Goal: Task Accomplishment & Management: Manage account settings

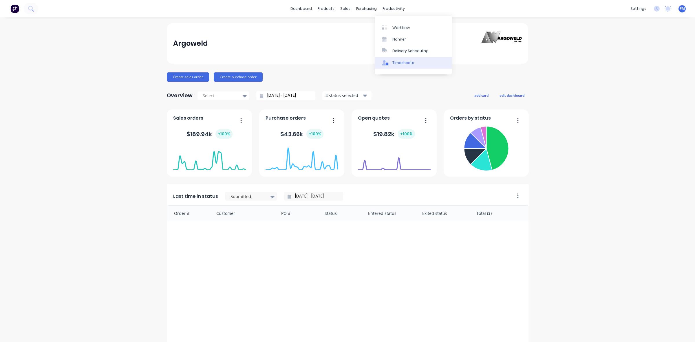
click at [400, 62] on div "Timesheets" at bounding box center [403, 62] width 22 height 5
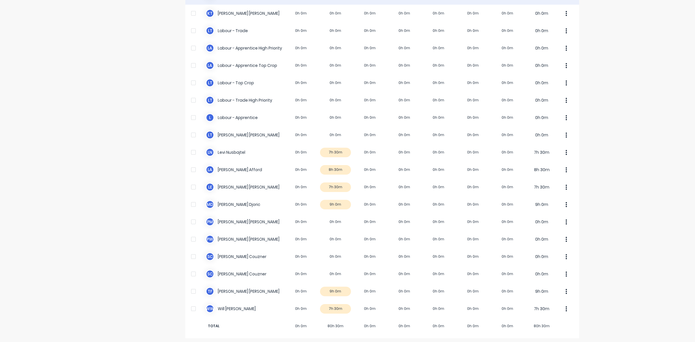
scroll to position [144, 0]
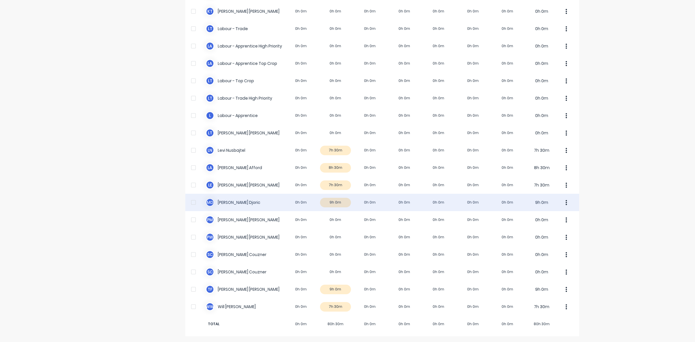
click at [339, 202] on div "M D Micheal Djoric 0h 0m 9h 0m 0h 0m 0h 0m 0h 0m 0h 0m 0h 0m 9h 0m" at bounding box center [382, 202] width 394 height 17
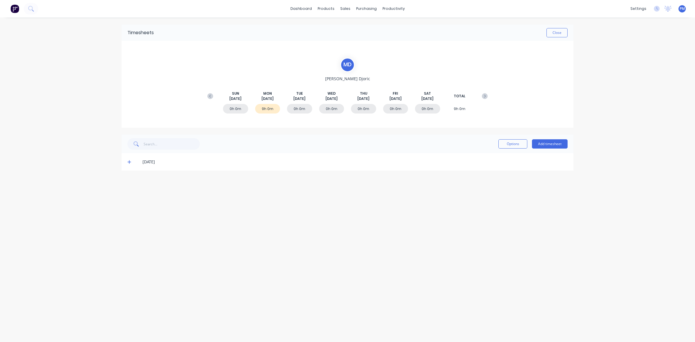
click at [128, 162] on icon at bounding box center [129, 162] width 4 height 4
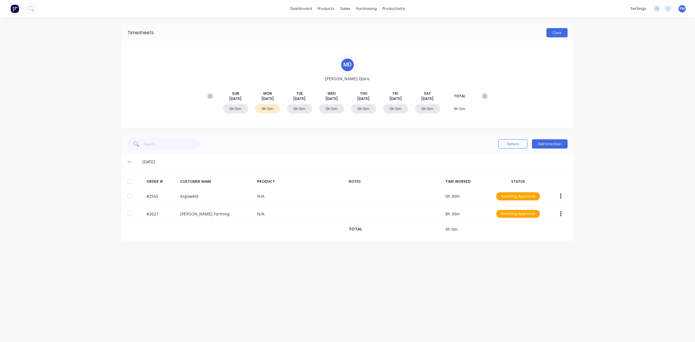
click at [555, 34] on button "Close" at bounding box center [556, 32] width 21 height 9
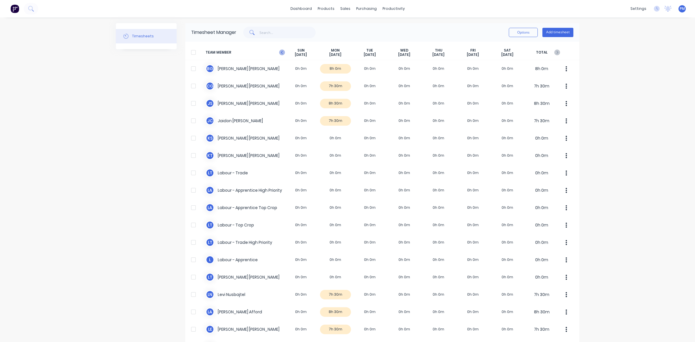
click at [279, 53] on icon "button" at bounding box center [282, 53] width 6 height 6
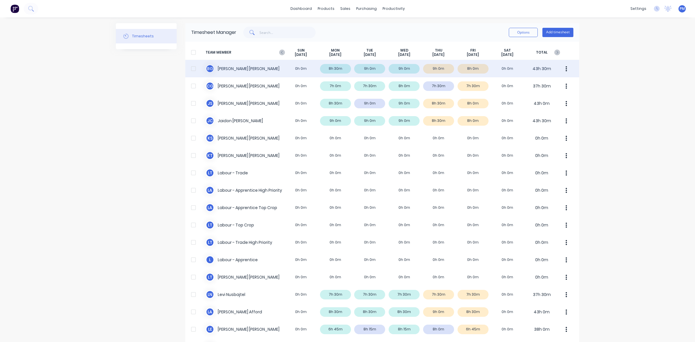
click at [339, 68] on div "B G Brodie Griggs 0h 0m 8h 30m 9h 0m 9h 0m 9h 0m 8h 0m 0h 0m 43h 30m" at bounding box center [382, 68] width 394 height 17
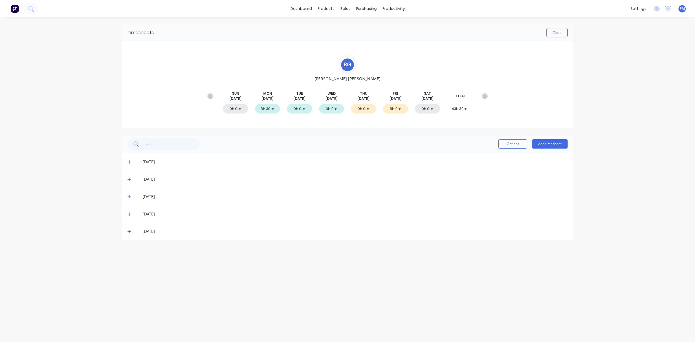
click at [128, 161] on icon at bounding box center [129, 162] width 4 height 4
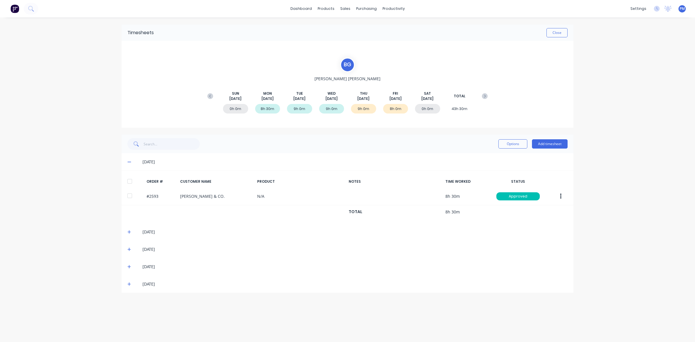
click at [129, 161] on icon at bounding box center [129, 162] width 4 height 4
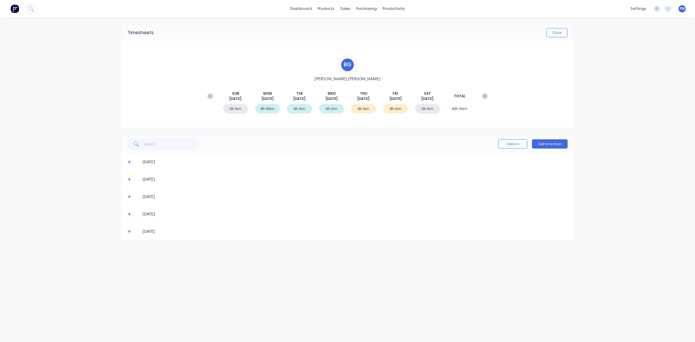
click at [130, 178] on icon at bounding box center [129, 179] width 4 height 4
click at [129, 196] on icon at bounding box center [129, 197] width 4 height 4
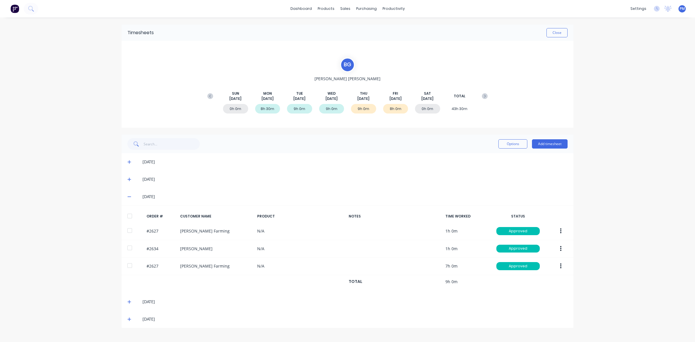
click at [131, 196] on span at bounding box center [130, 197] width 6 height 6
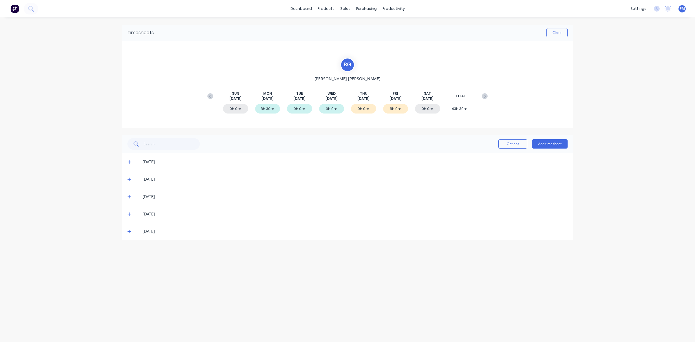
click at [131, 212] on icon at bounding box center [129, 214] width 4 height 4
click at [130, 213] on icon at bounding box center [129, 214] width 4 height 4
click at [130, 232] on icon at bounding box center [129, 231] width 4 height 4
click at [553, 31] on button "Close" at bounding box center [556, 32] width 21 height 9
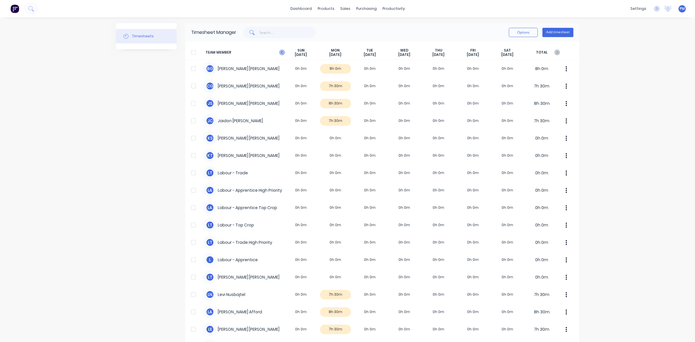
click at [279, 51] on icon "button" at bounding box center [282, 53] width 6 height 6
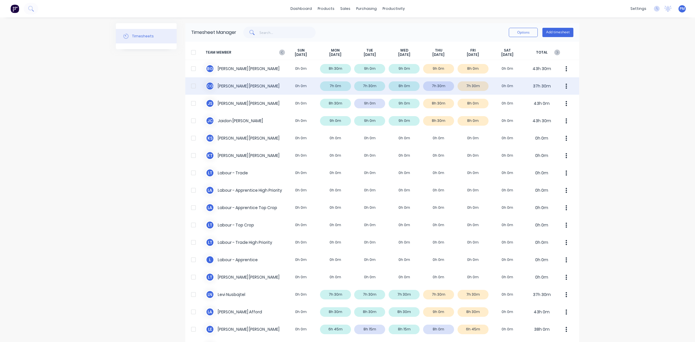
click at [341, 85] on div "C G Clayton Gilbert 0h 0m 7h 0m 7h 30m 8h 0m 7h 30m 7h 30m 0h 0m 37h 30m" at bounding box center [382, 85] width 394 height 17
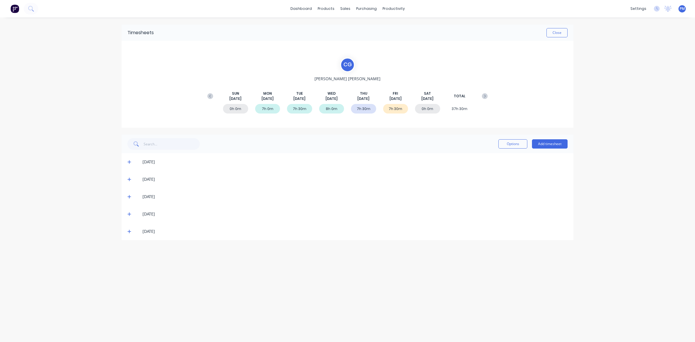
click at [130, 161] on icon at bounding box center [129, 162] width 4 height 4
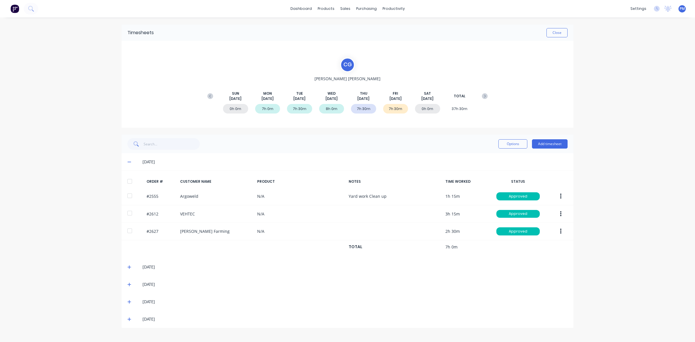
click at [130, 163] on icon at bounding box center [129, 162] width 4 height 4
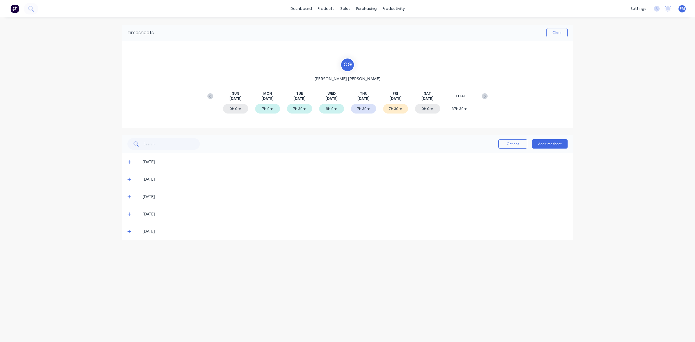
click at [128, 180] on icon at bounding box center [129, 179] width 4 height 4
click at [129, 180] on icon at bounding box center [129, 179] width 4 height 4
click at [129, 196] on icon at bounding box center [128, 196] width 3 height 3
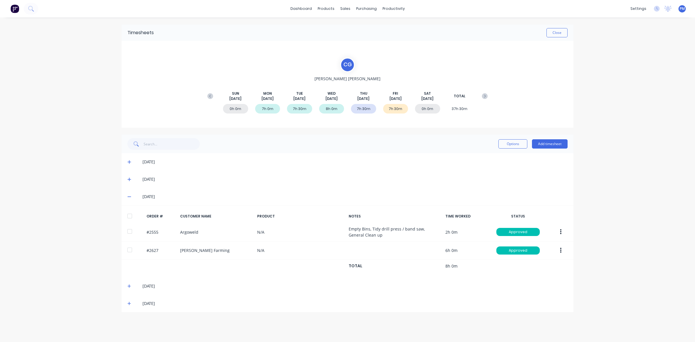
click at [129, 197] on icon at bounding box center [128, 197] width 3 height 1
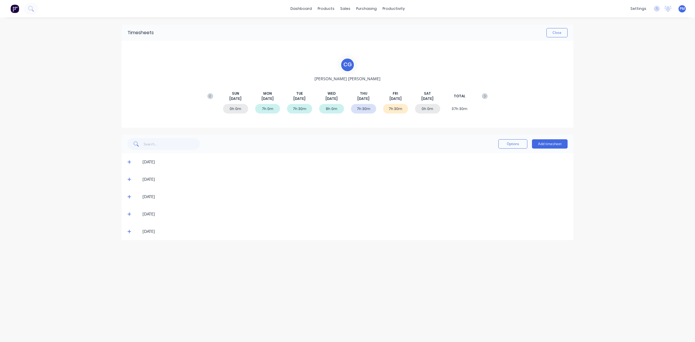
click at [129, 213] on icon at bounding box center [129, 214] width 4 height 4
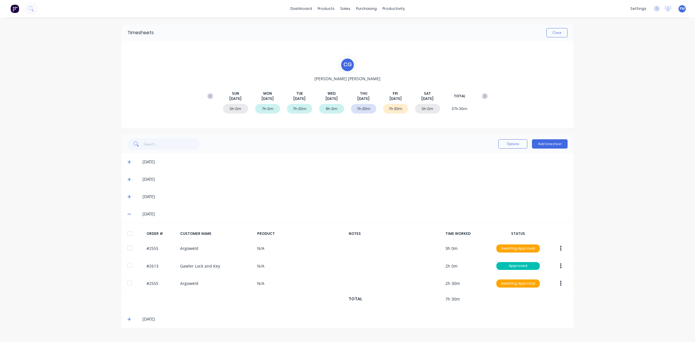
click at [129, 213] on icon at bounding box center [129, 214] width 4 height 4
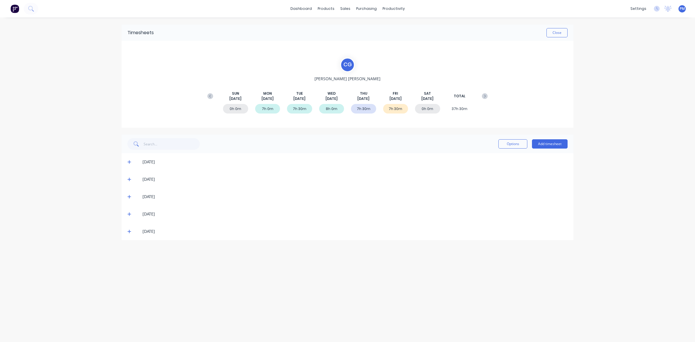
click at [129, 231] on icon at bounding box center [129, 231] width 4 height 4
click at [554, 33] on button "Close" at bounding box center [556, 32] width 21 height 9
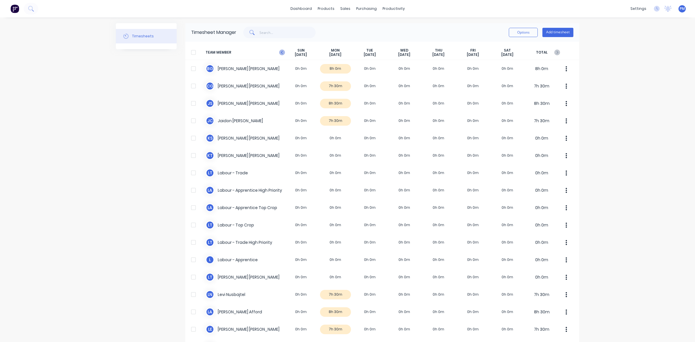
click at [280, 52] on icon "button" at bounding box center [282, 53] width 6 height 6
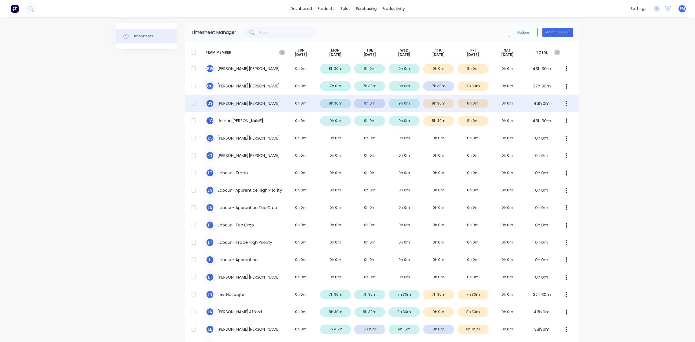
click at [338, 103] on div "J S Jacob Swann 0h 0m 8h 30m 9h 0m 9h 0m 8h 30m 8h 0m 0h 0m 43h 0m" at bounding box center [382, 103] width 394 height 17
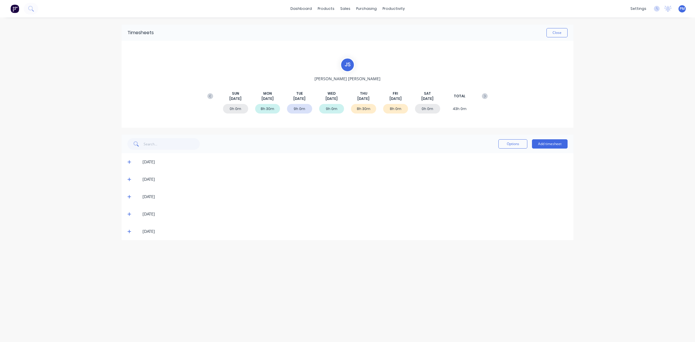
click at [128, 162] on icon at bounding box center [128, 161] width 3 height 3
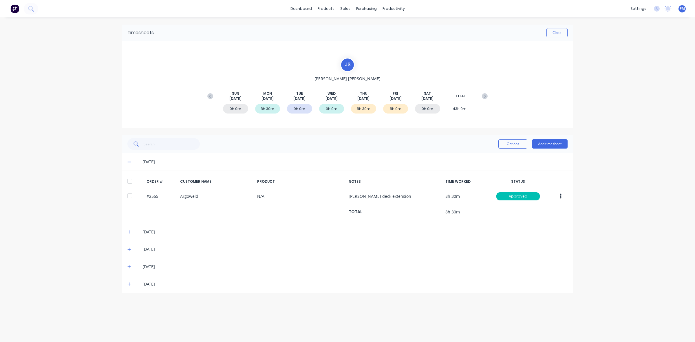
click at [129, 162] on icon at bounding box center [128, 162] width 3 height 1
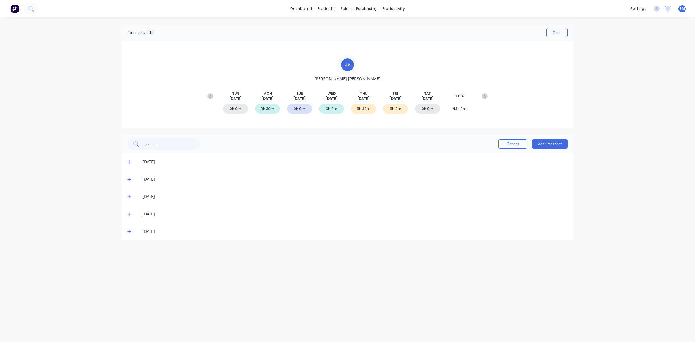
click at [129, 181] on icon at bounding box center [129, 179] width 4 height 4
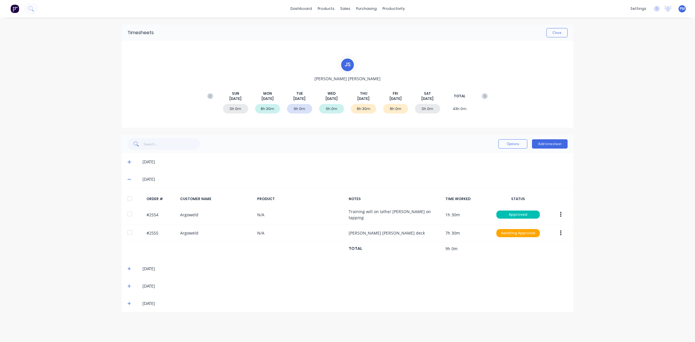
click at [128, 181] on icon at bounding box center [129, 179] width 4 height 4
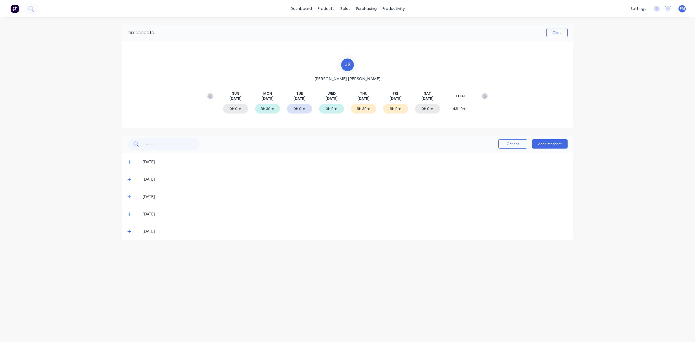
click at [128, 197] on icon at bounding box center [129, 197] width 4 height 4
click at [129, 212] on icon at bounding box center [129, 214] width 4 height 4
click at [129, 231] on icon at bounding box center [128, 231] width 3 height 3
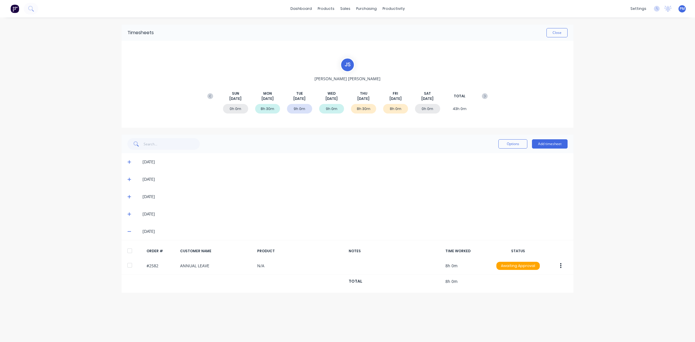
click at [129, 231] on icon at bounding box center [129, 231] width 4 height 4
click at [555, 33] on button "Close" at bounding box center [556, 32] width 21 height 9
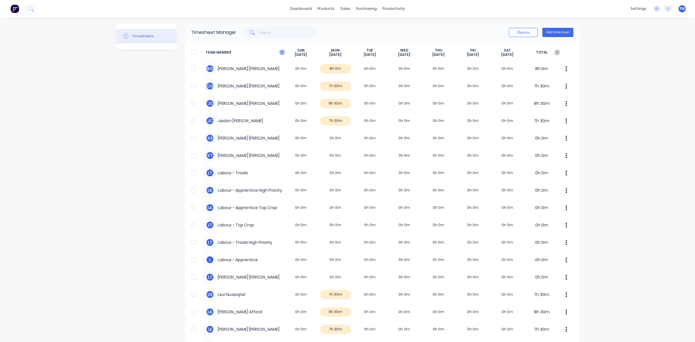
click at [280, 53] on icon "button" at bounding box center [282, 53] width 6 height 6
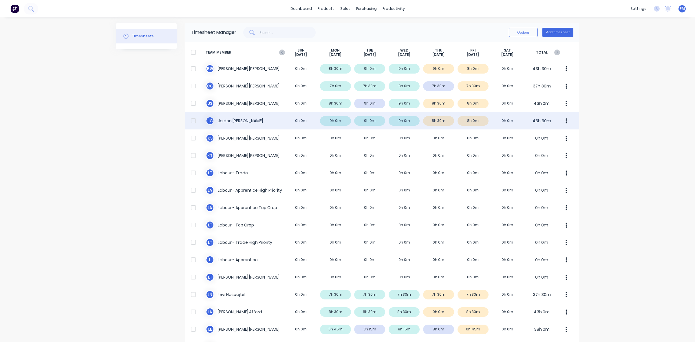
click at [335, 120] on div "J C Jaidon Clarke 0h 0m 9h 0m 9h 0m 9h 0m 8h 30m 8h 0m 0h 0m 43h 30m" at bounding box center [382, 120] width 394 height 17
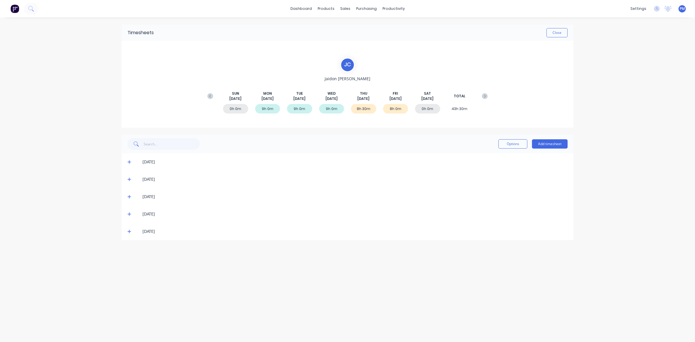
click at [128, 161] on icon at bounding box center [129, 162] width 4 height 4
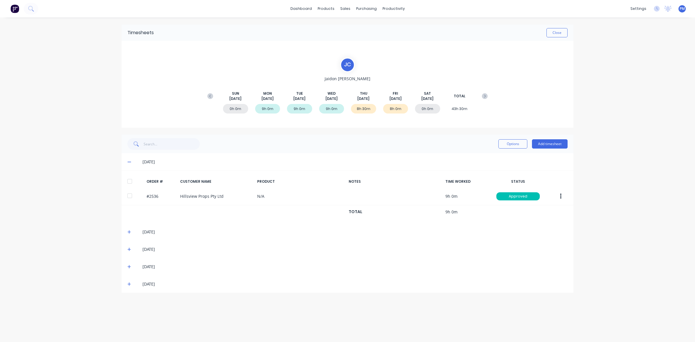
click at [128, 161] on icon at bounding box center [129, 162] width 4 height 4
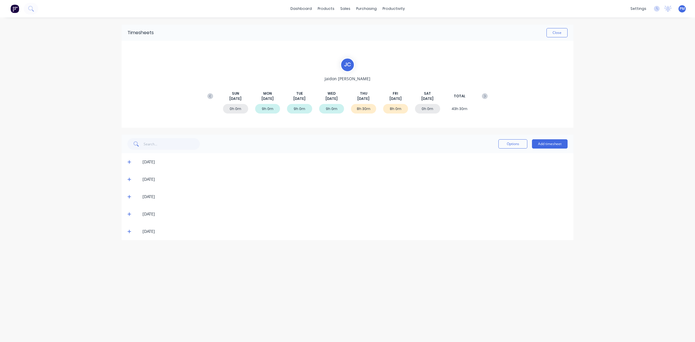
click at [129, 179] on icon at bounding box center [129, 179] width 4 height 4
click at [129, 179] on icon at bounding box center [128, 179] width 3 height 1
click at [131, 198] on icon at bounding box center [129, 197] width 4 height 4
click at [131, 197] on icon at bounding box center [129, 197] width 4 height 4
click at [128, 214] on icon at bounding box center [129, 214] width 4 height 4
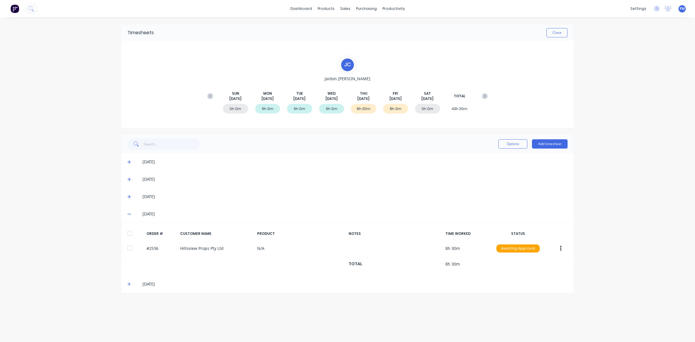
click at [128, 214] on icon at bounding box center [129, 214] width 4 height 4
click at [129, 230] on icon at bounding box center [129, 231] width 4 height 4
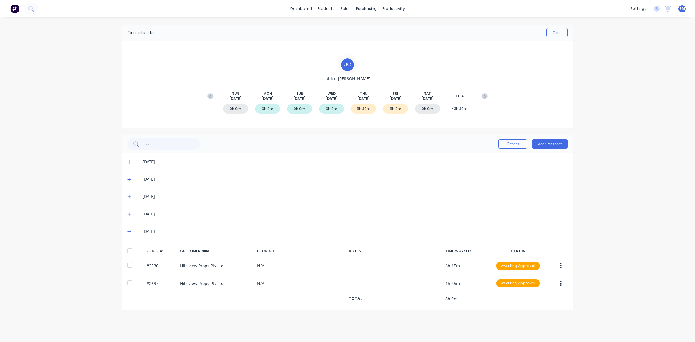
click at [129, 230] on icon at bounding box center [129, 231] width 4 height 4
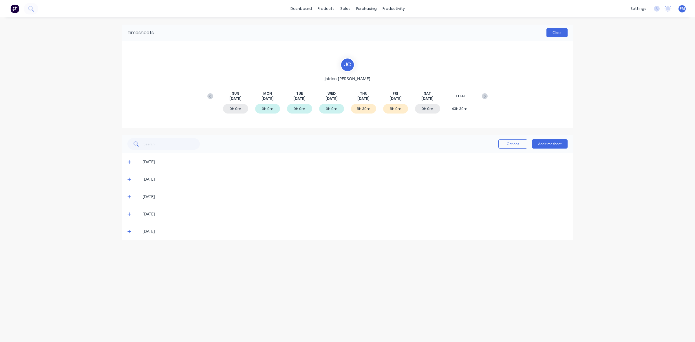
click at [554, 30] on button "Close" at bounding box center [556, 32] width 21 height 9
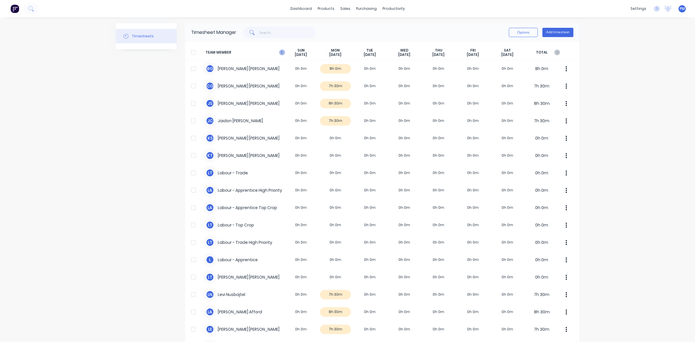
click at [279, 52] on icon "button" at bounding box center [282, 53] width 6 height 6
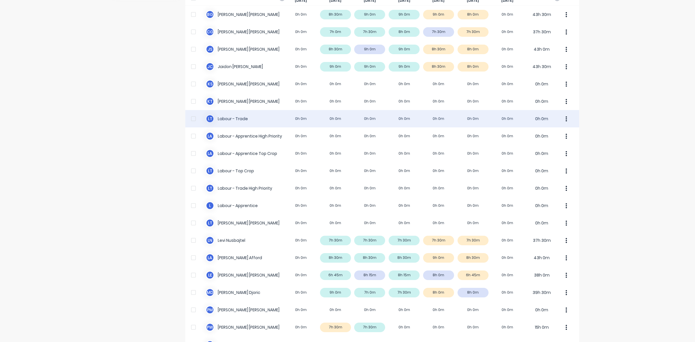
scroll to position [72, 0]
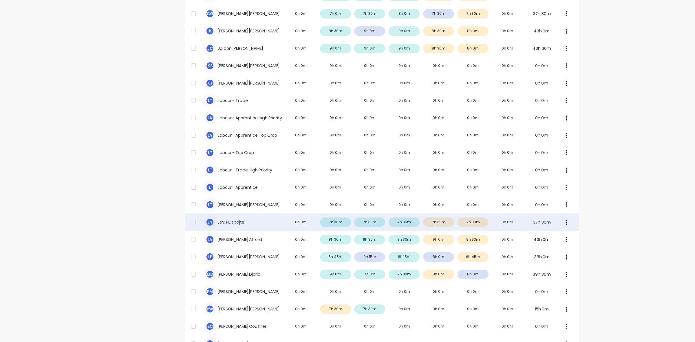
click at [340, 222] on div "L N Levi Nusbajtel 0h 0m 7h 30m 7h 30m 7h 30m 7h 30m 7h 30m 0h 0m 37h 30m" at bounding box center [382, 221] width 394 height 17
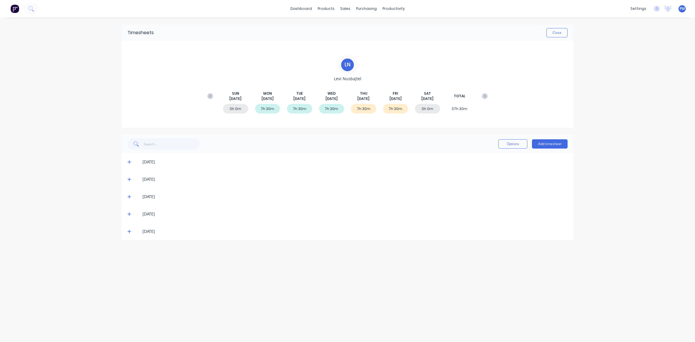
click at [128, 160] on icon at bounding box center [129, 162] width 4 height 4
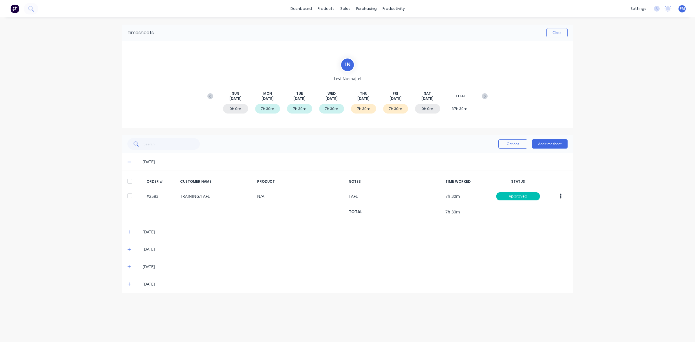
click at [128, 160] on icon at bounding box center [129, 162] width 4 height 4
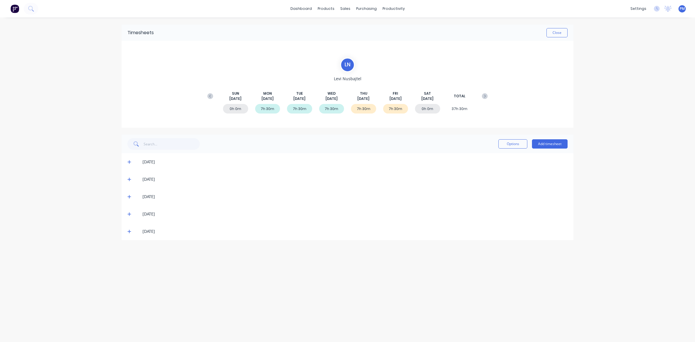
click at [128, 180] on icon at bounding box center [129, 179] width 4 height 4
click at [129, 178] on icon at bounding box center [129, 179] width 4 height 4
click at [130, 195] on icon at bounding box center [129, 197] width 4 height 4
click at [129, 196] on icon at bounding box center [129, 197] width 4 height 4
click at [129, 214] on icon at bounding box center [128, 214] width 3 height 3
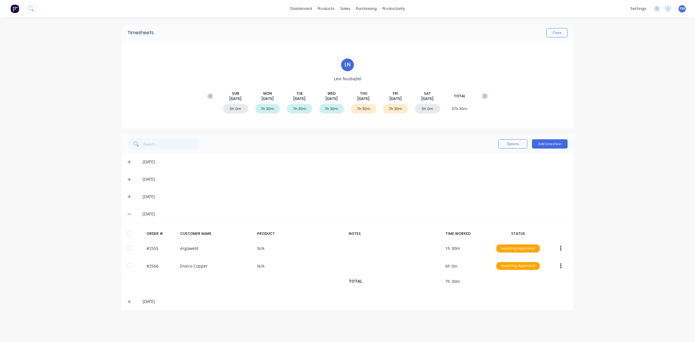
click at [129, 214] on icon at bounding box center [129, 214] width 4 height 4
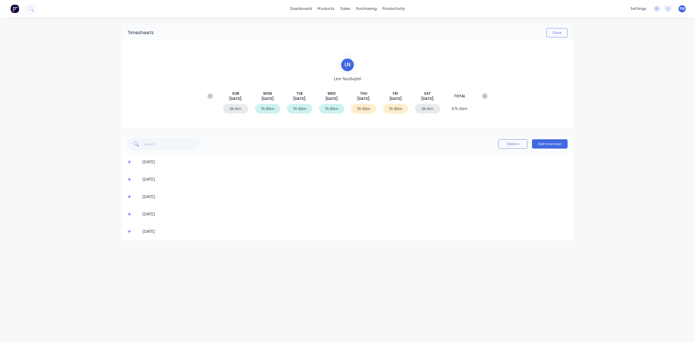
click at [128, 232] on icon at bounding box center [129, 231] width 4 height 4
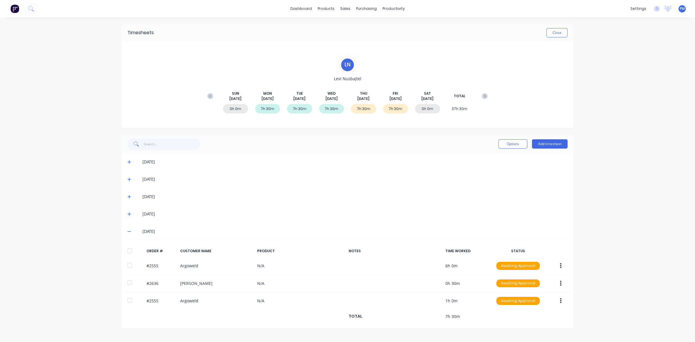
click at [128, 232] on icon at bounding box center [129, 231] width 4 height 4
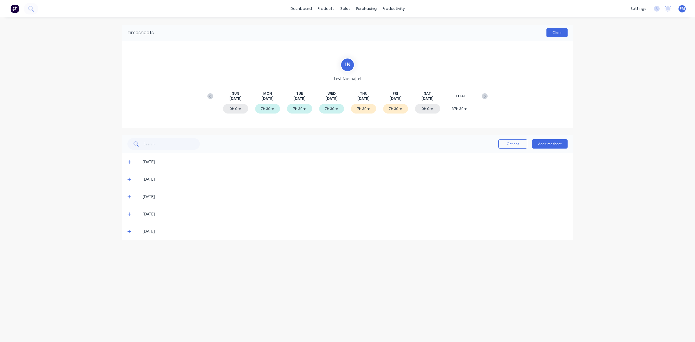
click at [558, 36] on button "Close" at bounding box center [556, 32] width 21 height 9
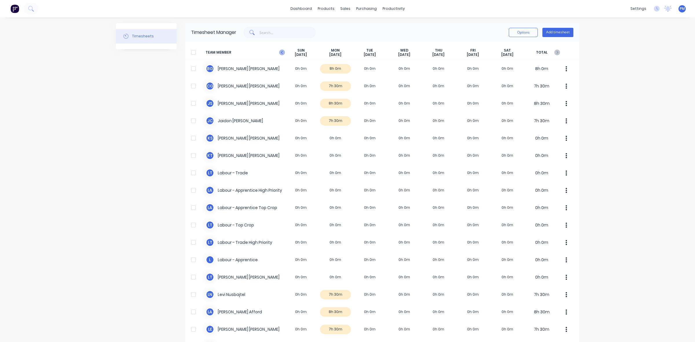
click at [279, 54] on icon "button" at bounding box center [282, 53] width 6 height 6
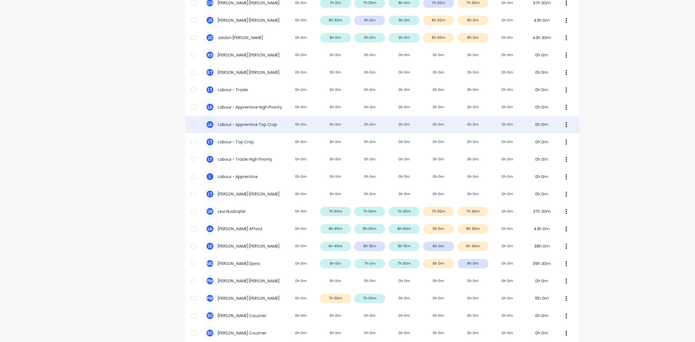
scroll to position [109, 0]
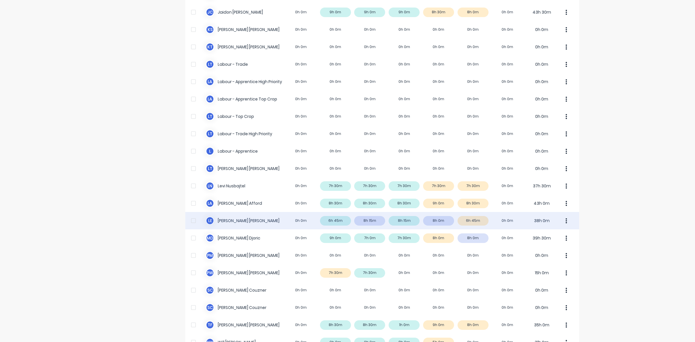
click at [339, 222] on div "L E Luke Ellis 0h 0m 6h 45m 8h 15m 8h 15m 8h 0m 6h 45m 0h 0m 38h 0m" at bounding box center [382, 220] width 394 height 17
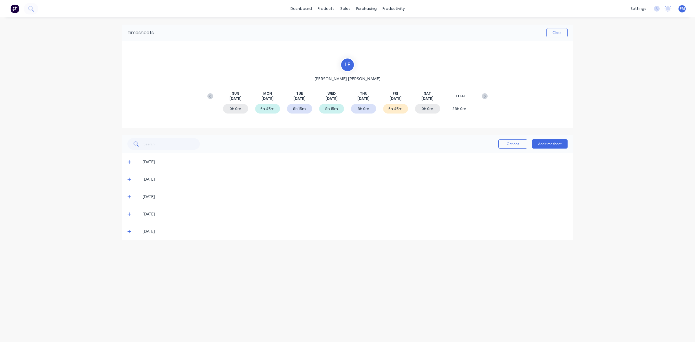
click at [128, 161] on icon at bounding box center [129, 162] width 4 height 4
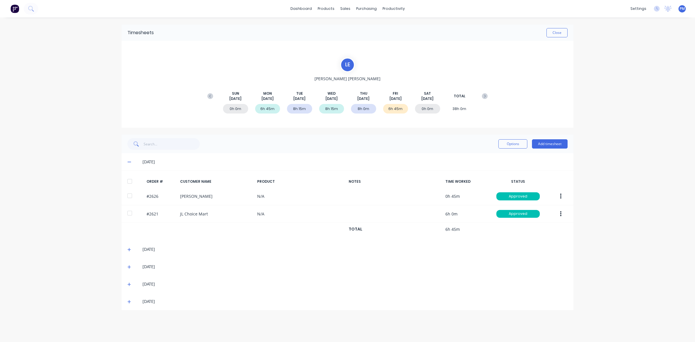
click at [128, 161] on icon at bounding box center [129, 162] width 4 height 4
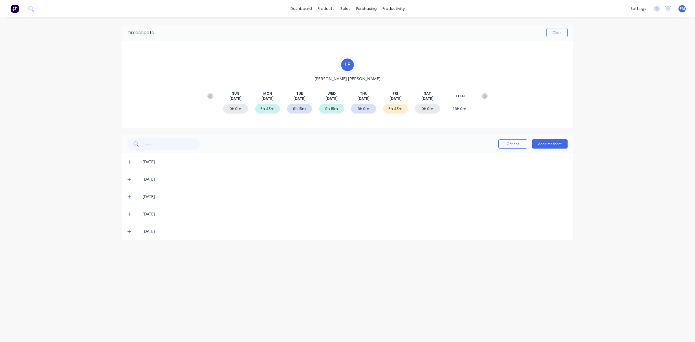
click at [131, 180] on icon at bounding box center [129, 179] width 4 height 4
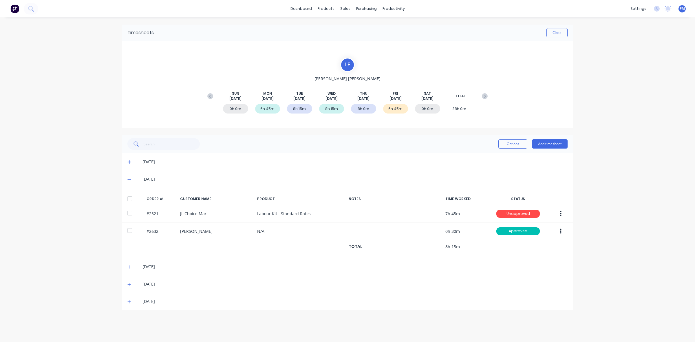
click at [127, 180] on div "02/09/25" at bounding box center [348, 179] width 452 height 17
click at [129, 178] on icon at bounding box center [129, 179] width 4 height 4
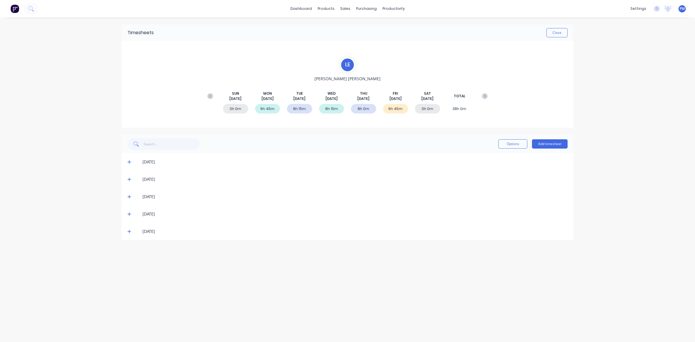
click at [128, 197] on icon at bounding box center [129, 197] width 4 height 4
click at [129, 198] on icon at bounding box center [129, 197] width 4 height 4
click at [128, 215] on icon at bounding box center [129, 214] width 4 height 4
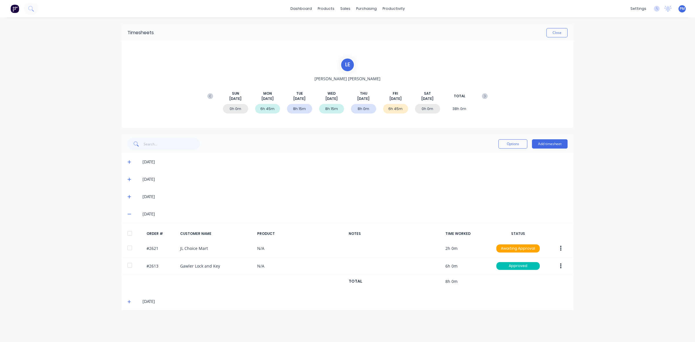
click at [128, 215] on icon at bounding box center [129, 214] width 4 height 4
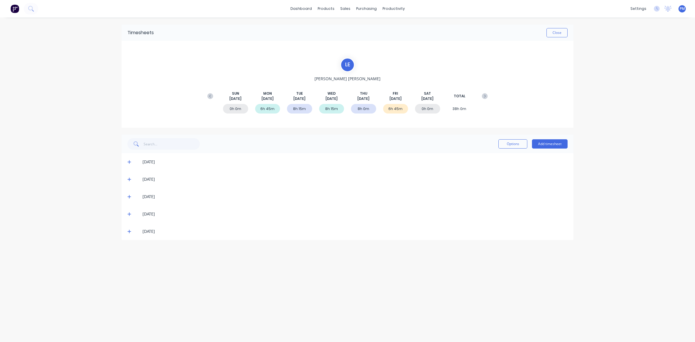
click at [128, 232] on icon at bounding box center [129, 231] width 4 height 4
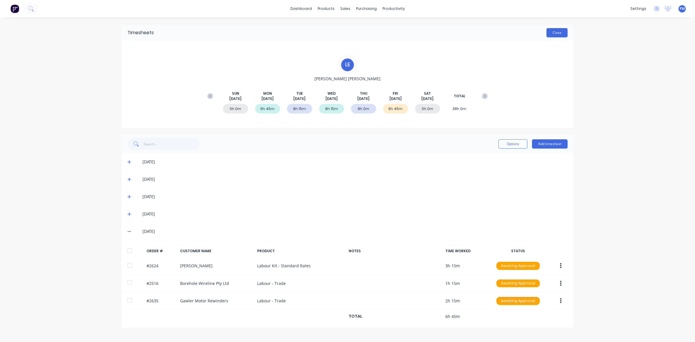
click at [559, 35] on button "Close" at bounding box center [556, 32] width 21 height 9
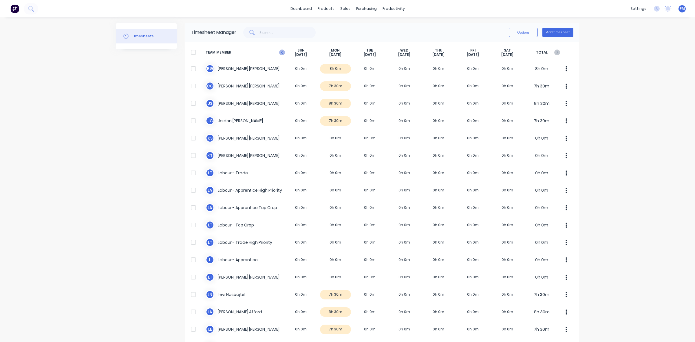
click at [279, 51] on icon "button" at bounding box center [282, 53] width 6 height 6
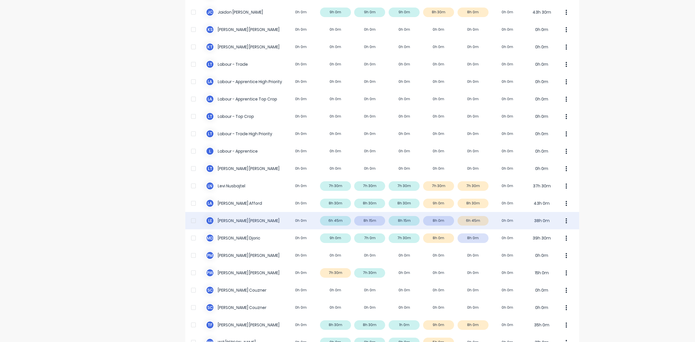
scroll to position [144, 0]
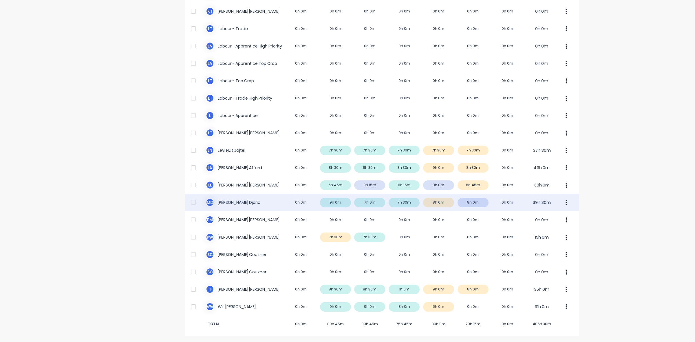
click at [328, 202] on div "M D Micheal Djoric 0h 0m 9h 0m 7h 0m 7h 30m 8h 0m 8h 0m 0h 0m 39h 30m" at bounding box center [382, 202] width 394 height 17
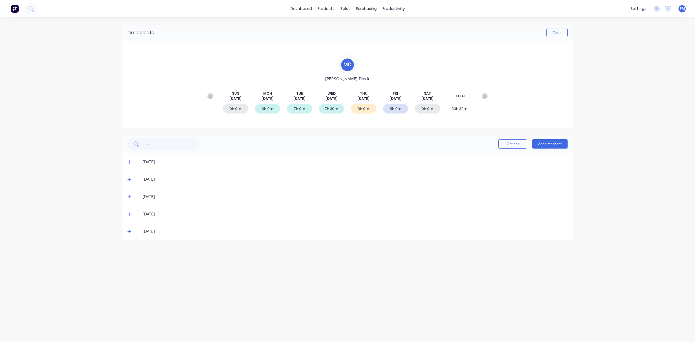
click at [128, 160] on icon at bounding box center [129, 162] width 4 height 4
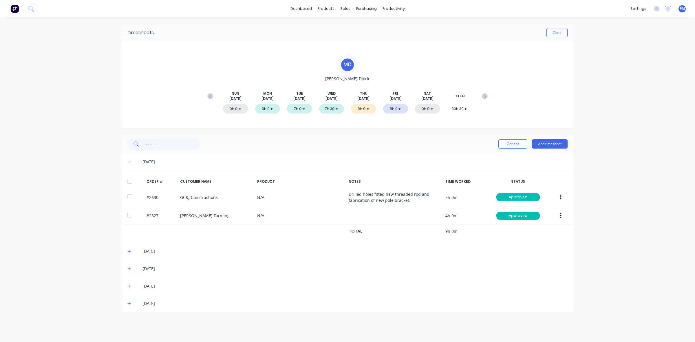
click at [128, 161] on icon at bounding box center [129, 162] width 4 height 4
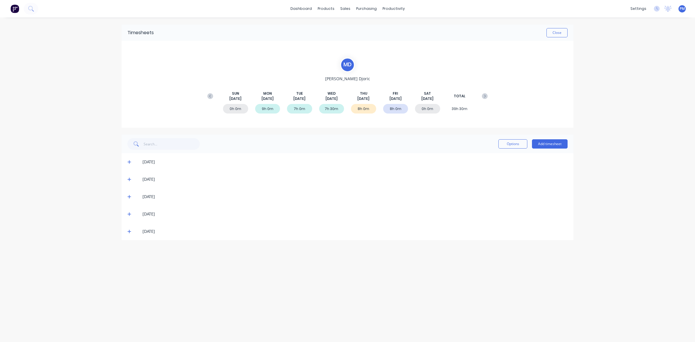
click at [129, 180] on icon at bounding box center [129, 179] width 4 height 4
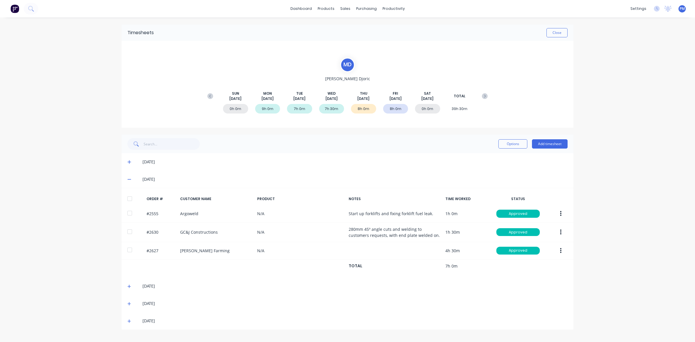
click at [129, 181] on icon at bounding box center [129, 179] width 4 height 4
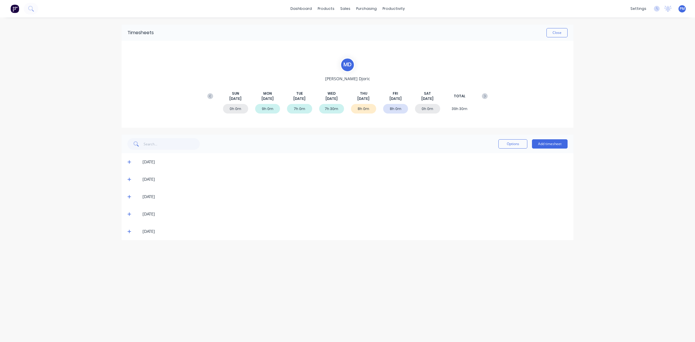
click at [129, 197] on icon at bounding box center [129, 197] width 4 height 4
click at [129, 215] on icon at bounding box center [129, 214] width 4 height 4
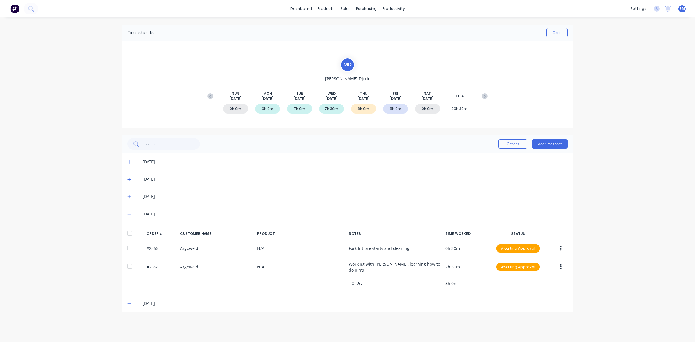
click at [129, 215] on icon at bounding box center [129, 214] width 4 height 4
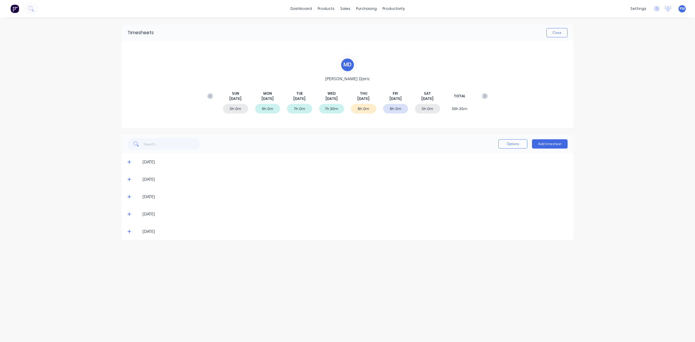
click at [128, 231] on icon at bounding box center [129, 231] width 4 height 4
click at [555, 34] on button "Close" at bounding box center [556, 32] width 21 height 9
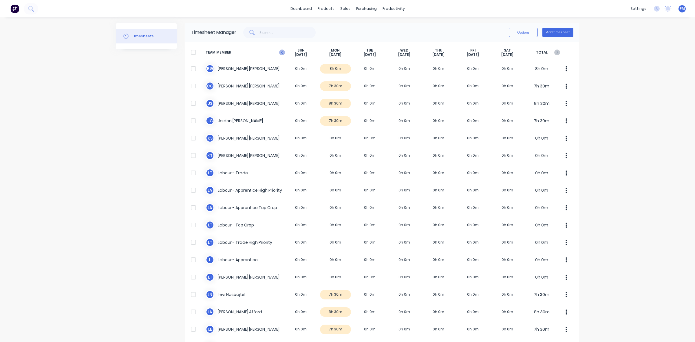
click at [280, 54] on icon "button" at bounding box center [282, 53] width 6 height 6
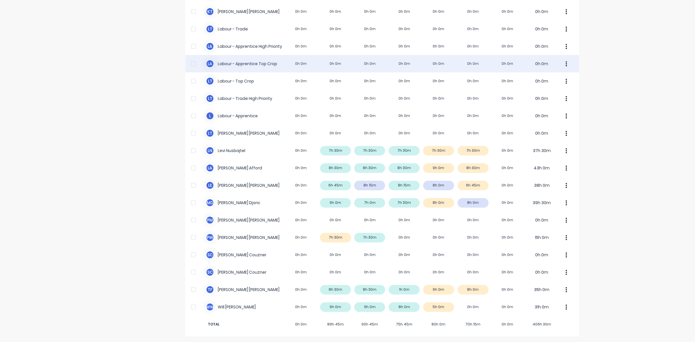
scroll to position [144, 0]
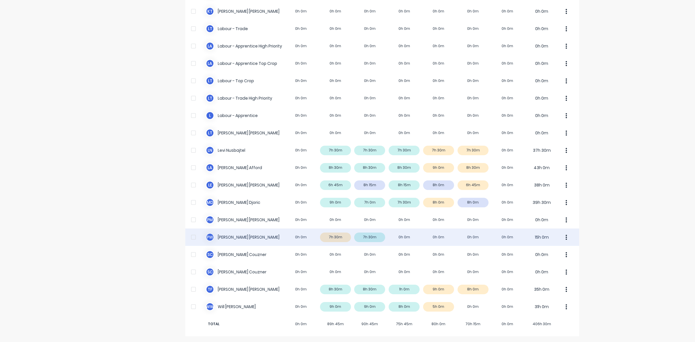
click at [328, 238] on div "P W Paul Wieczorek 0h 0m 7h 30m 7h 30m 0h 0m 0h 0m 0h 0m 0h 0m 15h 0m" at bounding box center [382, 236] width 394 height 17
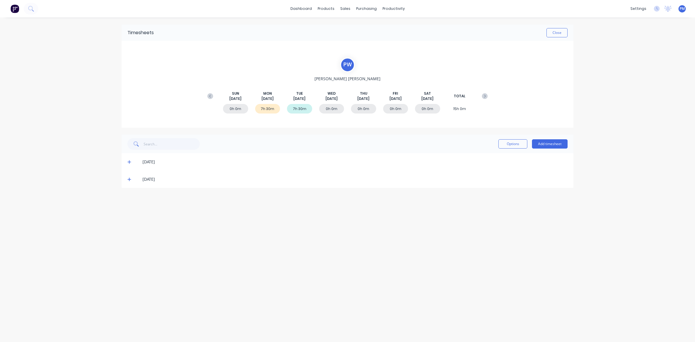
click at [128, 160] on icon at bounding box center [129, 162] width 4 height 4
click at [129, 180] on icon at bounding box center [128, 179] width 3 height 3
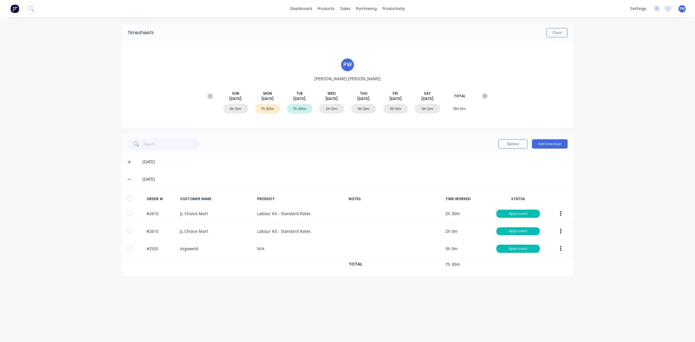
click at [129, 180] on icon at bounding box center [129, 179] width 4 height 4
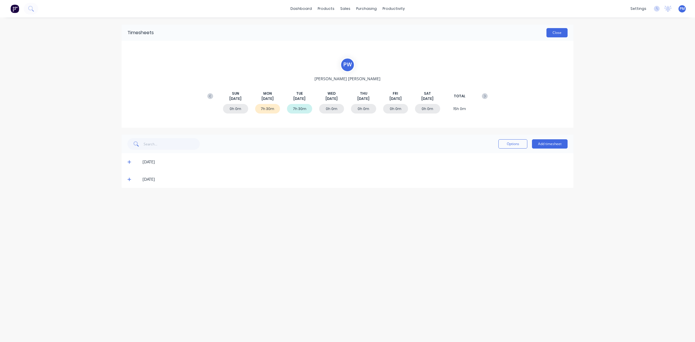
click at [562, 34] on button "Close" at bounding box center [556, 32] width 21 height 9
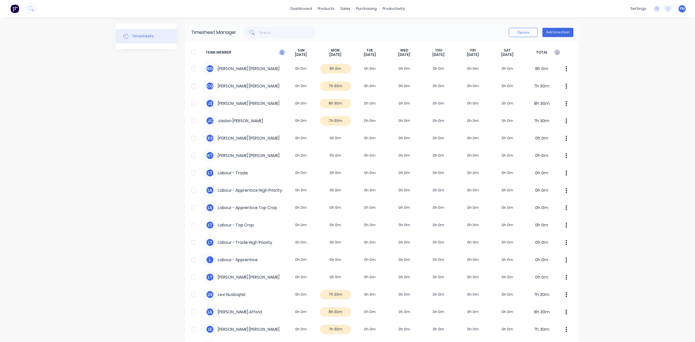
click at [281, 53] on icon "button" at bounding box center [282, 52] width 2 height 3
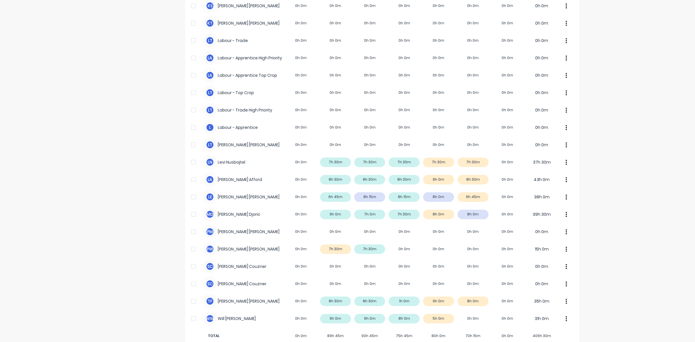
scroll to position [144, 0]
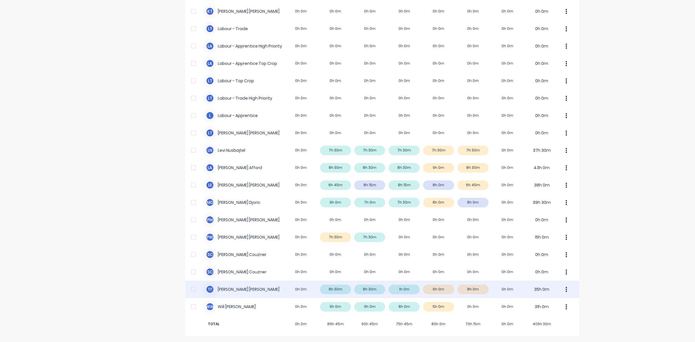
click at [339, 289] on div "T F Todd Fauser 0h 0m 8h 30m 8h 30m 1h 0m 9h 0m 8h 0m 0h 0m 35h 0m" at bounding box center [382, 289] width 394 height 17
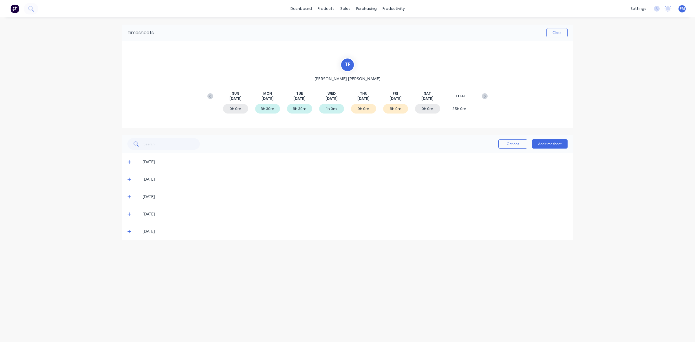
click at [128, 160] on icon at bounding box center [129, 162] width 4 height 4
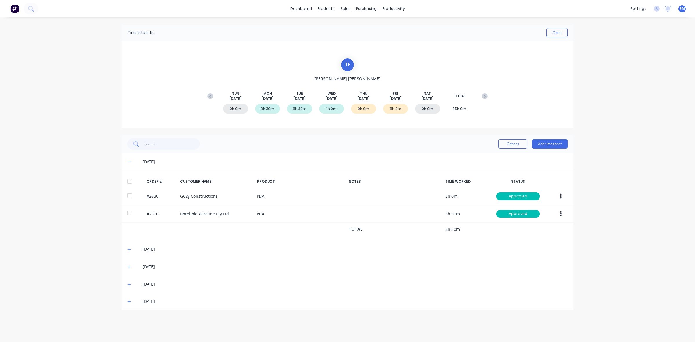
click at [128, 160] on icon at bounding box center [129, 162] width 4 height 4
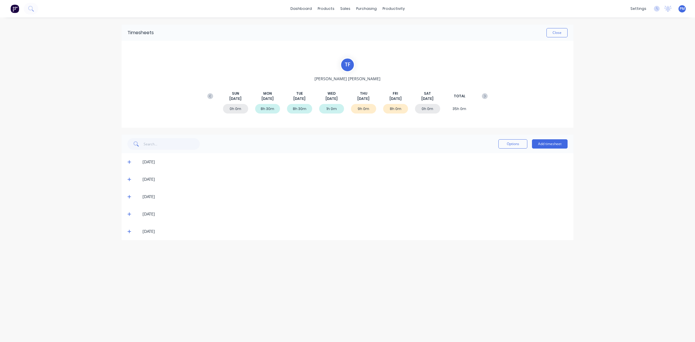
click at [129, 180] on icon at bounding box center [129, 179] width 4 height 4
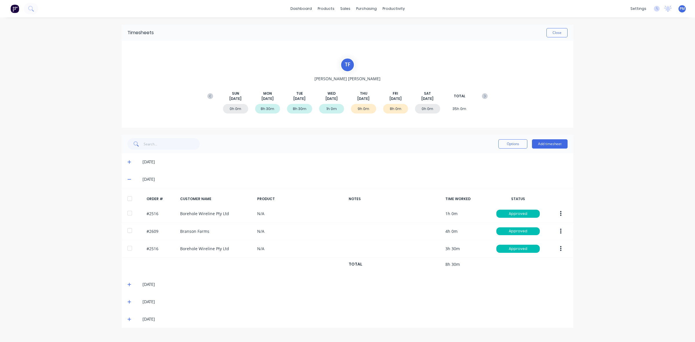
click at [129, 179] on icon at bounding box center [129, 179] width 4 height 4
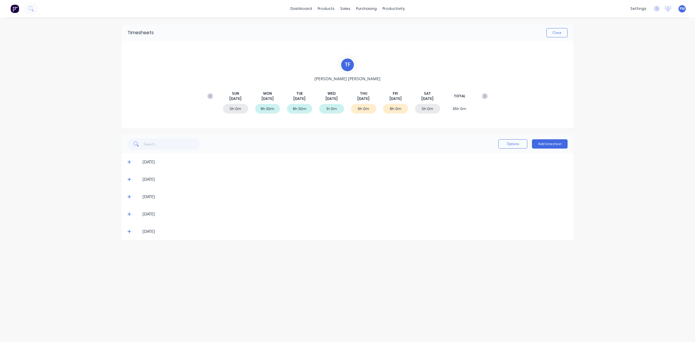
click at [128, 196] on icon at bounding box center [129, 197] width 4 height 4
click at [129, 214] on icon at bounding box center [128, 214] width 3 height 3
click at [129, 214] on icon at bounding box center [128, 214] width 3 height 1
click at [128, 231] on icon at bounding box center [129, 231] width 4 height 4
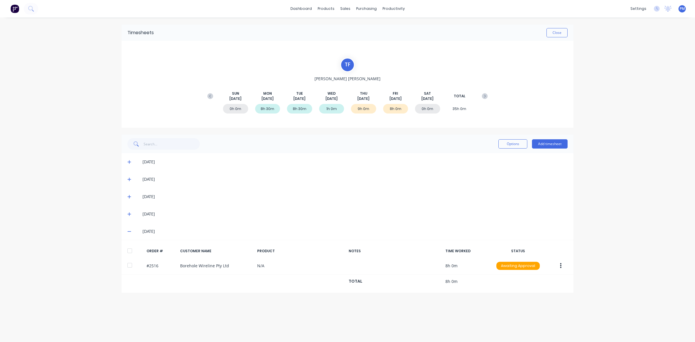
click at [128, 231] on icon at bounding box center [128, 231] width 3 height 1
click at [129, 196] on icon at bounding box center [129, 197] width 4 height 4
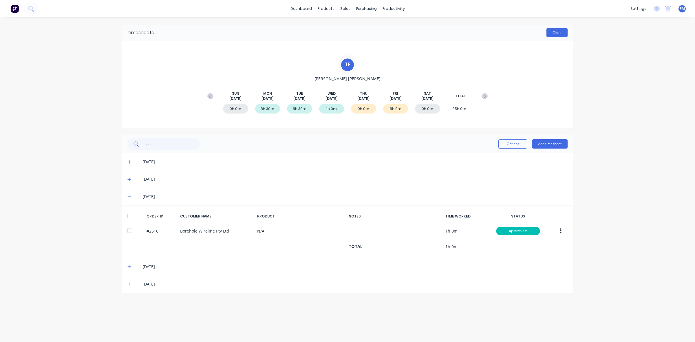
click at [562, 34] on button "Close" at bounding box center [556, 32] width 21 height 9
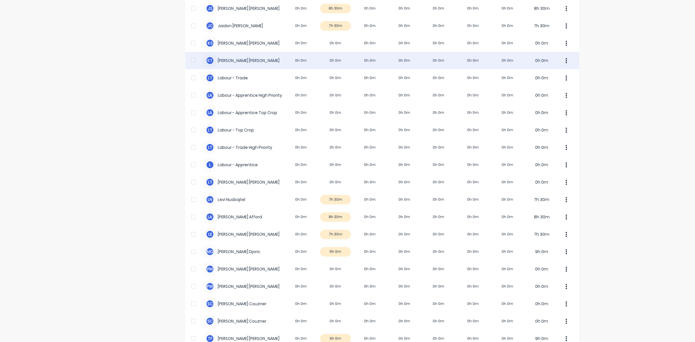
scroll to position [36, 0]
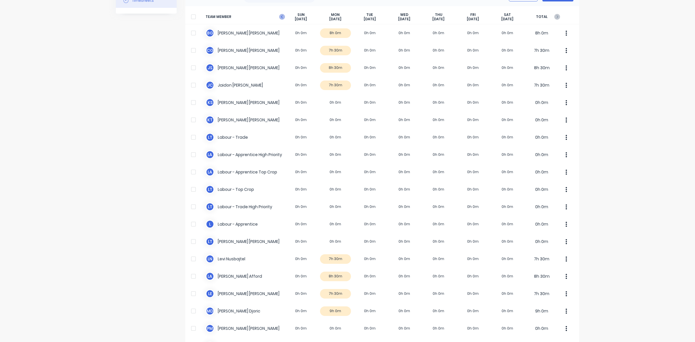
click at [279, 16] on icon "button" at bounding box center [282, 17] width 6 height 6
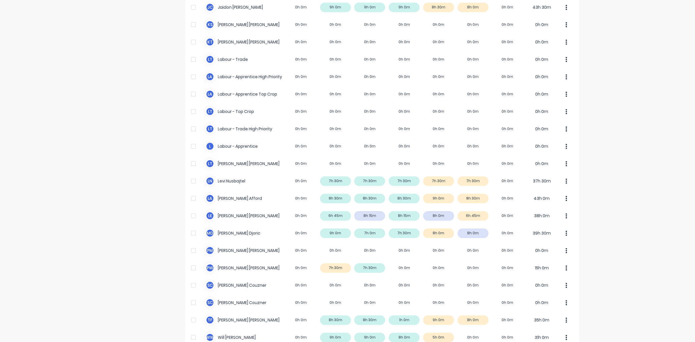
scroll to position [144, 0]
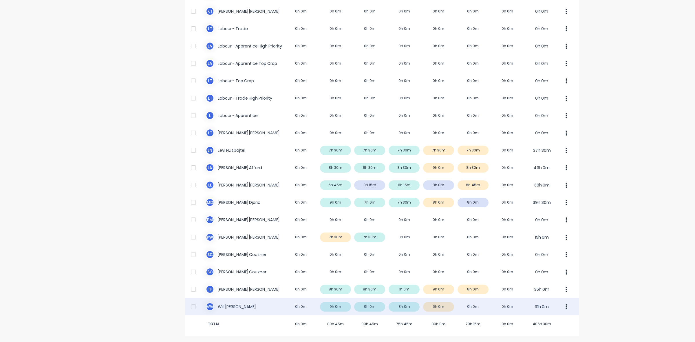
click at [340, 307] on div "W W Will Wallis 0h 0m 9h 0m 9h 0m 8h 0m 5h 0m 0h 0m 0h 0m 31h 0m" at bounding box center [382, 306] width 394 height 17
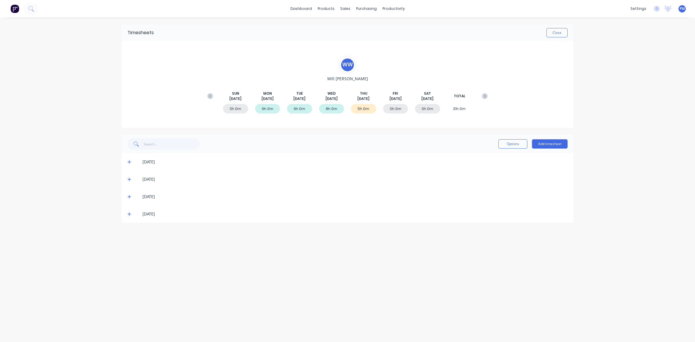
click at [129, 162] on icon at bounding box center [129, 162] width 4 height 4
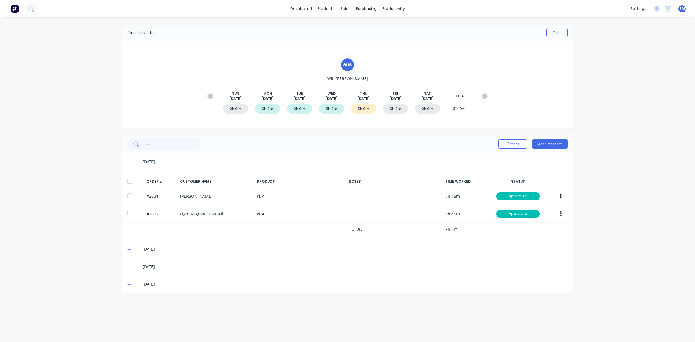
click at [129, 162] on icon at bounding box center [129, 162] width 4 height 4
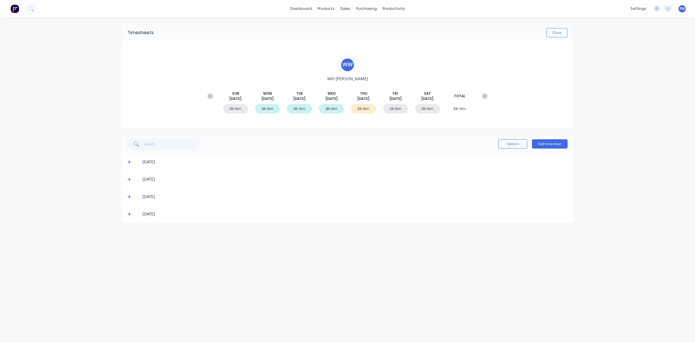
click at [128, 178] on icon at bounding box center [129, 179] width 4 height 4
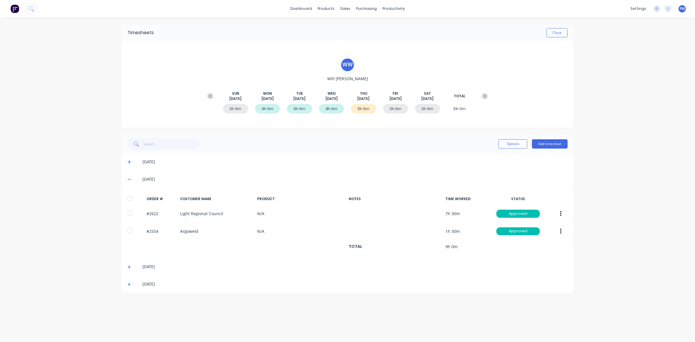
click at [128, 178] on icon at bounding box center [129, 179] width 4 height 4
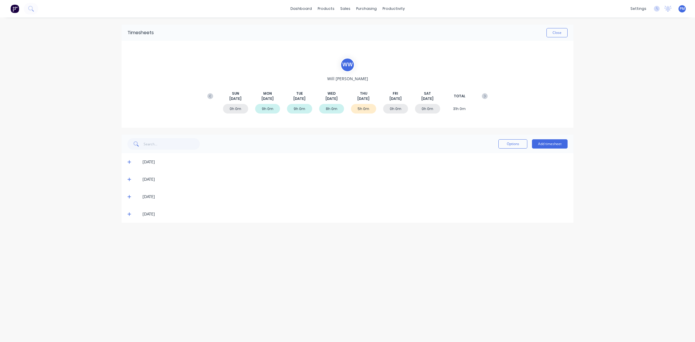
click at [128, 196] on icon at bounding box center [128, 196] width 3 height 3
click at [128, 197] on icon at bounding box center [128, 197] width 3 height 1
click at [129, 213] on icon at bounding box center [129, 214] width 4 height 4
click at [559, 33] on button "Close" at bounding box center [556, 32] width 21 height 9
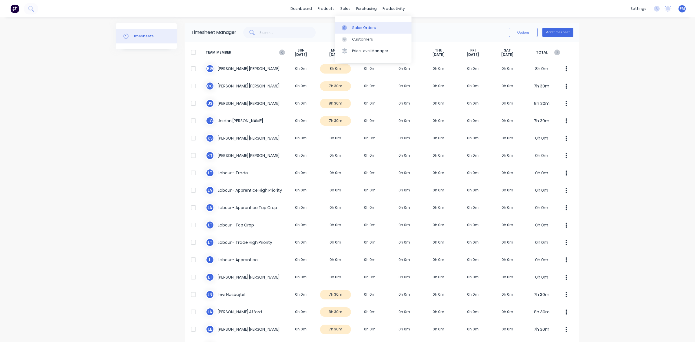
click at [354, 26] on div "Sales Orders" at bounding box center [364, 27] width 24 height 5
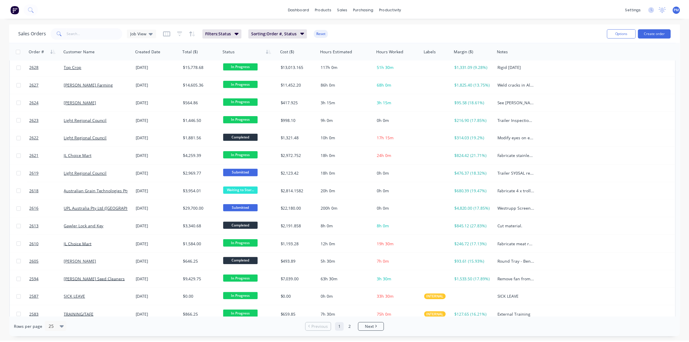
scroll to position [145, 0]
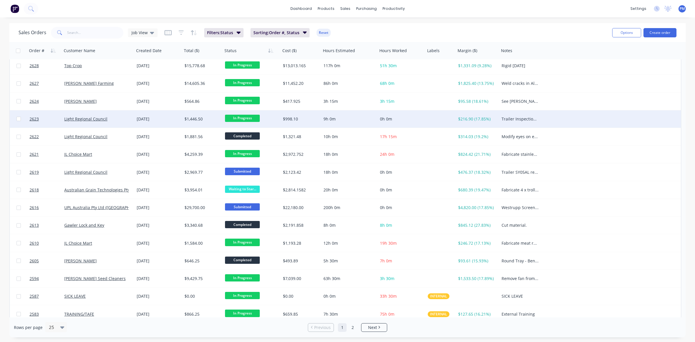
click at [127, 119] on div "Light Regional Council" at bounding box center [96, 119] width 64 height 6
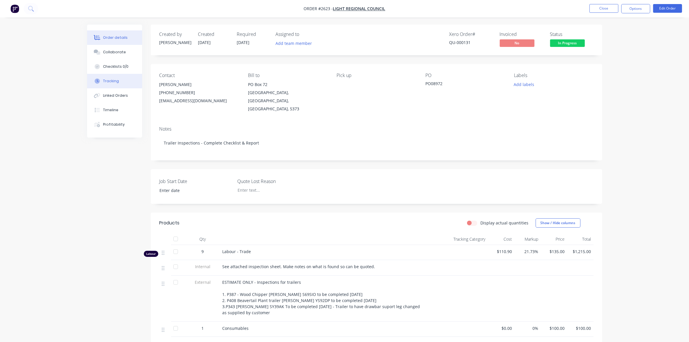
click at [108, 81] on div "Tracking" at bounding box center [111, 80] width 16 height 5
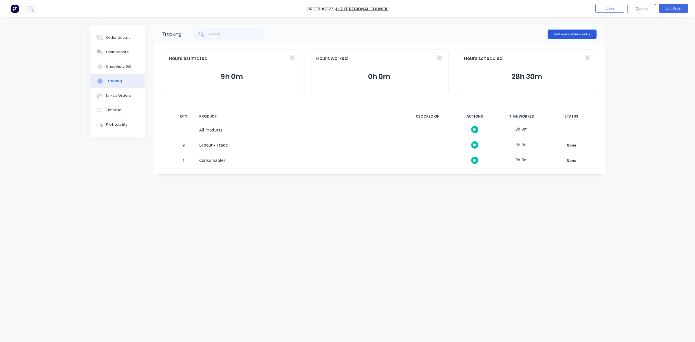
click at [567, 34] on button "Add manual time entry" at bounding box center [572, 34] width 49 height 9
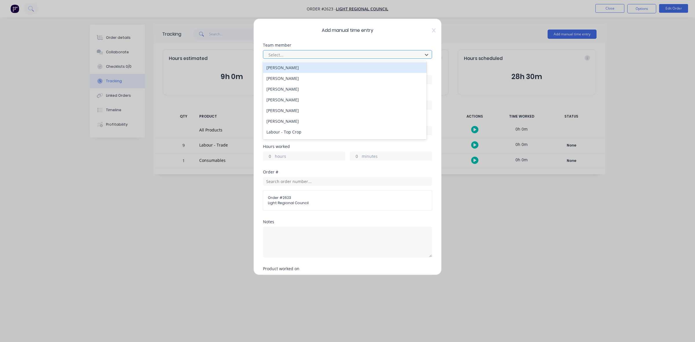
click at [284, 53] on div at bounding box center [344, 54] width 152 height 7
type input "wil"
click at [280, 67] on div "[PERSON_NAME]" at bounding box center [345, 67] width 164 height 11
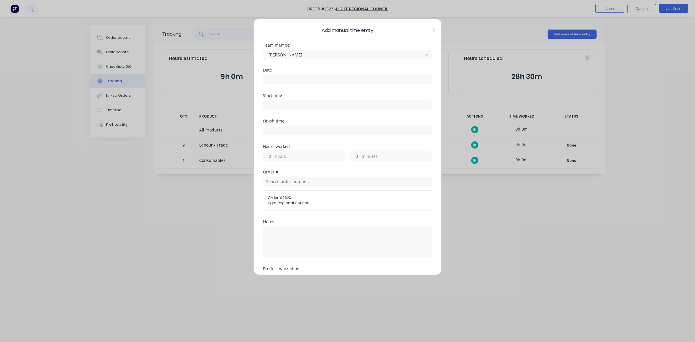
click at [277, 78] on input at bounding box center [347, 79] width 169 height 9
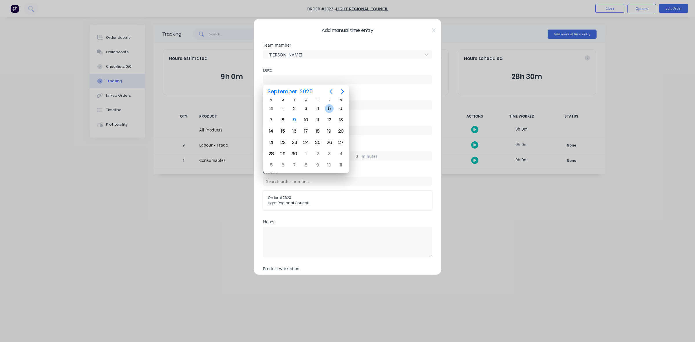
click at [328, 109] on div "5" at bounding box center [329, 108] width 9 height 9
type input "05/09/2025"
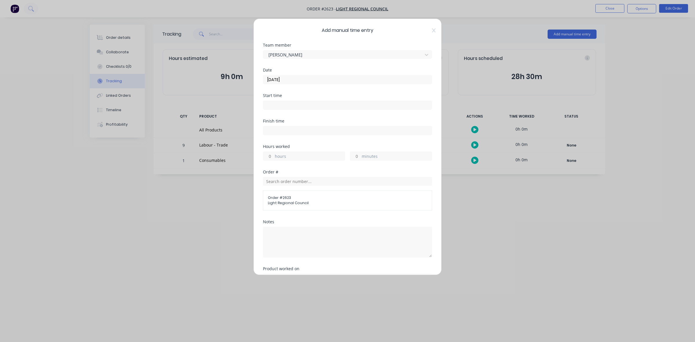
click at [290, 106] on input at bounding box center [347, 105] width 169 height 9
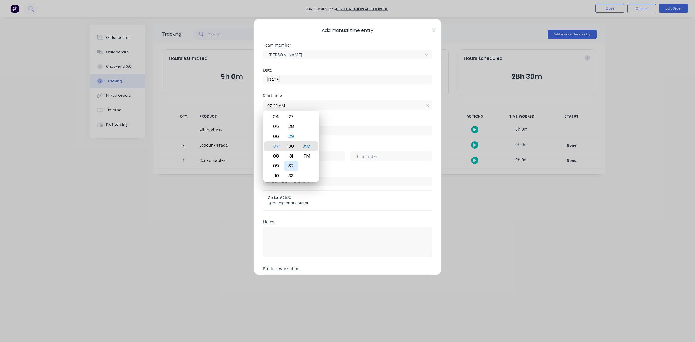
type input "07:30 AM"
click at [299, 144] on div "00 01 02 03 04 05 06 07 08 09 10 11 12 13 14 15 16 17 18 19 20 21 22 23 24 25 2…" at bounding box center [291, 145] width 16 height 797
click at [301, 144] on div "AM" at bounding box center [307, 146] width 14 height 10
click at [232, 169] on div "Add manual time entry Team member Will Wallis Date 05/09/2025 Start time 07:30 …" at bounding box center [347, 171] width 695 height 342
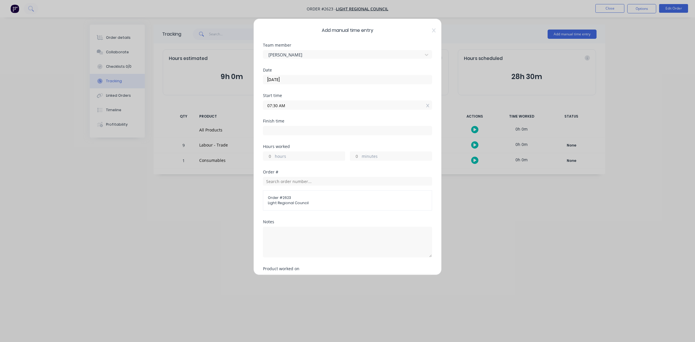
click at [321, 132] on input at bounding box center [347, 130] width 169 height 9
type input "07:15 AM"
type input "23"
type input "45"
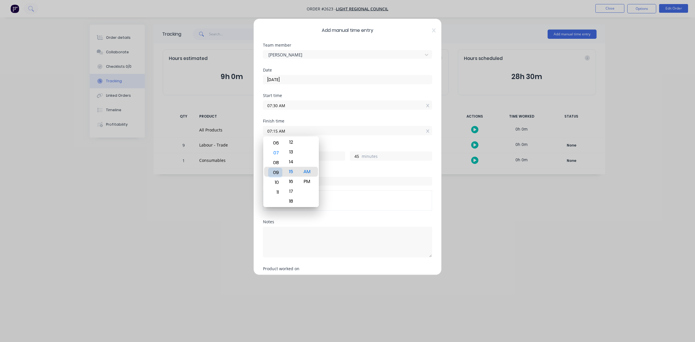
drag, startPoint x: 276, startPoint y: 192, endPoint x: 276, endPoint y: 173, distance: 18.8
click at [276, 173] on div "09" at bounding box center [275, 173] width 14 height 10
type input "09:15 AM"
type input "1"
type input "09:19 AM"
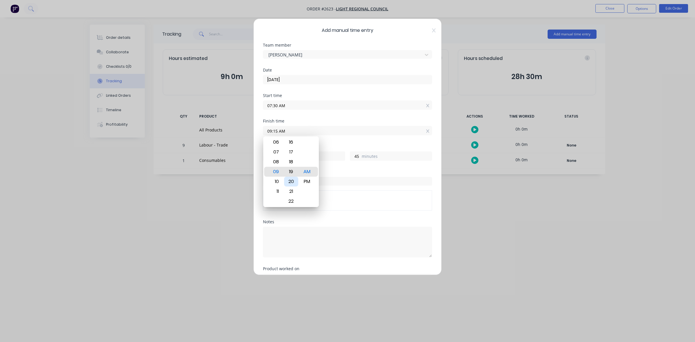
type input "49"
type input "09:23 AM"
type input "53"
type input "09:25 AM"
type input "55"
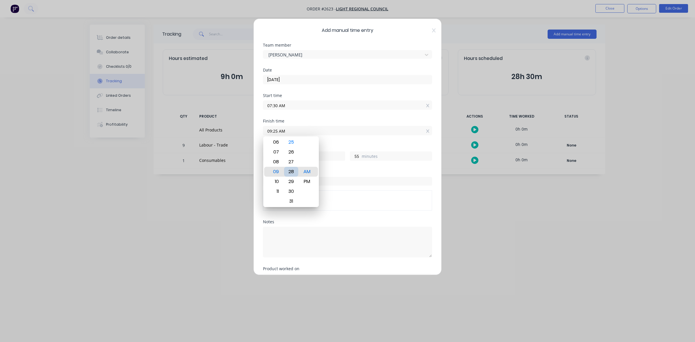
type input "09:28 AM"
type input "58"
type input "09:30 AM"
type input "2"
type input "0"
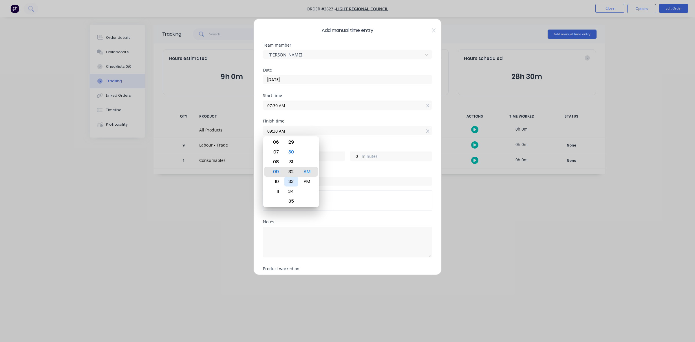
type input "09:32 AM"
type input "2"
type input "09:34 AM"
type input "4"
type input "09:37 AM"
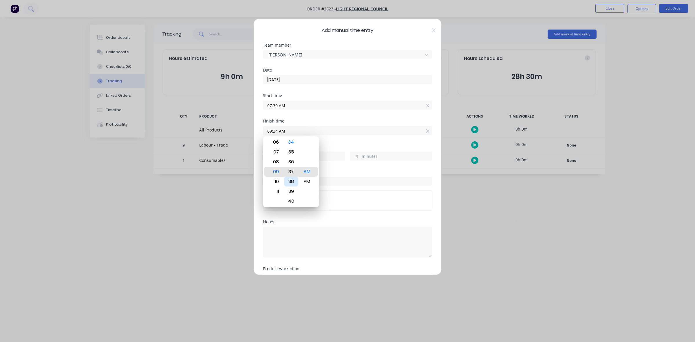
type input "7"
type input "09:40 AM"
type input "10"
type input "09:41 AM"
type input "11"
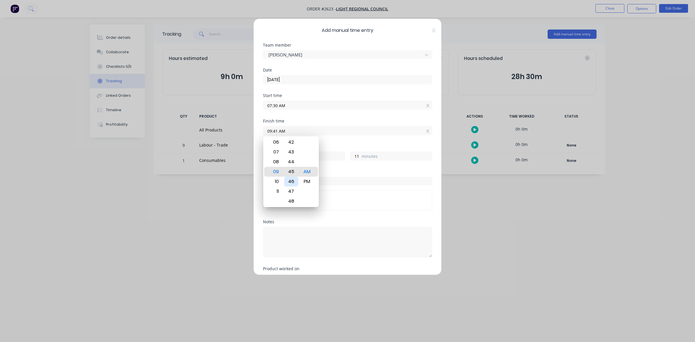
type input "09:45 AM"
type input "15"
type input "09:40 AM"
type input "10"
type input "09:36 AM"
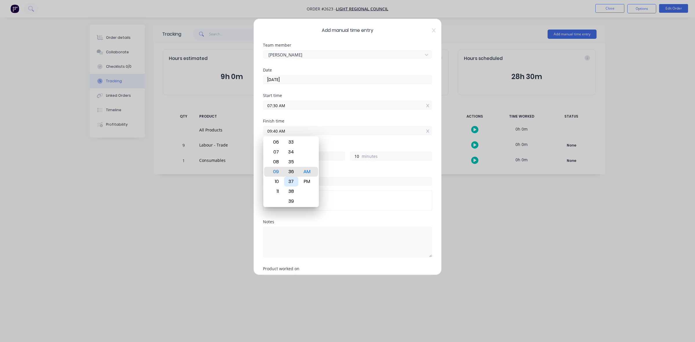
type input "6"
type input "09:33 AM"
type input "3"
type input "09:29 AM"
type input "1"
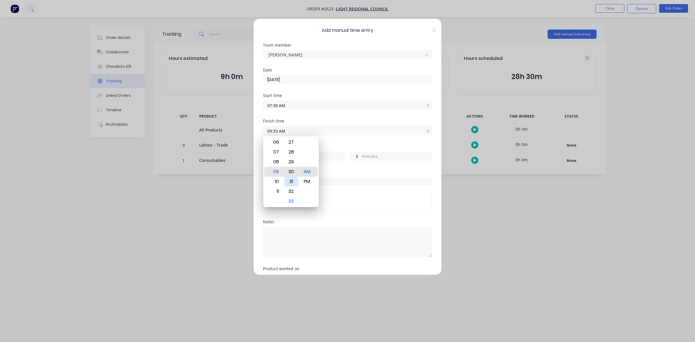
type input "59"
type input "09:27 AM"
type input "57"
type input "09:26 AM"
type input "56"
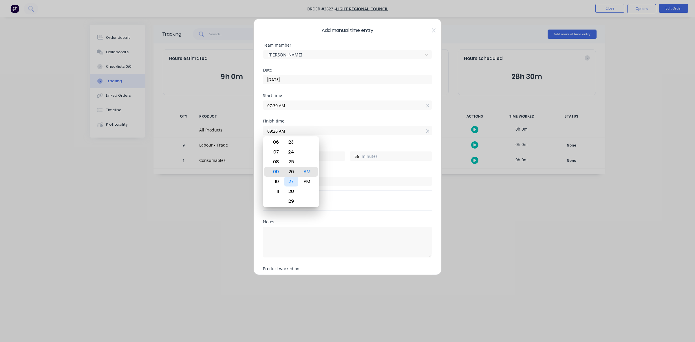
type input "09:25 AM"
type input "55"
type input "09:22 AM"
type input "52"
type input "09:21 AM"
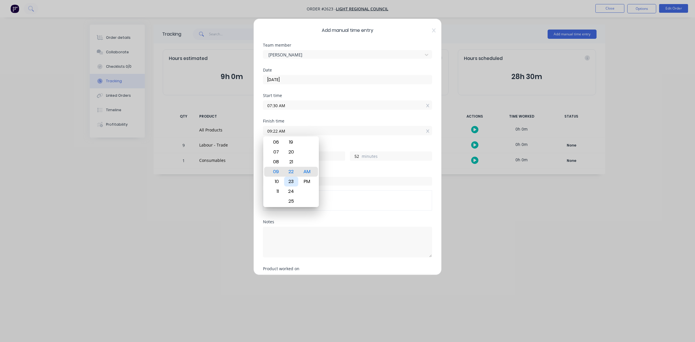
type input "51"
type input "09:22 AM"
type input "52"
type input "09:25 AM"
type input "55"
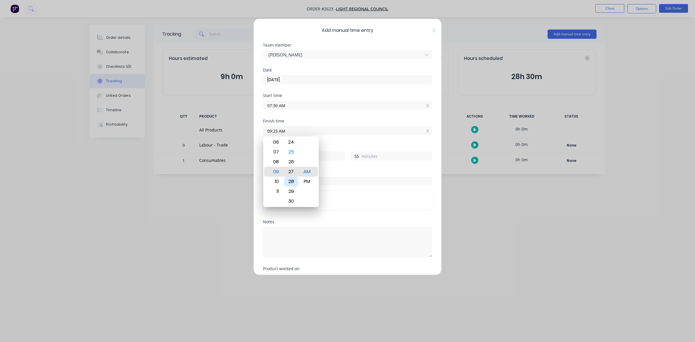
type input "09:27 AM"
type input "57"
type input "09:29 AM"
type input "59"
type input "09:30 AM"
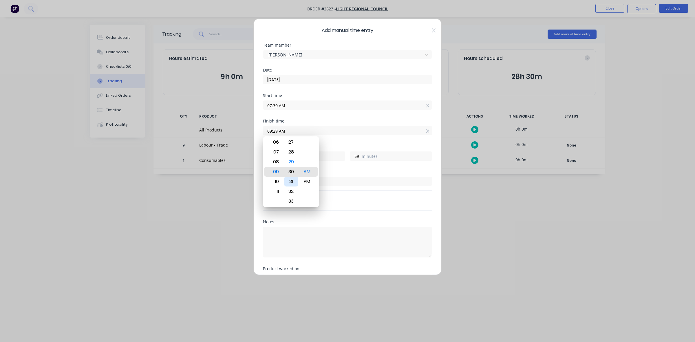
type input "2"
type input "0"
click at [312, 172] on div "AM" at bounding box center [307, 172] width 14 height 10
click at [221, 203] on div "Add manual time entry Team member Will Wallis Date 05/09/2025 Start time 07:30 …" at bounding box center [347, 171] width 695 height 342
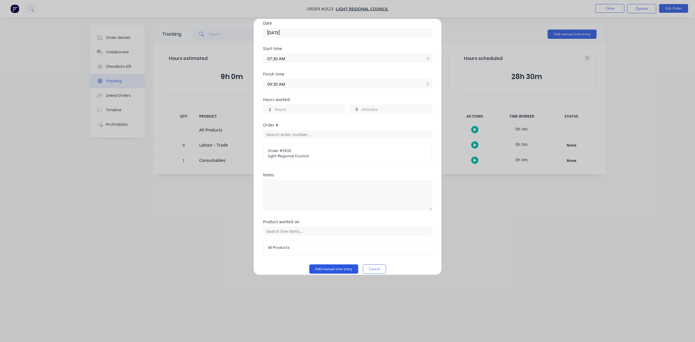
scroll to position [55, 0]
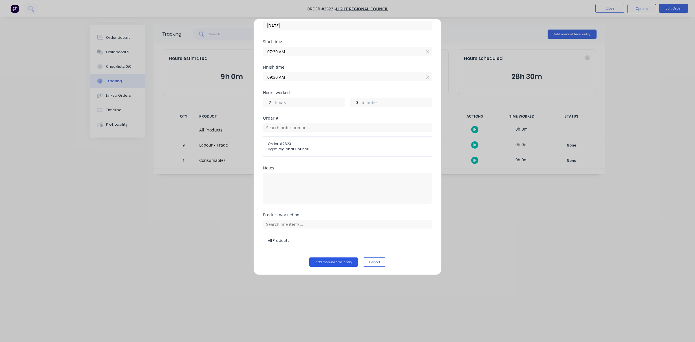
click at [332, 261] on button "Add manual time entry" at bounding box center [333, 261] width 49 height 9
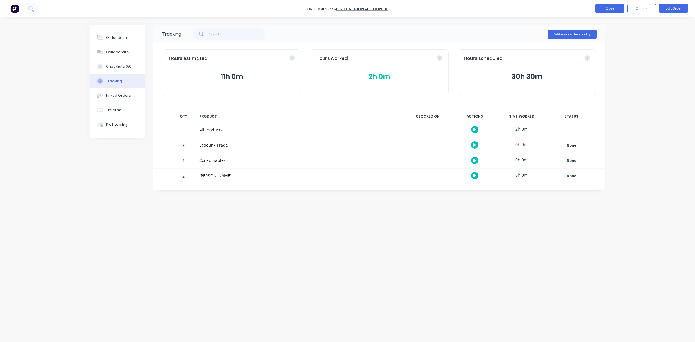
click at [608, 10] on button "Close" at bounding box center [609, 8] width 29 height 9
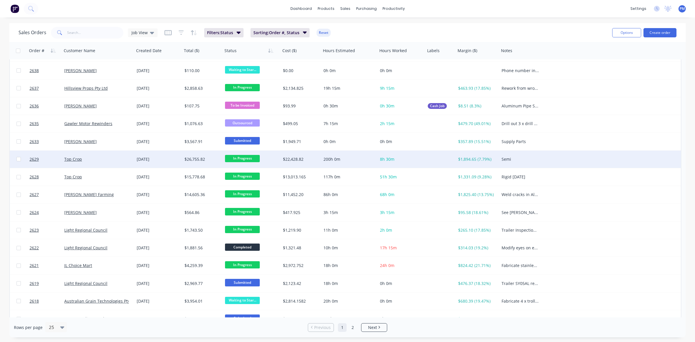
scroll to position [36, 0]
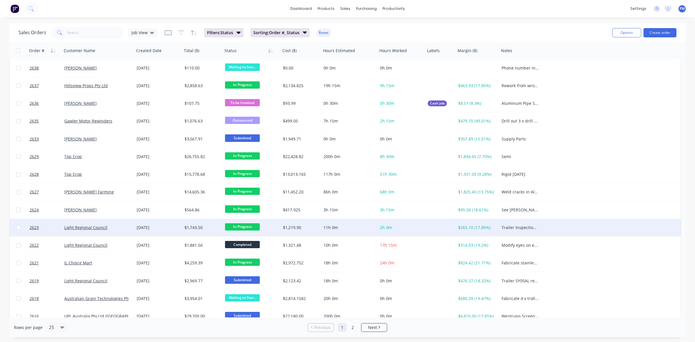
click at [121, 226] on div "Light Regional Council" at bounding box center [96, 228] width 64 height 6
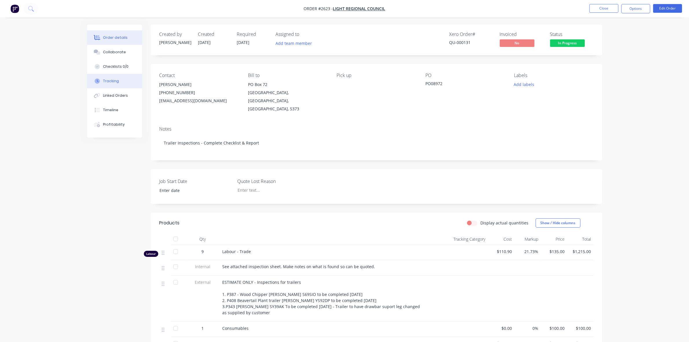
click at [114, 80] on div "Tracking" at bounding box center [111, 80] width 16 height 5
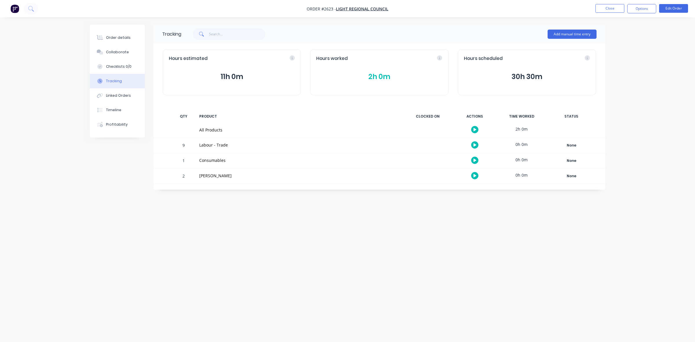
click at [378, 75] on button "2h 0m" at bounding box center [379, 76] width 126 height 11
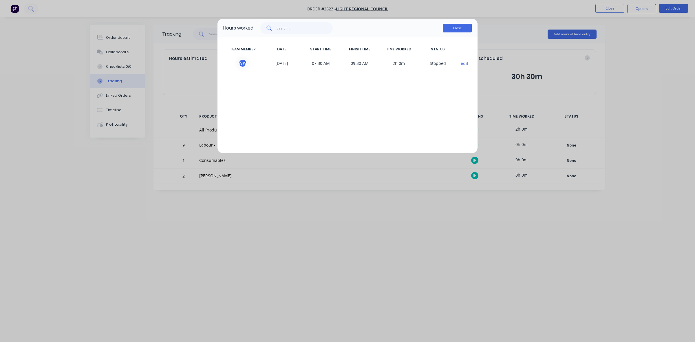
click at [451, 29] on button "Close" at bounding box center [457, 28] width 29 height 9
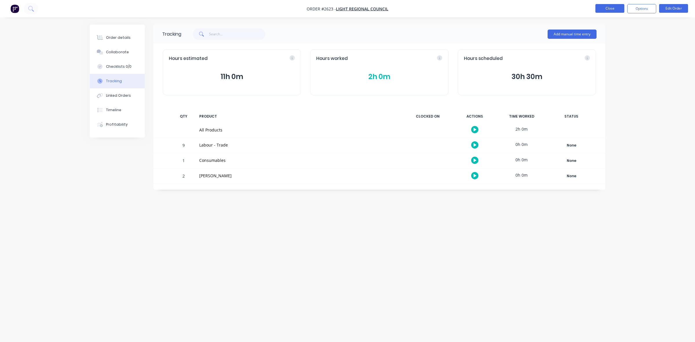
click at [609, 8] on button "Close" at bounding box center [609, 8] width 29 height 9
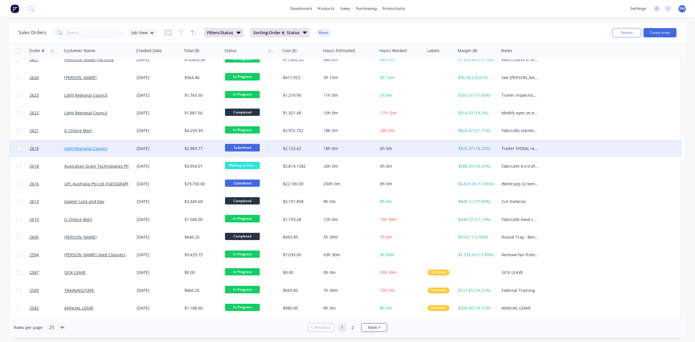
scroll to position [185, 0]
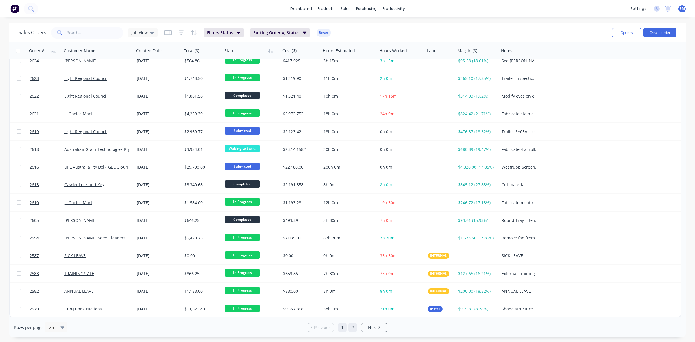
click at [351, 326] on link "2" at bounding box center [352, 327] width 9 height 9
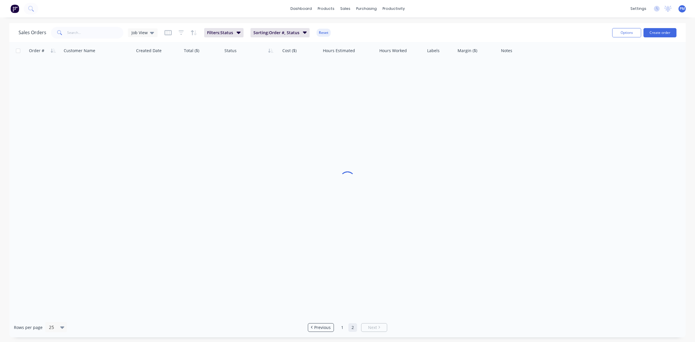
scroll to position [0, 0]
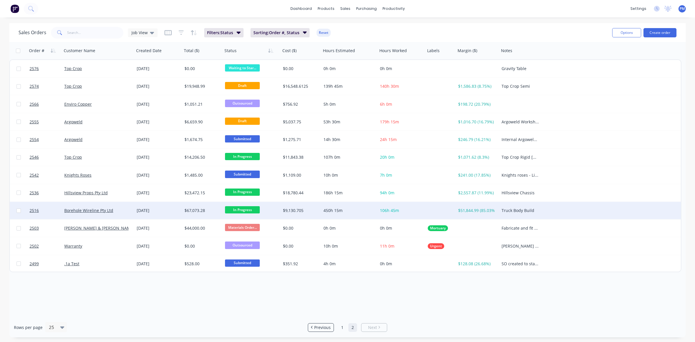
click at [127, 211] on div "Borehole Wireline Pty Ltd" at bounding box center [96, 211] width 64 height 6
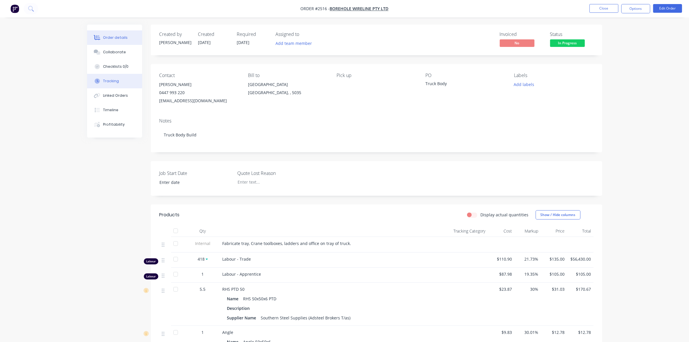
click at [110, 80] on div "Tracking" at bounding box center [111, 80] width 16 height 5
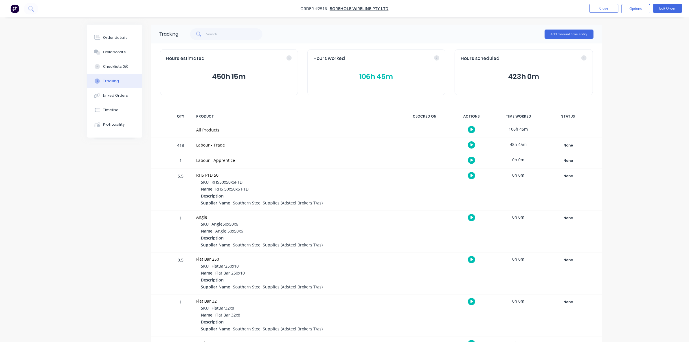
click at [380, 77] on button "106h 45m" at bounding box center [377, 76] width 126 height 11
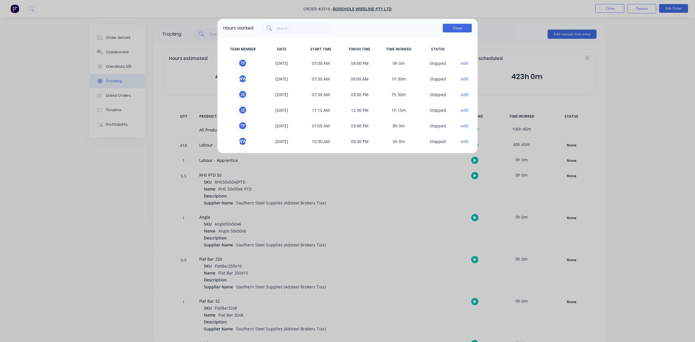
click at [455, 29] on button "Close" at bounding box center [457, 28] width 29 height 9
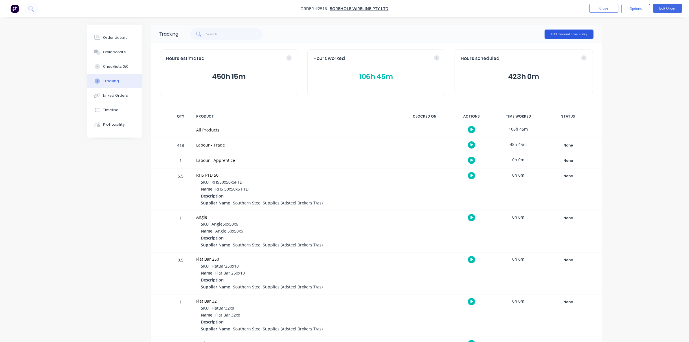
click at [558, 35] on button "Add manual time entry" at bounding box center [569, 34] width 49 height 9
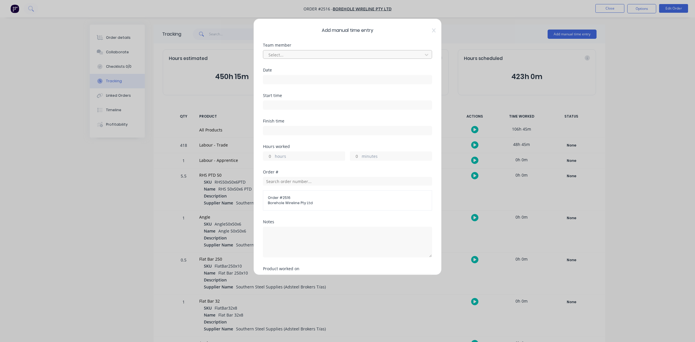
click at [326, 56] on div at bounding box center [344, 54] width 152 height 7
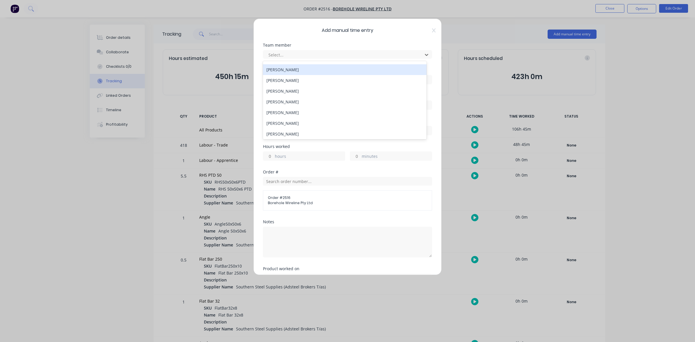
scroll to position [170, 0]
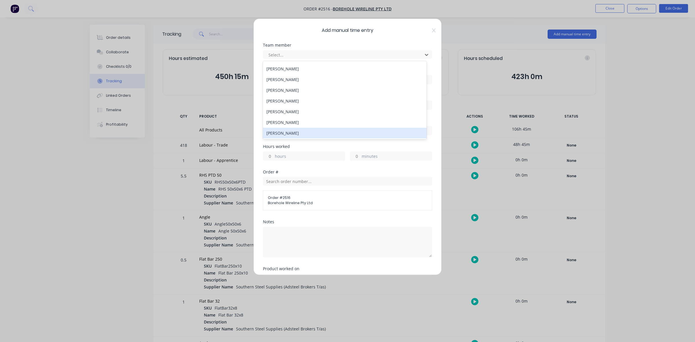
click at [280, 132] on div "[PERSON_NAME]" at bounding box center [345, 133] width 164 height 11
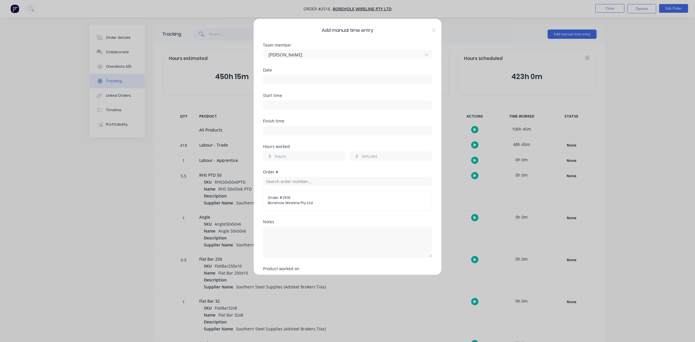
click at [280, 79] on input at bounding box center [347, 79] width 169 height 9
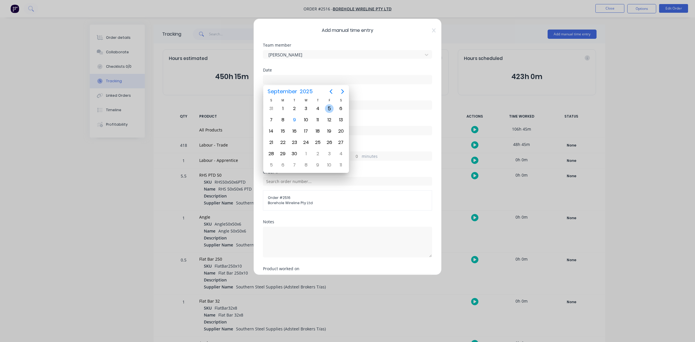
click at [326, 107] on div "5" at bounding box center [329, 108] width 9 height 9
type input "05/09/2025"
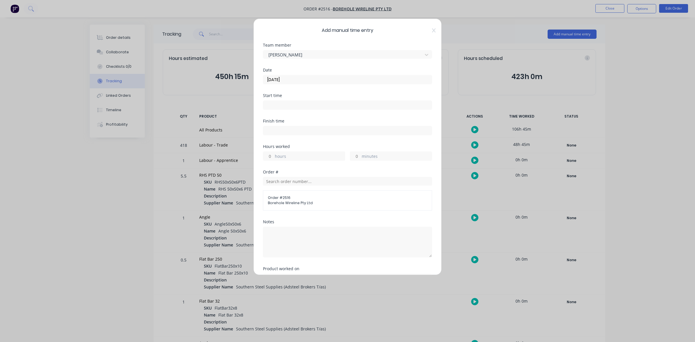
click at [296, 104] on input at bounding box center [347, 105] width 169 height 9
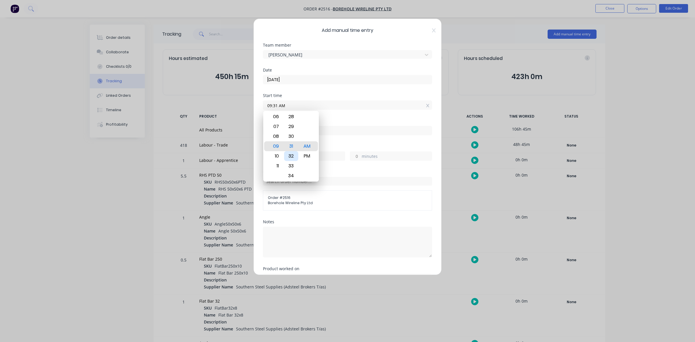
type input "09:30 AM"
click at [313, 147] on div "AM" at bounding box center [307, 146] width 14 height 10
click at [280, 145] on div "09" at bounding box center [275, 146] width 14 height 10
click at [329, 174] on div "Order #" at bounding box center [347, 172] width 169 height 4
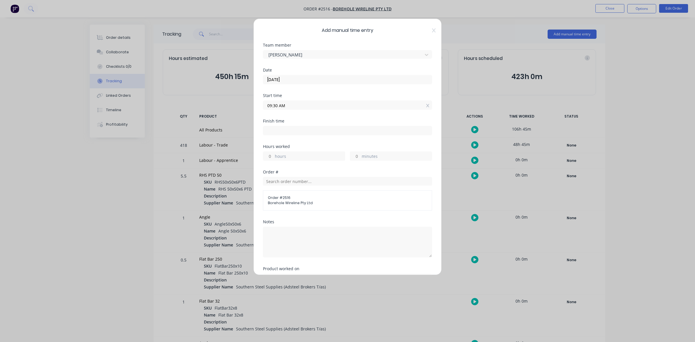
click at [271, 156] on input "hours" at bounding box center [268, 156] width 10 height 9
click at [270, 155] on input "hours" at bounding box center [268, 156] width 10 height 9
drag, startPoint x: 272, startPoint y: 155, endPoint x: 269, endPoint y: 155, distance: 3.5
click at [269, 155] on input "hours" at bounding box center [268, 156] width 10 height 9
type input "6"
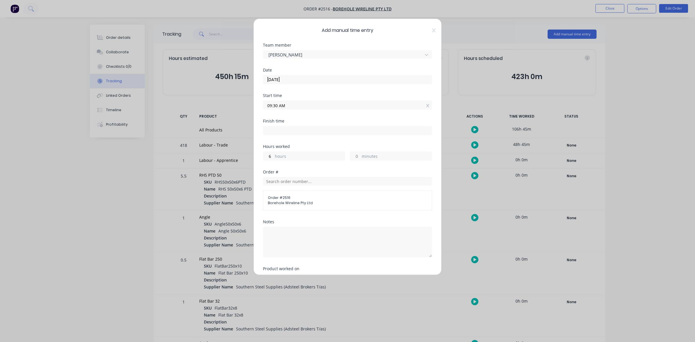
type input "03:30 PM"
click at [352, 158] on input "minutes" at bounding box center [355, 156] width 10 height 9
type input "30"
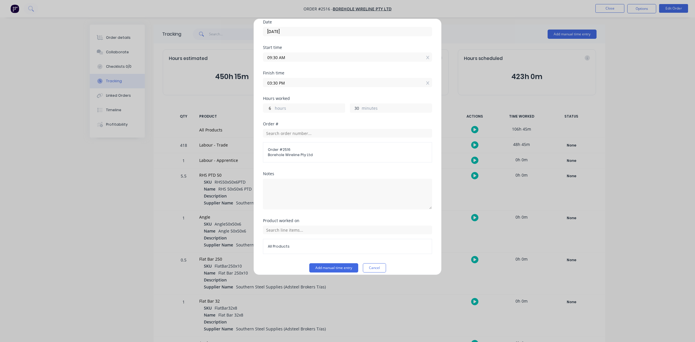
scroll to position [55, 0]
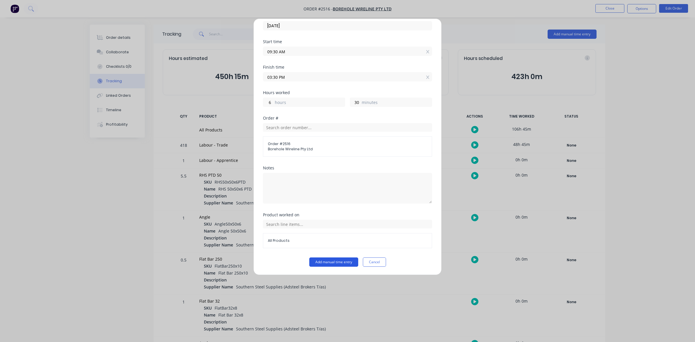
type input "04:00 PM"
click at [345, 261] on button "Add manual time entry" at bounding box center [333, 261] width 49 height 9
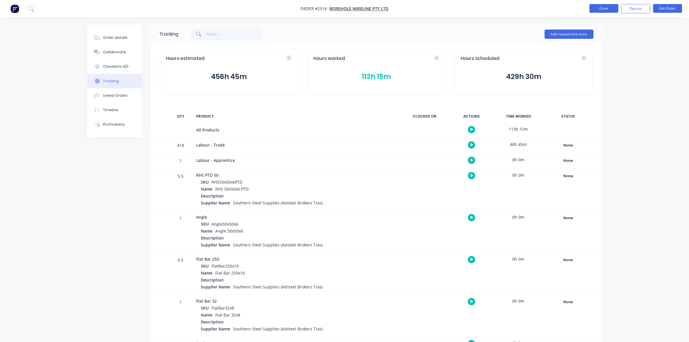
click at [612, 7] on button "Close" at bounding box center [604, 8] width 29 height 9
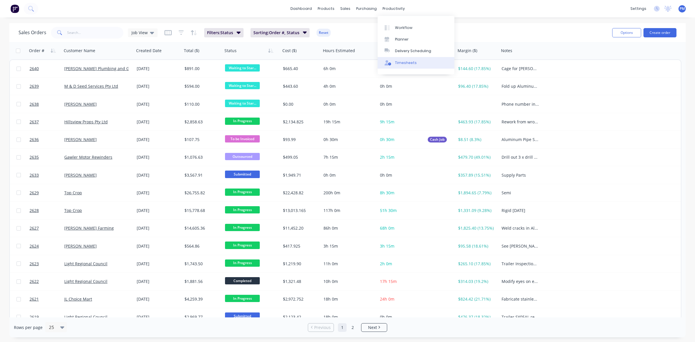
click at [406, 65] on div "Timesheets" at bounding box center [406, 62] width 22 height 5
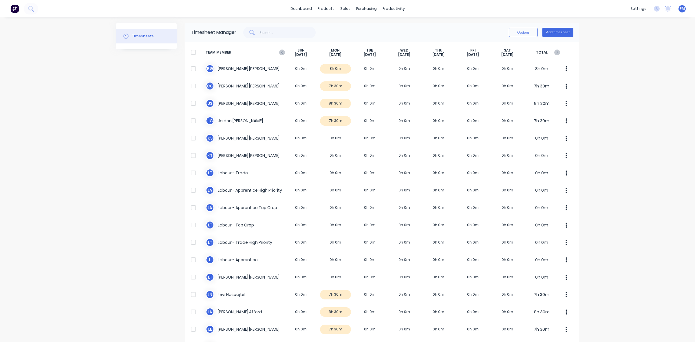
click at [280, 55] on span "TEAM MEMBER" at bounding box center [245, 52] width 78 height 9
click at [280, 54] on icon "button" at bounding box center [282, 53] width 6 height 6
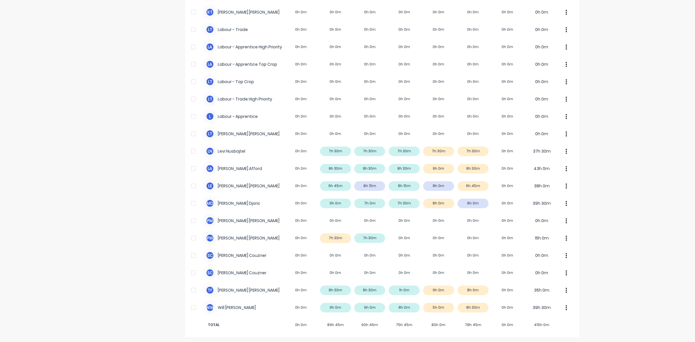
scroll to position [144, 0]
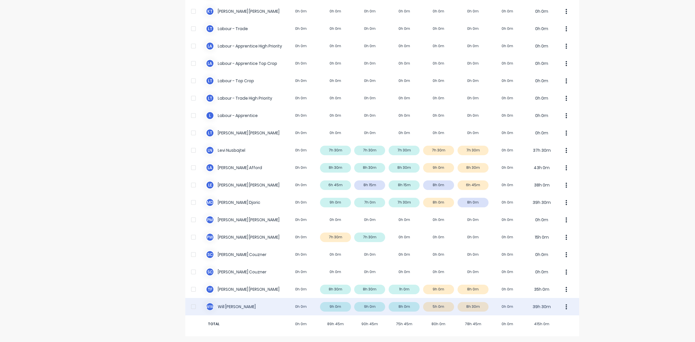
click at [475, 305] on div "W W Will Wallis 0h 0m 9h 0m 9h 0m 8h 0m 5h 0m 8h 30m 0h 0m 39h 30m" at bounding box center [382, 306] width 394 height 17
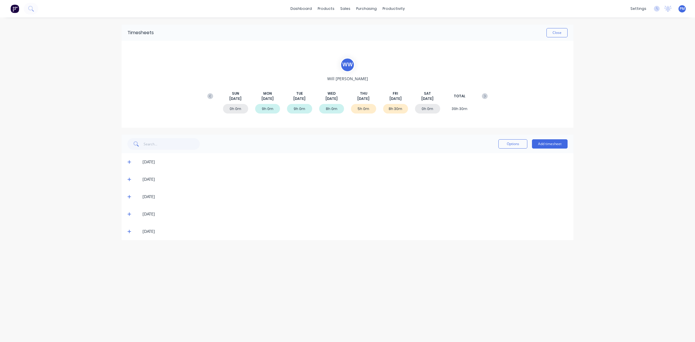
click at [129, 213] on icon at bounding box center [128, 214] width 3 height 3
click at [129, 213] on icon at bounding box center [129, 214] width 4 height 4
click at [129, 230] on icon at bounding box center [129, 231] width 4 height 4
click at [129, 196] on icon at bounding box center [128, 196] width 3 height 3
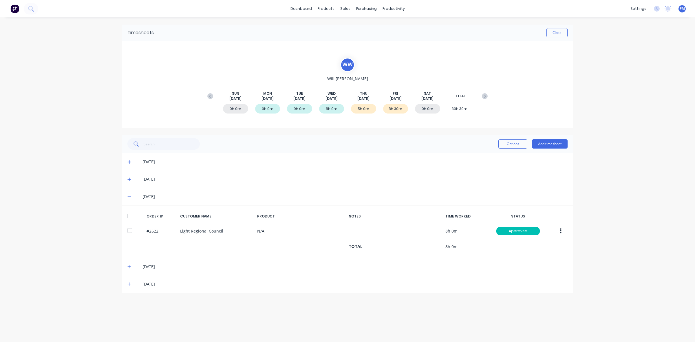
click at [129, 196] on icon at bounding box center [129, 197] width 4 height 4
click at [130, 230] on icon at bounding box center [129, 231] width 4 height 4
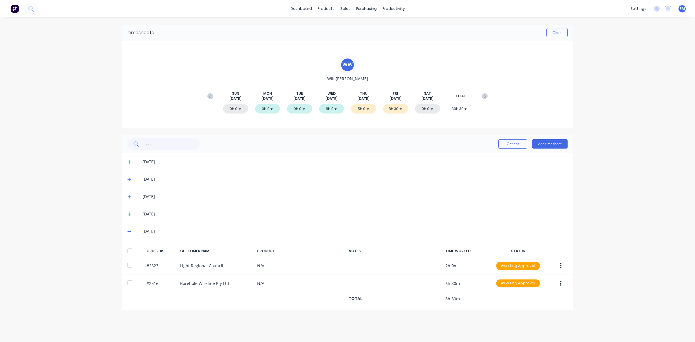
click at [130, 230] on icon at bounding box center [129, 231] width 4 height 4
click at [129, 162] on icon at bounding box center [128, 161] width 3 height 3
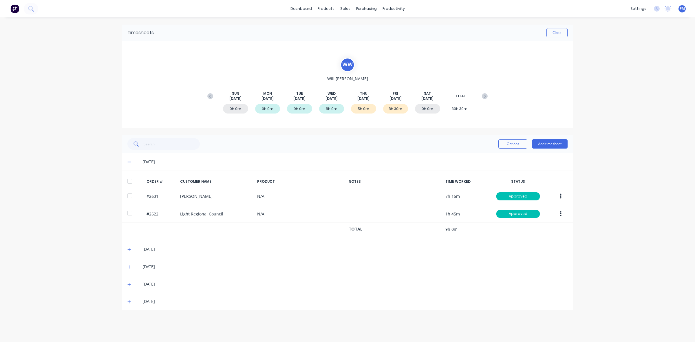
click at [129, 162] on icon at bounding box center [129, 162] width 4 height 4
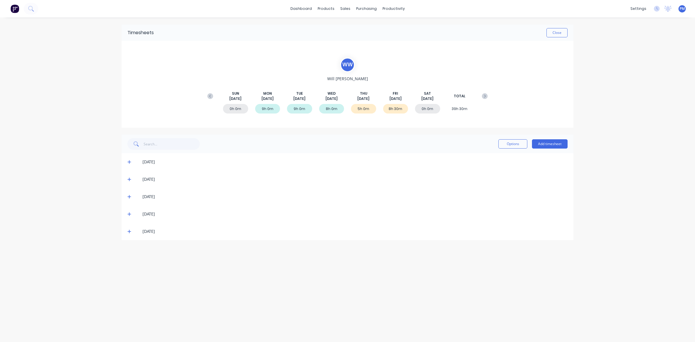
click at [129, 162] on icon at bounding box center [128, 161] width 3 height 3
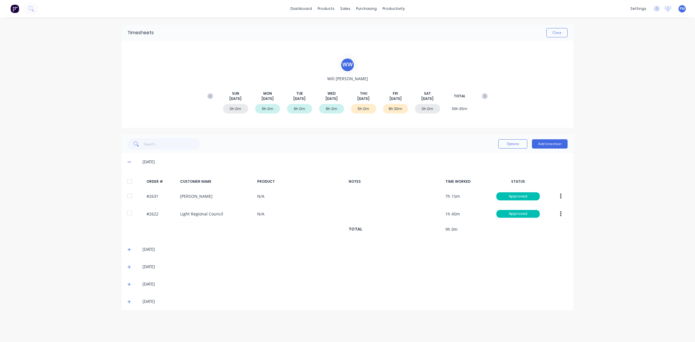
click at [129, 162] on icon at bounding box center [128, 162] width 3 height 1
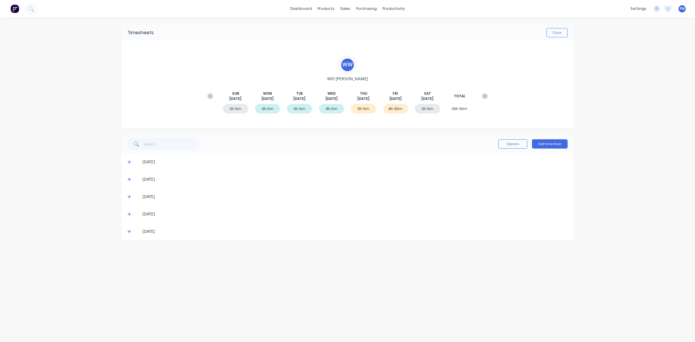
click at [128, 179] on icon at bounding box center [129, 179] width 4 height 4
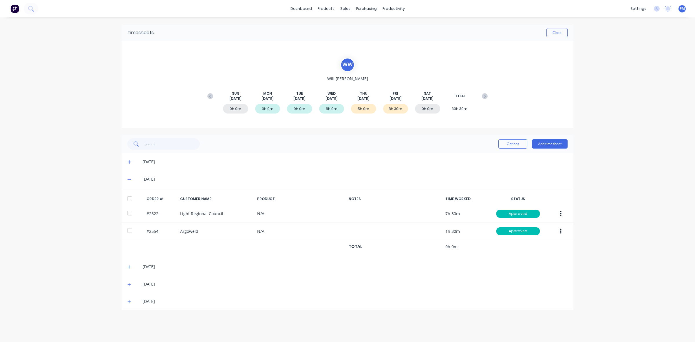
click at [128, 179] on icon at bounding box center [129, 179] width 4 height 4
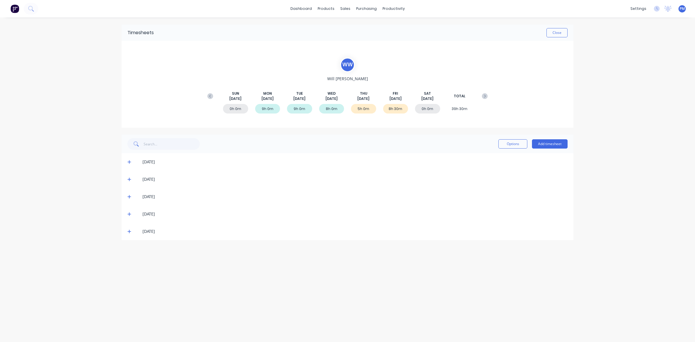
click at [127, 196] on icon at bounding box center [129, 197] width 4 height 4
click at [129, 213] on icon at bounding box center [129, 214] width 4 height 4
click at [131, 232] on icon at bounding box center [129, 231] width 4 height 4
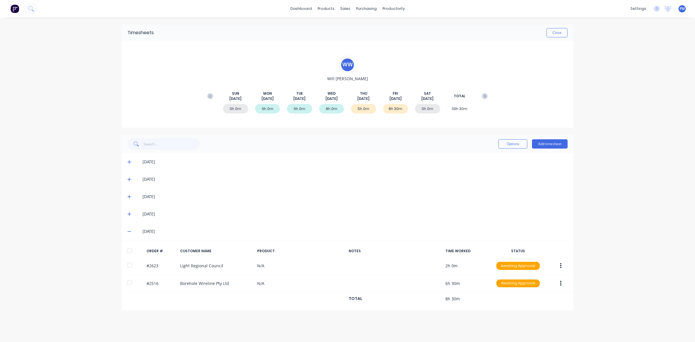
click at [131, 231] on icon at bounding box center [128, 231] width 3 height 1
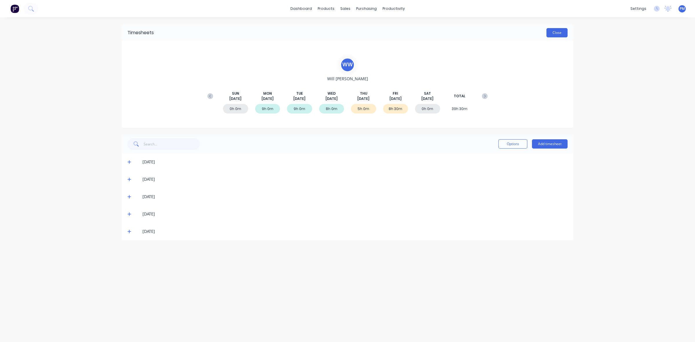
click at [562, 32] on button "Close" at bounding box center [556, 32] width 21 height 9
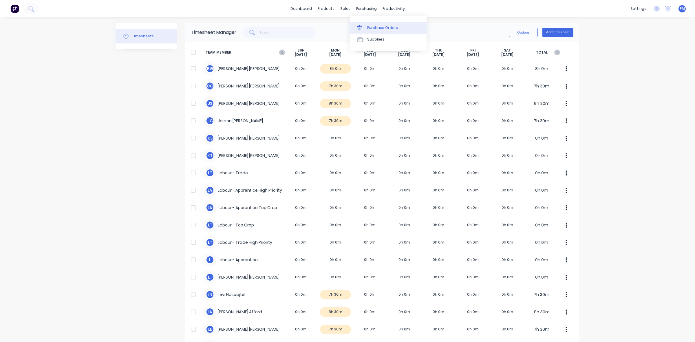
click at [375, 28] on div "Purchase Orders" at bounding box center [382, 27] width 31 height 5
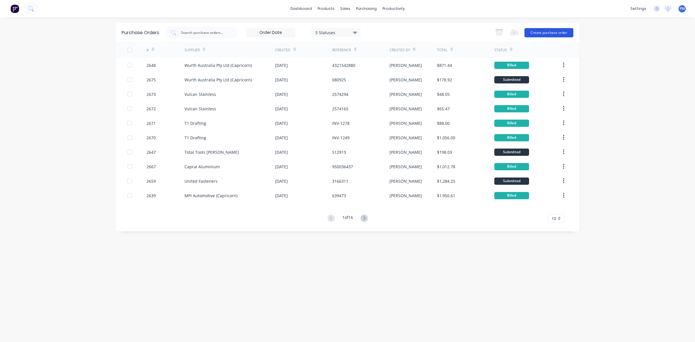
click at [544, 33] on button "Create purchase order" at bounding box center [548, 32] width 49 height 9
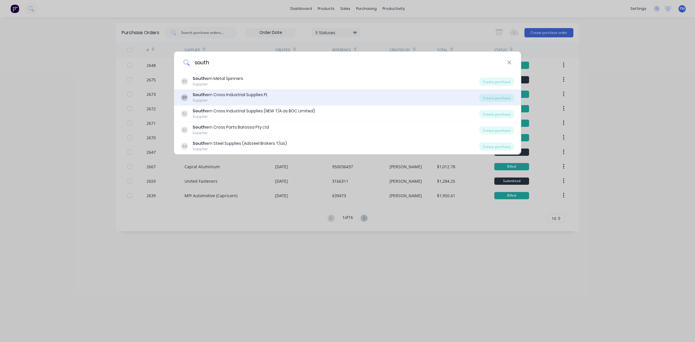
type input "south"
click at [234, 93] on div "South ern Cross Industrial Supplies PL" at bounding box center [230, 95] width 75 height 6
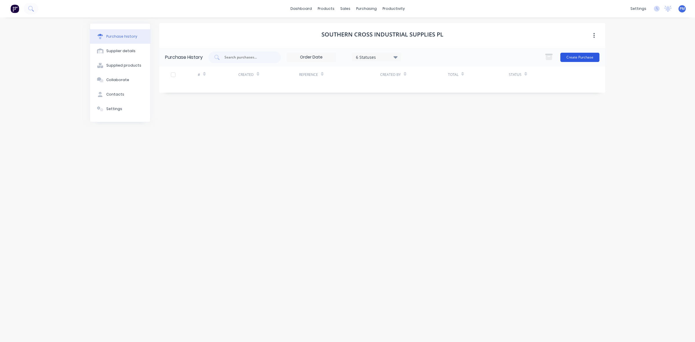
click at [576, 57] on button "Create Purchase" at bounding box center [579, 57] width 39 height 9
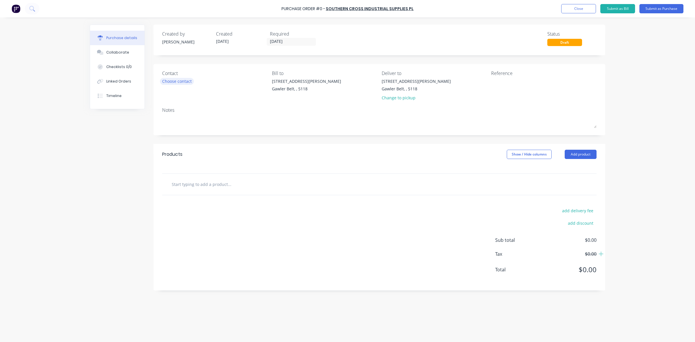
click at [181, 80] on div "Choose contact" at bounding box center [177, 81] width 30 height 6
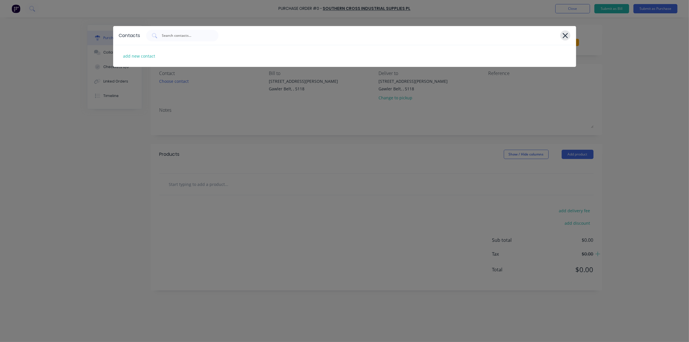
click at [566, 35] on icon at bounding box center [566, 36] width 6 height 8
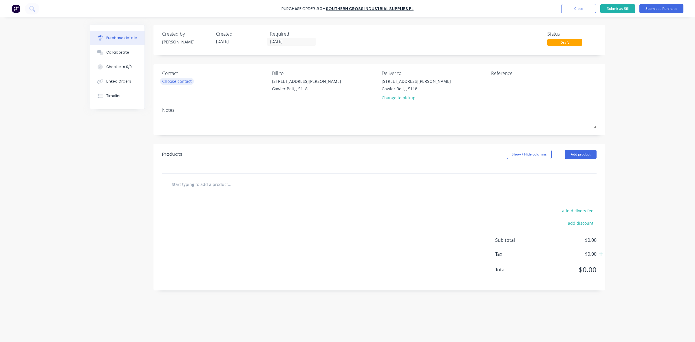
click at [180, 81] on div "Choose contact" at bounding box center [177, 81] width 30 height 6
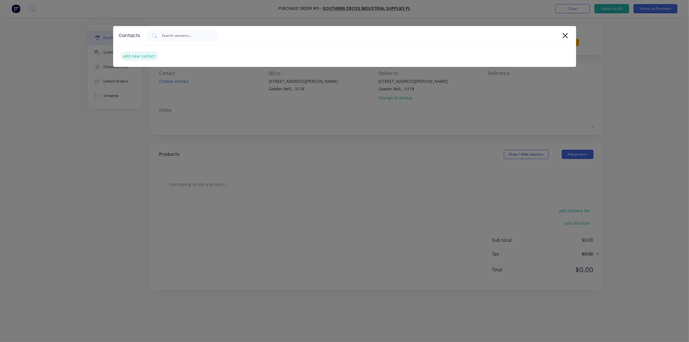
click at [140, 57] on div "add new contact" at bounding box center [139, 56] width 38 height 9
select select "AU"
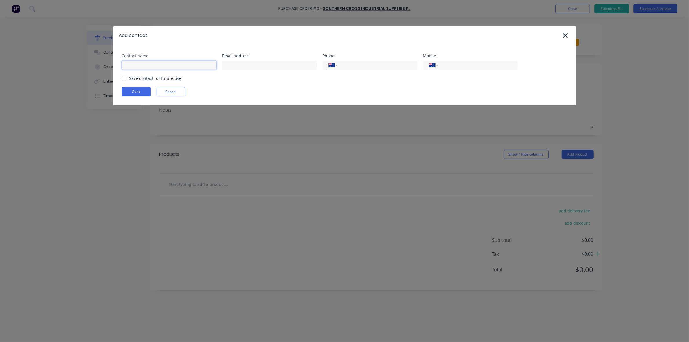
click at [139, 66] on input at bounding box center [169, 65] width 95 height 9
type input "[PERSON_NAME]"
click at [452, 64] on input "tel" at bounding box center [476, 65] width 69 height 7
type input "0448 218 864"
click at [239, 66] on input at bounding box center [269, 65] width 95 height 9
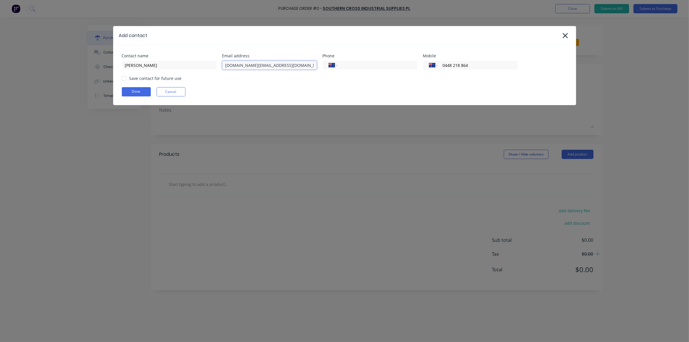
click at [122, 79] on div at bounding box center [124, 79] width 12 height 12
type input "paul.green@spwgroup.com.au"
click at [132, 88] on button "Done" at bounding box center [136, 91] width 29 height 9
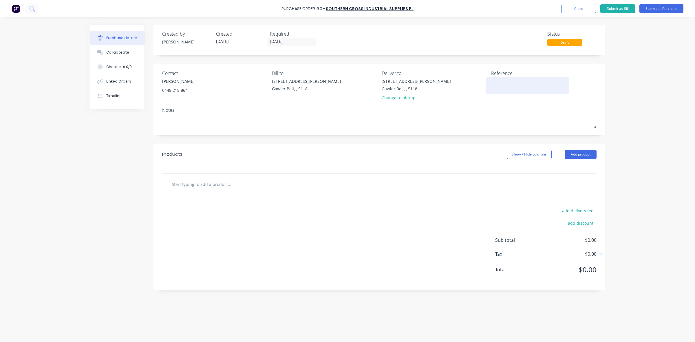
click at [497, 78] on textarea at bounding box center [527, 84] width 72 height 13
type textarea "506"
type textarea "x"
type textarea "5060"
type textarea "x"
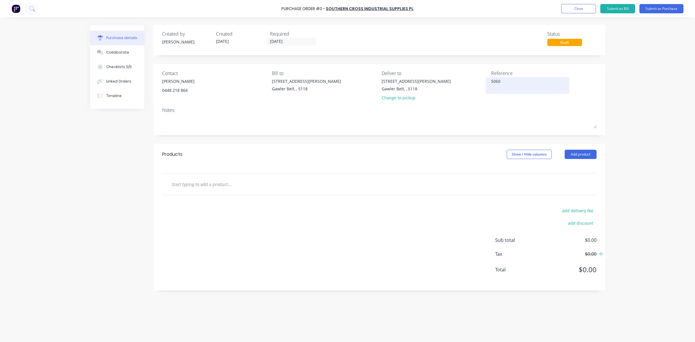
type textarea "50609"
type textarea "x"
type textarea "506092"
type textarea "x"
type textarea "5060922"
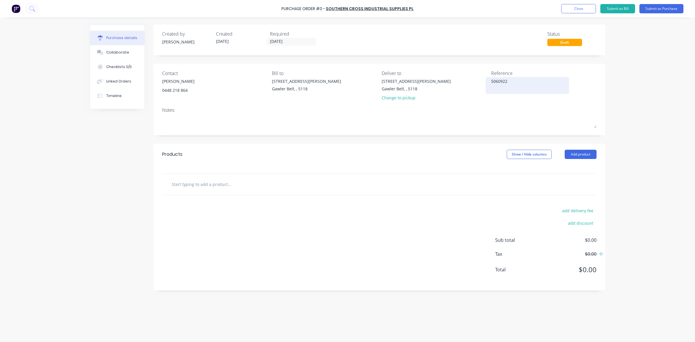
type textarea "x"
type textarea "50609225"
type textarea "x"
type textarea "50609225"
click at [189, 183] on input "text" at bounding box center [229, 184] width 116 height 12
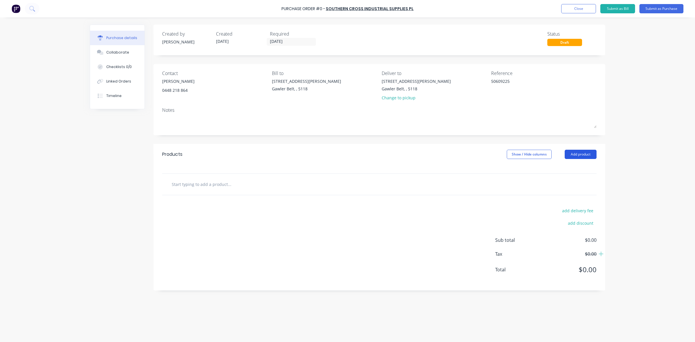
click at [581, 155] on button "Add product" at bounding box center [581, 154] width 32 height 9
click at [560, 180] on div "Basic product" at bounding box center [569, 181] width 45 height 8
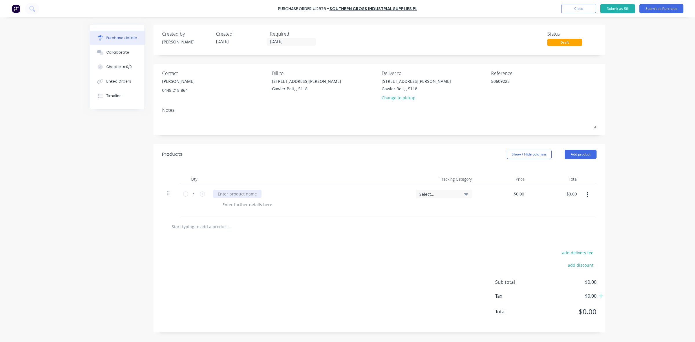
type textarea "x"
click at [226, 195] on div at bounding box center [237, 194] width 48 height 8
type textarea "x"
click at [239, 206] on div at bounding box center [247, 204] width 59 height 8
type textarea "x"
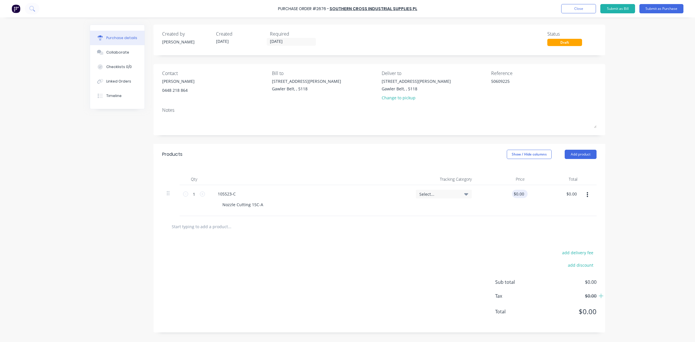
type input "0.0000"
click at [517, 194] on input "0.0000" at bounding box center [518, 194] width 13 height 8
type textarea "x"
drag, startPoint x: 510, startPoint y: 195, endPoint x: 527, endPoint y: 193, distance: 17.5
click at [527, 193] on div "0.0000 0.0000" at bounding box center [519, 194] width 18 height 8
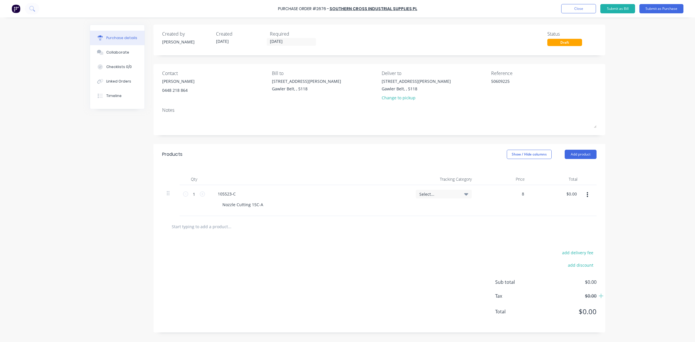
type input "8"
type textarea "x"
type input "$8.00"
click at [536, 211] on div "$8.00 $0.00" at bounding box center [555, 200] width 53 height 31
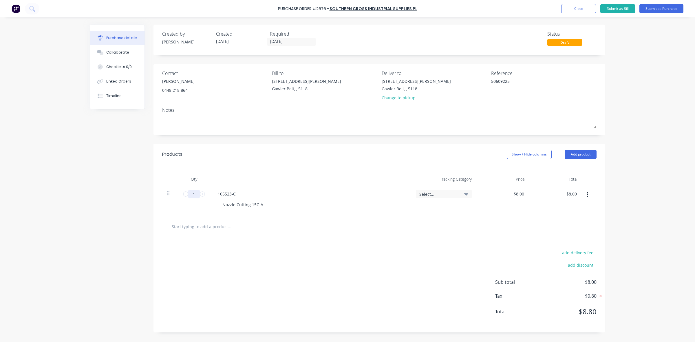
click at [195, 194] on input "1" at bounding box center [194, 194] width 12 height 9
type textarea "x"
type input "2"
type input "$16.00"
type textarea "x"
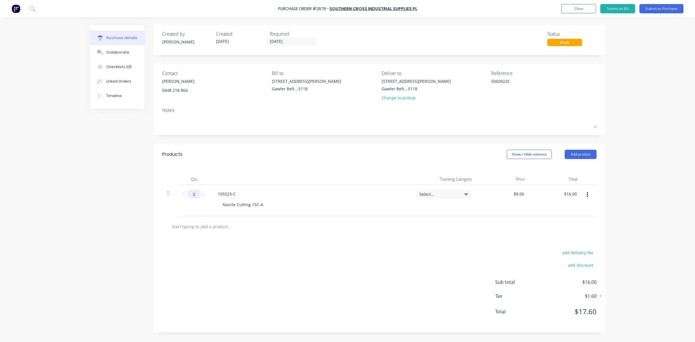
type input "20"
type input "$160.00"
type textarea "x"
type input "20"
click at [579, 156] on button "Add product" at bounding box center [581, 154] width 32 height 9
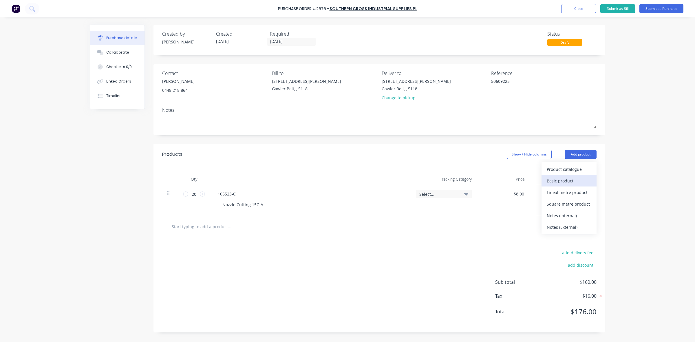
click at [565, 179] on div "Basic product" at bounding box center [569, 181] width 45 height 8
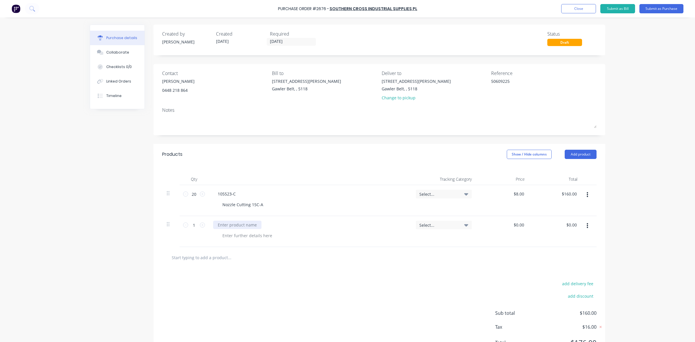
type textarea "x"
click at [232, 226] on div at bounding box center [237, 225] width 48 height 8
type textarea "x"
click at [226, 238] on div at bounding box center [247, 235] width 59 height 8
type textarea "x"
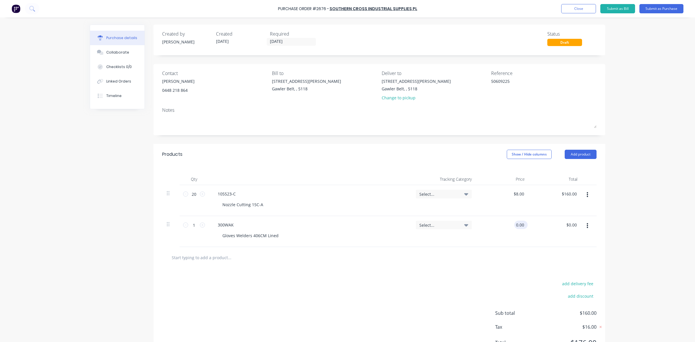
drag, startPoint x: 512, startPoint y: 225, endPoint x: 523, endPoint y: 224, distance: 11.0
click at [523, 224] on div "0.00 0.00" at bounding box center [520, 225] width 13 height 8
type input "15"
type textarea "x"
type input "$15.00"
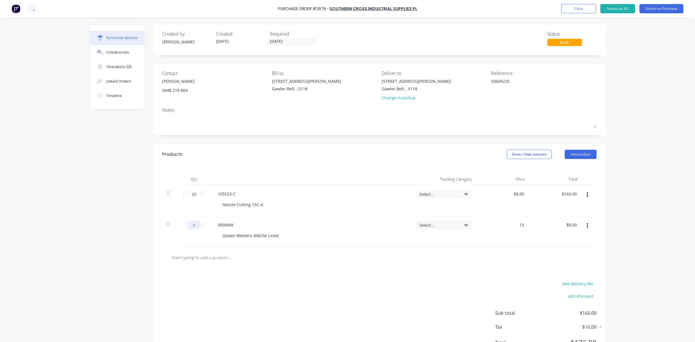
type input "$15.00"
click at [190, 225] on input "1" at bounding box center [194, 225] width 12 height 9
type textarea "x"
type input "10"
type input "$150.00"
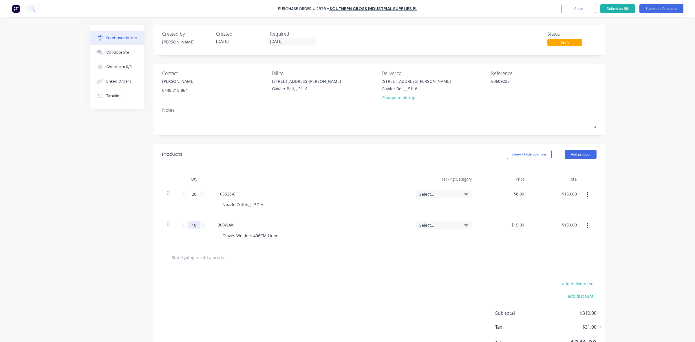
click at [193, 225] on input "10" at bounding box center [194, 225] width 12 height 9
type textarea "x"
type input "2"
type input "$30.00"
drag, startPoint x: 189, startPoint y: 225, endPoint x: 192, endPoint y: 224, distance: 3.4
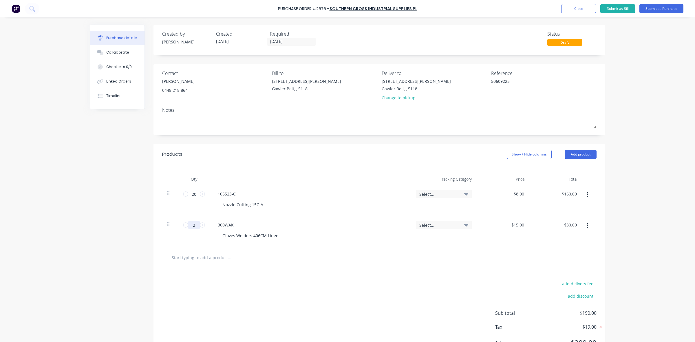
click at [192, 224] on input "2" at bounding box center [194, 225] width 12 height 9
type textarea "x"
type input "1"
type input "$15.00"
type textarea "x"
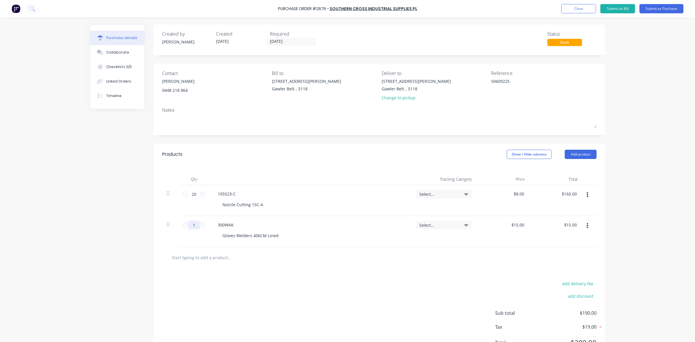
type input "12"
type input "$180.00"
type textarea "x"
type input "12"
click at [574, 154] on button "Add product" at bounding box center [581, 154] width 32 height 9
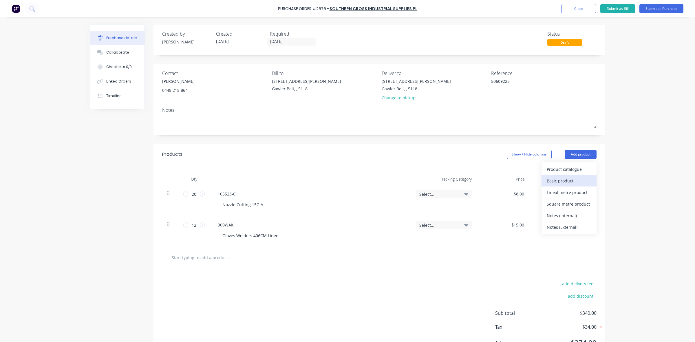
click at [559, 181] on div "Basic product" at bounding box center [569, 181] width 45 height 8
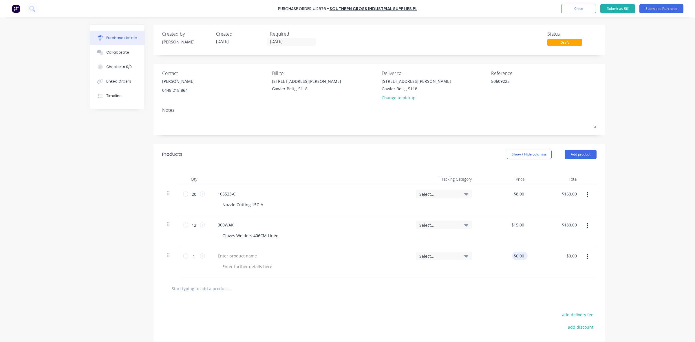
type textarea "x"
type input "0.00"
click at [517, 258] on input "0.00" at bounding box center [518, 256] width 13 height 8
type textarea "x"
drag, startPoint x: 513, startPoint y: 257, endPoint x: 523, endPoint y: 253, distance: 10.5
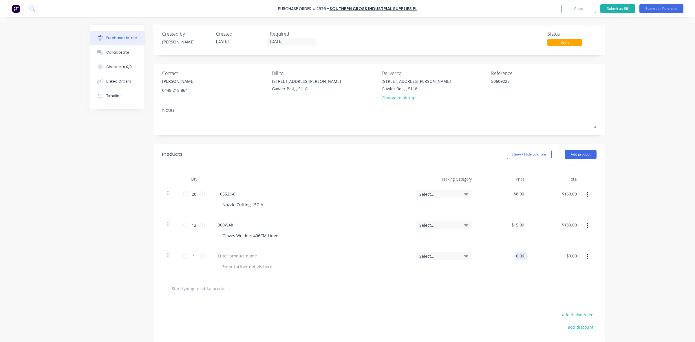
click at [523, 254] on div "0.00 0.00" at bounding box center [520, 256] width 13 height 8
type input "17"
type textarea "x"
type input "$17.00"
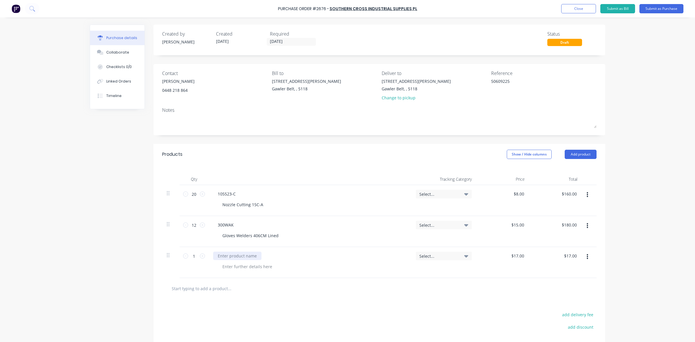
type textarea "x"
type input "$17.00"
click at [220, 254] on div at bounding box center [237, 256] width 48 height 8
type textarea "x"
click at [225, 266] on div at bounding box center [247, 266] width 59 height 8
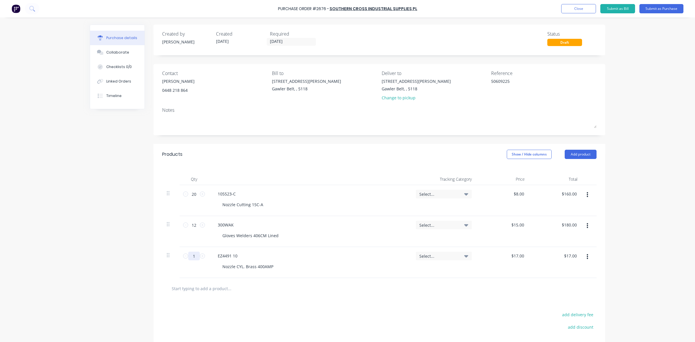
drag, startPoint x: 193, startPoint y: 256, endPoint x: 189, endPoint y: 256, distance: 4.1
click at [189, 256] on input "1" at bounding box center [194, 256] width 12 height 9
type textarea "x"
type input "10"
type input "$170.00"
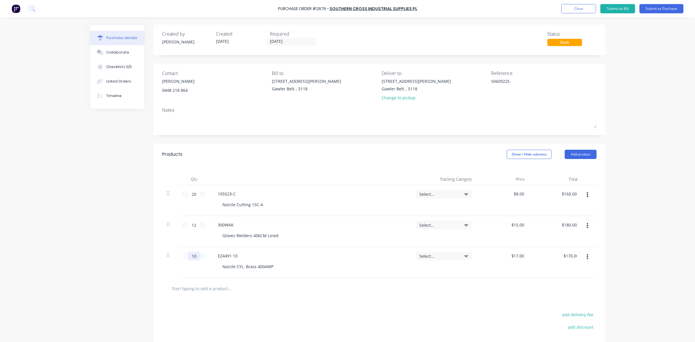
type textarea "x"
type input "10"
click at [579, 151] on button "Add product" at bounding box center [581, 154] width 32 height 9
click at [575, 153] on button "Add product" at bounding box center [581, 154] width 32 height 9
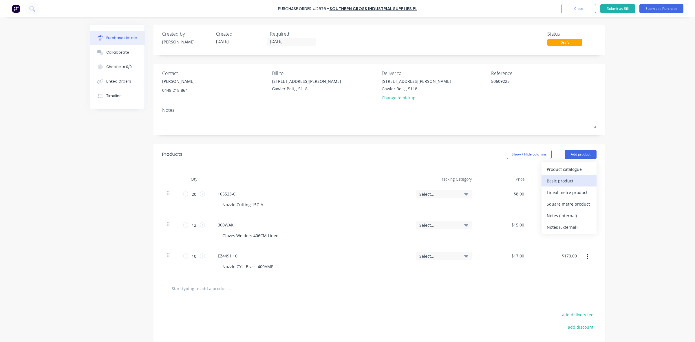
click at [553, 180] on div "Basic product" at bounding box center [569, 181] width 45 height 8
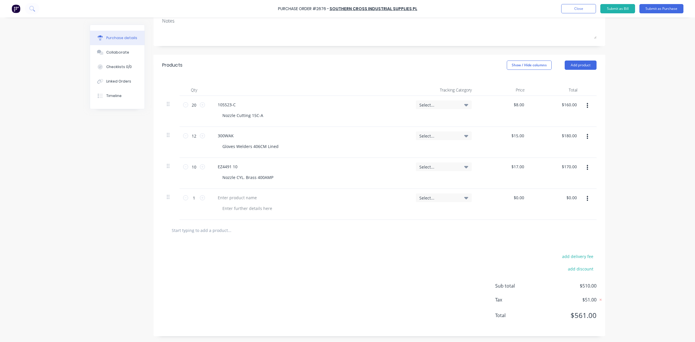
scroll to position [90, 0]
type textarea "x"
click at [220, 198] on div at bounding box center [237, 197] width 48 height 8
click at [223, 208] on div at bounding box center [247, 208] width 59 height 8
type textarea "x"
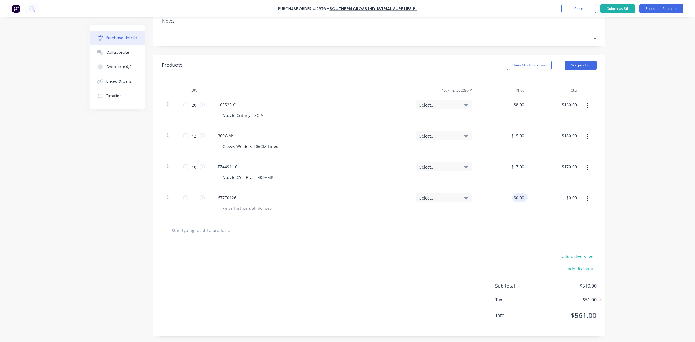
type input "0.00"
click at [512, 198] on input "0.00" at bounding box center [518, 197] width 13 height 8
type textarea "x"
drag, startPoint x: 512, startPoint y: 198, endPoint x: 522, endPoint y: 197, distance: 9.6
click at [522, 197] on input "0.00" at bounding box center [519, 197] width 11 height 8
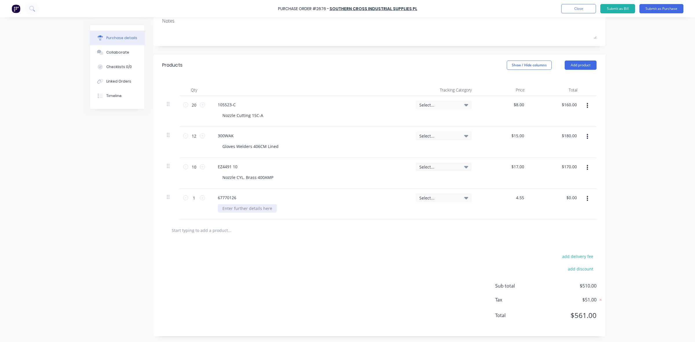
type input "4.55"
type textarea "x"
type input "$4.55"
click at [232, 208] on div at bounding box center [247, 208] width 59 height 8
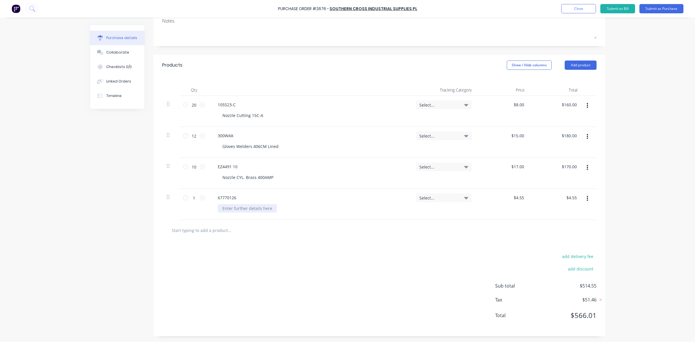
type textarea "x"
click at [224, 209] on div at bounding box center [247, 208] width 59 height 8
click at [192, 197] on input "1" at bounding box center [194, 197] width 12 height 9
type textarea "x"
type input "10"
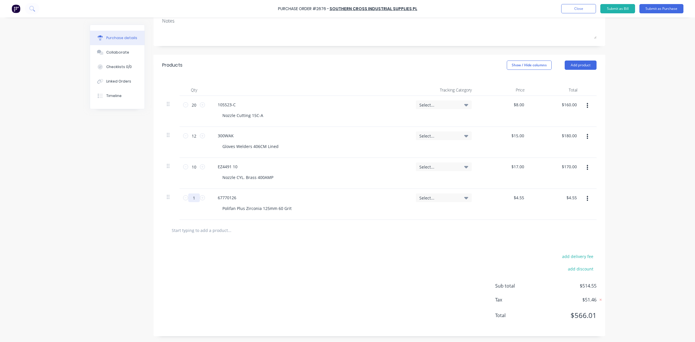
type input "$45.50"
type textarea "x"
type input "100"
type input "$455.00"
type textarea "x"
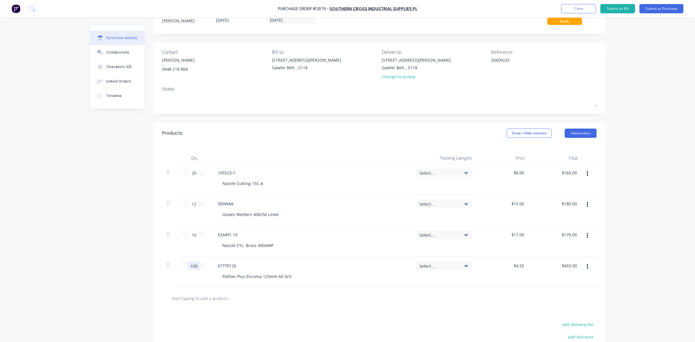
scroll to position [0, 0]
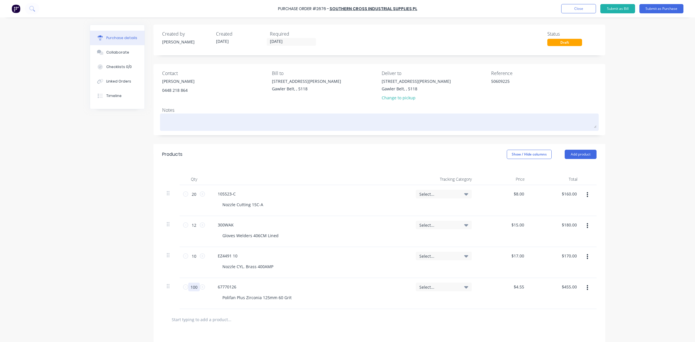
type input "100"
click at [169, 118] on textarea at bounding box center [379, 121] width 434 height 13
type textarea "x"
type textarea "S"
type textarea "x"
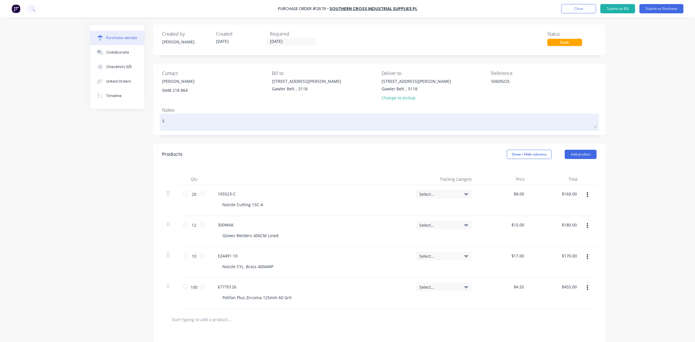
type textarea "St"
type textarea "x"
type textarea "Sto"
type textarea "x"
type textarea "Stoc"
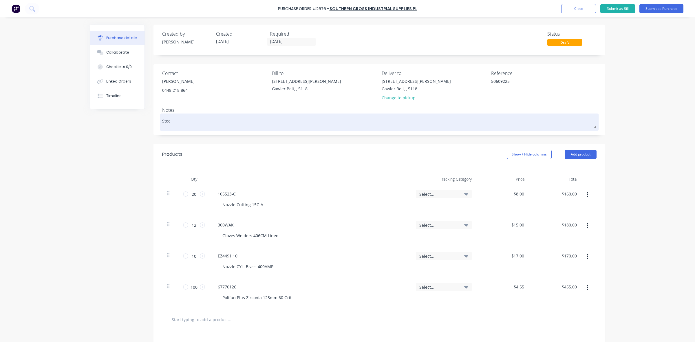
type textarea "x"
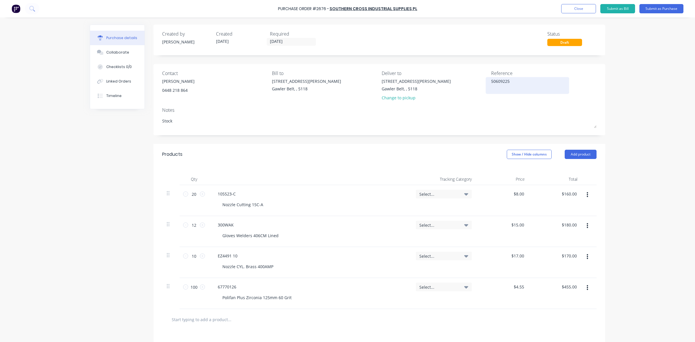
type textarea "Stock"
type textarea "x"
type textarea "Stock"
click at [506, 82] on textarea "50609225" at bounding box center [527, 84] width 72 height 13
type textarea "50609225 / 50609338"
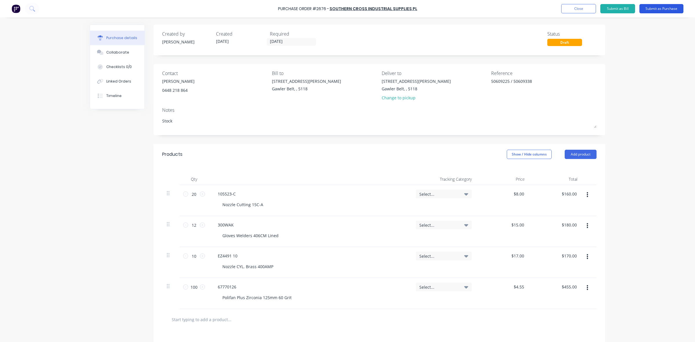
type textarea "x"
type textarea "50609225 / 50609338"
click at [665, 7] on button "Submit as Purchase" at bounding box center [661, 8] width 44 height 9
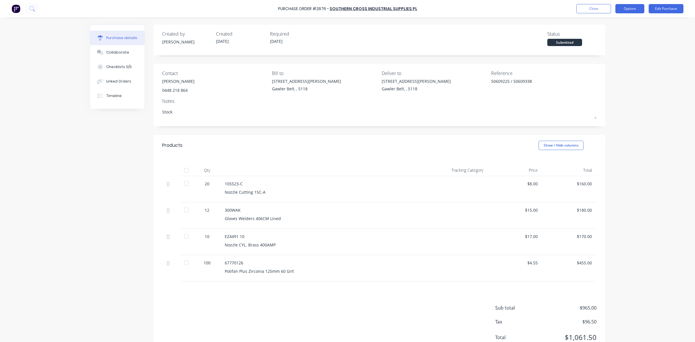
click at [632, 11] on button "Options" at bounding box center [629, 8] width 29 height 9
click at [612, 24] on div "Print / Email" at bounding box center [616, 23] width 45 height 8
click at [611, 36] on div "With pricing" at bounding box center [616, 35] width 45 height 8
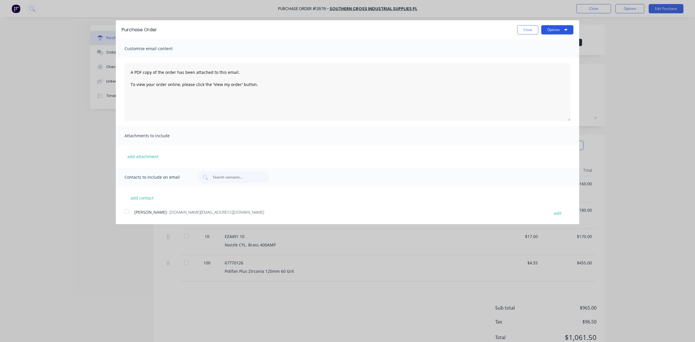
click at [554, 31] on button "Options" at bounding box center [557, 29] width 32 height 9
click at [535, 45] on div "Print" at bounding box center [546, 44] width 45 height 8
click at [528, 29] on button "Close" at bounding box center [527, 29] width 21 height 9
type textarea "x"
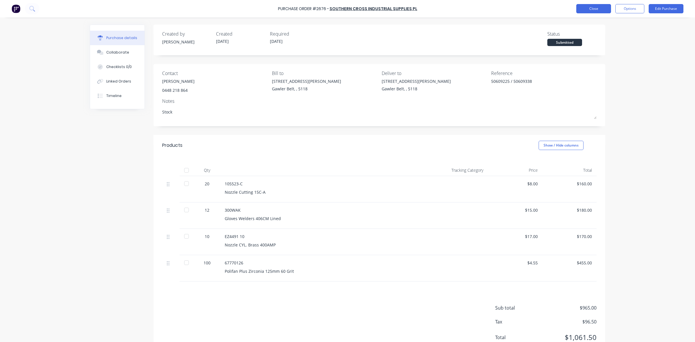
click at [600, 9] on button "Close" at bounding box center [593, 8] width 35 height 9
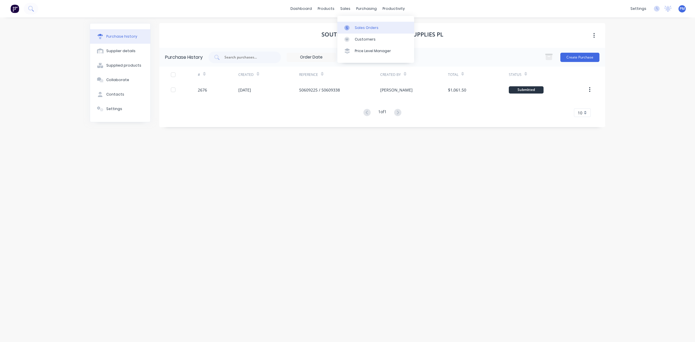
click at [358, 28] on div "Sales Orders" at bounding box center [367, 27] width 24 height 5
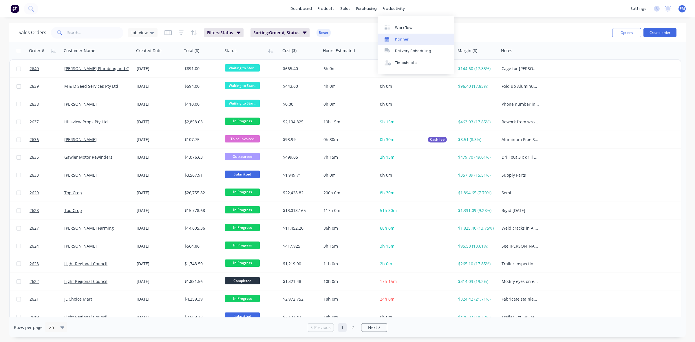
click at [401, 40] on div "Planner" at bounding box center [402, 39] width 14 height 5
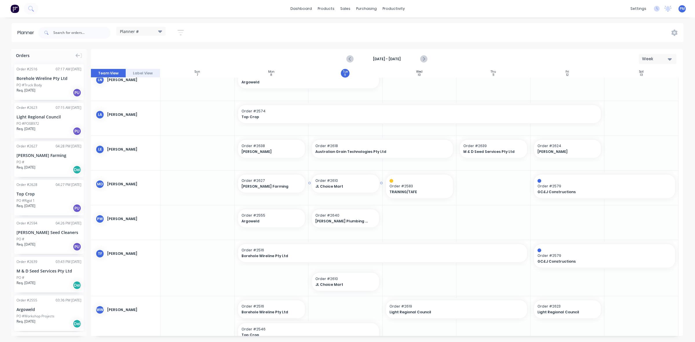
scroll to position [181, 0]
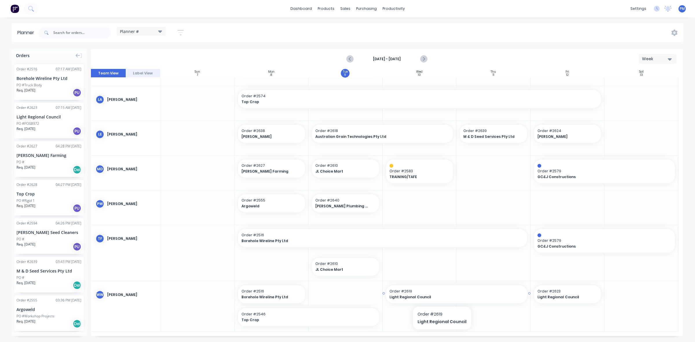
click at [440, 296] on span "Light Regional Council" at bounding box center [449, 296] width 121 height 5
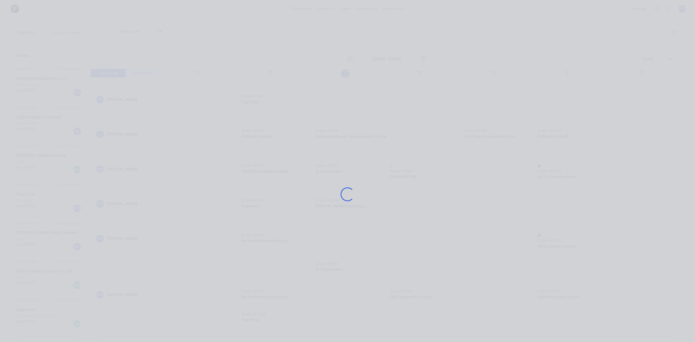
click at [440, 296] on div "Loading..." at bounding box center [347, 194] width 463 height 342
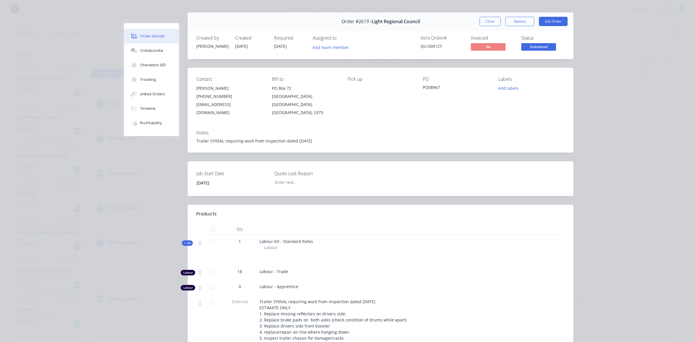
scroll to position [0, 0]
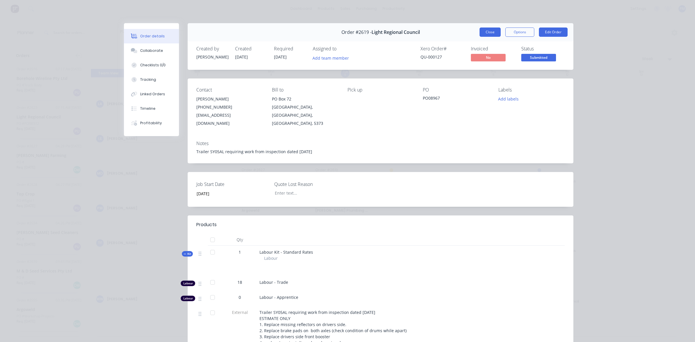
click at [489, 32] on button "Close" at bounding box center [490, 32] width 21 height 9
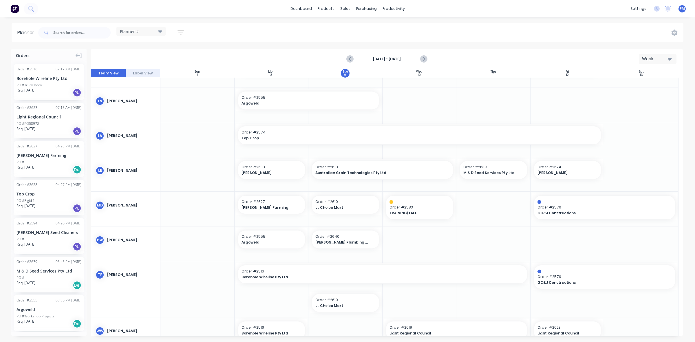
scroll to position [181, 0]
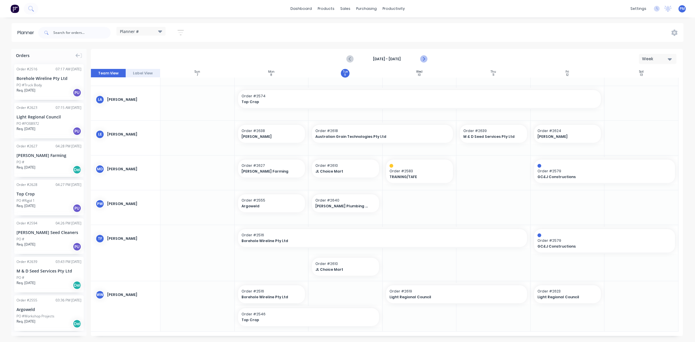
click at [426, 58] on icon "Next page" at bounding box center [423, 59] width 7 height 7
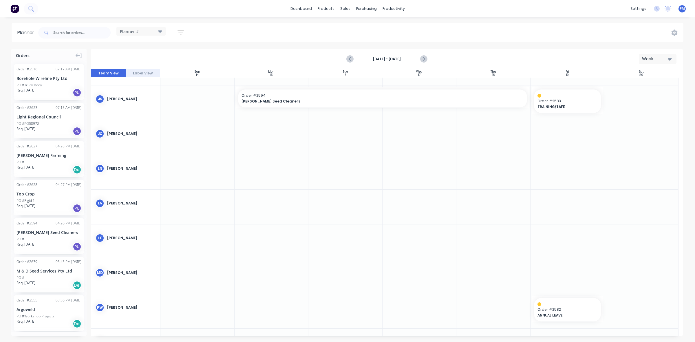
scroll to position [0, 0]
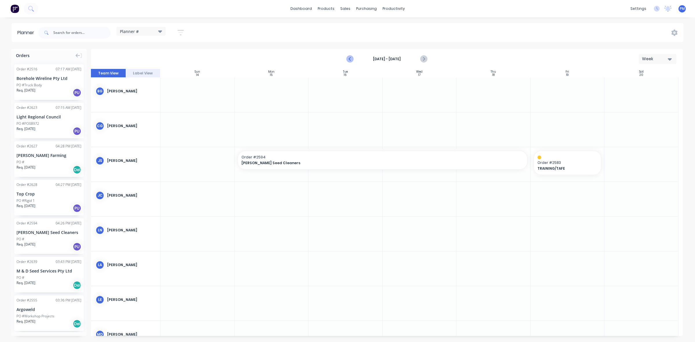
click at [350, 60] on icon "Previous page" at bounding box center [350, 59] width 7 height 7
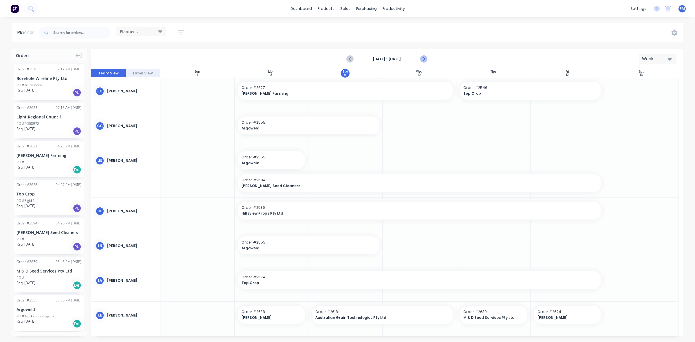
click at [421, 58] on icon "Next page" at bounding box center [423, 59] width 7 height 7
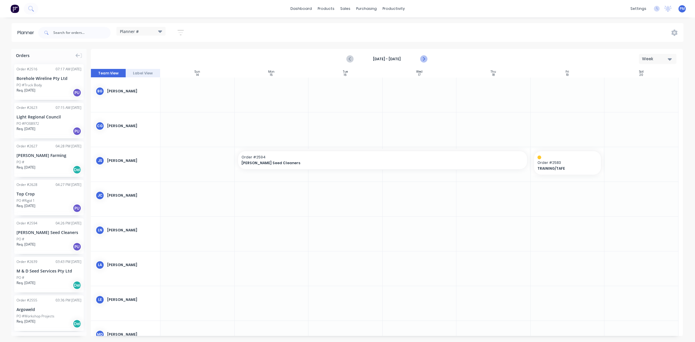
click at [423, 59] on icon "Next page" at bounding box center [423, 59] width 7 height 7
click at [349, 60] on icon "Previous page" at bounding box center [350, 59] width 7 height 7
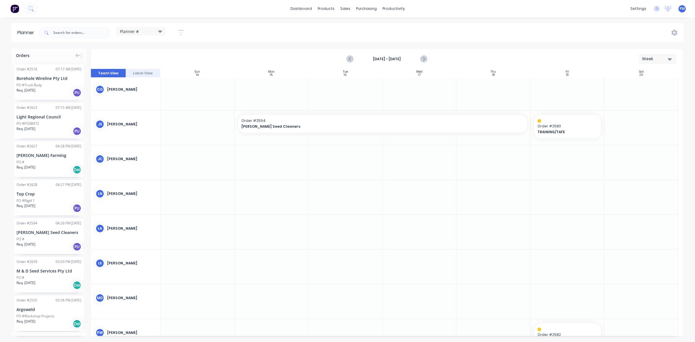
scroll to position [36, 0]
click at [350, 60] on icon "Previous page" at bounding box center [350, 59] width 3 height 5
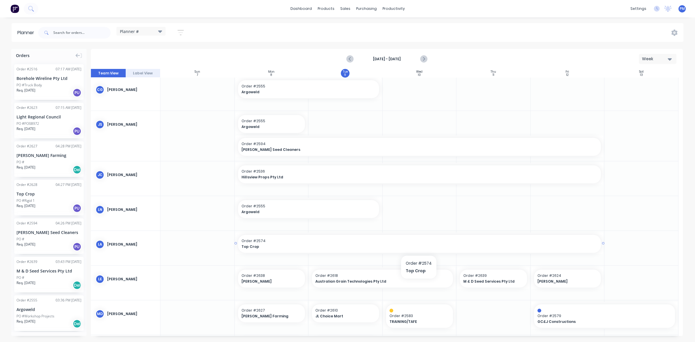
click at [299, 245] on span "Top Crop" at bounding box center [402, 246] width 321 height 5
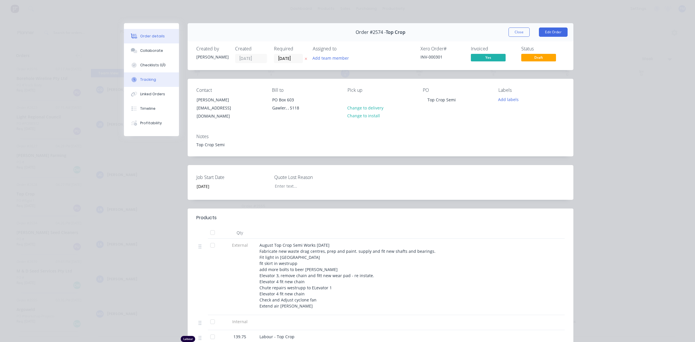
click at [144, 79] on div "Tracking" at bounding box center [148, 79] width 16 height 5
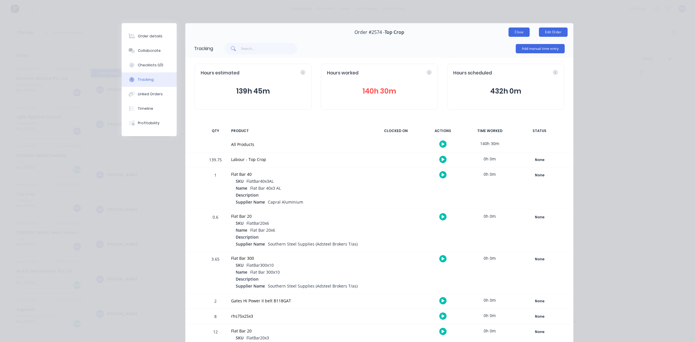
click at [516, 32] on button "Close" at bounding box center [518, 32] width 21 height 9
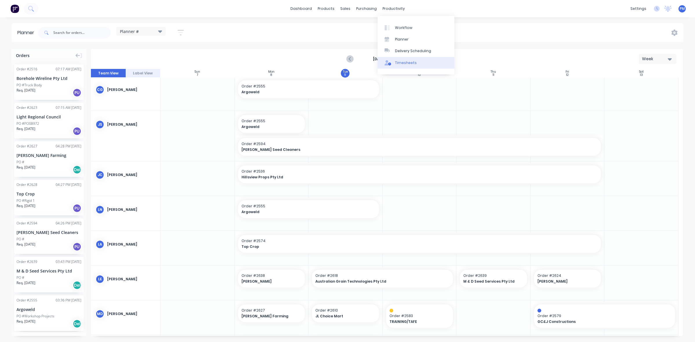
click at [406, 60] on div "Timesheets" at bounding box center [406, 62] width 22 height 5
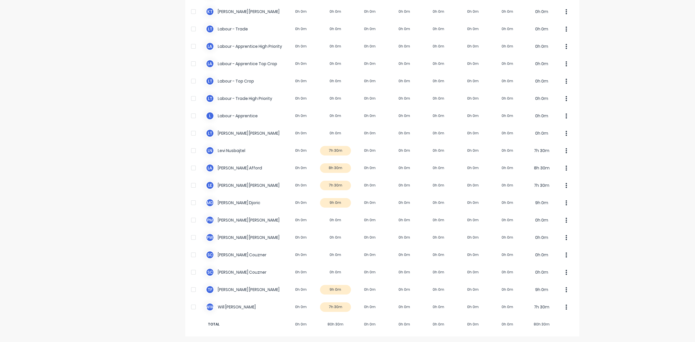
scroll to position [144, 0]
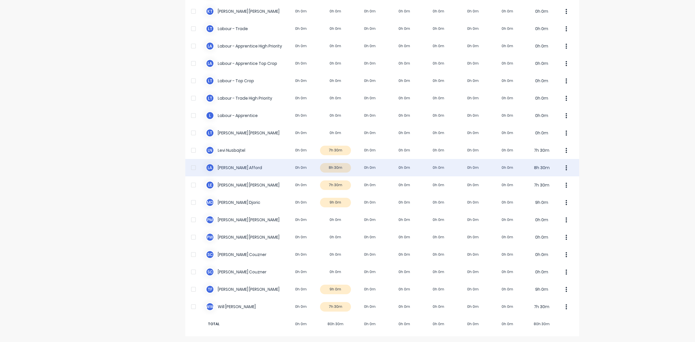
click at [343, 167] on div "L A Lloyd Afford 0h 0m 8h 30m 0h 0m 0h 0m 0h 0m 0h 0m 0h 0m 8h 30m" at bounding box center [382, 167] width 394 height 17
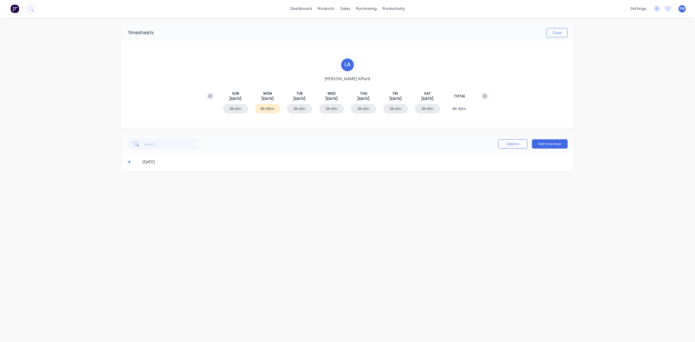
click at [129, 162] on icon at bounding box center [129, 162] width 4 height 4
click at [559, 32] on button "Close" at bounding box center [556, 32] width 21 height 9
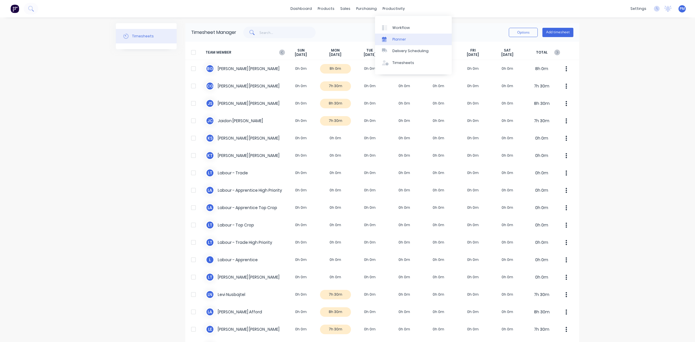
click at [397, 39] on div "Planner" at bounding box center [399, 39] width 14 height 5
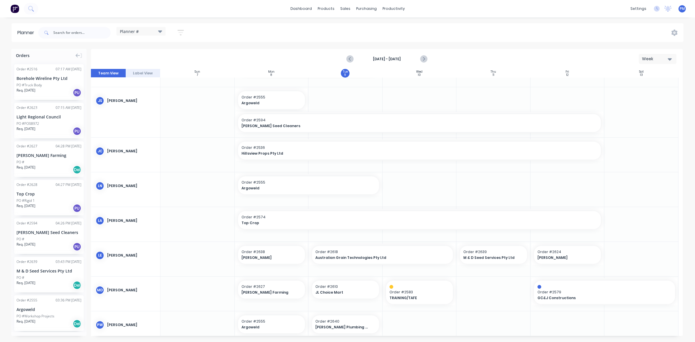
scroll to position [72, 0]
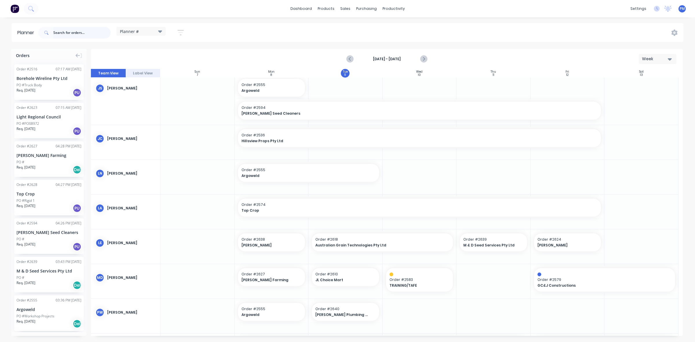
click at [68, 33] on input "text" at bounding box center [81, 33] width 57 height 12
type input "2628"
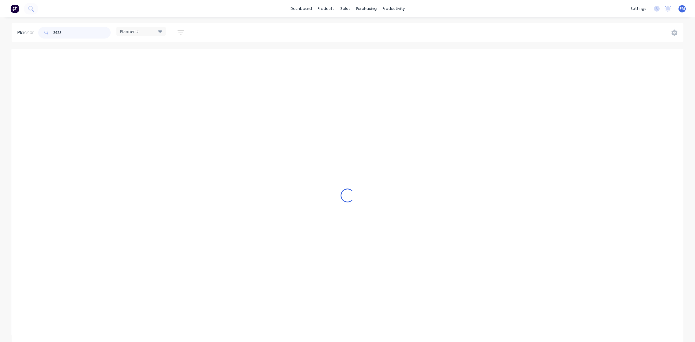
scroll to position [57, 0]
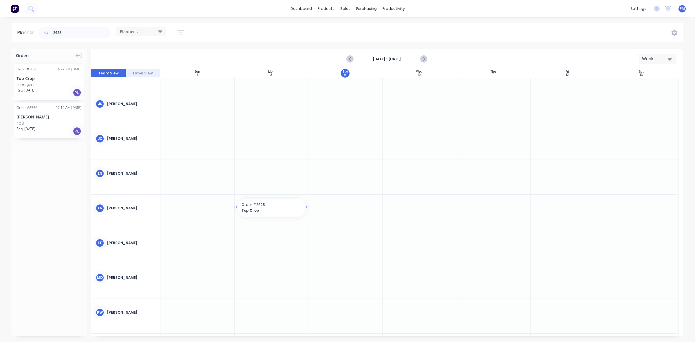
drag, startPoint x: 44, startPoint y: 78, endPoint x: 256, endPoint y: 213, distance: 251.3
drag, startPoint x: 306, startPoint y: 206, endPoint x: 538, endPoint y: 209, distance: 232.0
drag, startPoint x: 70, startPoint y: 33, endPoint x: 45, endPoint y: 30, distance: 24.9
click at [45, 30] on div "2628" at bounding box center [74, 33] width 72 height 12
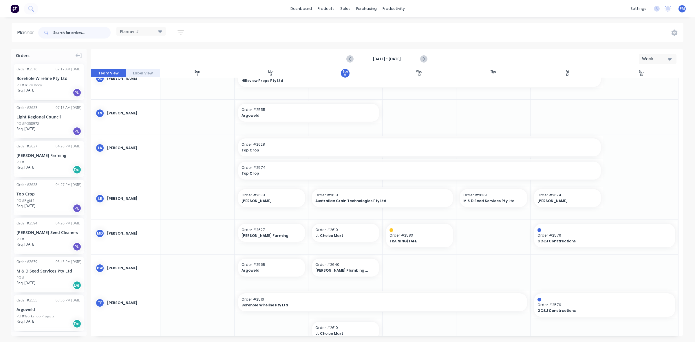
scroll to position [129, 0]
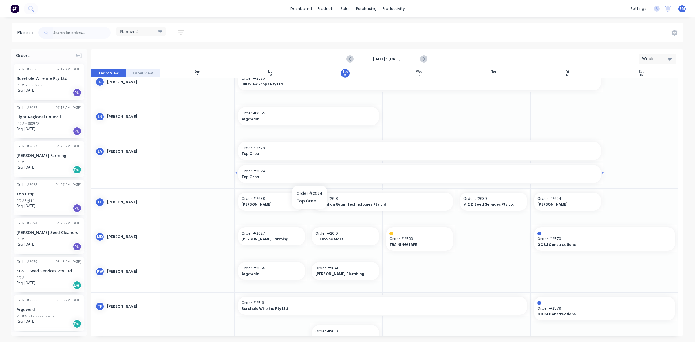
click at [309, 175] on span "Top Crop" at bounding box center [402, 176] width 321 height 5
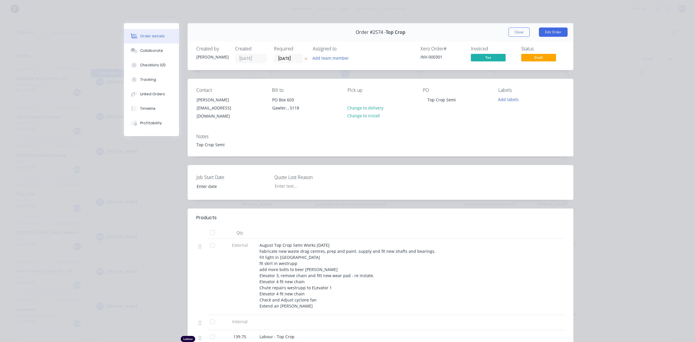
type input "[DATE]"
click at [511, 33] on button "Close" at bounding box center [518, 32] width 21 height 9
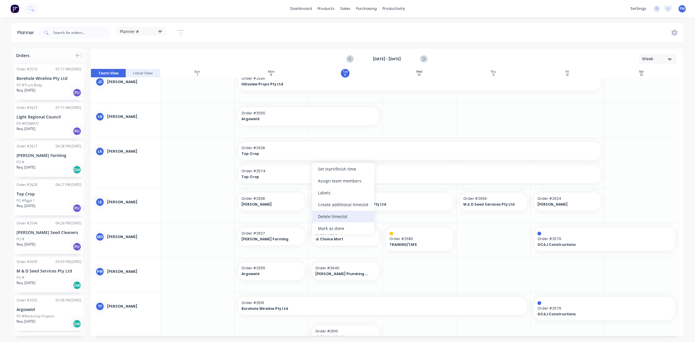
click at [332, 217] on div "Delete timeslot" at bounding box center [343, 217] width 62 height 12
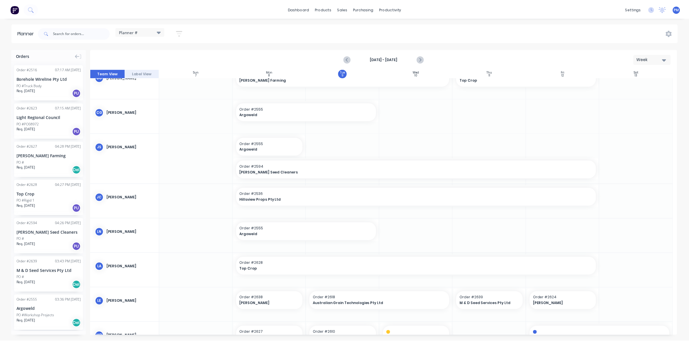
scroll to position [0, 0]
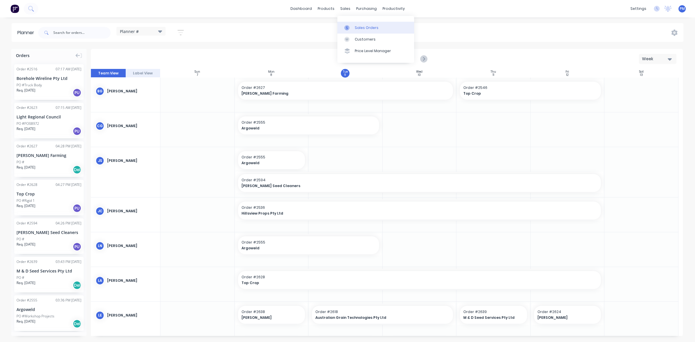
click at [355, 28] on div "Sales Orders" at bounding box center [367, 27] width 24 height 5
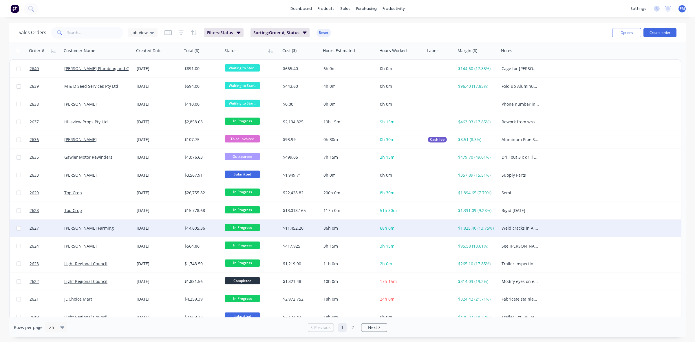
click at [122, 230] on div "[PERSON_NAME] Farming" at bounding box center [96, 228] width 64 height 6
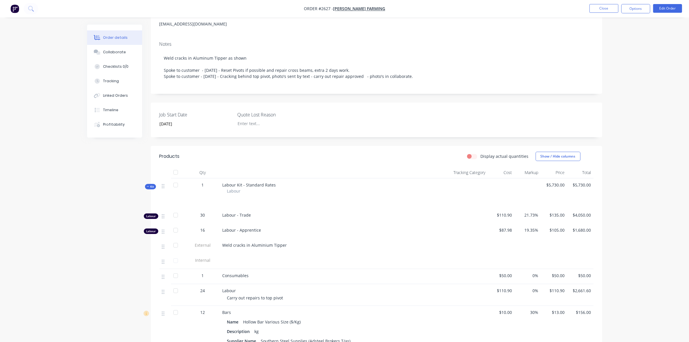
scroll to position [75, 0]
click at [109, 81] on div "Tracking" at bounding box center [111, 80] width 16 height 5
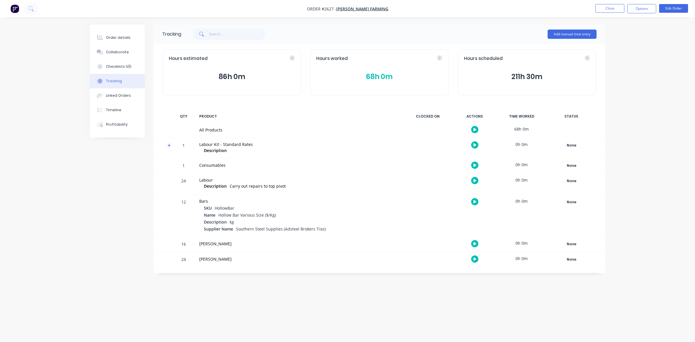
click at [373, 74] on button "68h 0m" at bounding box center [379, 76] width 126 height 11
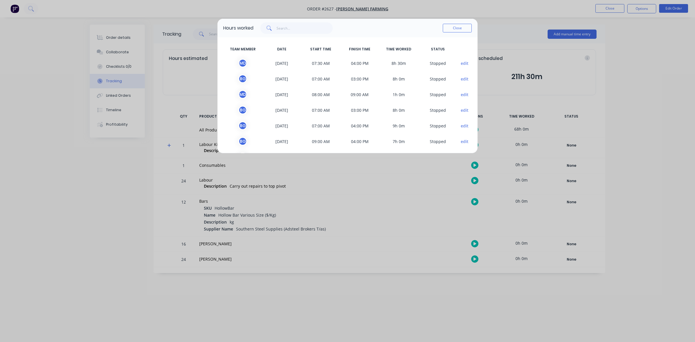
click at [461, 63] on button "edit" at bounding box center [465, 63] width 8 height 6
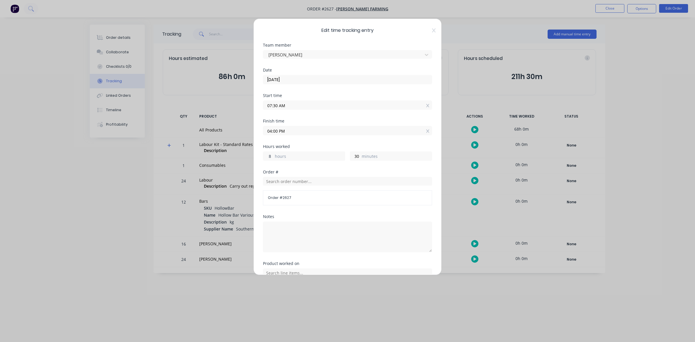
drag, startPoint x: 272, startPoint y: 156, endPoint x: 268, endPoint y: 156, distance: 3.8
click at [268, 156] on input "8" at bounding box center [268, 156] width 10 height 9
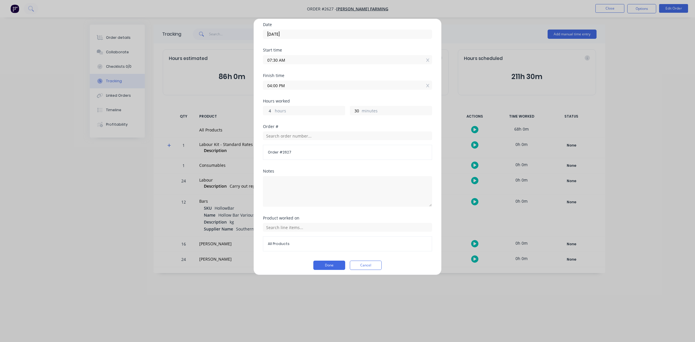
scroll to position [50, 0]
type input "4"
type input "12:00 PM"
click at [326, 263] on button "Done" at bounding box center [329, 261] width 32 height 9
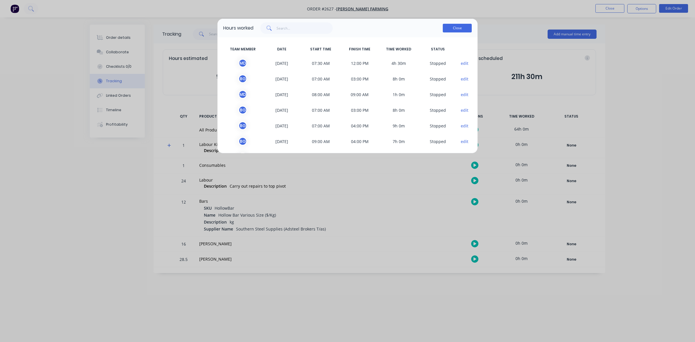
click at [455, 26] on button "Close" at bounding box center [457, 28] width 29 height 9
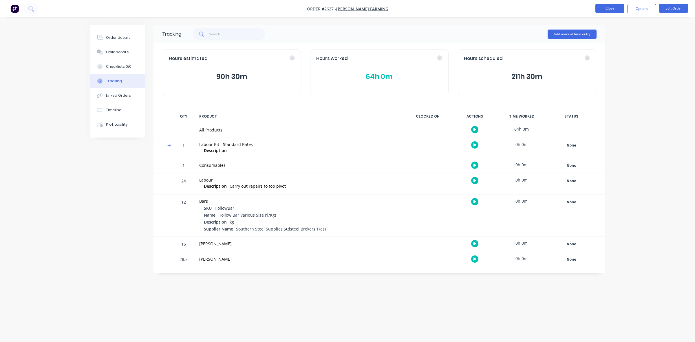
click at [607, 8] on button "Close" at bounding box center [609, 8] width 29 height 9
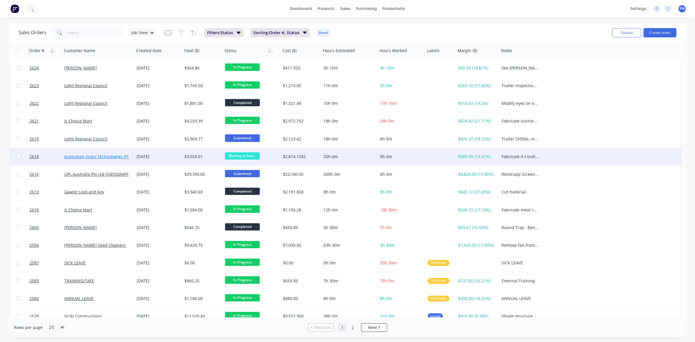
scroll to position [185, 0]
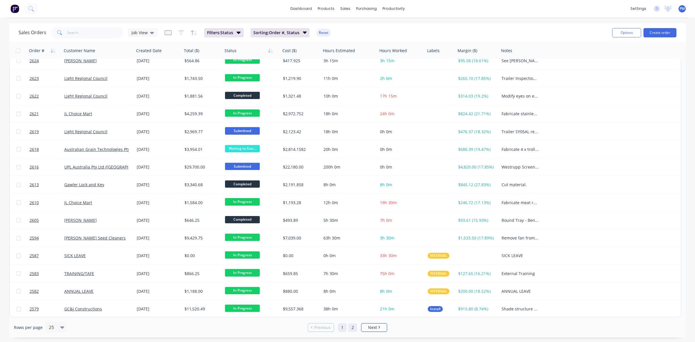
click at [354, 325] on link "2" at bounding box center [352, 327] width 9 height 9
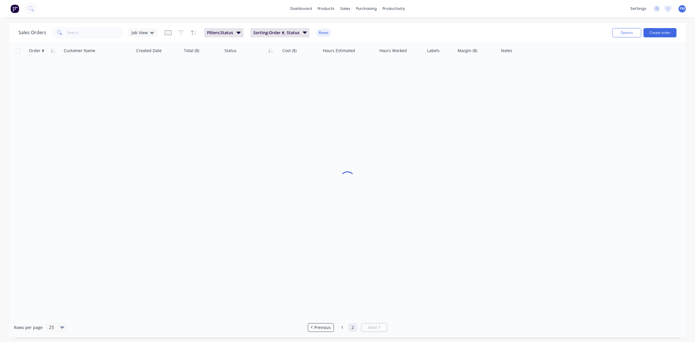
scroll to position [0, 0]
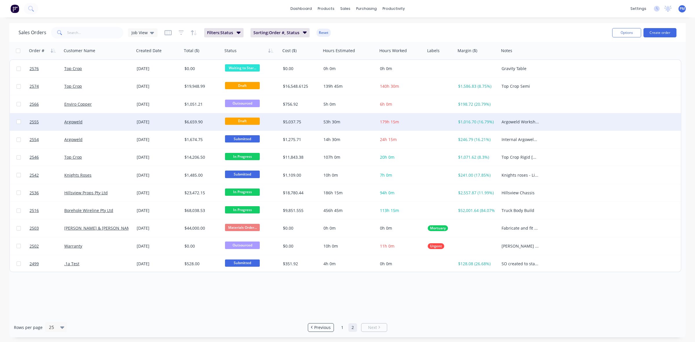
click at [105, 124] on div "Argoweld" at bounding box center [96, 122] width 64 height 6
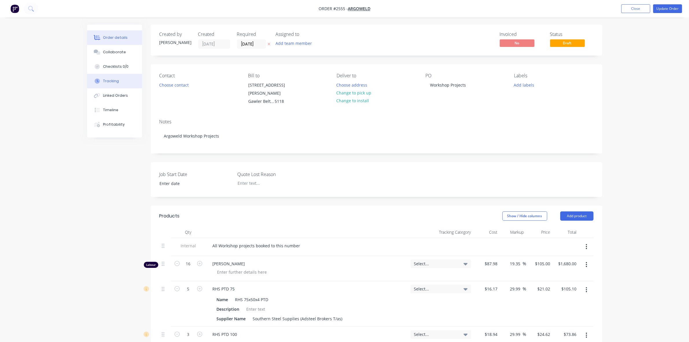
click at [114, 82] on div "Tracking" at bounding box center [111, 80] width 16 height 5
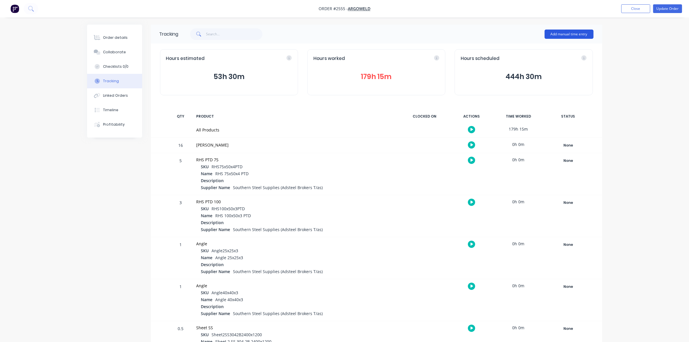
click at [562, 32] on button "Add manual time entry" at bounding box center [569, 34] width 49 height 9
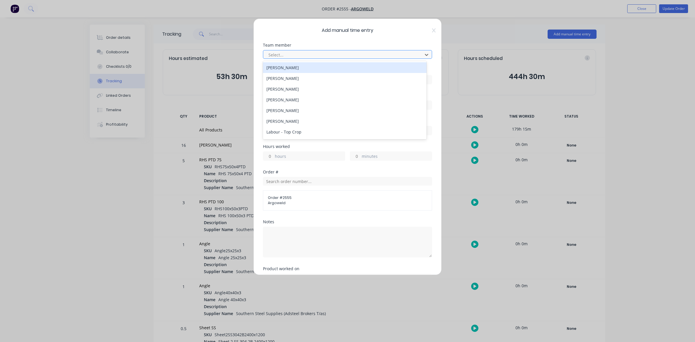
click at [299, 54] on div at bounding box center [344, 54] width 152 height 7
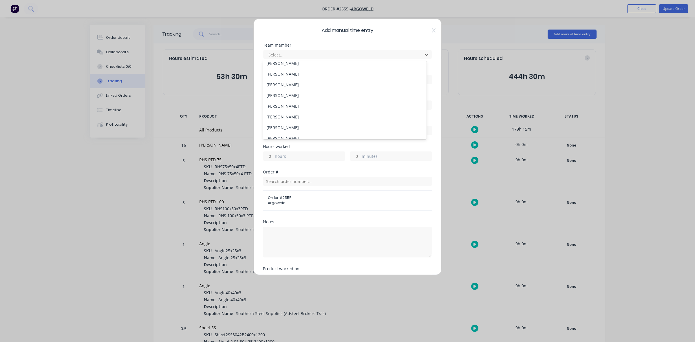
scroll to position [145, 0]
click at [295, 96] on div "[PERSON_NAME]" at bounding box center [345, 94] width 164 height 11
click at [280, 80] on input at bounding box center [347, 79] width 169 height 9
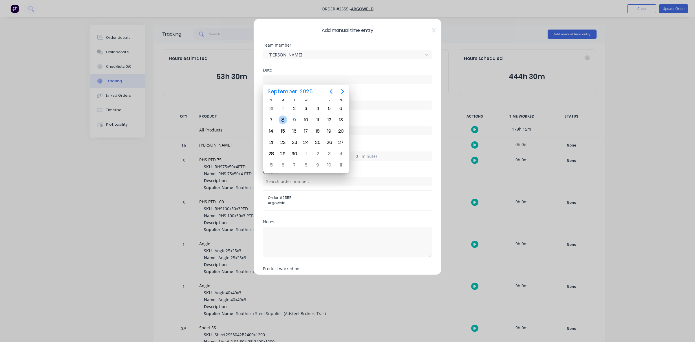
click at [281, 120] on div "8" at bounding box center [283, 120] width 9 height 9
type input "[DATE]"
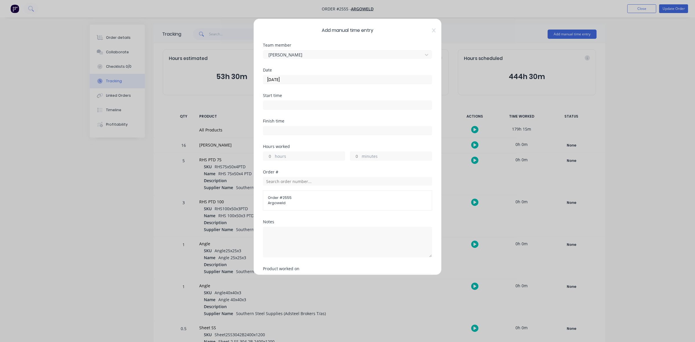
click at [271, 155] on input "hours" at bounding box center [268, 156] width 10 height 9
type input "4"
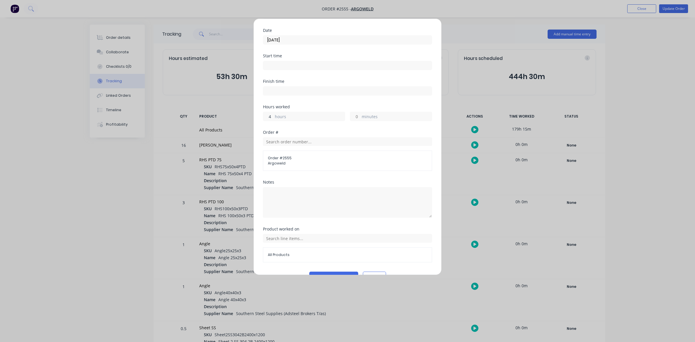
scroll to position [55, 0]
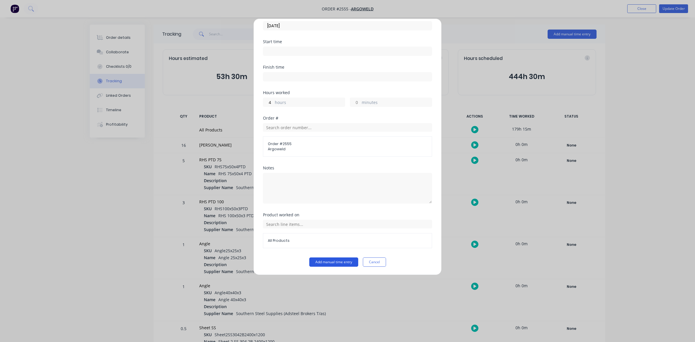
click at [326, 261] on button "Add manual time entry" at bounding box center [333, 261] width 49 height 9
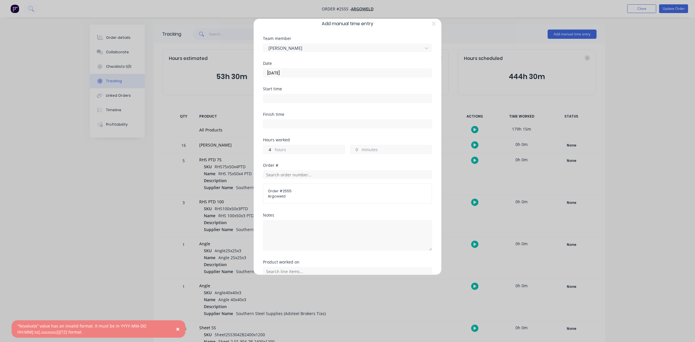
scroll to position [0, 0]
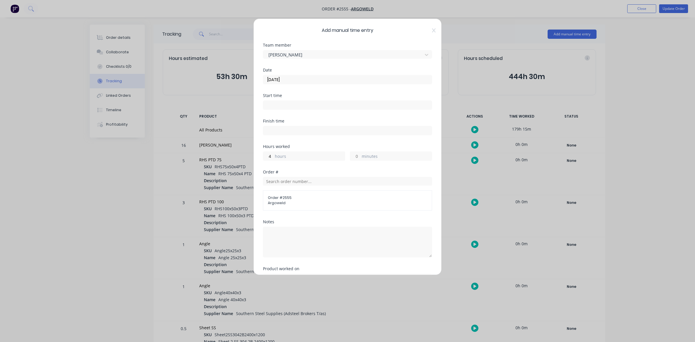
click at [273, 104] on input at bounding box center [347, 105] width 169 height 9
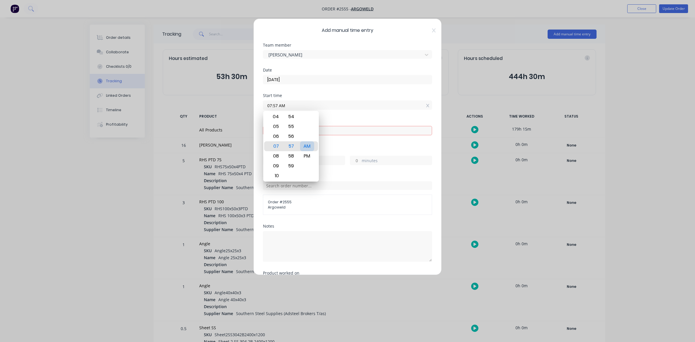
click at [312, 147] on div "AM" at bounding box center [307, 146] width 14 height 10
drag, startPoint x: 308, startPoint y: 154, endPoint x: 308, endPoint y: 145, distance: 8.7
click at [308, 145] on div "PM" at bounding box center [307, 147] width 14 height 10
drag, startPoint x: 276, startPoint y: 168, endPoint x: 276, endPoint y: 199, distance: 31.3
click at [276, 199] on body "Order #2555 - Argoweld Add product Close Update Order Order details Collaborate…" at bounding box center [347, 270] width 695 height 541
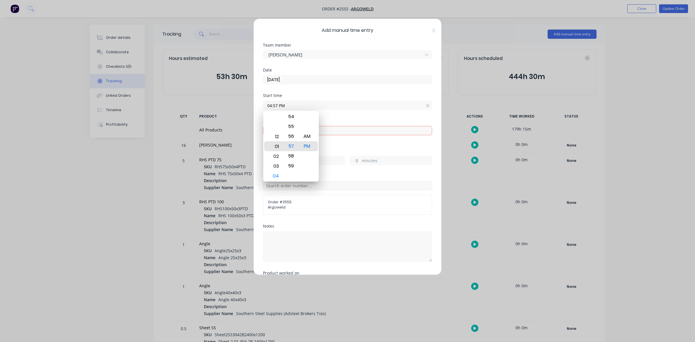
drag, startPoint x: 274, startPoint y: 159, endPoint x: 277, endPoint y: 189, distance: 30.0
click at [277, 189] on body "Order #2555 - Argoweld Add product Close Update Order Order details Collaborate…" at bounding box center [347, 270] width 695 height 541
drag, startPoint x: 289, startPoint y: 151, endPoint x: 291, endPoint y: 184, distance: 33.1
click at [290, 188] on body "Order #2555 - Argoweld Add product Close Update Order Order details Collaborate…" at bounding box center [347, 270] width 695 height 541
drag, startPoint x: 292, startPoint y: 139, endPoint x: 292, endPoint y: 214, distance: 74.7
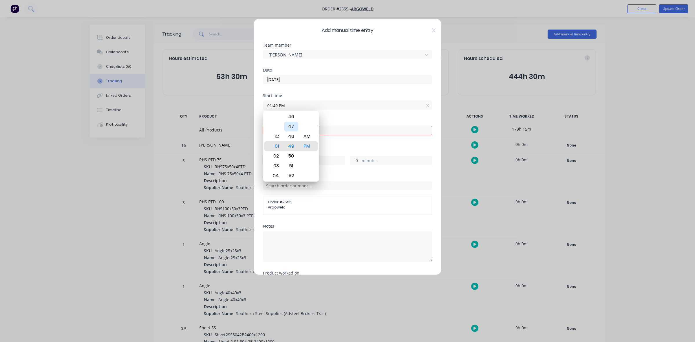
click at [292, 214] on body "Order #2555 - Argoweld Add product Close Update Order Order details Collaborate…" at bounding box center [347, 270] width 695 height 541
drag, startPoint x: 293, startPoint y: 158, endPoint x: 288, endPoint y: 208, distance: 49.7
click at [288, 208] on body "Order #2555 - Argoweld Add product Close Update Order Order details Collaborate…" at bounding box center [347, 270] width 695 height 541
type input "01:00 PM"
click at [304, 147] on div "PM" at bounding box center [307, 146] width 14 height 10
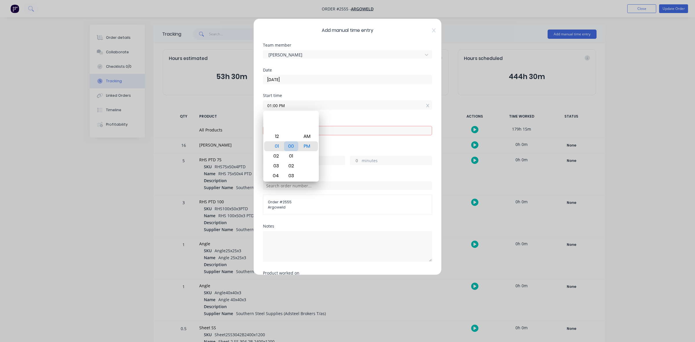
click at [296, 147] on div "00" at bounding box center [291, 146] width 14 height 10
click at [335, 116] on div "Start time 01:00 PM" at bounding box center [347, 106] width 169 height 25
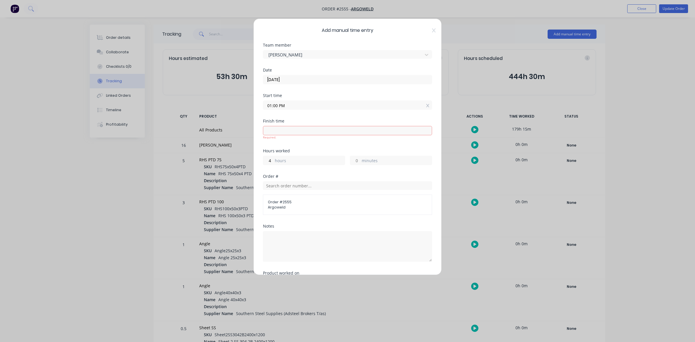
click at [285, 131] on input at bounding box center [347, 130] width 169 height 9
type input "07:58 AM"
type input "18"
type input "58"
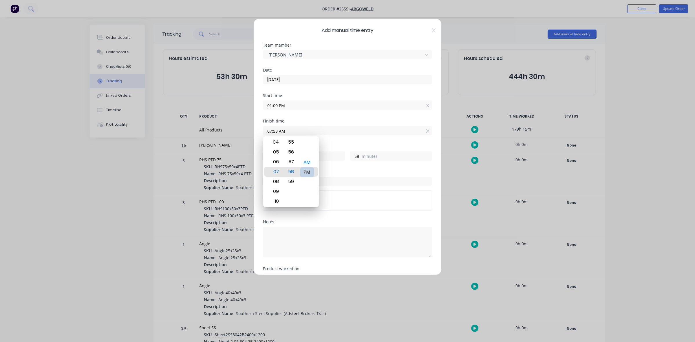
drag, startPoint x: 305, startPoint y: 180, endPoint x: 305, endPoint y: 171, distance: 9.3
click at [305, 171] on div "PM" at bounding box center [307, 172] width 14 height 10
type input "07:58 PM"
type input "6"
click at [292, 106] on input "01:00 PM" at bounding box center [347, 105] width 169 height 9
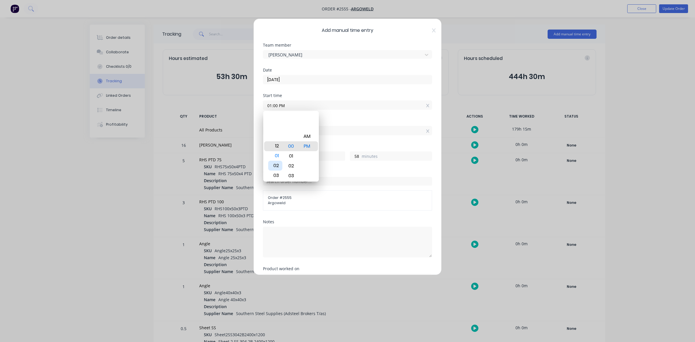
drag, startPoint x: 275, startPoint y: 153, endPoint x: 274, endPoint y: 162, distance: 9.7
click at [274, 162] on div "02" at bounding box center [275, 166] width 14 height 10
type input "12:00 PM"
click at [327, 143] on div "Finish time 07:58 PM" at bounding box center [347, 131] width 169 height 25
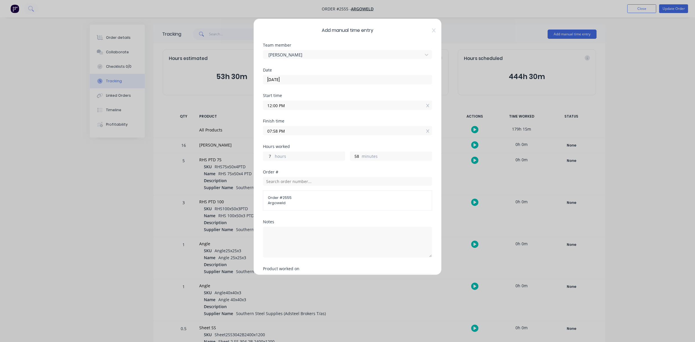
drag, startPoint x: 272, startPoint y: 155, endPoint x: 268, endPoint y: 155, distance: 3.8
click at [268, 155] on input "7" at bounding box center [268, 156] width 10 height 9
type input "4"
type input "04:58 PM"
drag, startPoint x: 357, startPoint y: 155, endPoint x: 347, endPoint y: 155, distance: 9.3
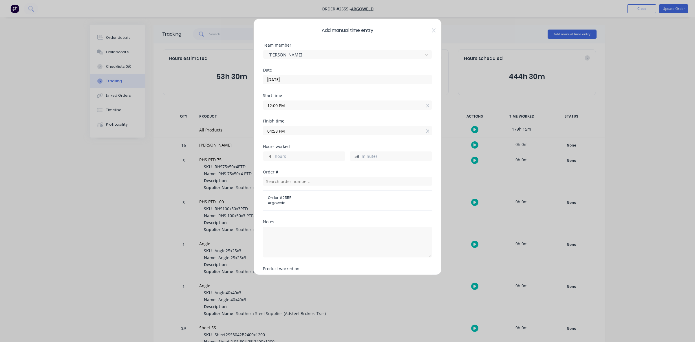
click at [350, 155] on input "58" at bounding box center [355, 156] width 10 height 9
type input "0"
type input "04:00 PM"
click at [325, 144] on form "Team member Micheal Djoric Date 08/09/2025 Start time 12:00 PM Finish time 04:0…" at bounding box center [347, 181] width 169 height 277
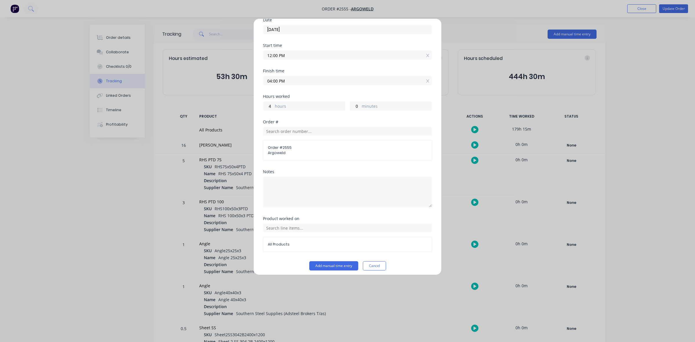
scroll to position [55, 0]
click at [329, 261] on button "Add manual time entry" at bounding box center [333, 261] width 49 height 9
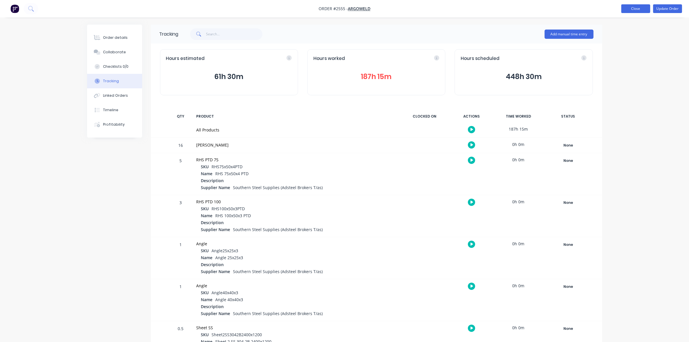
click at [629, 8] on button "Close" at bounding box center [636, 8] width 29 height 9
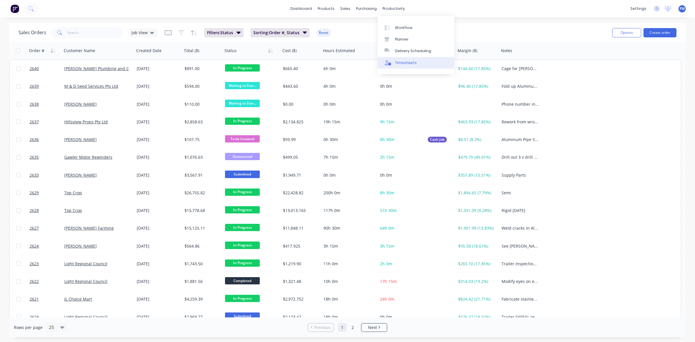
click at [403, 61] on div "Timesheets" at bounding box center [406, 62] width 22 height 5
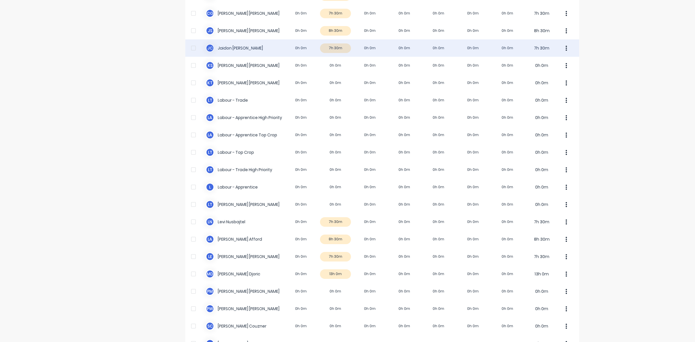
scroll to position [109, 0]
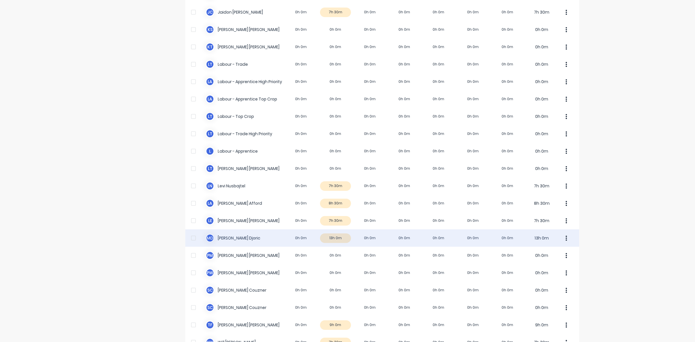
click at [341, 239] on div "M D Micheal Djoric 0h 0m 13h 0m 0h 0m 0h 0m 0h 0m 0h 0m 0h 0m 13h 0m" at bounding box center [382, 237] width 394 height 17
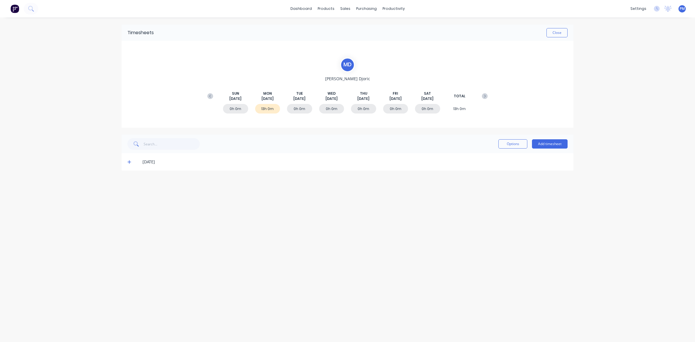
click at [129, 162] on icon at bounding box center [128, 161] width 3 height 3
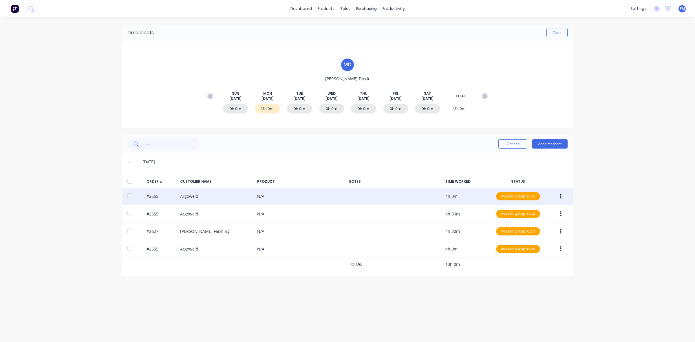
click at [561, 197] on icon "button" at bounding box center [560, 196] width 1 height 6
click at [530, 257] on div "Delete" at bounding box center [540, 258] width 45 height 8
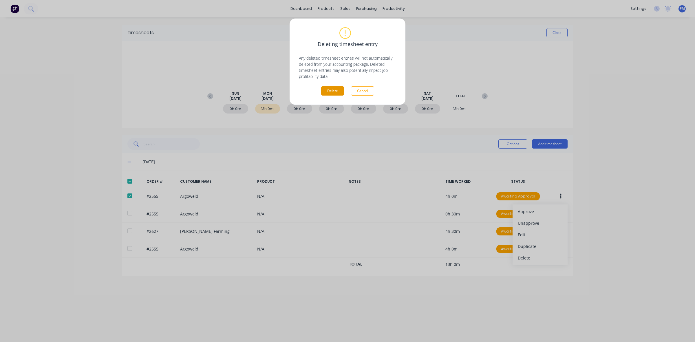
click at [335, 92] on button "Delete" at bounding box center [332, 90] width 23 height 9
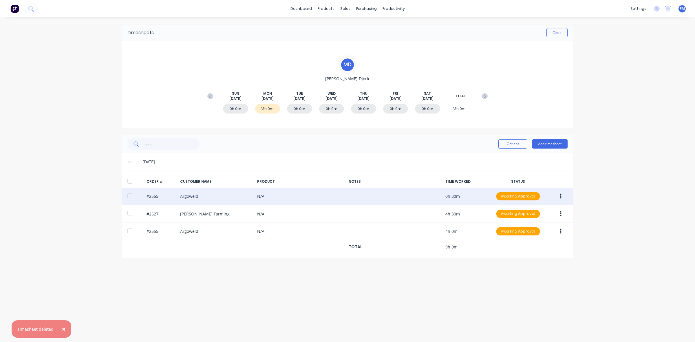
click at [560, 197] on icon "button" at bounding box center [560, 196] width 1 height 6
click at [528, 256] on div "Delete" at bounding box center [540, 258] width 45 height 8
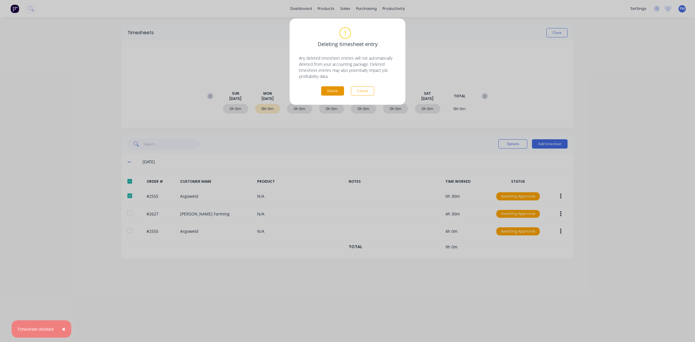
click at [339, 92] on button "Delete" at bounding box center [332, 90] width 23 height 9
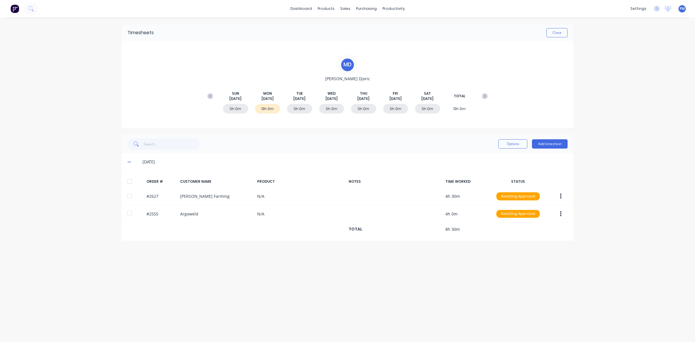
click at [437, 123] on div "M D Micheal Djoric SUN Sep 7th MON Sep 8th TUE Sep 9th WED Sep 10th THU Sep 11t…" at bounding box center [348, 84] width 452 height 87
click at [558, 34] on button "Close" at bounding box center [556, 32] width 21 height 9
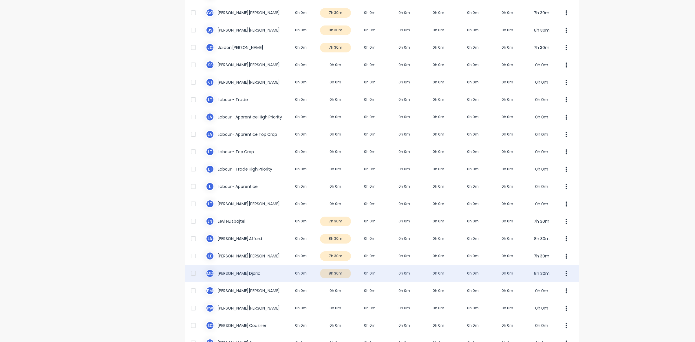
scroll to position [109, 0]
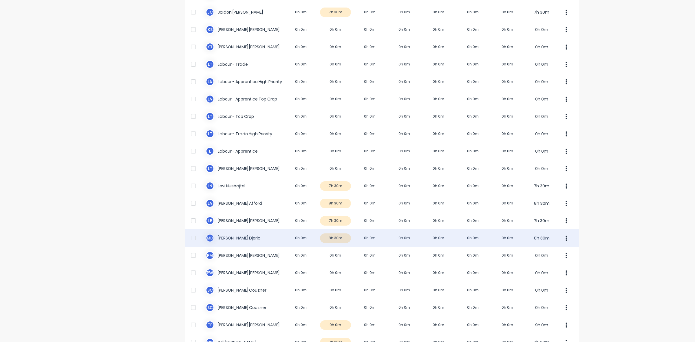
click at [344, 239] on div "M D Micheal Djoric 0h 0m 8h 30m 0h 0m 0h 0m 0h 0m 0h 0m 0h 0m 8h 30m" at bounding box center [382, 237] width 394 height 17
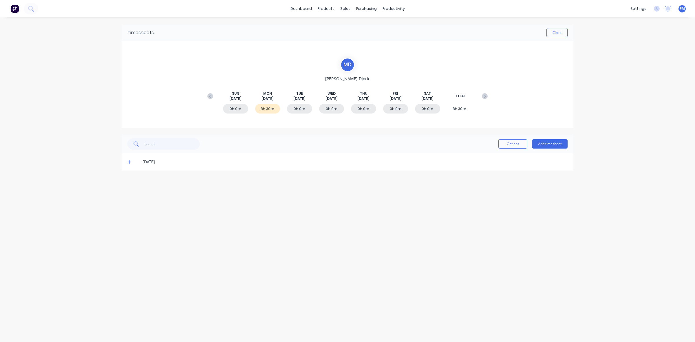
click at [128, 161] on icon at bounding box center [129, 162] width 4 height 4
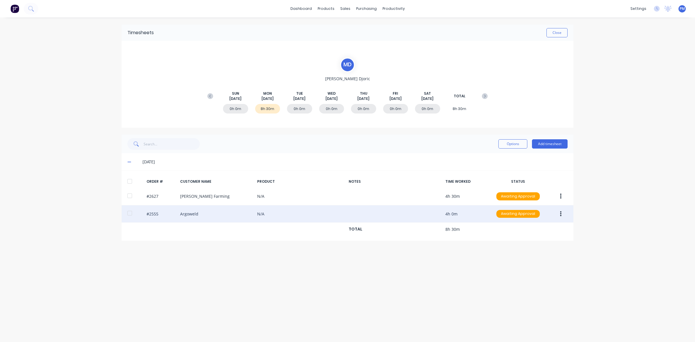
click at [233, 217] on div "#2555 Argoweld N/A 4h 0m Awaiting Approval" at bounding box center [348, 214] width 452 height 18
click at [154, 215] on div "#2555 Argoweld N/A 4h 0m Awaiting Approval" at bounding box center [348, 214] width 452 height 18
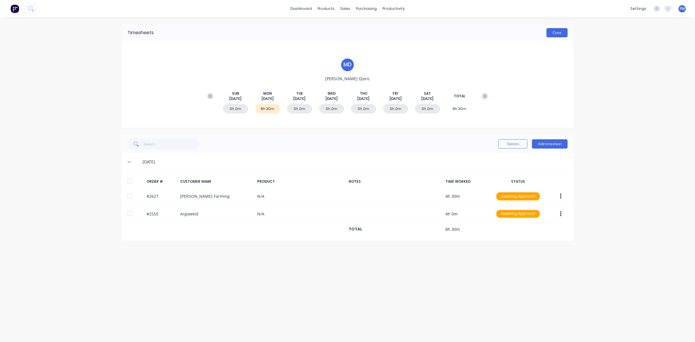
click at [561, 34] on button "Close" at bounding box center [556, 32] width 21 height 9
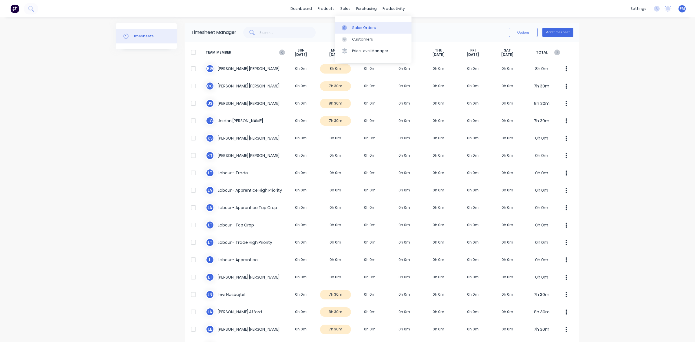
click at [354, 25] on div "Sales Orders" at bounding box center [364, 27] width 24 height 5
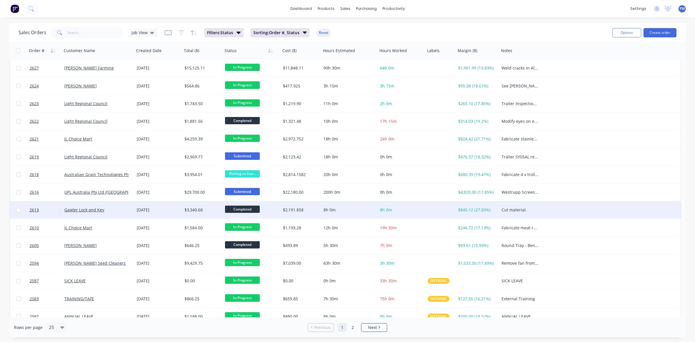
scroll to position [185, 0]
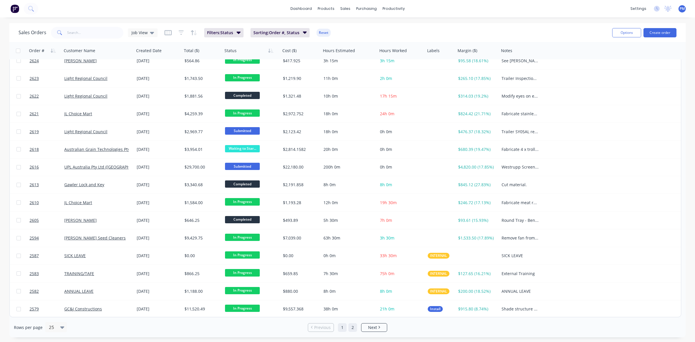
click at [352, 329] on link "2" at bounding box center [352, 327] width 9 height 9
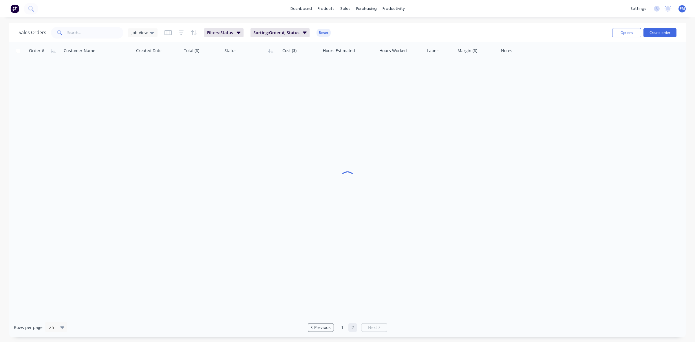
scroll to position [0, 0]
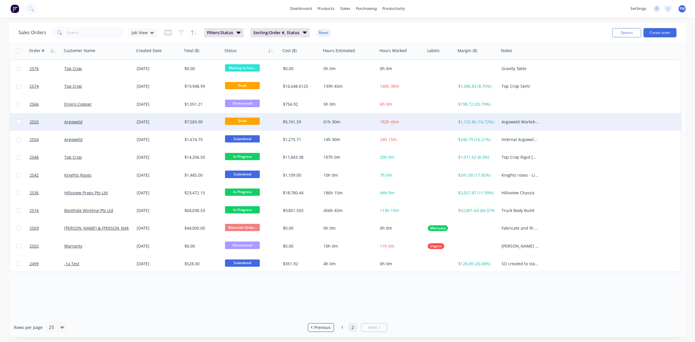
click at [113, 125] on div "Argoweld" at bounding box center [98, 121] width 72 height 17
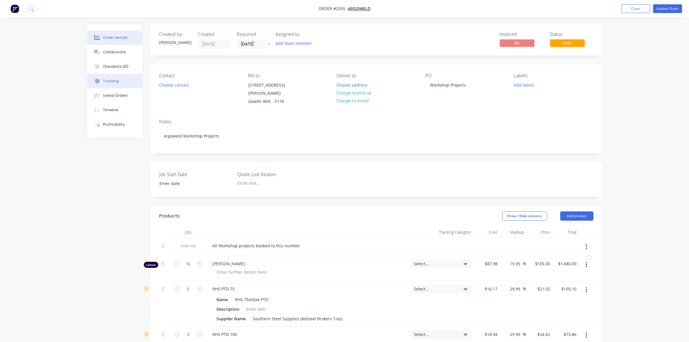
click at [113, 81] on div "Tracking" at bounding box center [111, 80] width 16 height 5
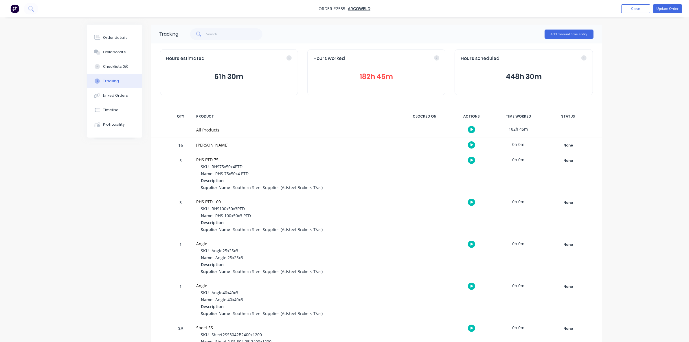
click at [380, 77] on button "182h 45m" at bounding box center [377, 76] width 126 height 11
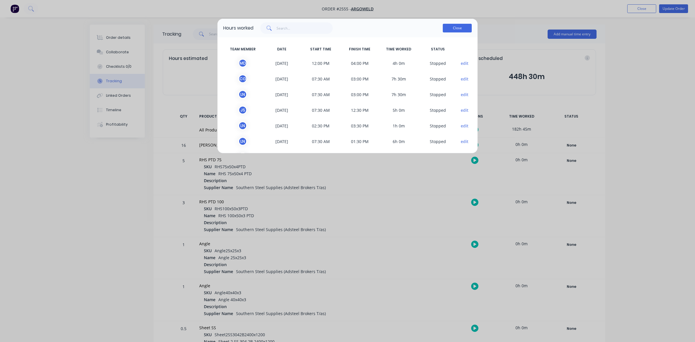
click at [453, 28] on button "Close" at bounding box center [457, 28] width 29 height 9
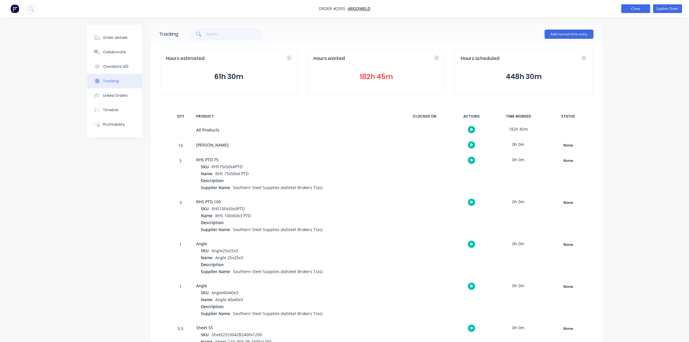
click at [637, 10] on button "Close" at bounding box center [636, 8] width 29 height 9
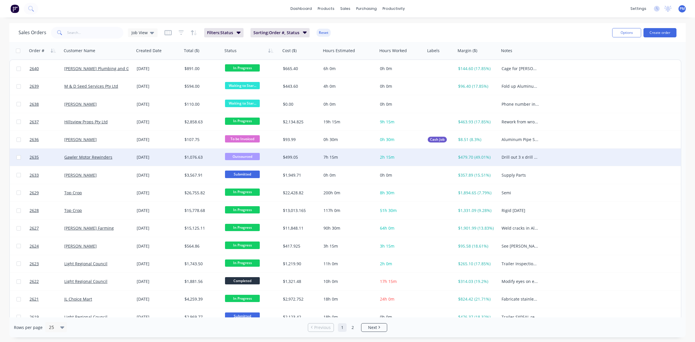
click at [130, 159] on div "Gawler Motor Rewinders" at bounding box center [98, 157] width 68 height 6
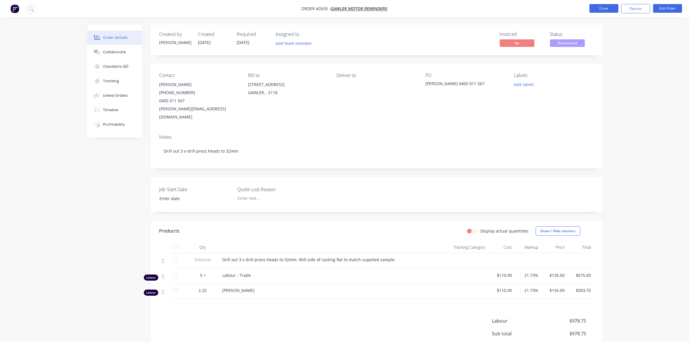
click at [608, 11] on button "Close" at bounding box center [604, 8] width 29 height 9
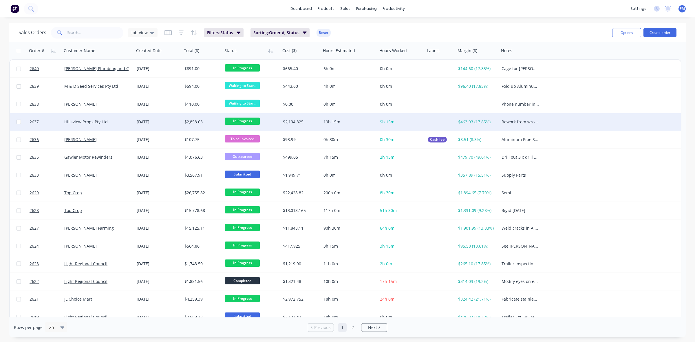
click at [129, 124] on div "Hillsview Props Pty Ltd" at bounding box center [98, 122] width 68 height 6
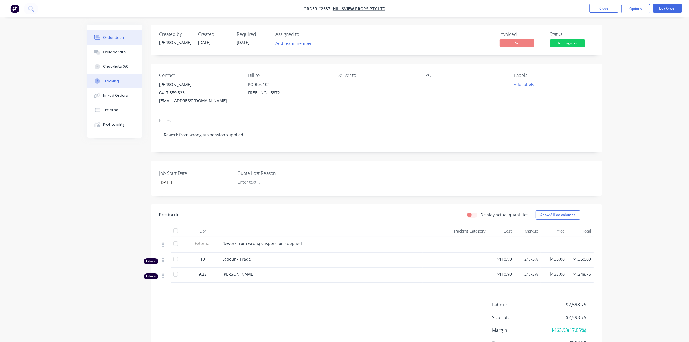
click at [114, 80] on div "Tracking" at bounding box center [111, 80] width 16 height 5
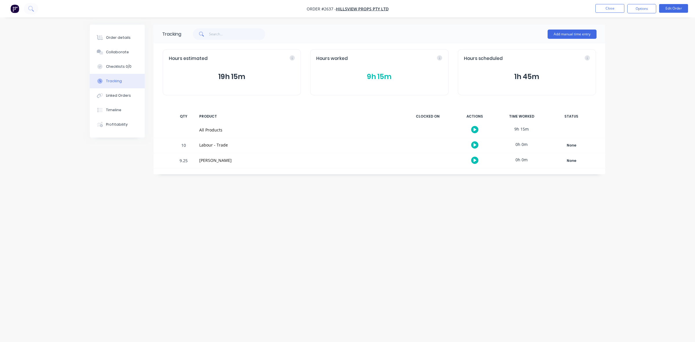
click at [373, 77] on button "9h 15m" at bounding box center [379, 76] width 126 height 11
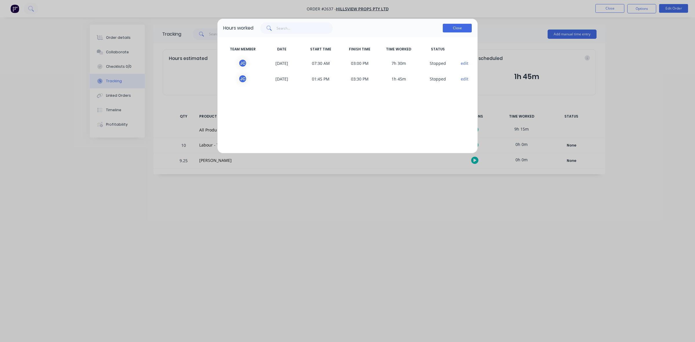
click at [463, 28] on button "Close" at bounding box center [457, 28] width 29 height 9
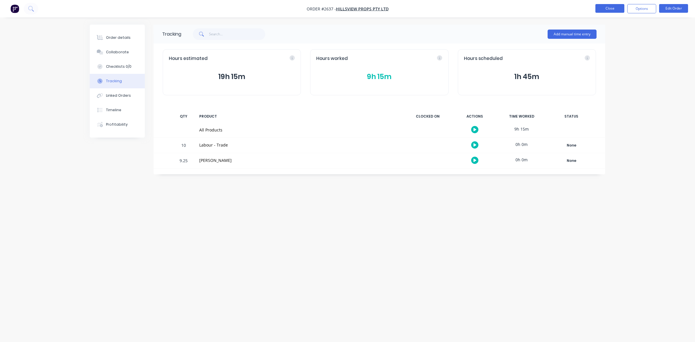
click at [607, 8] on button "Close" at bounding box center [609, 8] width 29 height 9
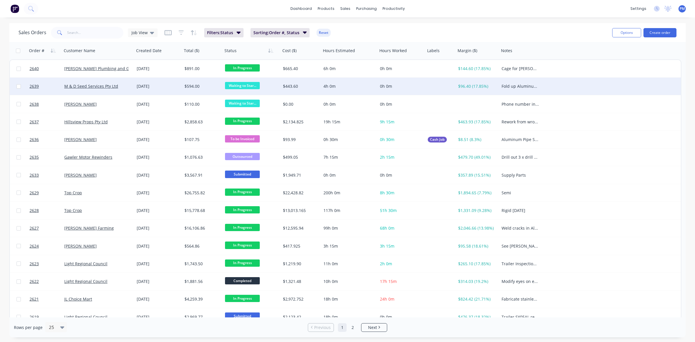
click at [170, 88] on div "[DATE]" at bounding box center [158, 86] width 43 height 6
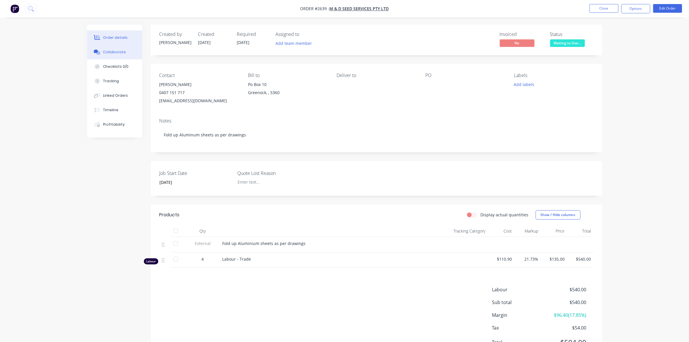
click at [113, 51] on div "Collaborate" at bounding box center [114, 52] width 23 height 5
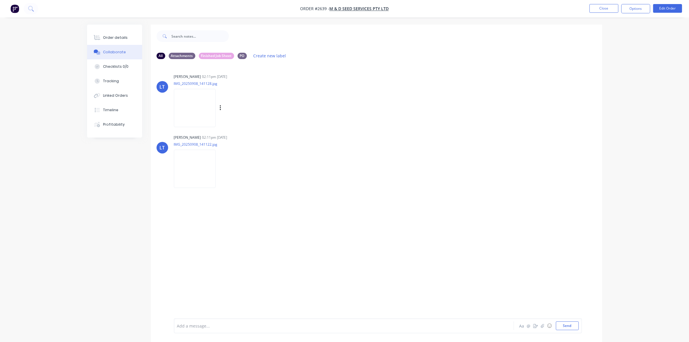
click at [197, 109] on img at bounding box center [195, 108] width 42 height 38
click at [203, 171] on img at bounding box center [195, 169] width 42 height 38
click at [119, 38] on div "Order details" at bounding box center [115, 37] width 25 height 5
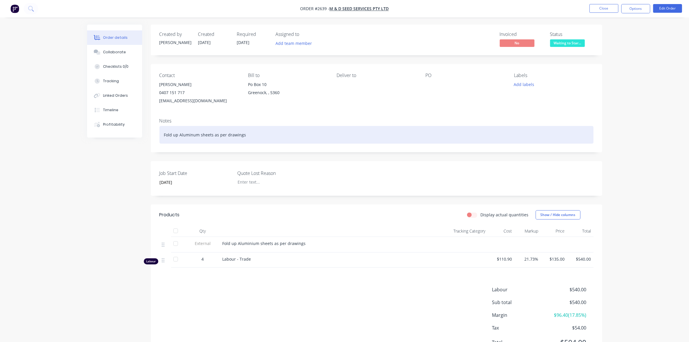
scroll to position [29, 0]
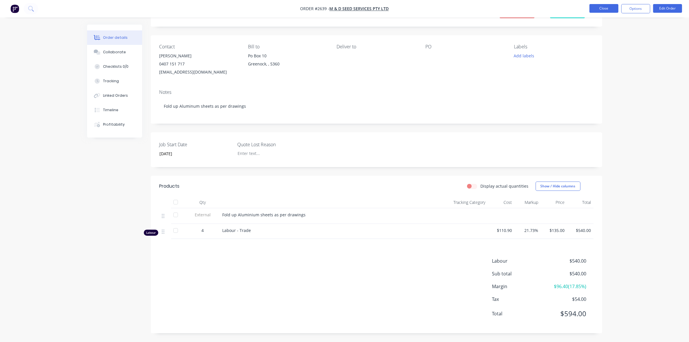
click at [600, 9] on button "Close" at bounding box center [604, 8] width 29 height 9
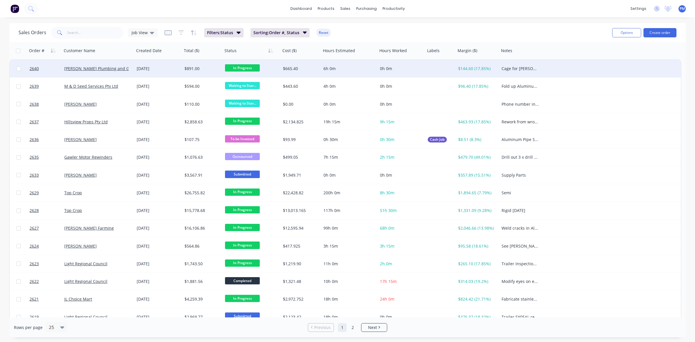
click at [125, 70] on div "[PERSON_NAME] Plumbing and Gas" at bounding box center [96, 69] width 64 height 6
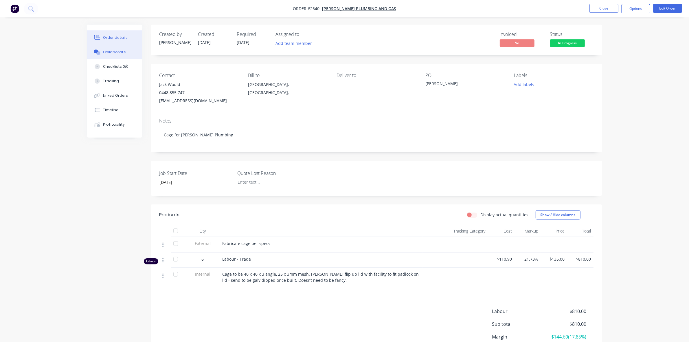
click at [122, 54] on div "Collaborate" at bounding box center [114, 52] width 23 height 5
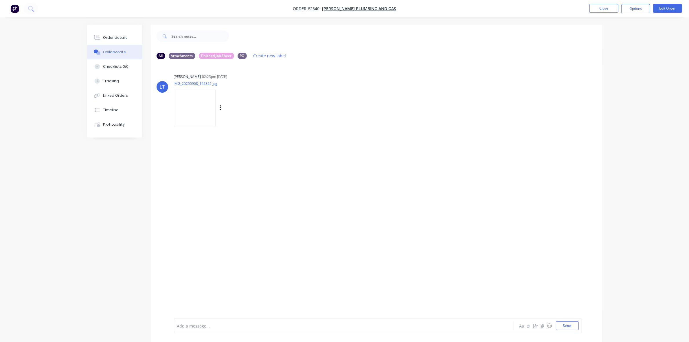
click at [189, 109] on img at bounding box center [195, 108] width 42 height 38
click at [115, 37] on div "Order details" at bounding box center [115, 37] width 25 height 5
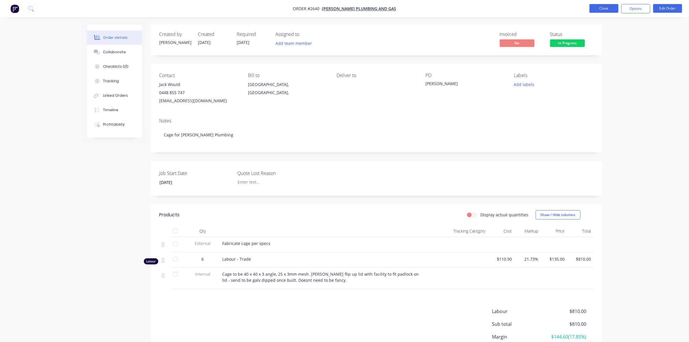
click at [602, 7] on button "Close" at bounding box center [604, 8] width 29 height 9
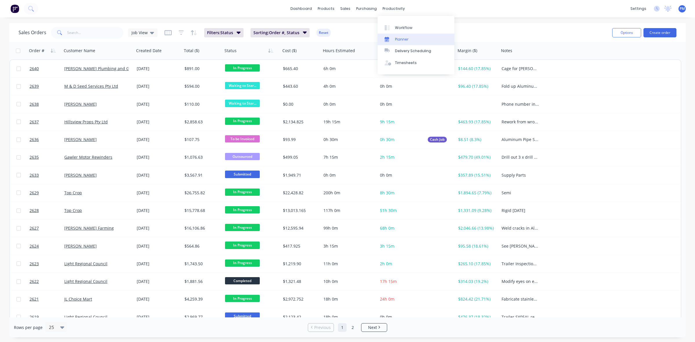
click at [399, 38] on div "Planner" at bounding box center [402, 39] width 14 height 5
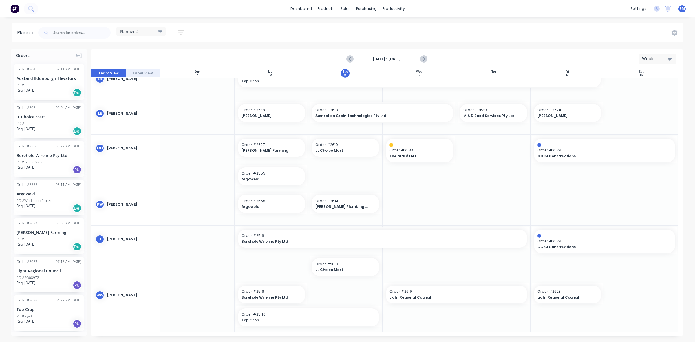
scroll to position [166, 0]
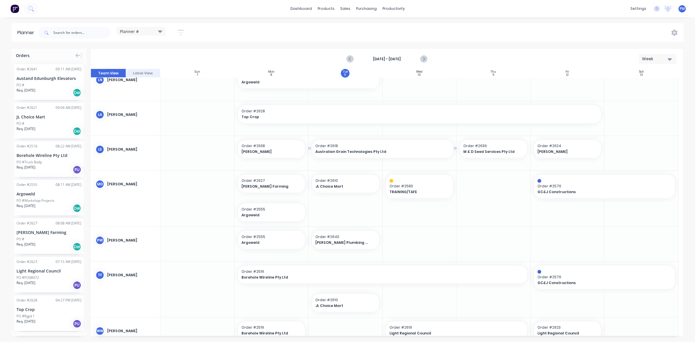
click at [398, 151] on span "Australian Grain Technologies Pty Ltd" at bounding box center [375, 151] width 121 height 5
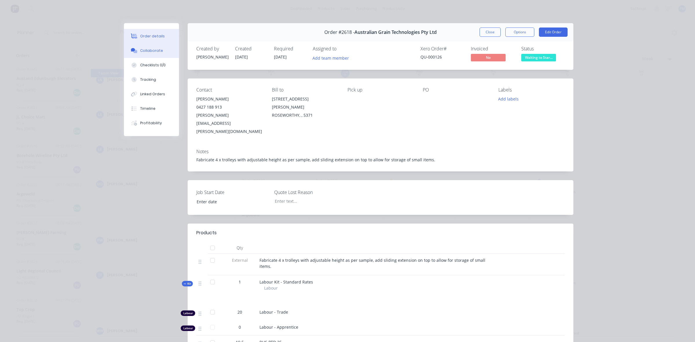
click at [144, 50] on div "Collaborate" at bounding box center [151, 50] width 23 height 5
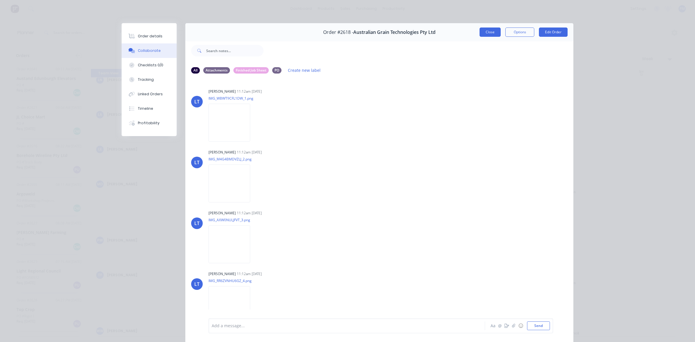
click at [482, 34] on button "Close" at bounding box center [490, 32] width 21 height 9
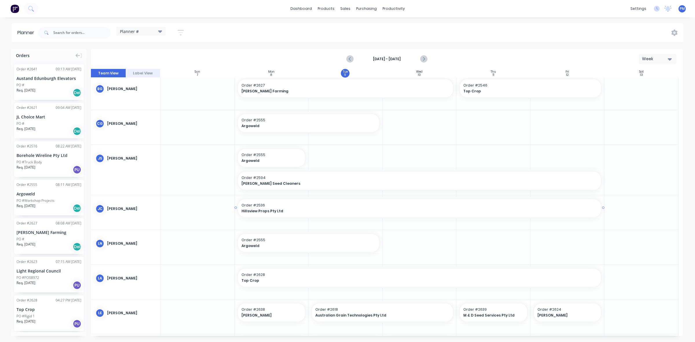
scroll to position [0, 0]
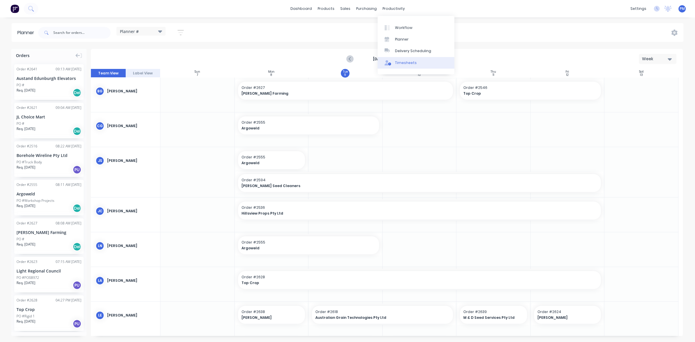
click at [398, 60] on div "Timesheets" at bounding box center [406, 62] width 22 height 5
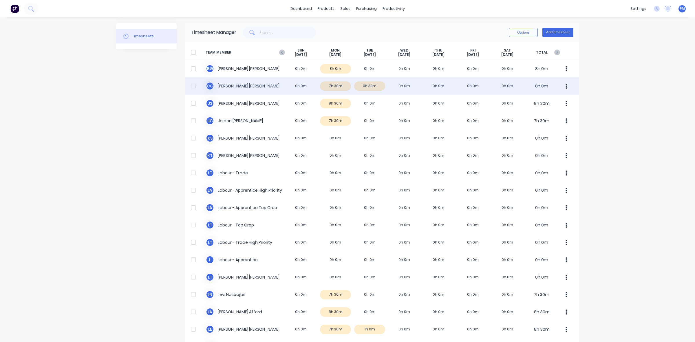
click at [375, 85] on div "C G Clayton Gilbert 0h 0m 7h 30m 0h 30m 0h 0m 0h 0m 0h 0m 0h 0m 8h 0m" at bounding box center [382, 85] width 394 height 17
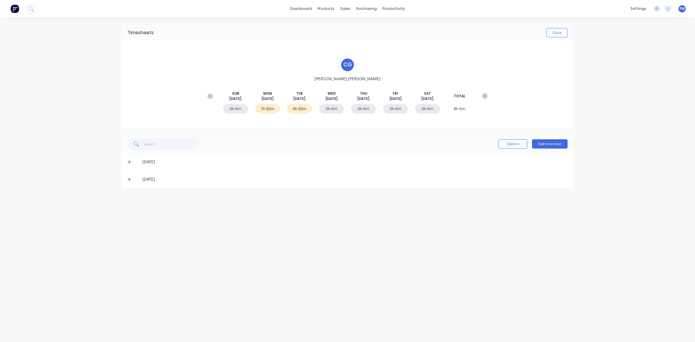
click at [128, 179] on icon at bounding box center [128, 179] width 3 height 3
click at [561, 34] on button "Close" at bounding box center [556, 32] width 21 height 9
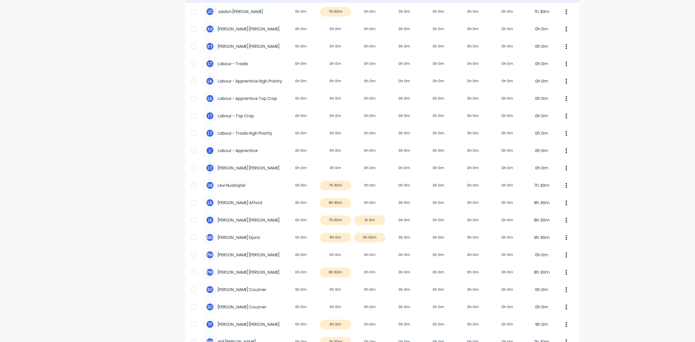
scroll to position [144, 0]
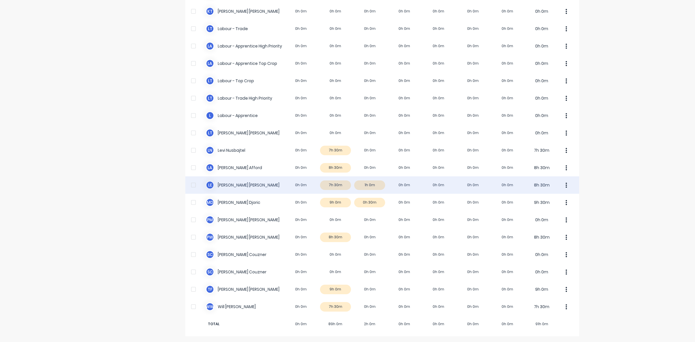
click at [374, 183] on div "L E Luke Ellis 0h 0m 7h 30m 1h 0m 0h 0m 0h 0m 0h 0m 0h 0m 8h 30m" at bounding box center [382, 184] width 394 height 17
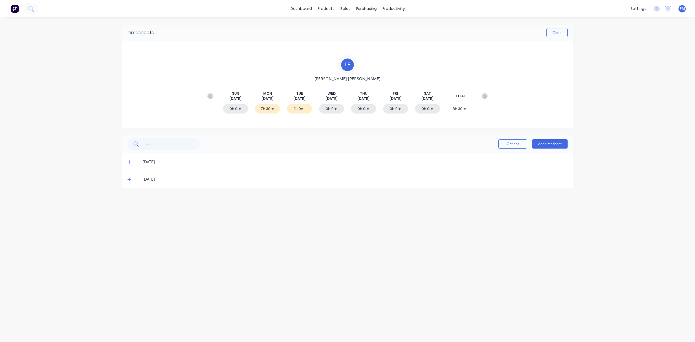
click at [127, 177] on div "[DATE]" at bounding box center [348, 179] width 452 height 17
click at [128, 180] on icon at bounding box center [129, 179] width 4 height 4
click at [555, 34] on button "Close" at bounding box center [556, 32] width 21 height 9
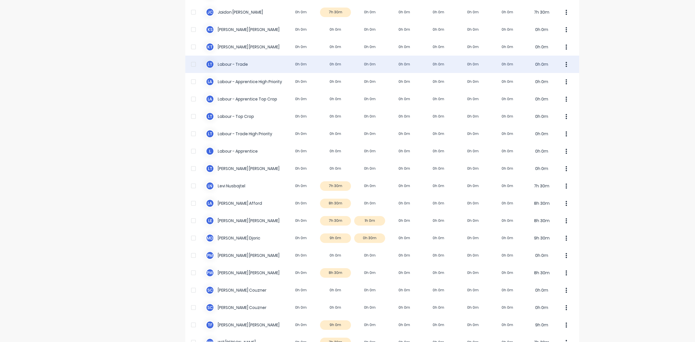
scroll to position [144, 0]
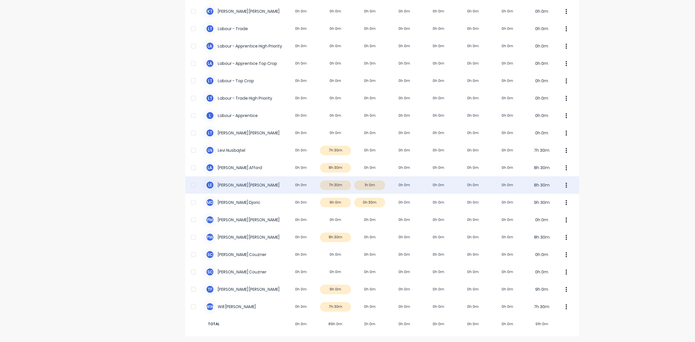
click at [374, 186] on div "L E Luke Ellis 0h 0m 7h 30m 1h 0m 0h 0m 0h 0m 0h 0m 0h 0m 8h 30m" at bounding box center [382, 184] width 394 height 17
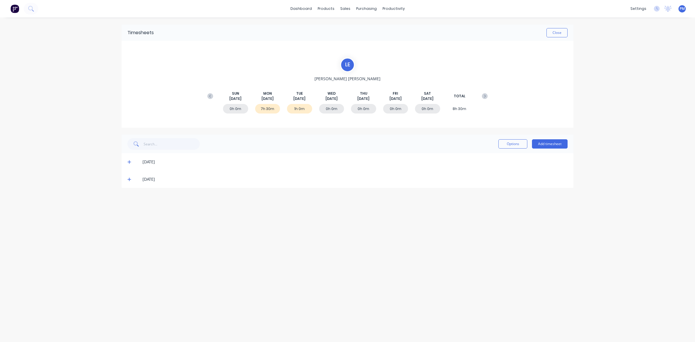
click at [130, 180] on icon at bounding box center [129, 179] width 4 height 4
click at [129, 180] on icon at bounding box center [129, 179] width 4 height 4
click at [557, 32] on button "Close" at bounding box center [556, 32] width 21 height 9
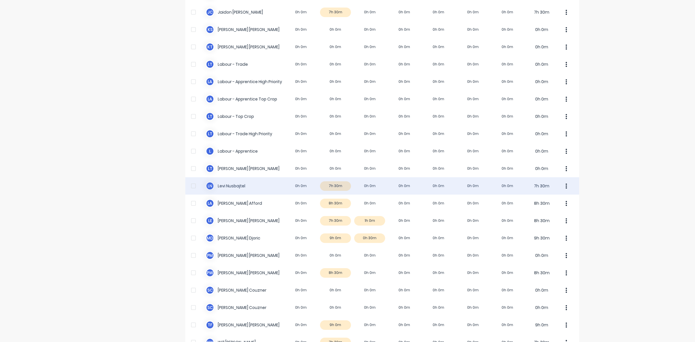
scroll to position [144, 0]
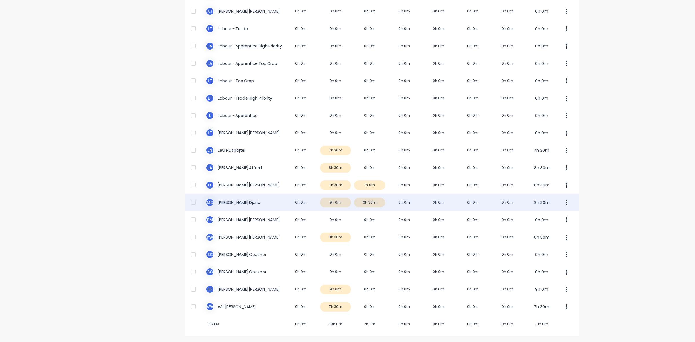
click at [377, 202] on div "M D Micheal Djoric 0h 0m 9h 0m 0h 30m 0h 0m 0h 0m 0h 0m 0h 0m 9h 30m" at bounding box center [382, 202] width 394 height 17
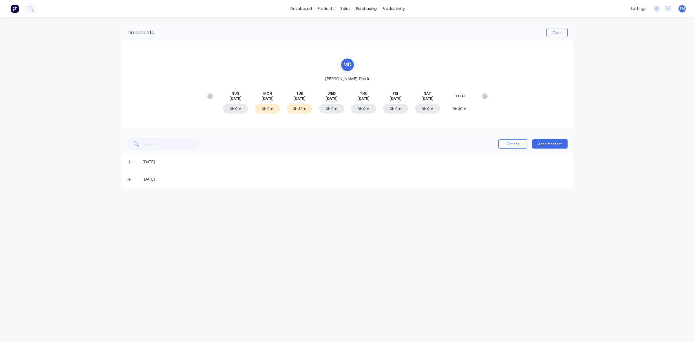
click at [128, 179] on icon at bounding box center [129, 179] width 4 height 4
click at [128, 179] on icon at bounding box center [128, 179] width 3 height 1
click at [557, 31] on button "Close" at bounding box center [556, 32] width 21 height 9
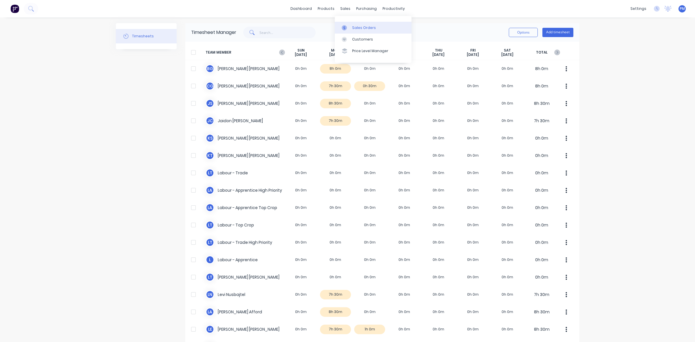
click at [356, 24] on link "Sales Orders" at bounding box center [373, 28] width 77 height 12
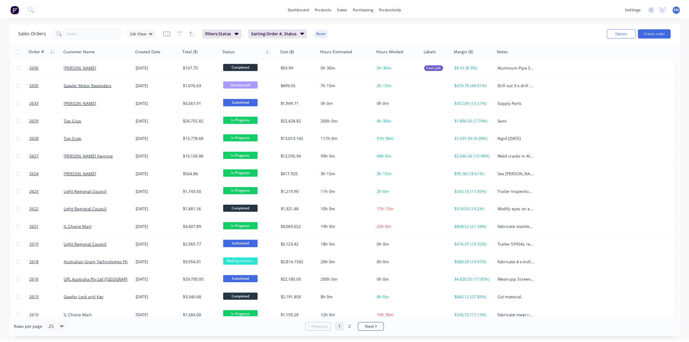
scroll to position [109, 0]
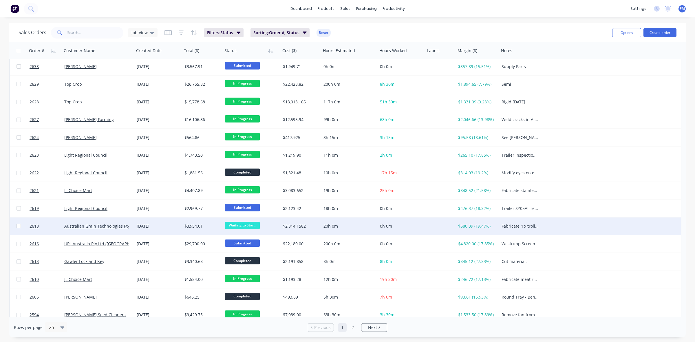
click at [246, 227] on span "Waiting to Star..." at bounding box center [242, 225] width 35 height 7
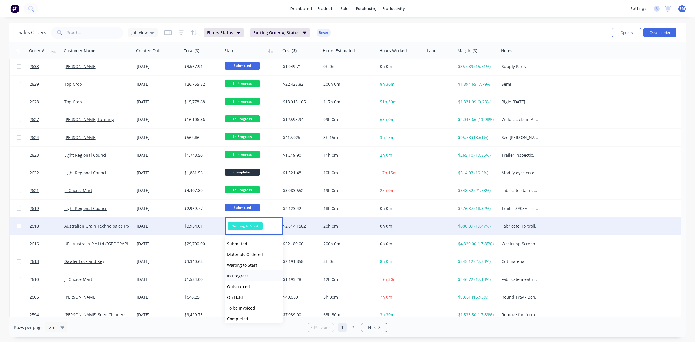
click at [242, 275] on span "In Progress" at bounding box center [238, 276] width 22 height 6
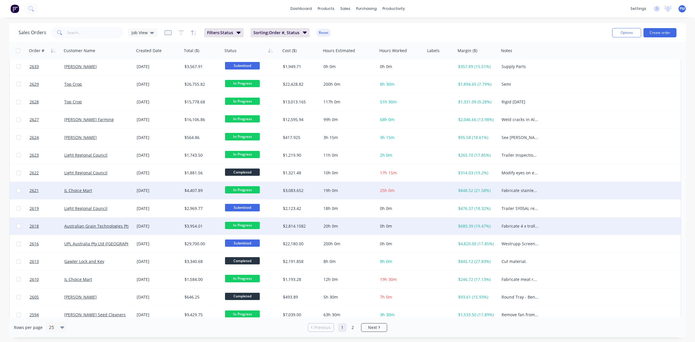
click at [124, 192] on div "JL Choice Mart" at bounding box center [96, 191] width 64 height 6
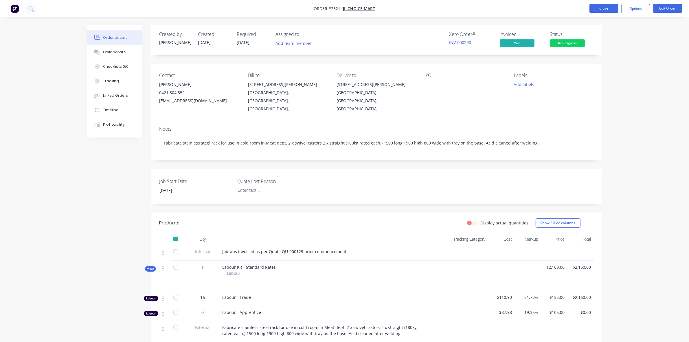
click at [610, 11] on button "Close" at bounding box center [604, 8] width 29 height 9
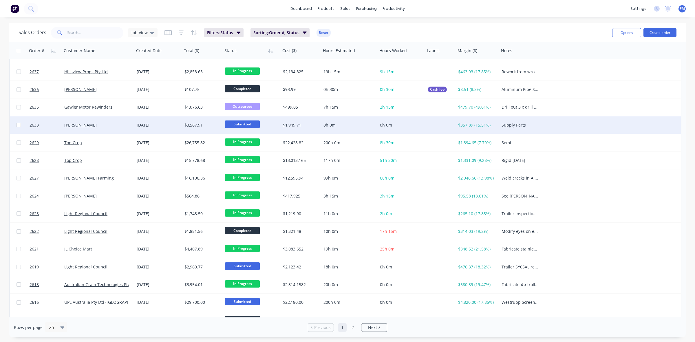
scroll to position [72, 0]
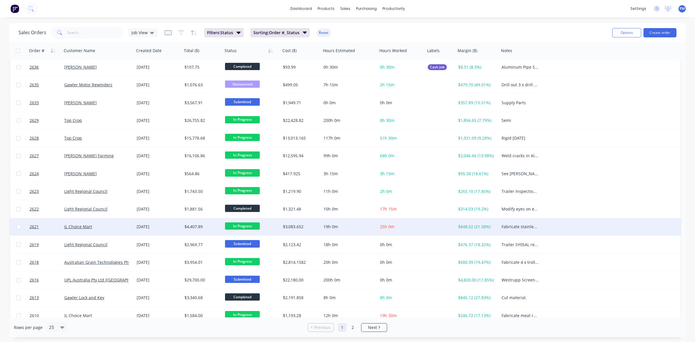
click at [247, 227] on span "In Progress" at bounding box center [242, 225] width 35 height 7
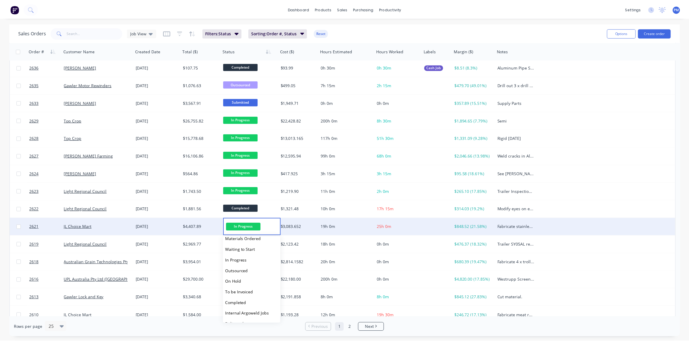
scroll to position [35, 0]
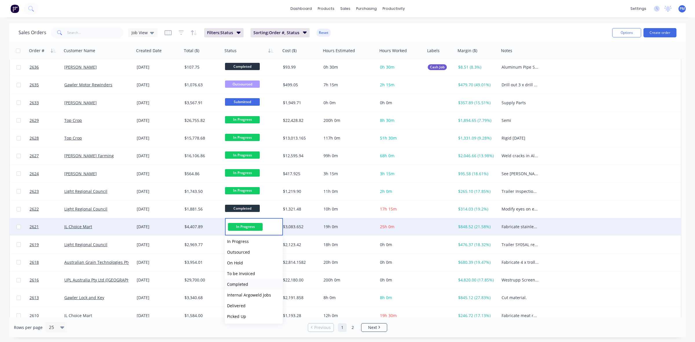
click at [248, 282] on span "Completed" at bounding box center [237, 284] width 21 height 6
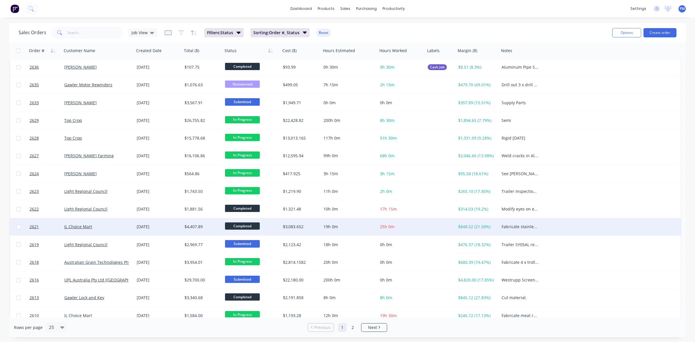
click at [122, 226] on div "JL Choice Mart" at bounding box center [96, 227] width 64 height 6
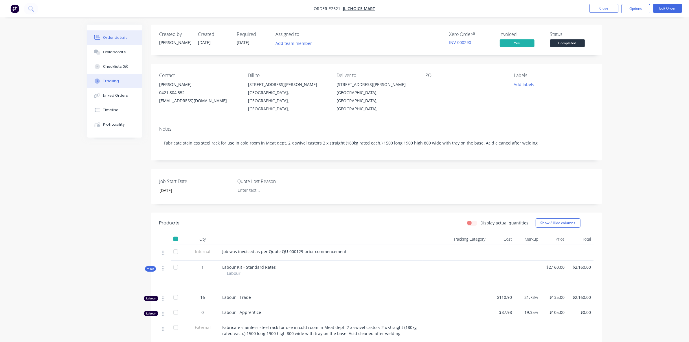
click at [113, 83] on div "Tracking" at bounding box center [111, 80] width 16 height 5
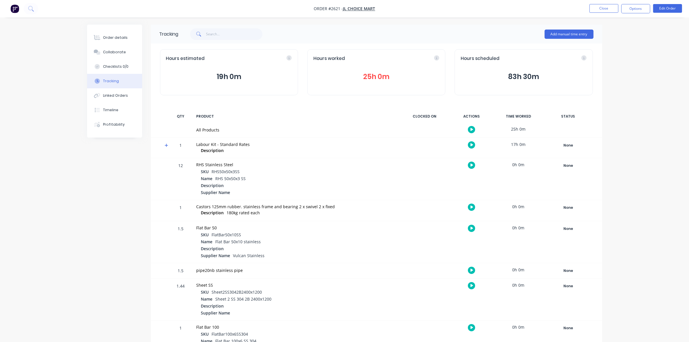
click at [377, 75] on button "25h 0m" at bounding box center [377, 76] width 126 height 11
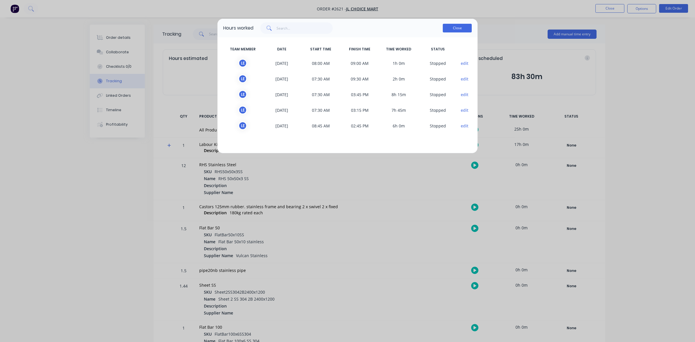
click at [456, 29] on button "Close" at bounding box center [457, 28] width 29 height 9
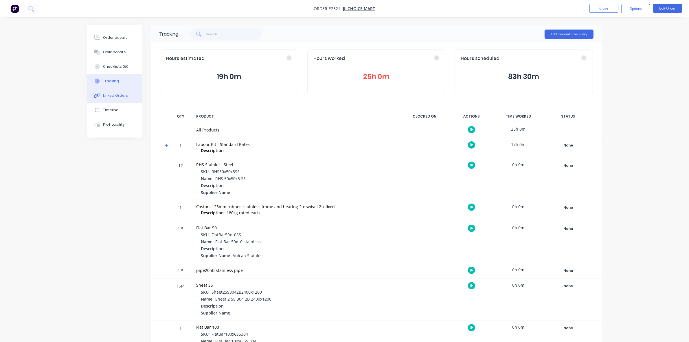
click at [116, 92] on button "Linked Orders" at bounding box center [114, 95] width 55 height 14
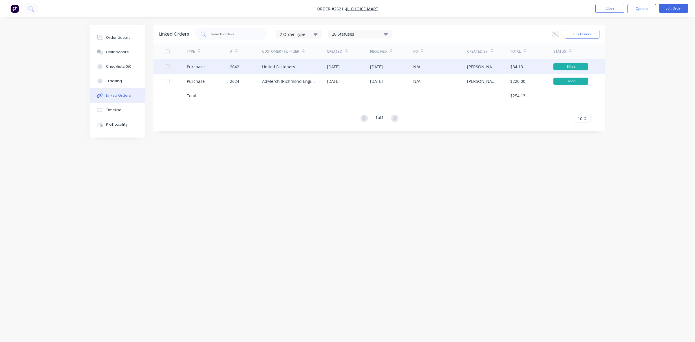
click at [250, 67] on div "2642" at bounding box center [246, 66] width 32 height 14
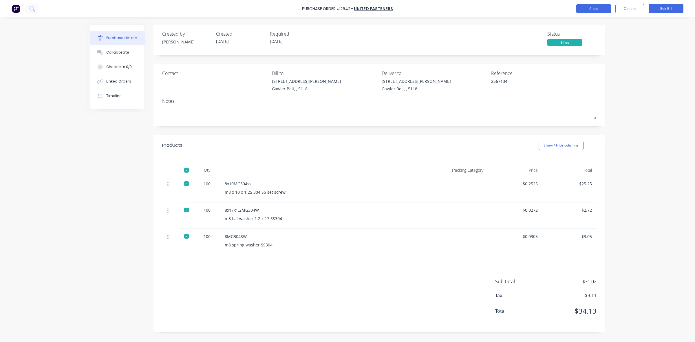
click at [593, 10] on button "Close" at bounding box center [593, 8] width 35 height 9
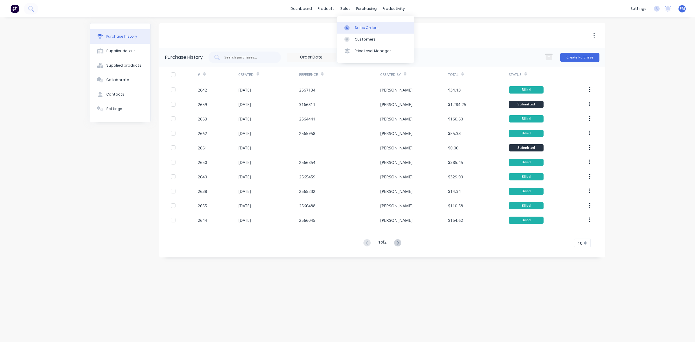
click at [356, 25] on div "Sales Orders" at bounding box center [367, 27] width 24 height 5
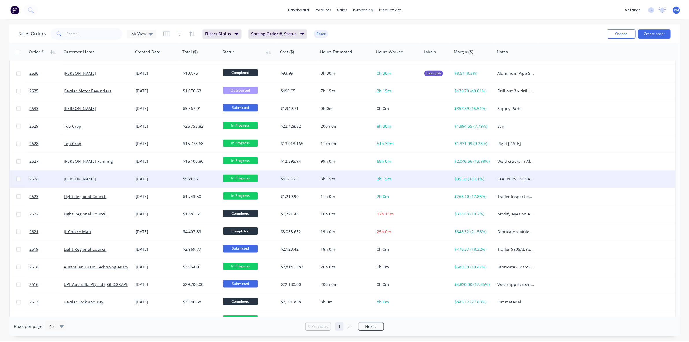
scroll to position [72, 0]
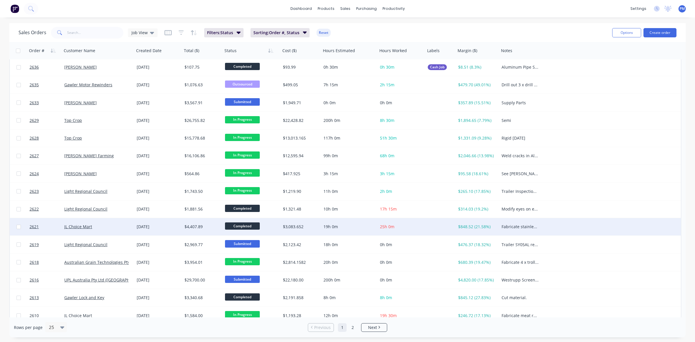
click at [121, 226] on div "JL Choice Mart" at bounding box center [96, 227] width 64 height 6
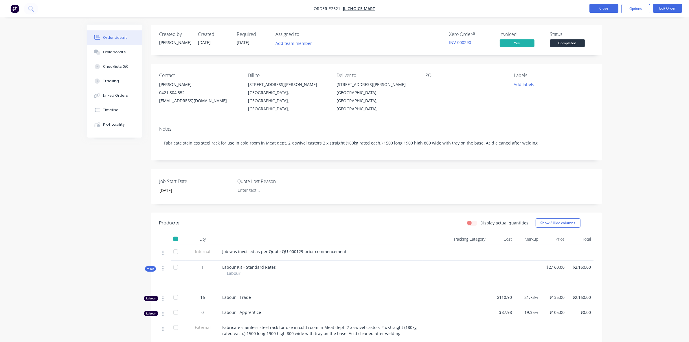
click at [599, 8] on button "Close" at bounding box center [604, 8] width 29 height 9
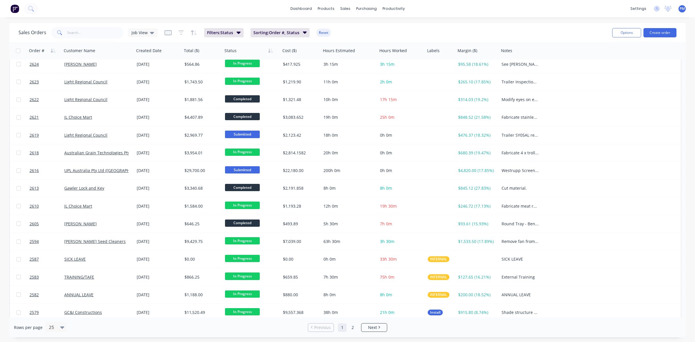
scroll to position [185, 0]
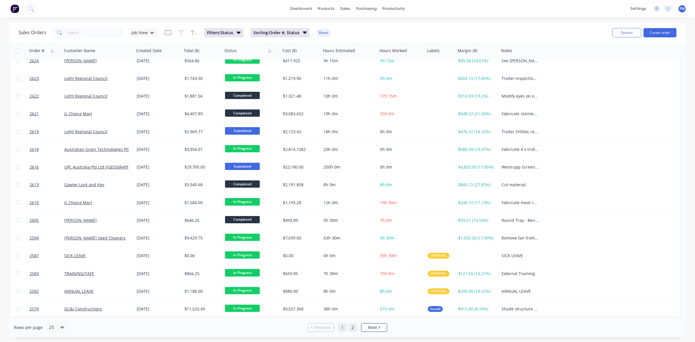
click at [351, 327] on link "2" at bounding box center [352, 327] width 9 height 9
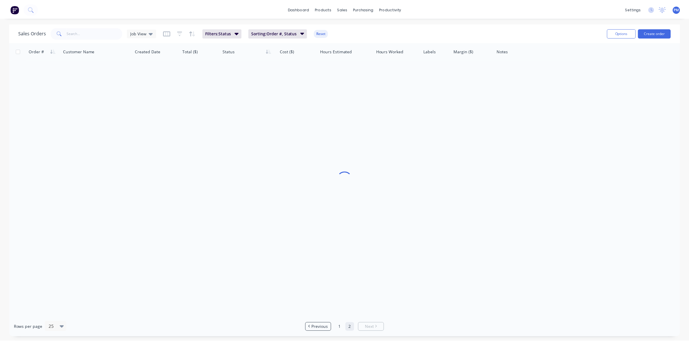
scroll to position [0, 0]
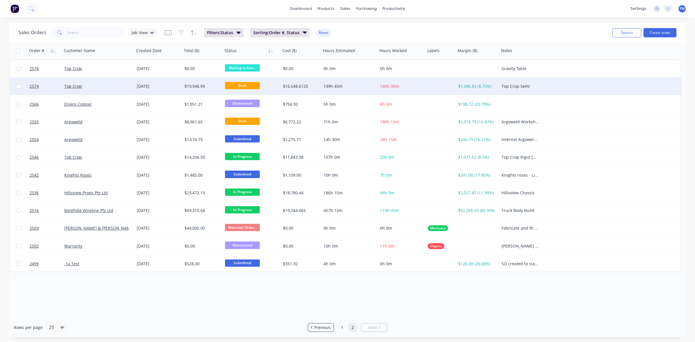
click at [115, 89] on div "Top Crop" at bounding box center [96, 86] width 64 height 6
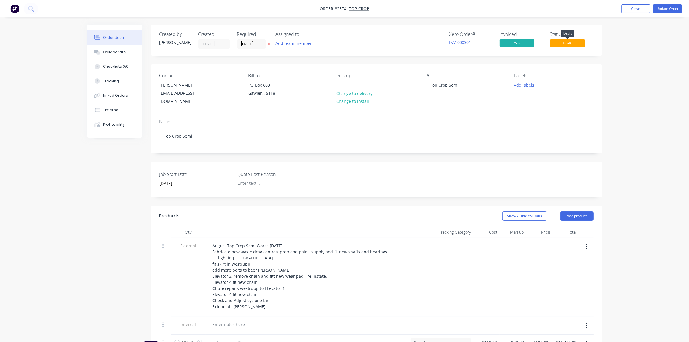
click at [565, 45] on span "Draft" at bounding box center [567, 42] width 35 height 7
click at [564, 41] on span "Draft" at bounding box center [567, 42] width 35 height 7
click at [566, 41] on span "Draft" at bounding box center [567, 42] width 35 height 7
click at [663, 8] on button "Update Order" at bounding box center [668, 8] width 29 height 9
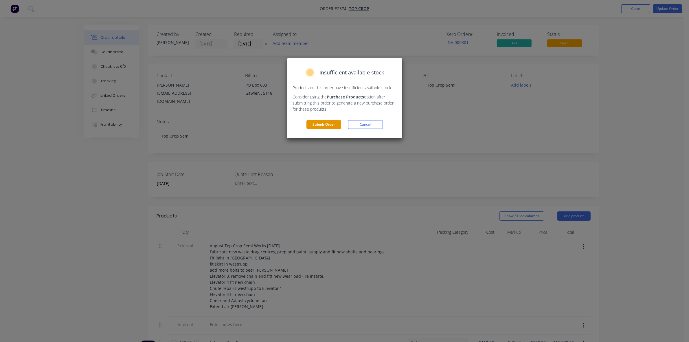
click at [328, 124] on button "Submit Order" at bounding box center [324, 124] width 35 height 9
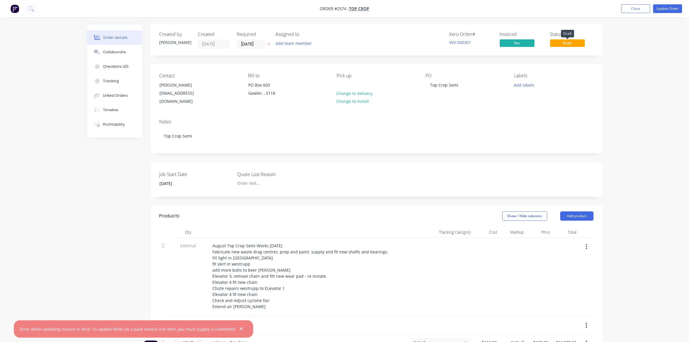
click at [566, 44] on span "Draft" at bounding box center [567, 42] width 35 height 7
click at [560, 44] on span "Draft" at bounding box center [567, 42] width 35 height 7
click at [559, 43] on span "Draft" at bounding box center [567, 42] width 35 height 7
click at [641, 8] on button "Close" at bounding box center [636, 8] width 29 height 9
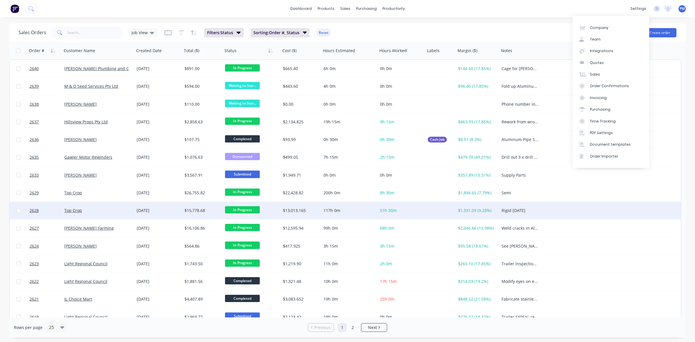
click at [632, 219] on div "2628 Top Crop 29 Aug 2025 $15,778.68 In Progress $13,013.165 117h 0m 51h 30m $1…" at bounding box center [345, 211] width 671 height 18
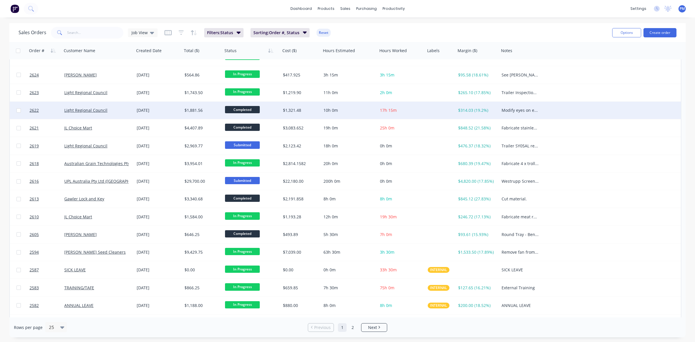
scroll to position [185, 0]
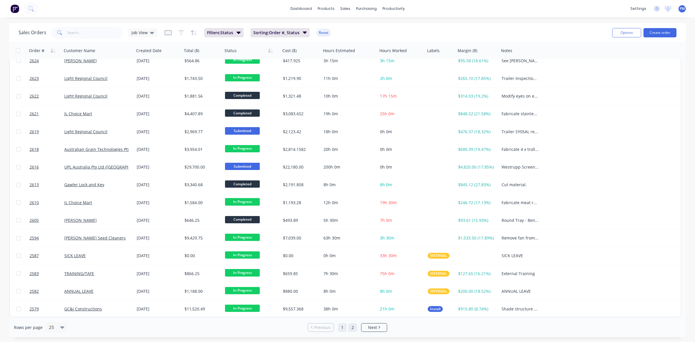
click at [354, 327] on link "2" at bounding box center [352, 327] width 9 height 9
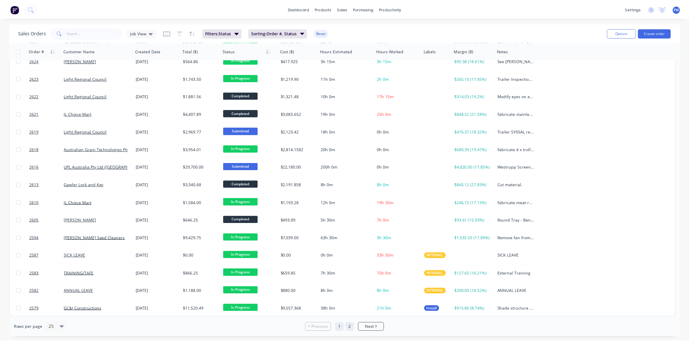
scroll to position [0, 0]
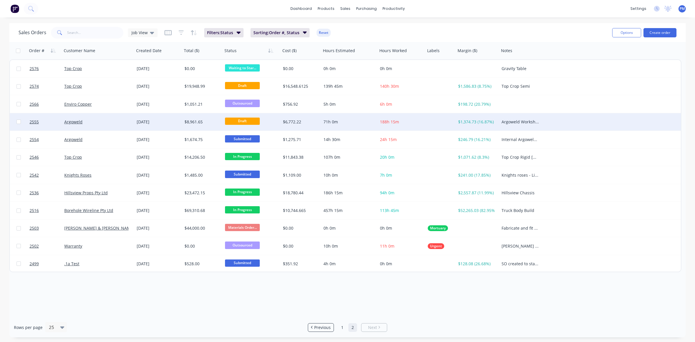
click at [243, 122] on span "Draft" at bounding box center [242, 121] width 35 height 7
click at [101, 120] on div "Argoweld" at bounding box center [96, 122] width 64 height 6
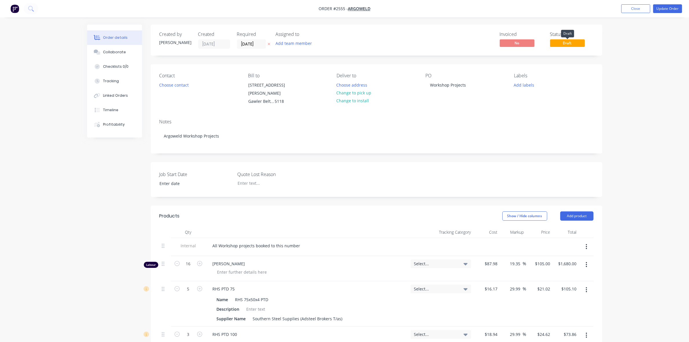
click at [560, 43] on span "Draft" at bounding box center [567, 42] width 35 height 7
click at [119, 93] on div "Linked Orders" at bounding box center [115, 95] width 25 height 5
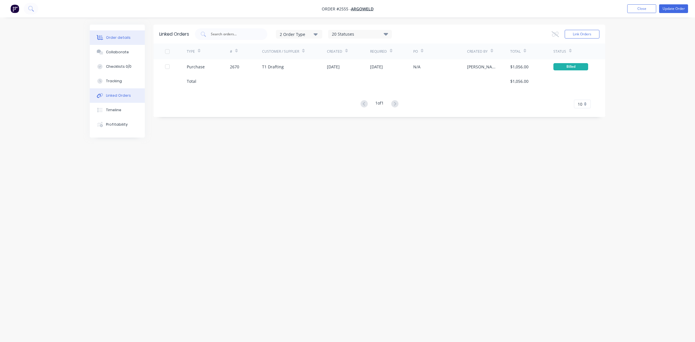
click at [115, 37] on div "Order details" at bounding box center [118, 37] width 25 height 5
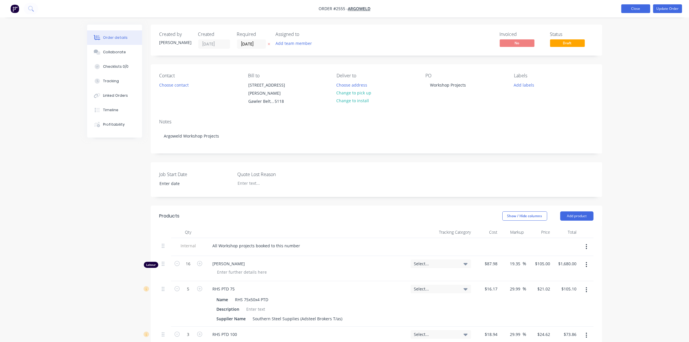
click at [628, 11] on button "Close" at bounding box center [636, 8] width 29 height 9
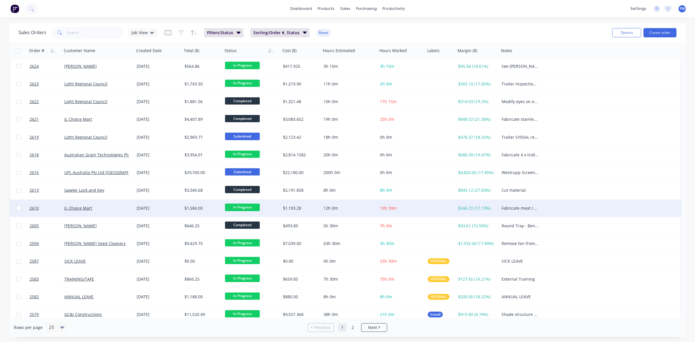
scroll to position [185, 0]
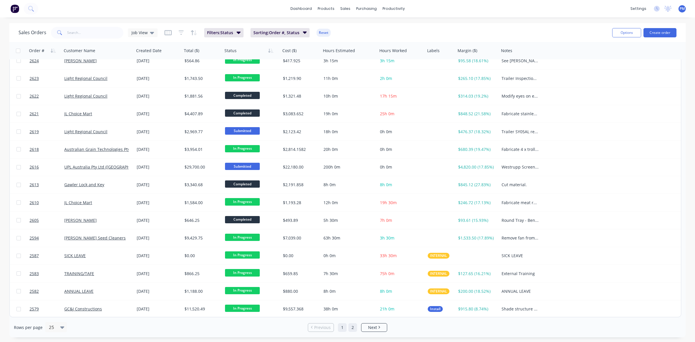
click at [350, 327] on link "2" at bounding box center [352, 327] width 9 height 9
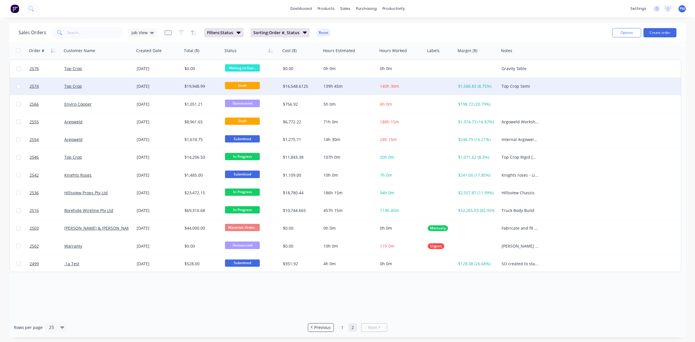
click at [123, 84] on div "Top Crop" at bounding box center [96, 86] width 64 height 6
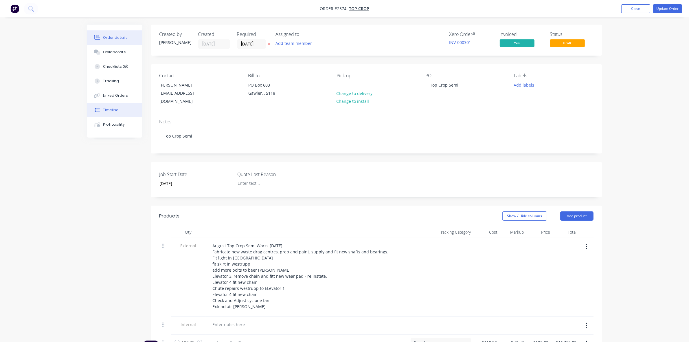
click at [111, 107] on div "Timeline" at bounding box center [110, 109] width 15 height 5
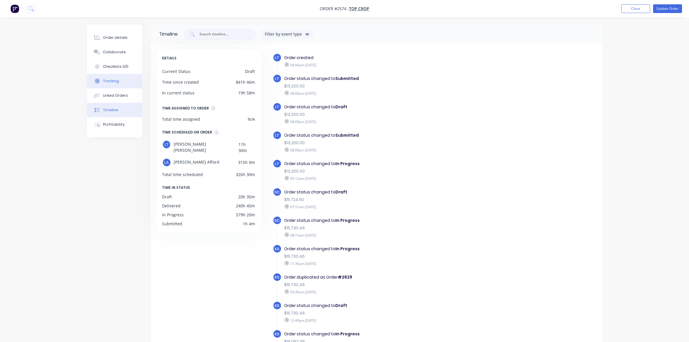
click at [108, 81] on div "Tracking" at bounding box center [111, 80] width 16 height 5
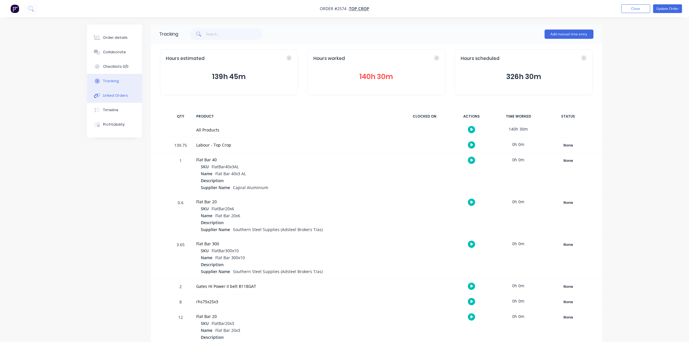
click at [111, 95] on div "Linked Orders" at bounding box center [115, 95] width 25 height 5
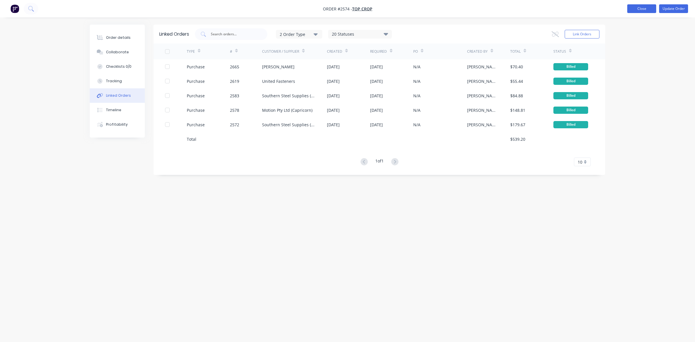
click at [639, 6] on button "Close" at bounding box center [641, 8] width 29 height 9
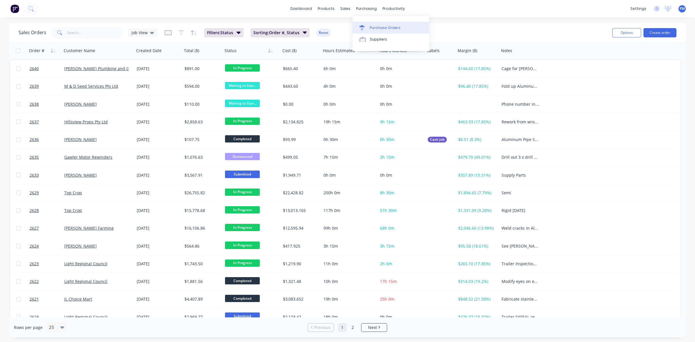
click at [375, 27] on div "Purchase Orders" at bounding box center [385, 27] width 31 height 5
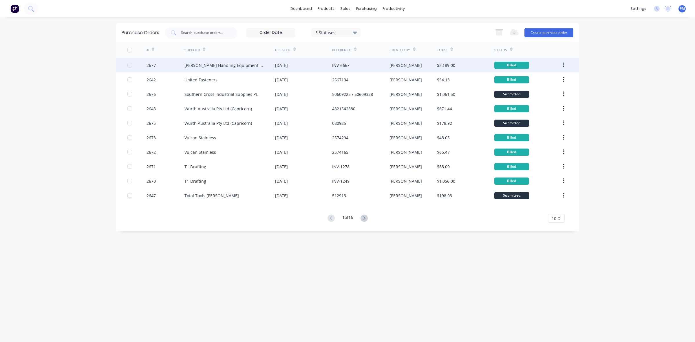
click at [408, 66] on div "[PERSON_NAME]" at bounding box center [413, 65] width 48 height 14
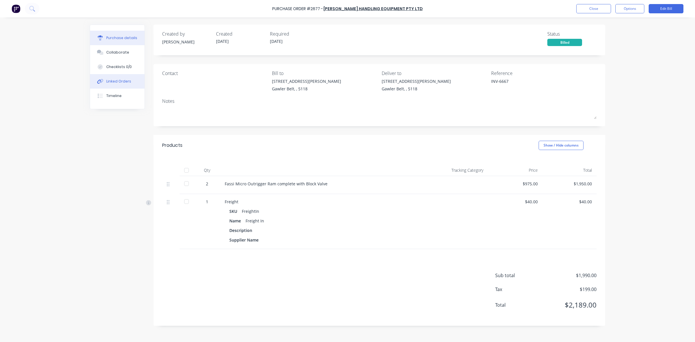
click at [109, 80] on div "Linked Orders" at bounding box center [118, 81] width 25 height 5
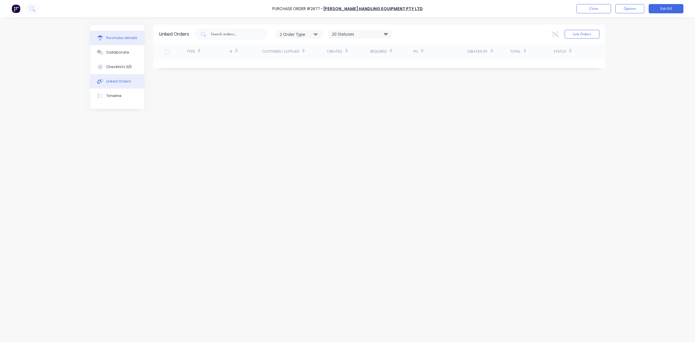
click at [122, 39] on div "Purchase details" at bounding box center [121, 37] width 31 height 5
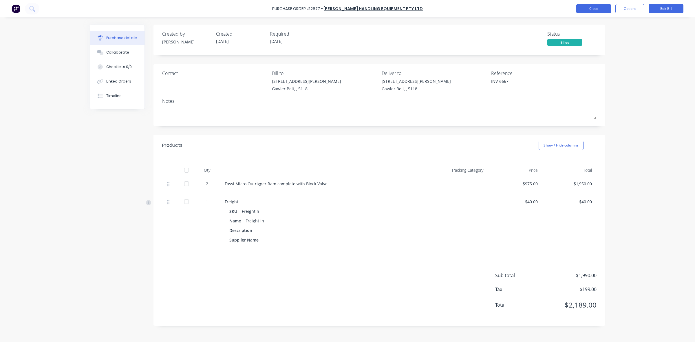
click at [599, 10] on button "Close" at bounding box center [593, 8] width 35 height 9
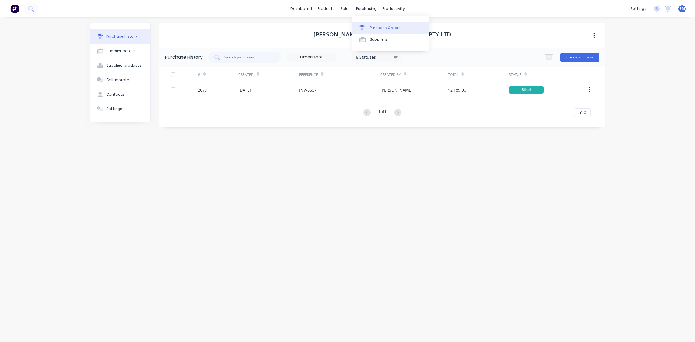
click at [377, 26] on div "Purchase Orders" at bounding box center [385, 27] width 31 height 5
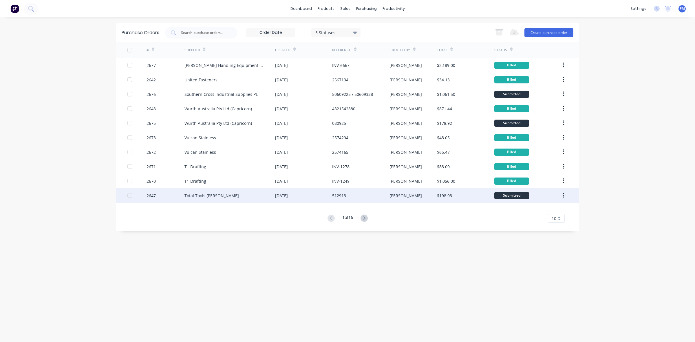
click at [358, 195] on div "512913" at bounding box center [360, 195] width 57 height 14
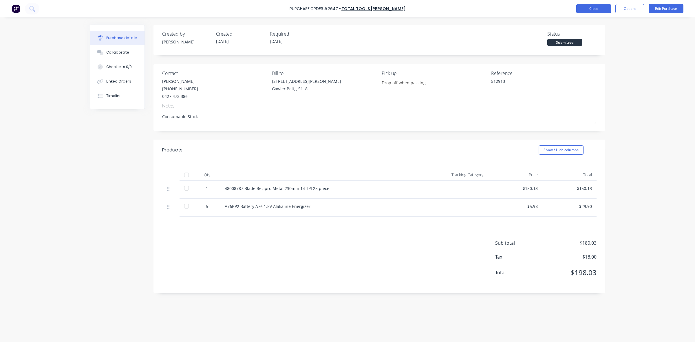
click at [592, 11] on button "Close" at bounding box center [593, 8] width 35 height 9
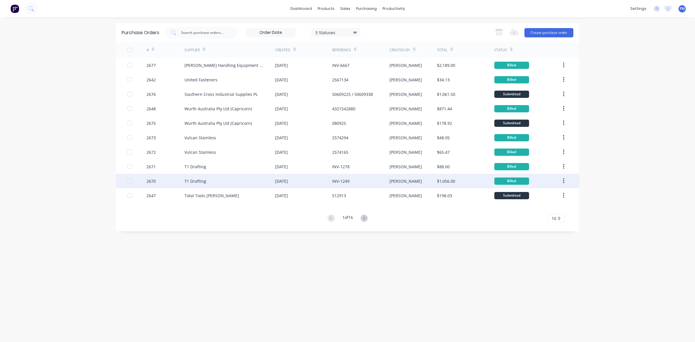
click at [368, 180] on div "INV-1249" at bounding box center [360, 181] width 57 height 14
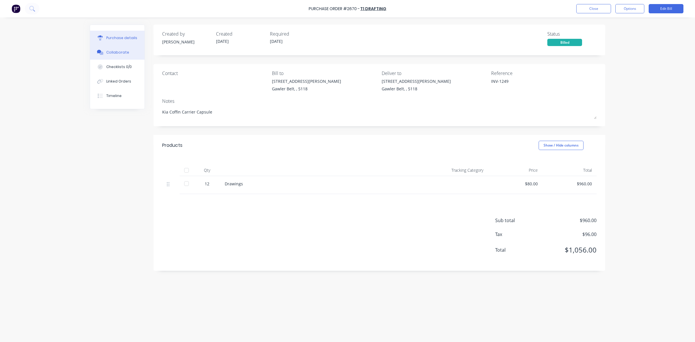
click at [118, 56] on button "Collaborate" at bounding box center [117, 52] width 54 height 14
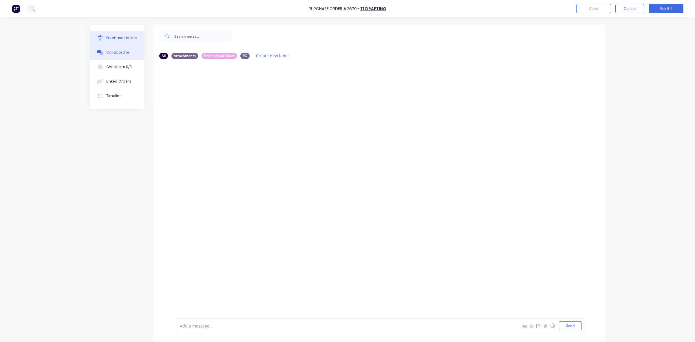
click at [119, 38] on div "Purchase details" at bounding box center [121, 37] width 31 height 5
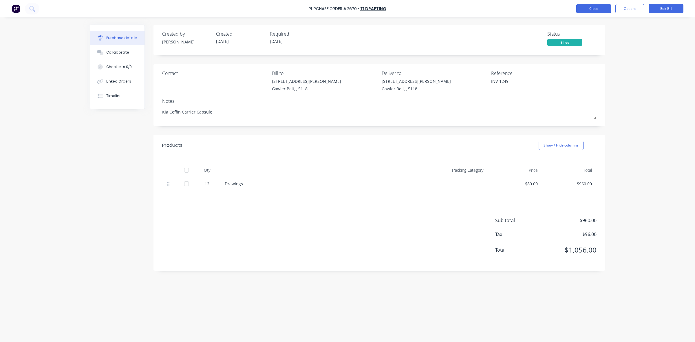
click at [599, 9] on button "Close" at bounding box center [593, 8] width 35 height 9
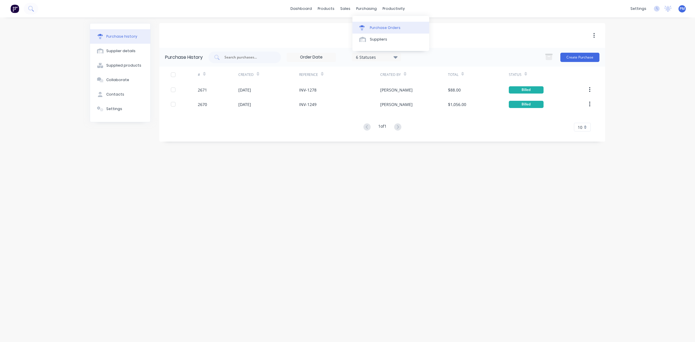
click at [380, 28] on div "Purchase Orders" at bounding box center [385, 27] width 31 height 5
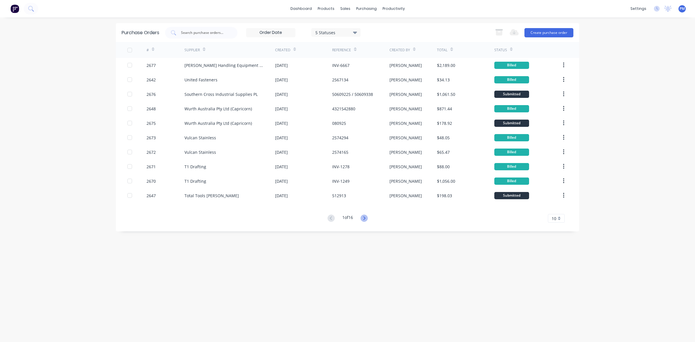
click at [365, 218] on icon at bounding box center [364, 217] width 2 height 3
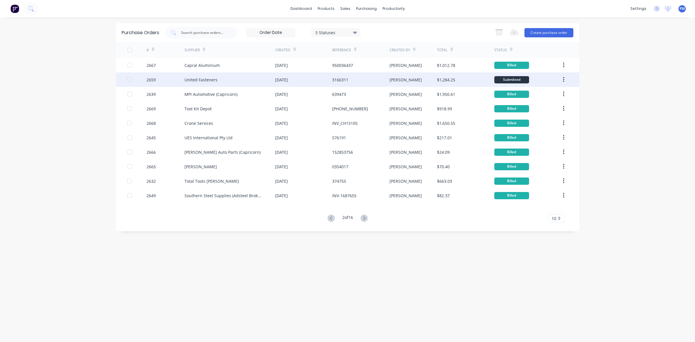
click at [357, 82] on div "3166311" at bounding box center [360, 79] width 57 height 14
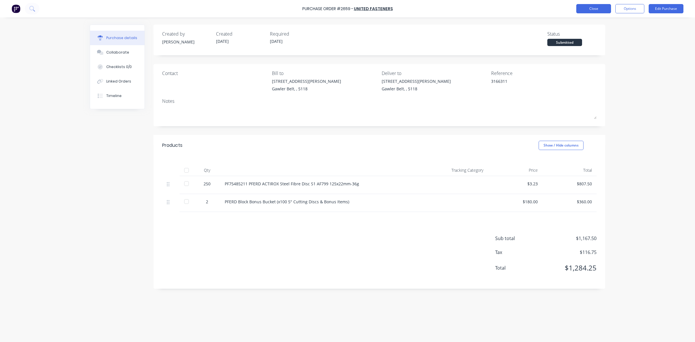
click at [601, 11] on button "Close" at bounding box center [593, 8] width 35 height 9
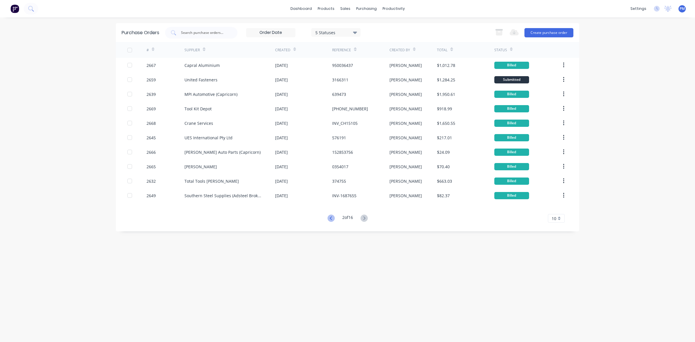
click at [329, 218] on icon at bounding box center [331, 218] width 7 height 7
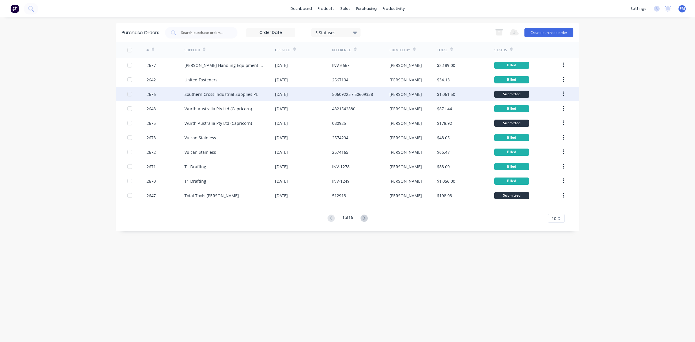
click at [267, 94] on div "Southern Cross Industrial Supplies PL" at bounding box center [229, 94] width 91 height 14
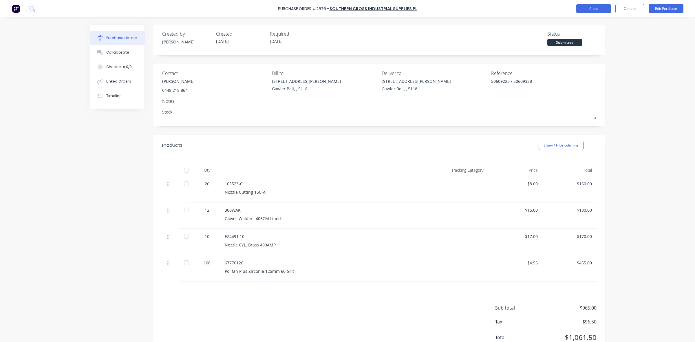
click at [598, 9] on button "Close" at bounding box center [593, 8] width 35 height 9
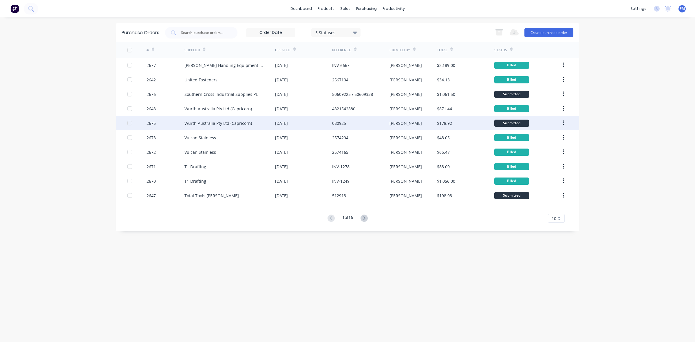
click at [261, 124] on div "Wurth Australia Pty Ltd (Capricorn)" at bounding box center [229, 123] width 91 height 14
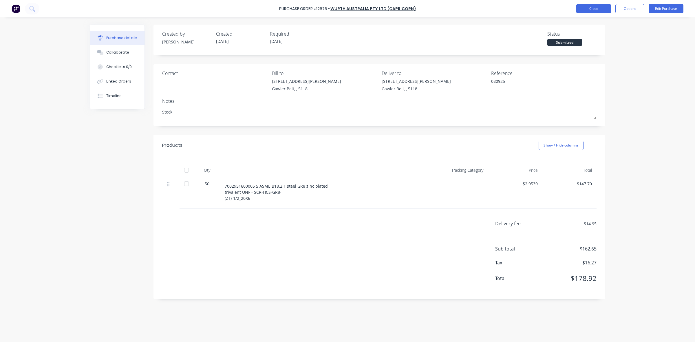
click at [593, 12] on button "Close" at bounding box center [593, 8] width 35 height 9
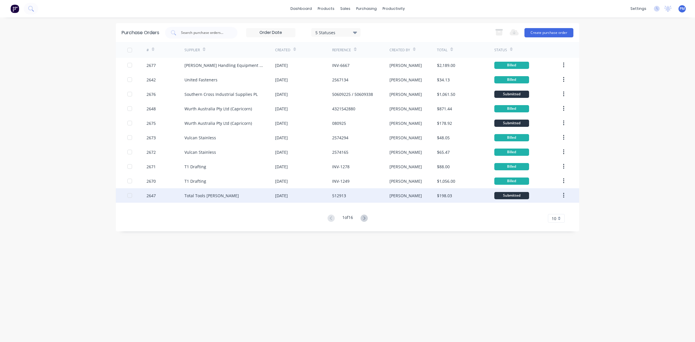
click at [361, 195] on div "512913" at bounding box center [360, 195] width 57 height 14
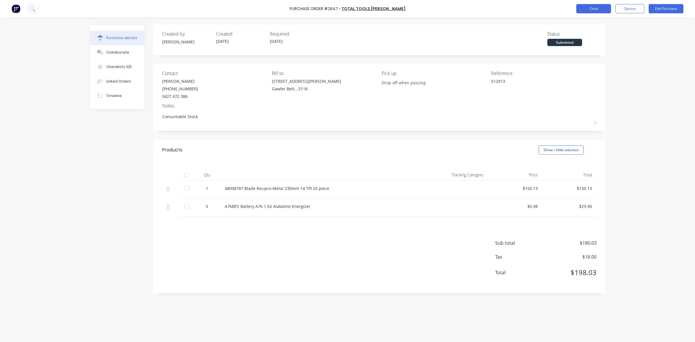
click at [586, 9] on button "Close" at bounding box center [593, 8] width 35 height 9
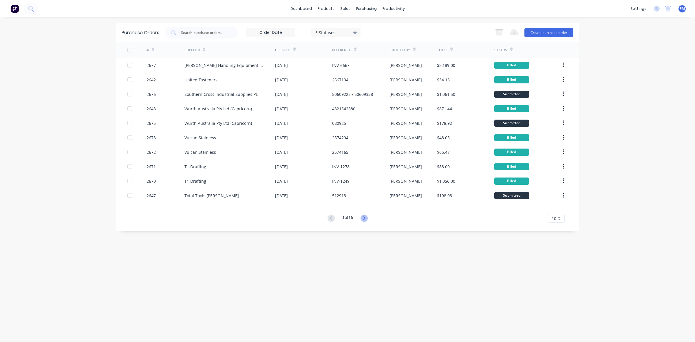
click at [364, 217] on icon at bounding box center [364, 218] width 7 height 7
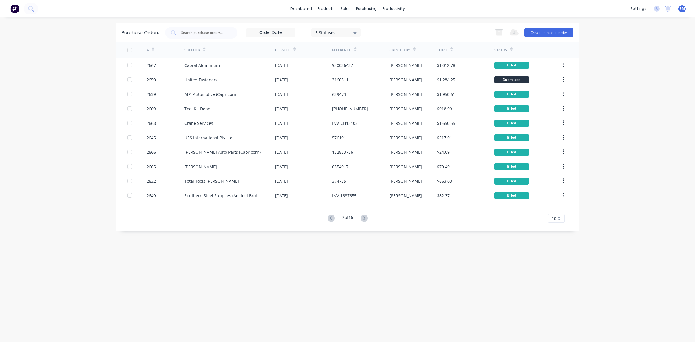
click at [364, 217] on icon at bounding box center [364, 218] width 7 height 7
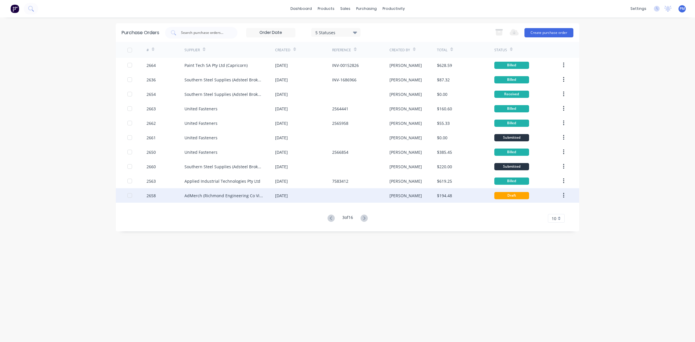
click at [341, 195] on div at bounding box center [360, 195] width 57 height 14
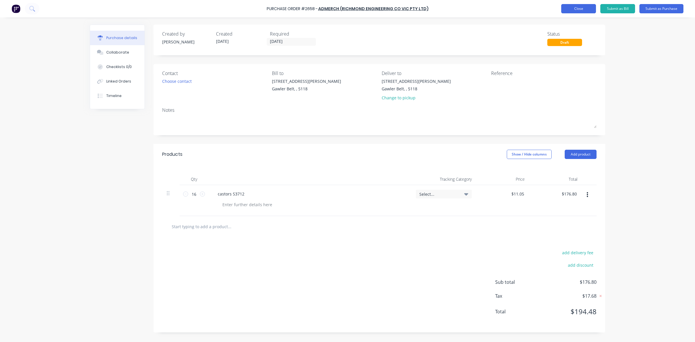
click at [574, 9] on button "Close" at bounding box center [578, 8] width 35 height 9
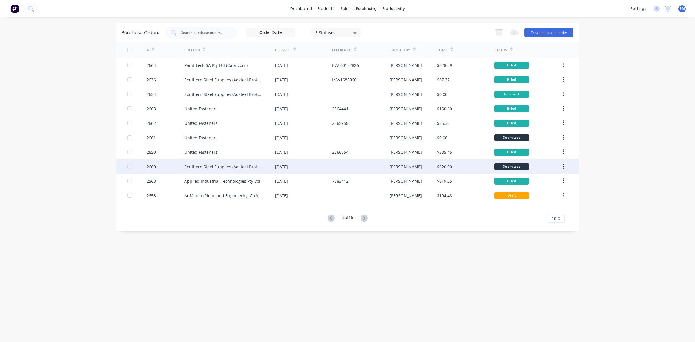
click at [330, 168] on div "[DATE]" at bounding box center [303, 166] width 57 height 14
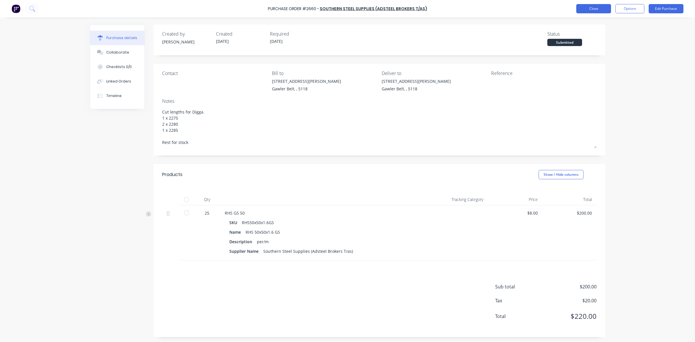
click at [587, 9] on button "Close" at bounding box center [593, 8] width 35 height 9
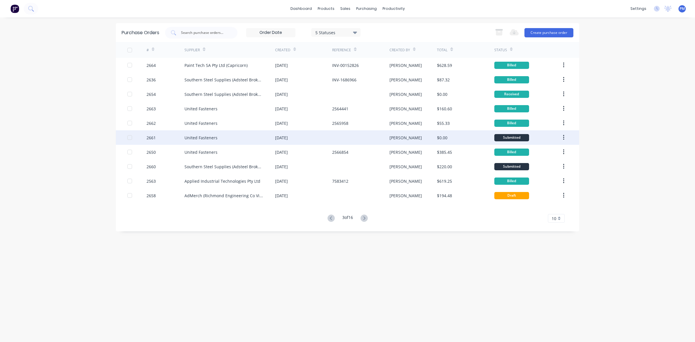
click at [360, 138] on div at bounding box center [360, 137] width 57 height 14
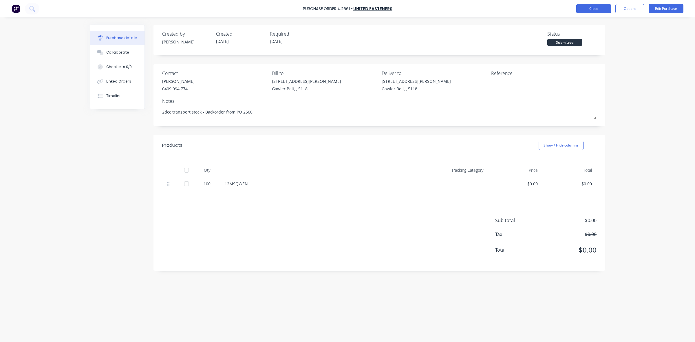
click at [589, 11] on button "Close" at bounding box center [593, 8] width 35 height 9
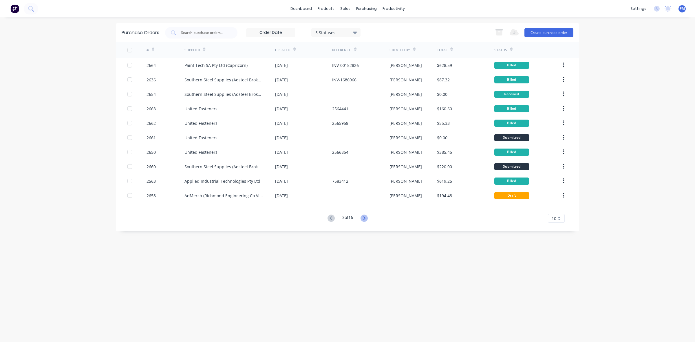
click at [365, 219] on icon at bounding box center [364, 218] width 7 height 7
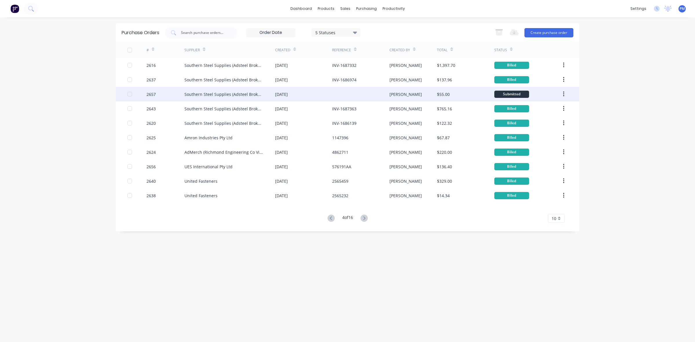
click at [362, 96] on div at bounding box center [360, 94] width 57 height 14
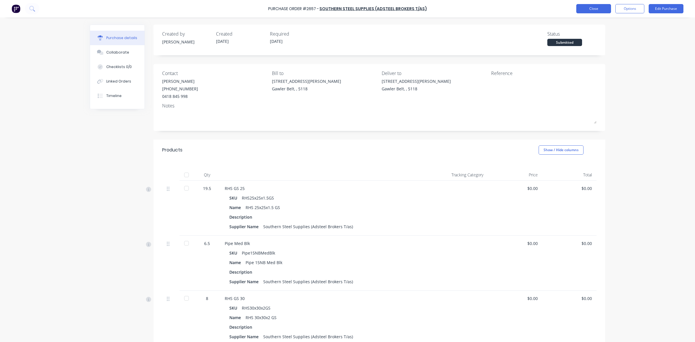
click at [594, 11] on button "Close" at bounding box center [593, 8] width 35 height 9
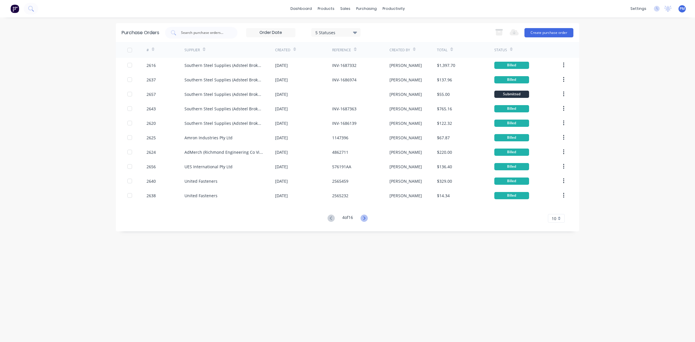
click at [363, 217] on icon at bounding box center [364, 218] width 7 height 7
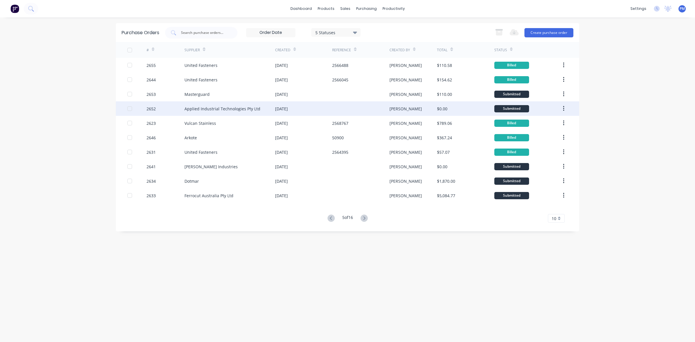
click at [375, 109] on div at bounding box center [360, 108] width 57 height 14
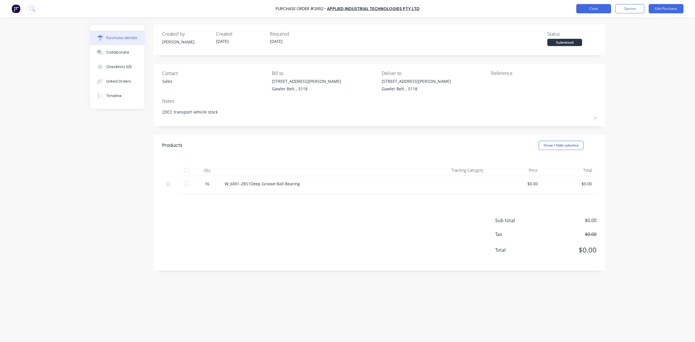
click at [591, 9] on button "Close" at bounding box center [593, 8] width 35 height 9
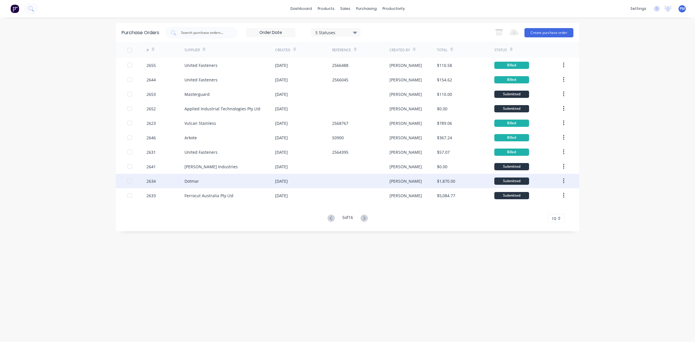
click at [355, 183] on div at bounding box center [360, 181] width 57 height 14
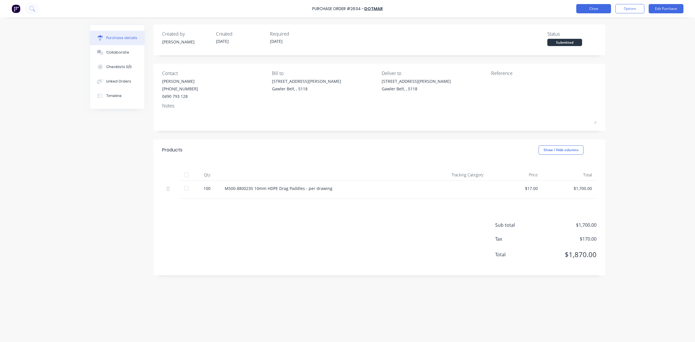
click at [589, 9] on button "Close" at bounding box center [593, 8] width 35 height 9
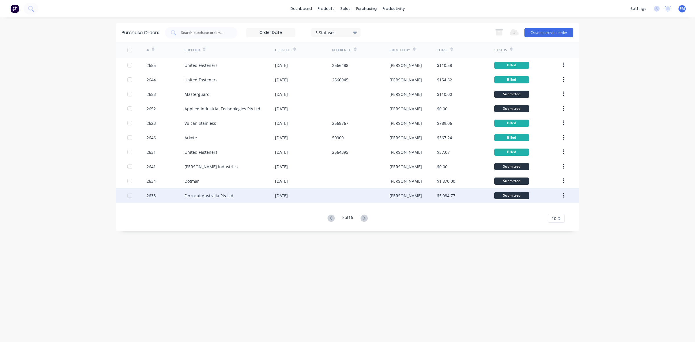
click at [347, 196] on div at bounding box center [360, 195] width 57 height 14
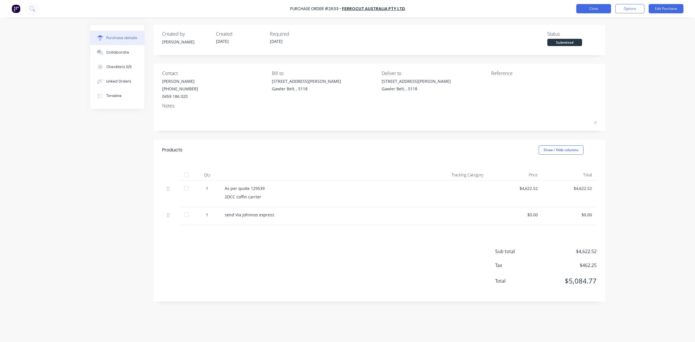
click at [585, 9] on button "Close" at bounding box center [593, 8] width 35 height 9
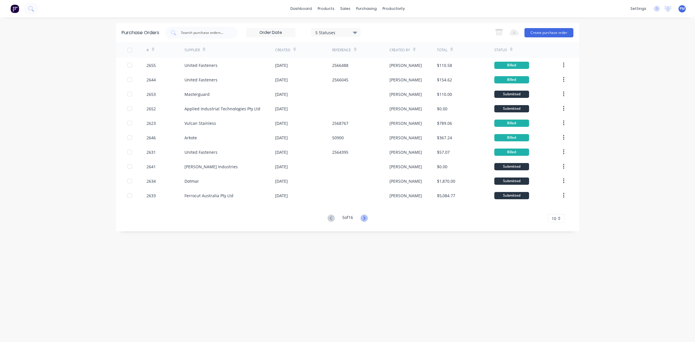
click at [365, 217] on icon at bounding box center [364, 217] width 2 height 3
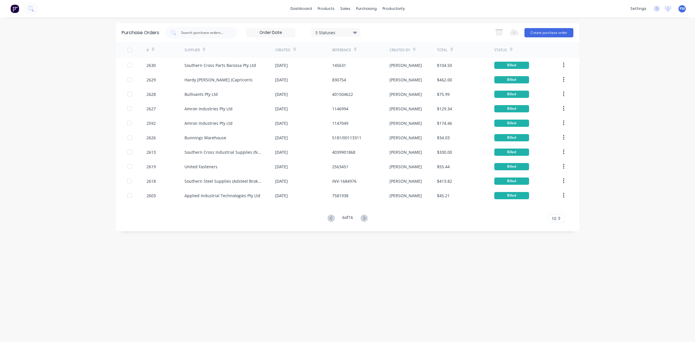
click at [365, 217] on icon at bounding box center [364, 217] width 2 height 3
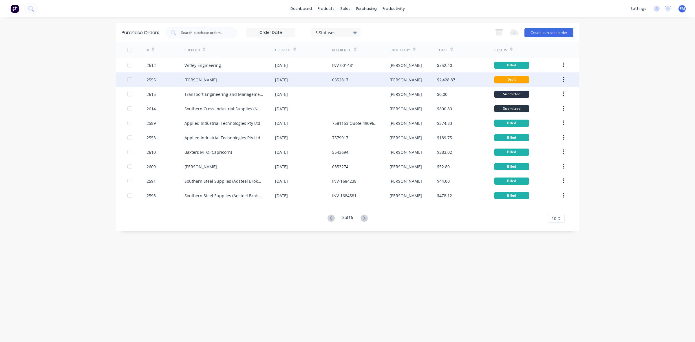
click at [369, 80] on div "0352817" at bounding box center [360, 79] width 57 height 14
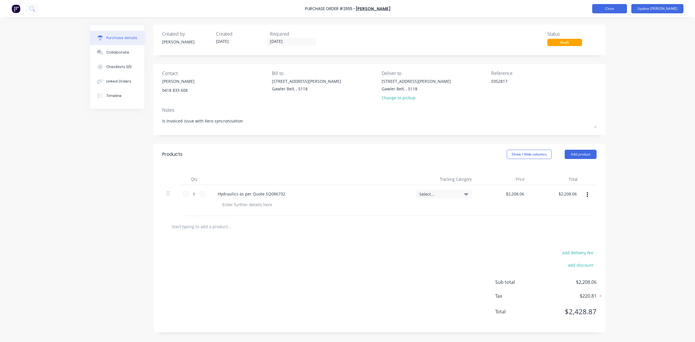
click at [623, 7] on button "Close" at bounding box center [609, 8] width 35 height 9
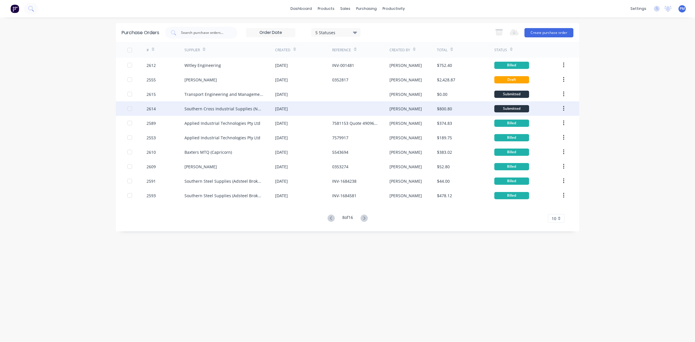
click at [349, 109] on div at bounding box center [360, 108] width 57 height 14
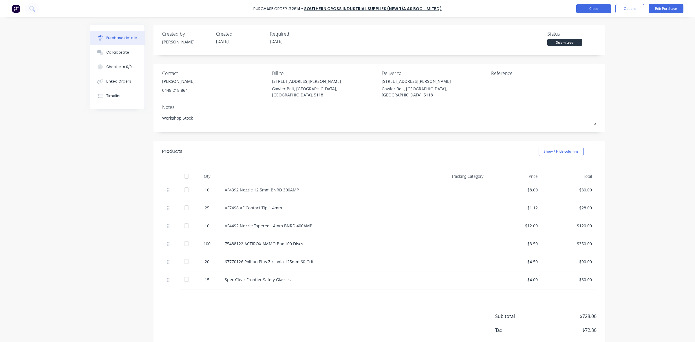
click at [600, 9] on button "Close" at bounding box center [593, 8] width 35 height 9
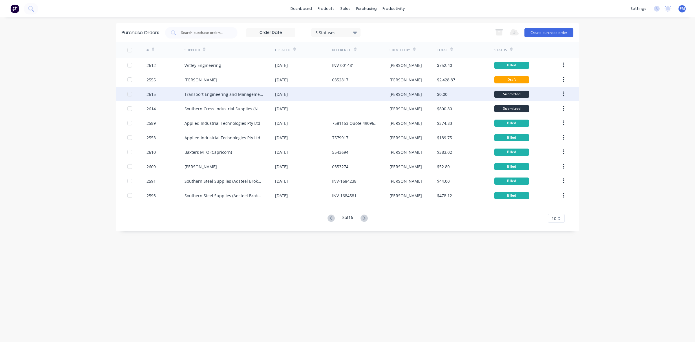
click at [354, 95] on div at bounding box center [360, 94] width 57 height 14
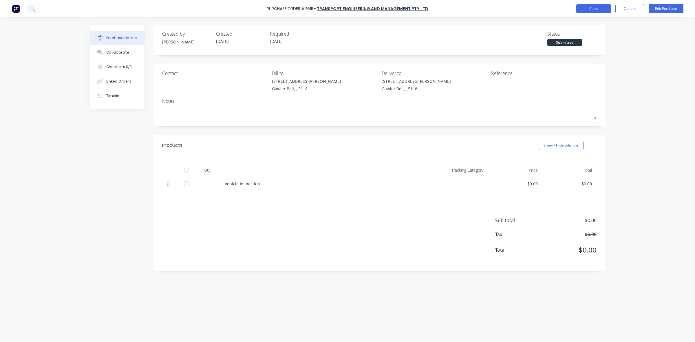
click at [594, 10] on button "Close" at bounding box center [593, 8] width 35 height 9
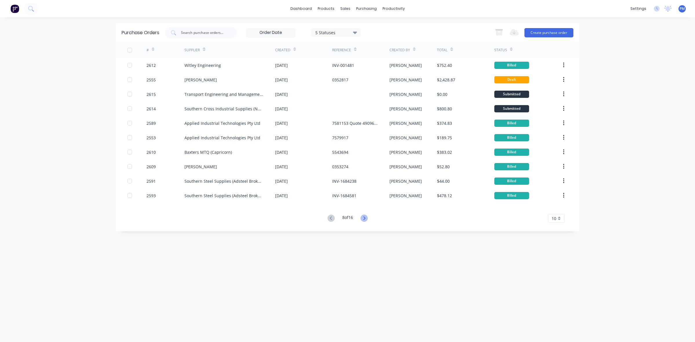
click at [365, 218] on icon at bounding box center [364, 217] width 2 height 3
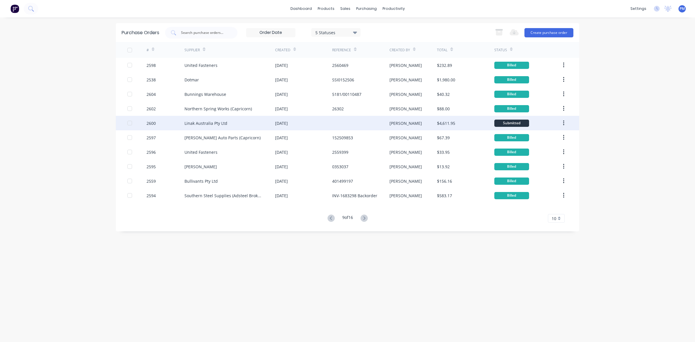
click at [363, 124] on div at bounding box center [360, 123] width 57 height 14
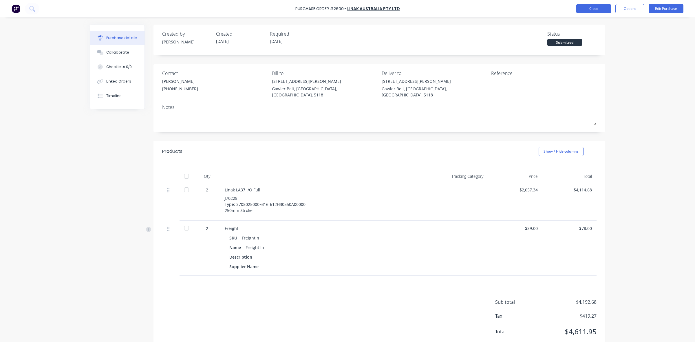
click at [599, 10] on button "Close" at bounding box center [593, 8] width 35 height 9
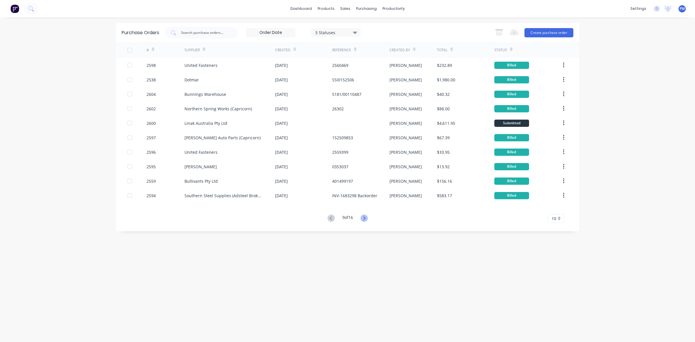
click at [364, 217] on icon at bounding box center [364, 217] width 2 height 3
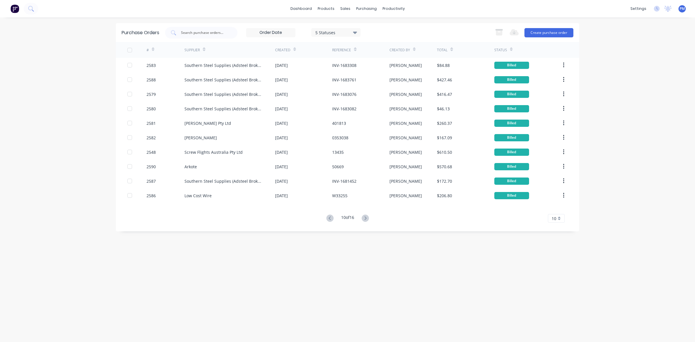
click at [364, 217] on icon at bounding box center [365, 218] width 7 height 7
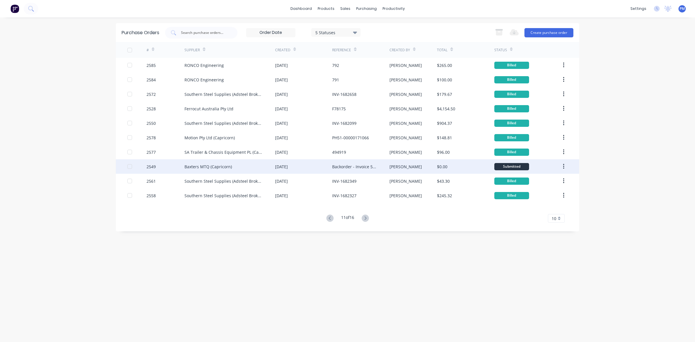
click at [411, 165] on div "[PERSON_NAME]" at bounding box center [413, 166] width 48 height 14
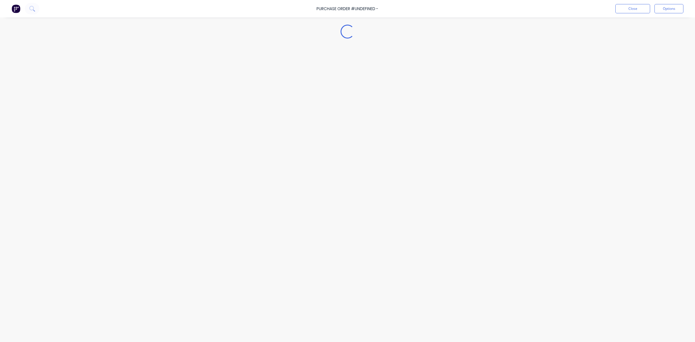
type textarea "x"
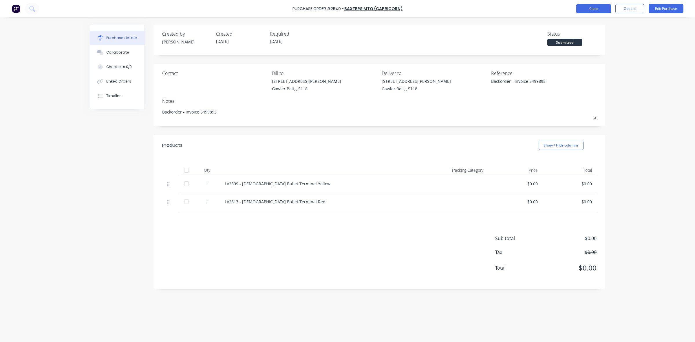
click at [589, 10] on button "Close" at bounding box center [593, 8] width 35 height 9
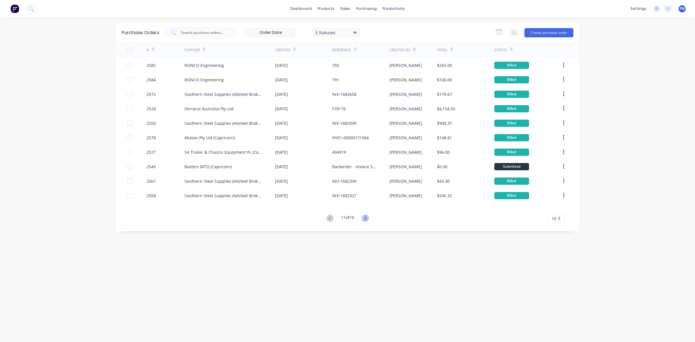
click at [365, 217] on icon at bounding box center [365, 218] width 7 height 7
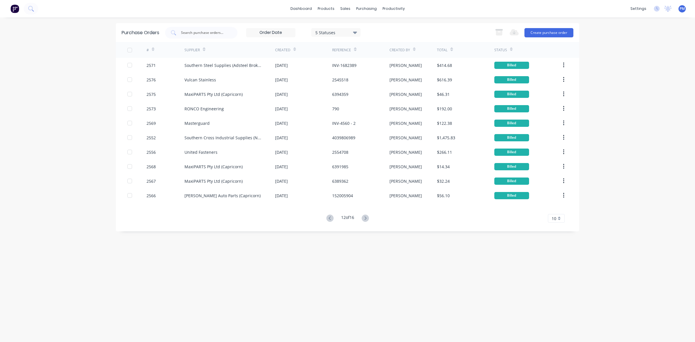
click at [365, 217] on icon at bounding box center [365, 218] width 7 height 7
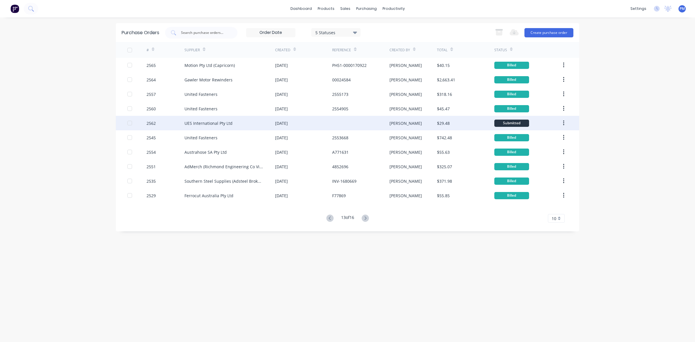
click at [371, 123] on div at bounding box center [360, 123] width 57 height 14
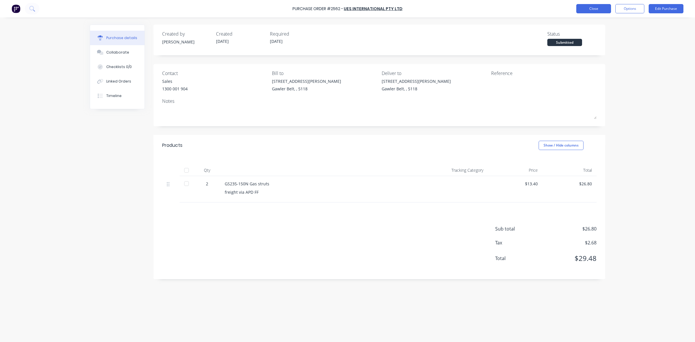
click at [591, 10] on button "Close" at bounding box center [593, 8] width 35 height 9
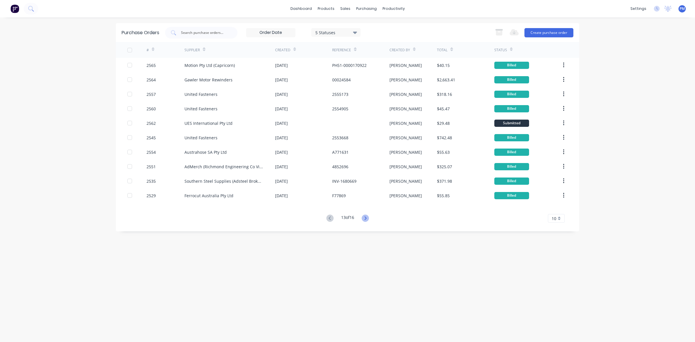
click at [366, 217] on icon at bounding box center [365, 217] width 2 height 3
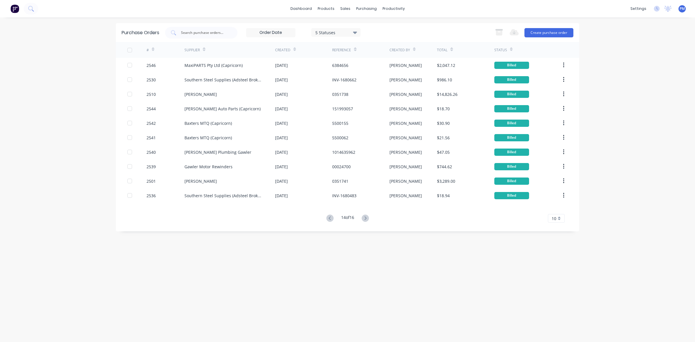
click at [366, 217] on icon at bounding box center [365, 217] width 2 height 3
click at [327, 218] on icon at bounding box center [329, 218] width 7 height 7
click at [329, 217] on icon at bounding box center [329, 217] width 2 height 3
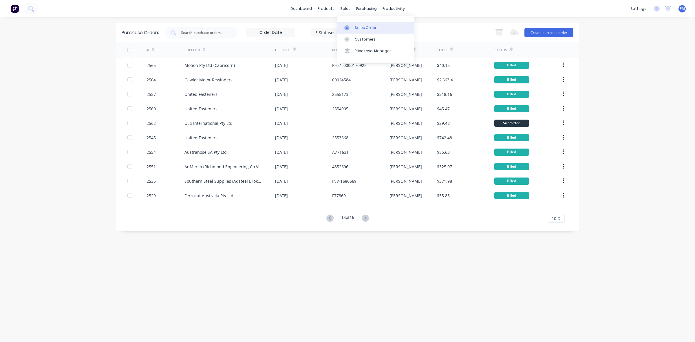
click at [362, 28] on div "Sales Orders" at bounding box center [367, 27] width 24 height 5
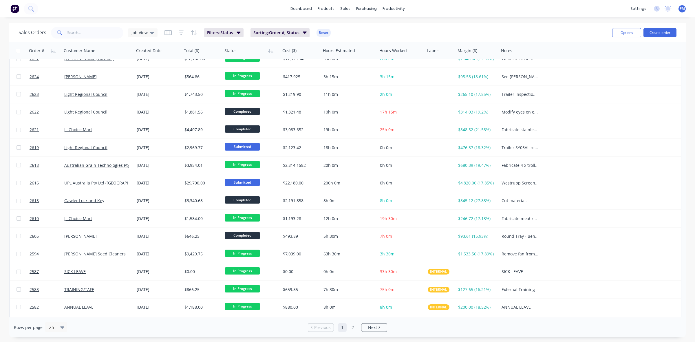
scroll to position [185, 0]
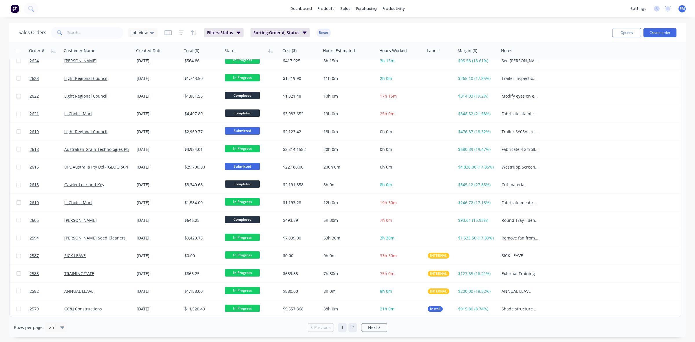
click at [351, 329] on link "2" at bounding box center [352, 327] width 9 height 9
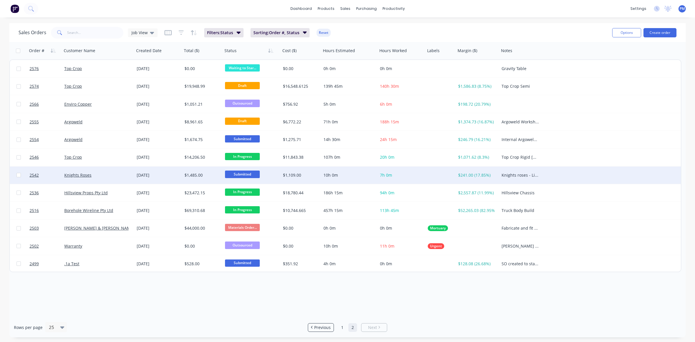
click at [120, 178] on div "Knights Roses" at bounding box center [98, 175] width 72 height 17
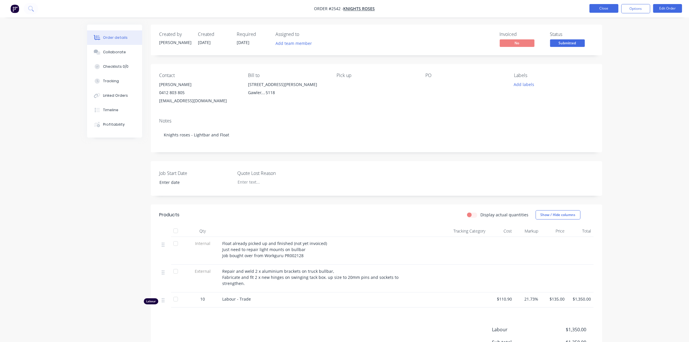
click at [606, 9] on button "Close" at bounding box center [604, 8] width 29 height 9
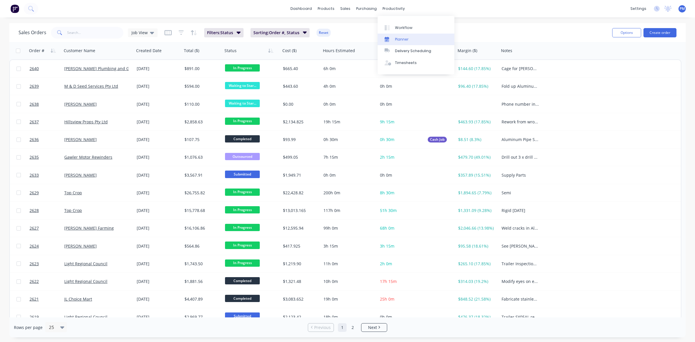
click at [402, 38] on div "Planner" at bounding box center [402, 39] width 14 height 5
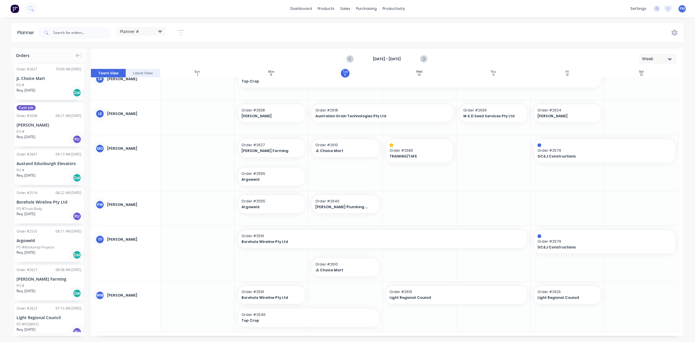
scroll to position [202, 0]
drag, startPoint x: 353, startPoint y: 267, endPoint x: 427, endPoint y: 265, distance: 74.7
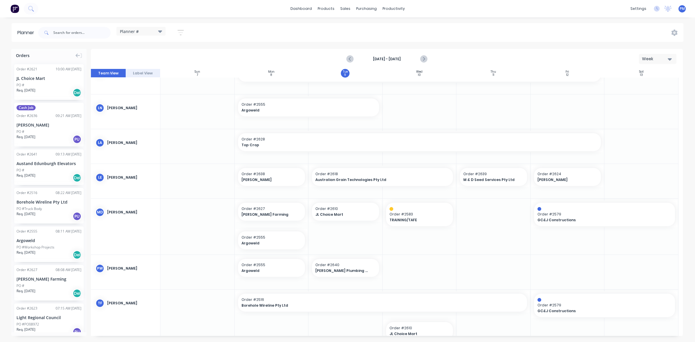
scroll to position [125, 0]
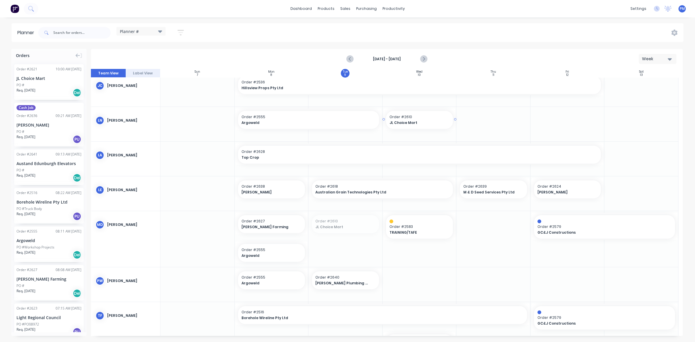
drag, startPoint x: 330, startPoint y: 223, endPoint x: 410, endPoint y: 128, distance: 124.7
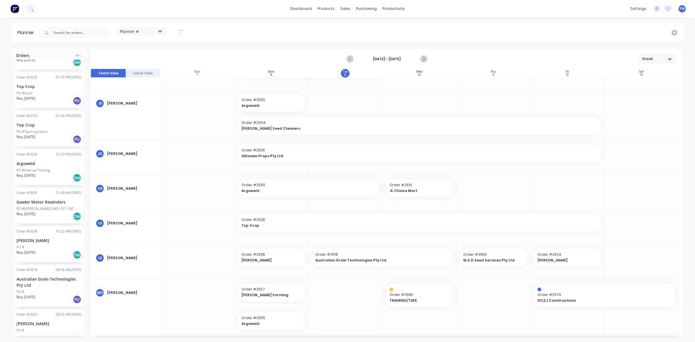
scroll to position [535, 0]
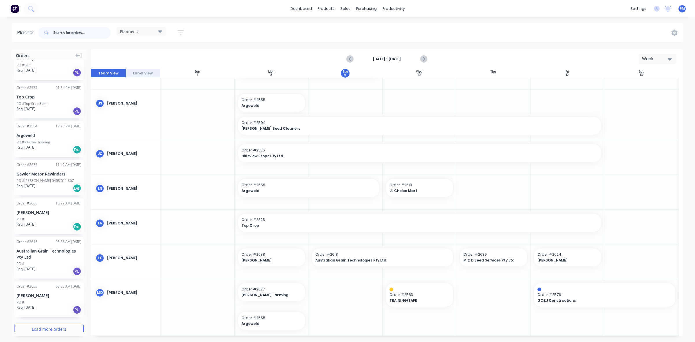
click at [58, 32] on input "text" at bounding box center [81, 33] width 57 height 12
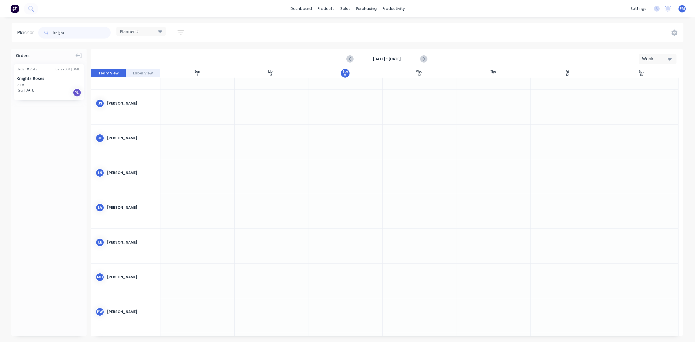
type input "knight"
drag, startPoint x: 38, startPoint y: 76, endPoint x: 540, endPoint y: 145, distance: 507.2
drag, startPoint x: 72, startPoint y: 32, endPoint x: 52, endPoint y: 32, distance: 19.4
click at [52, 32] on div "knight" at bounding box center [74, 33] width 72 height 12
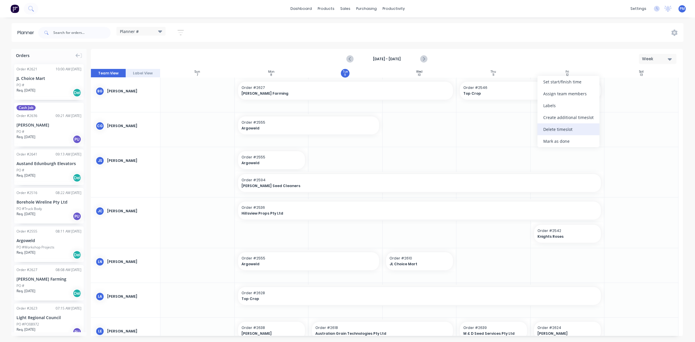
click at [555, 131] on div "Delete timeslot" at bounding box center [568, 129] width 62 height 12
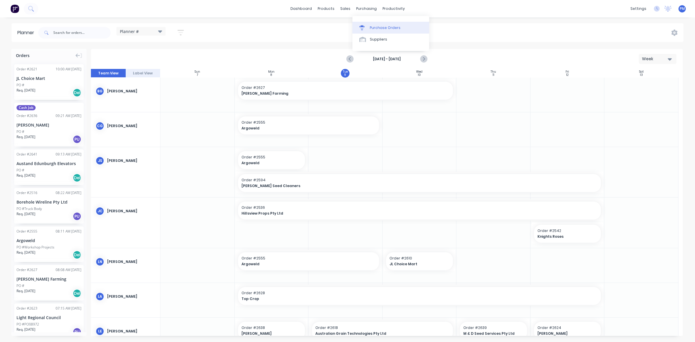
click at [374, 26] on div "Purchase Orders" at bounding box center [385, 27] width 31 height 5
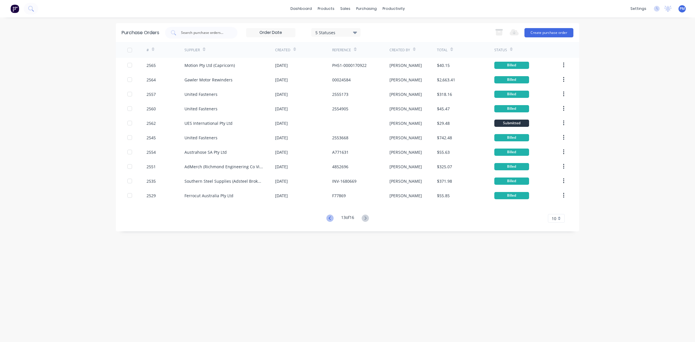
click at [330, 217] on icon at bounding box center [329, 218] width 7 height 7
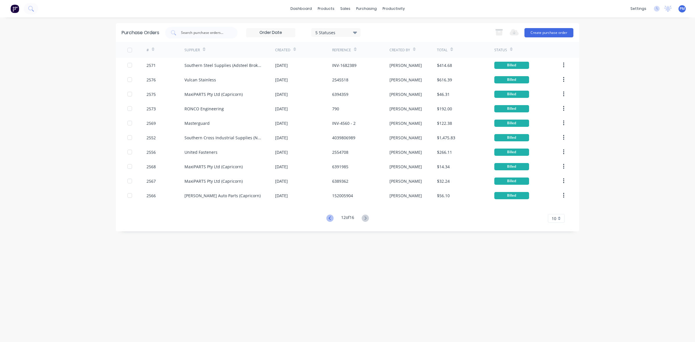
click at [330, 217] on icon at bounding box center [329, 218] width 7 height 7
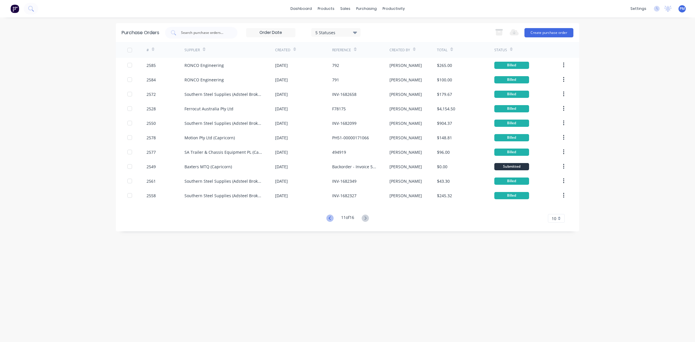
click at [328, 216] on icon at bounding box center [329, 218] width 7 height 7
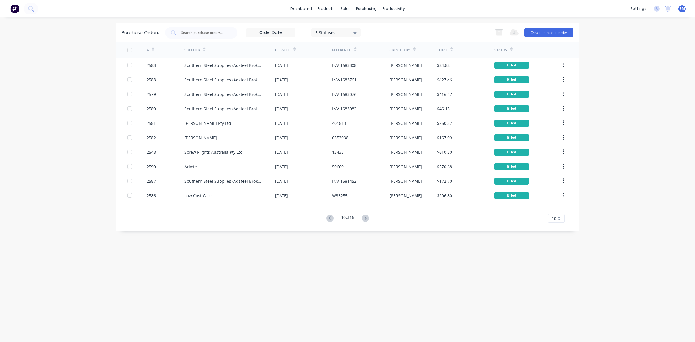
click at [328, 216] on icon at bounding box center [329, 218] width 7 height 7
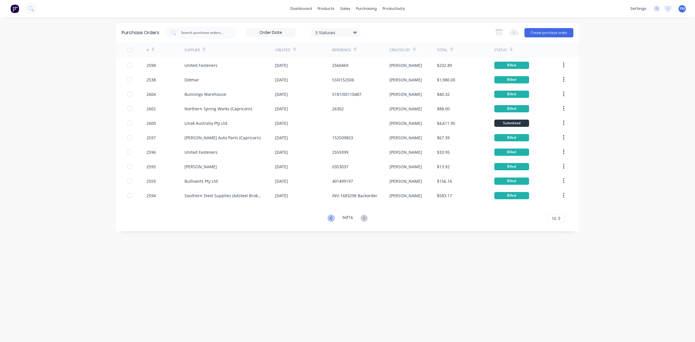
click at [329, 217] on icon at bounding box center [331, 218] width 7 height 7
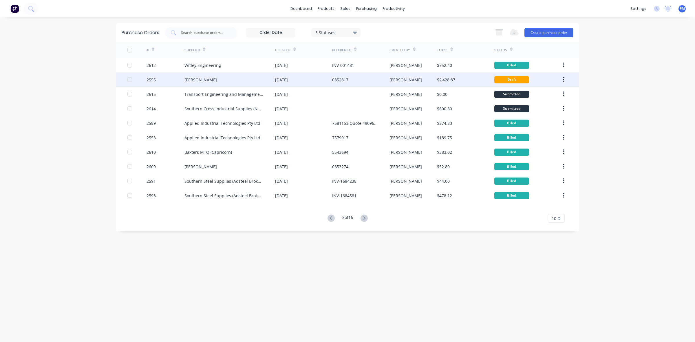
click at [253, 81] on div "[PERSON_NAME]" at bounding box center [229, 79] width 91 height 14
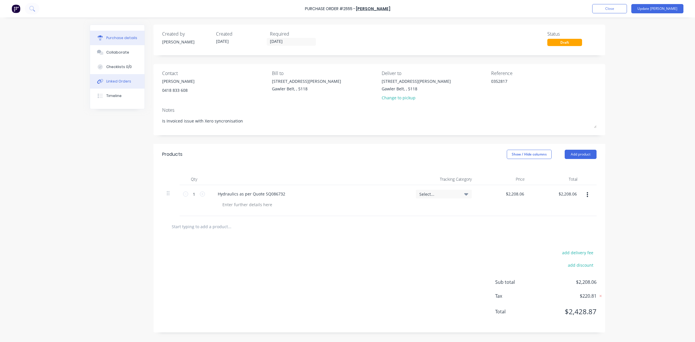
type textarea "x"
click at [120, 81] on div "Linked Orders" at bounding box center [118, 81] width 25 height 5
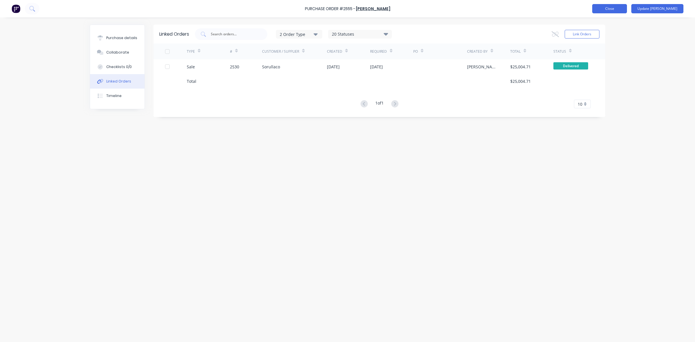
click at [623, 9] on button "Close" at bounding box center [609, 8] width 35 height 9
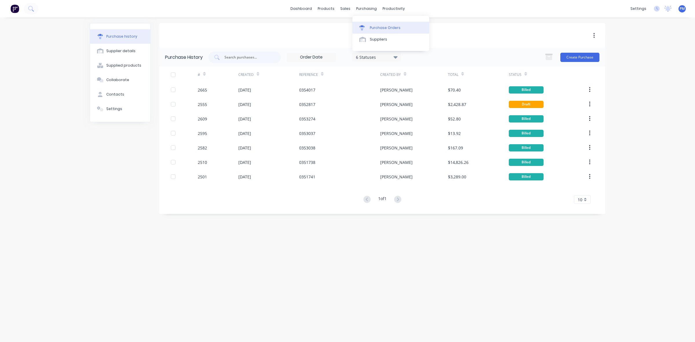
click at [377, 25] on div "Purchase Orders" at bounding box center [385, 27] width 31 height 5
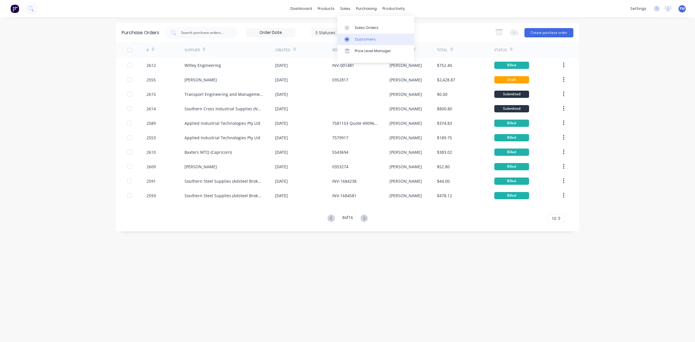
click at [363, 39] on div "Customers" at bounding box center [365, 39] width 21 height 5
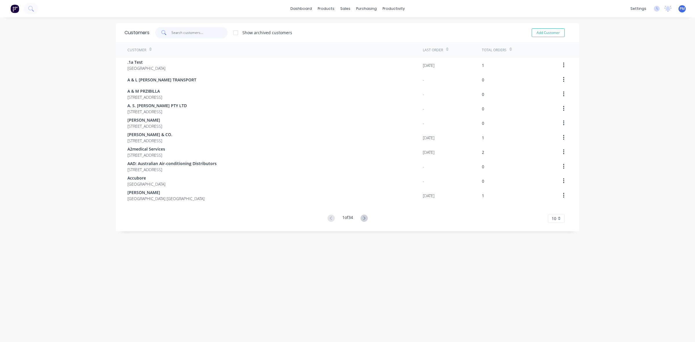
click at [179, 34] on input "text" at bounding box center [199, 33] width 56 height 12
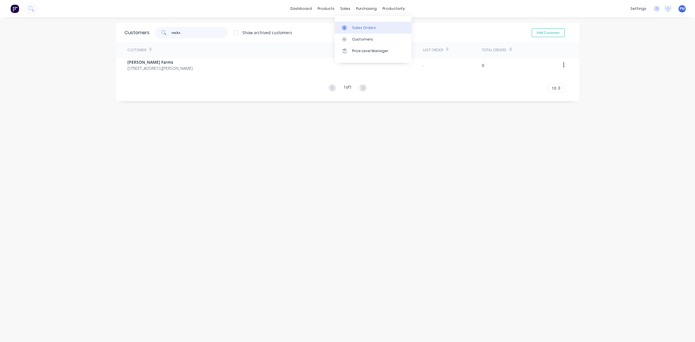
type input "rocks"
click at [358, 25] on div "Sales Orders" at bounding box center [364, 27] width 24 height 5
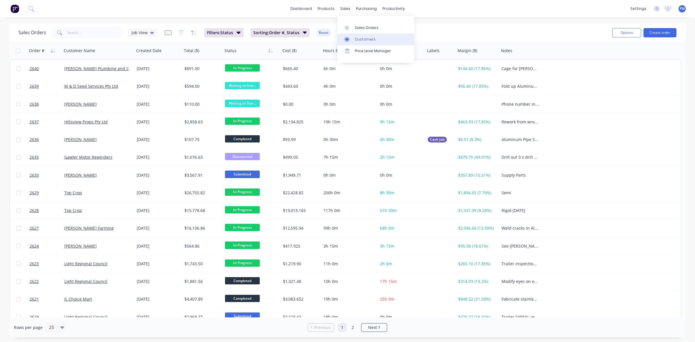
click at [363, 39] on div "Customers" at bounding box center [365, 39] width 21 height 5
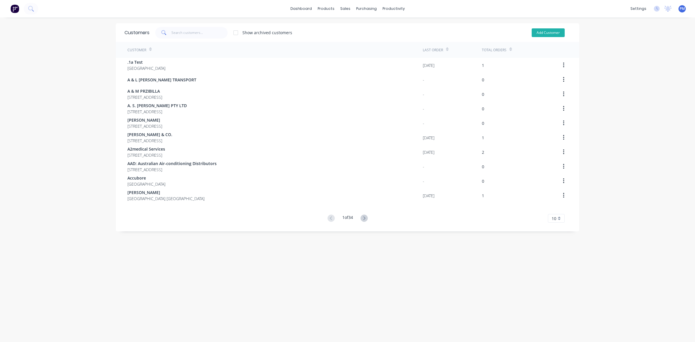
click at [542, 34] on button "Add Customer" at bounding box center [548, 32] width 33 height 9
select select "AU"
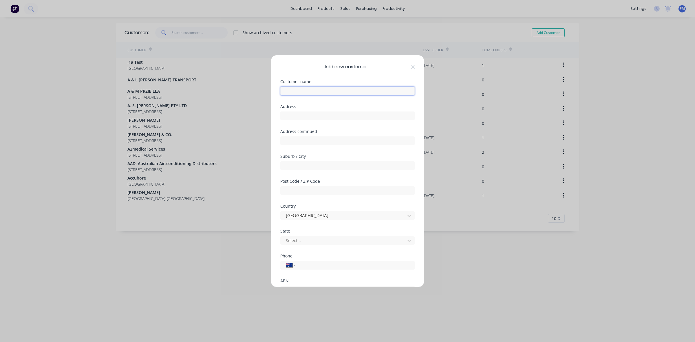
click at [305, 90] on input "text" at bounding box center [347, 91] width 134 height 9
click at [314, 90] on input "Rocks Off Tippers" at bounding box center [347, 91] width 134 height 9
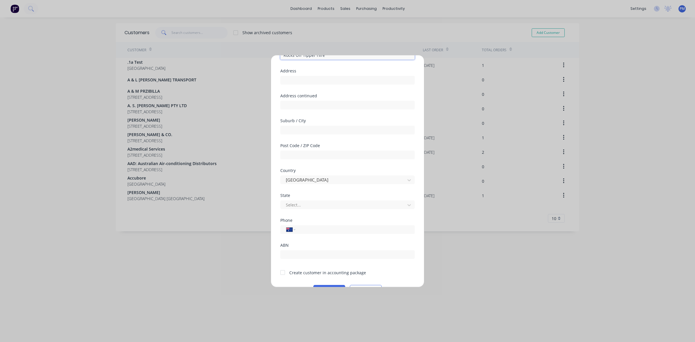
scroll to position [36, 0]
type input "Rocks Off Tipper Hire"
click at [314, 229] on input "tel" at bounding box center [353, 229] width 109 height 7
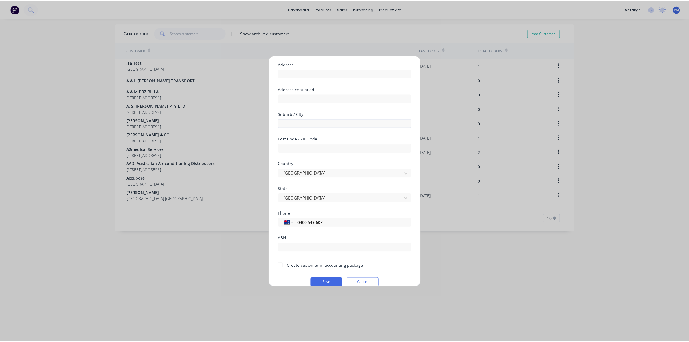
scroll to position [51, 0]
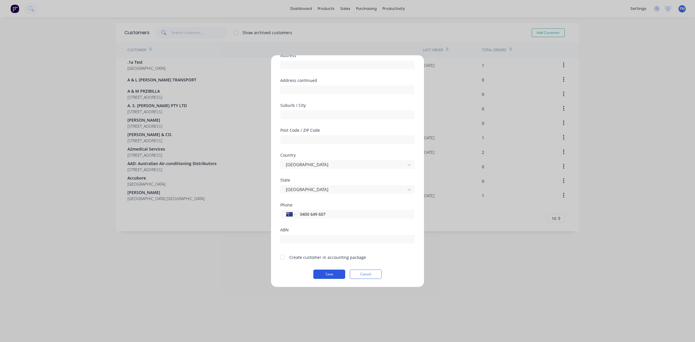
type input "0400 649 607"
click at [329, 273] on button "Save" at bounding box center [329, 274] width 32 height 9
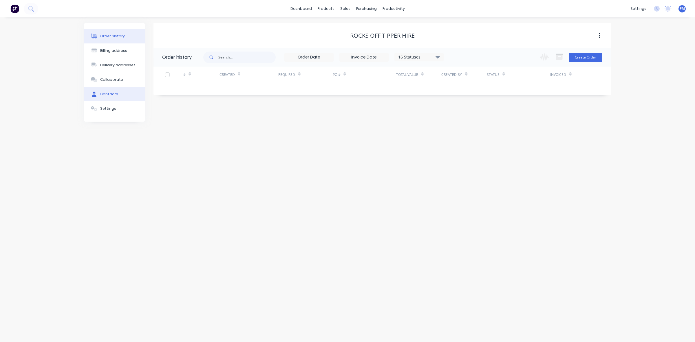
click at [109, 92] on div "Contacts" at bounding box center [109, 94] width 18 height 5
click at [112, 51] on div "Billing address" at bounding box center [113, 50] width 27 height 5
select select "AU"
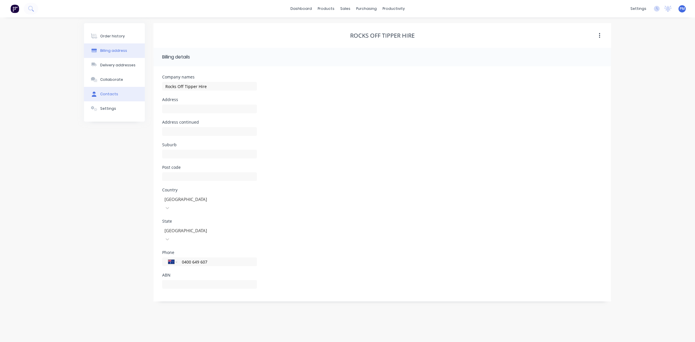
click at [111, 90] on button "Contacts" at bounding box center [114, 94] width 61 height 14
click at [594, 59] on button "Add contact" at bounding box center [593, 57] width 27 height 9
select select "AU"
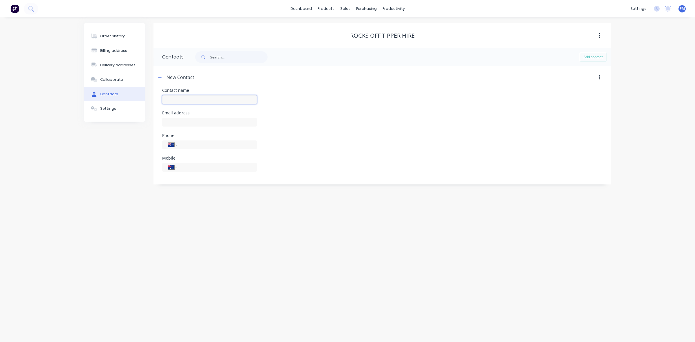
click at [188, 96] on input "text" at bounding box center [209, 99] width 95 height 9
type input "[PERSON_NAME]"
click at [179, 124] on input "text" at bounding box center [209, 122] width 95 height 9
select select "AU"
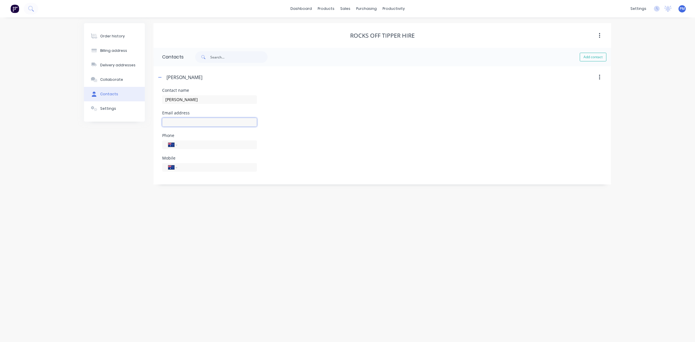
click at [174, 123] on input "text" at bounding box center [209, 122] width 95 height 9
type input "[EMAIL_ADDRESS][DOMAIN_NAME]"
click at [196, 145] on input "tel" at bounding box center [215, 144] width 69 height 7
type input "0400 649 607"
click at [594, 56] on button "Add contact" at bounding box center [593, 57] width 27 height 9
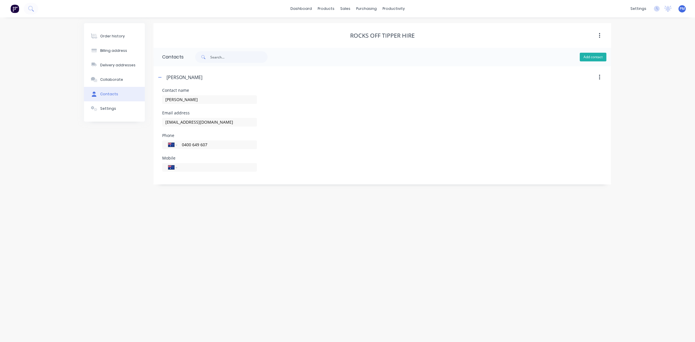
select select "AU"
click at [594, 56] on button "Add contact" at bounding box center [593, 57] width 27 height 9
select select "AU"
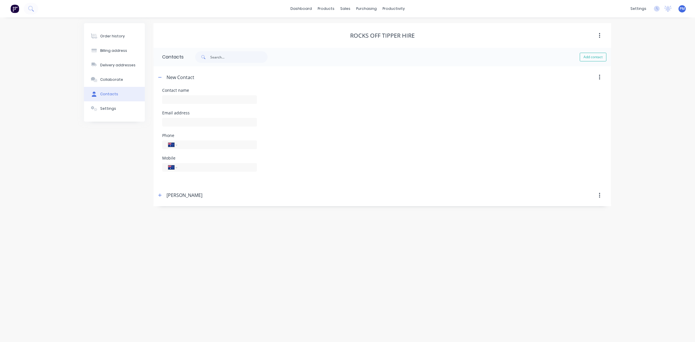
click at [600, 77] on icon "button" at bounding box center [599, 77] width 1 height 6
click at [569, 92] on div "Delete" at bounding box center [579, 92] width 45 height 8
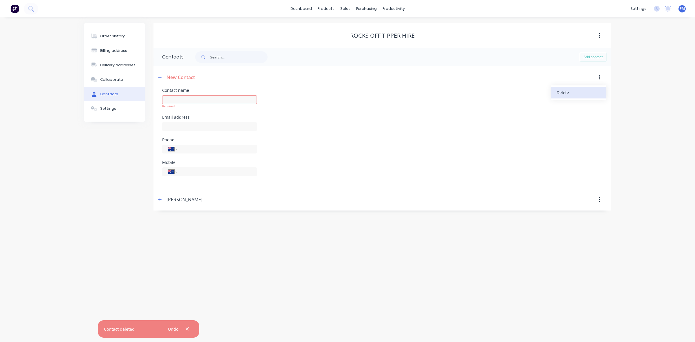
click at [561, 90] on div "Delete" at bounding box center [579, 92] width 45 height 8
click at [272, 295] on div "Order history Billing address Delivery addresses Collaborate Contacts Settings …" at bounding box center [347, 179] width 695 height 325
click at [599, 77] on icon "button" at bounding box center [599, 77] width 1 height 6
click at [564, 93] on div "Delete" at bounding box center [579, 92] width 45 height 8
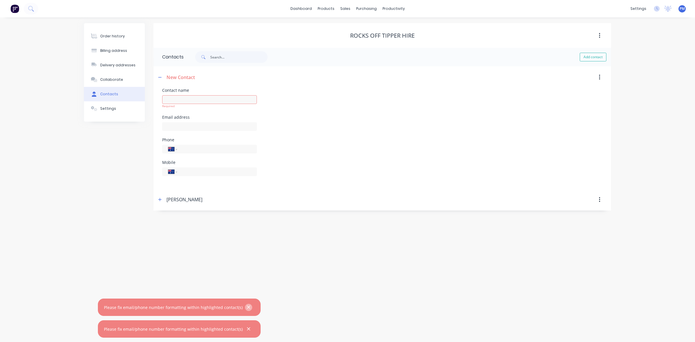
click at [247, 308] on icon "button" at bounding box center [249, 307] width 4 height 5
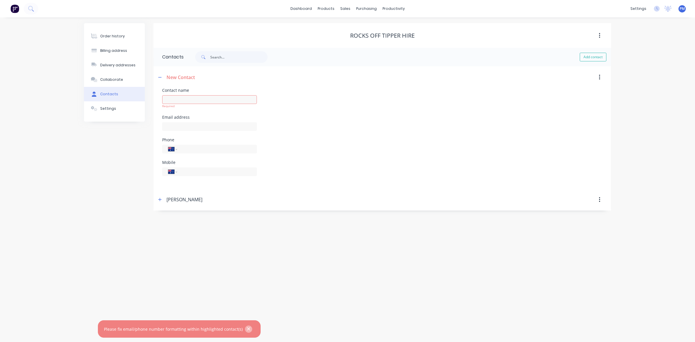
click at [245, 329] on button "button" at bounding box center [248, 328] width 7 height 7
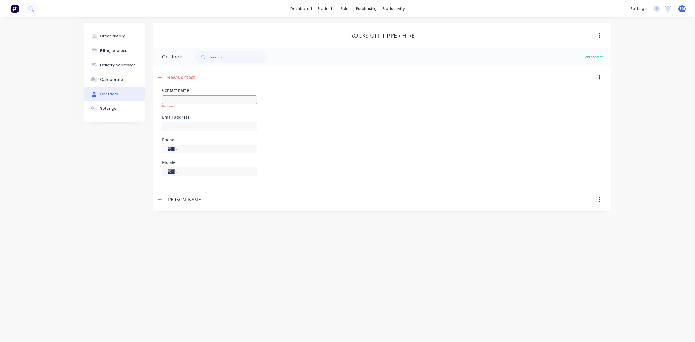
click at [265, 240] on div "Order history Billing address Delivery addresses Collaborate Contacts Settings …" at bounding box center [347, 179] width 695 height 325
click at [158, 199] on button "button" at bounding box center [159, 199] width 7 height 7
click at [159, 78] on icon "button" at bounding box center [159, 77] width 3 height 4
click at [601, 77] on button "button" at bounding box center [600, 77] width 14 height 10
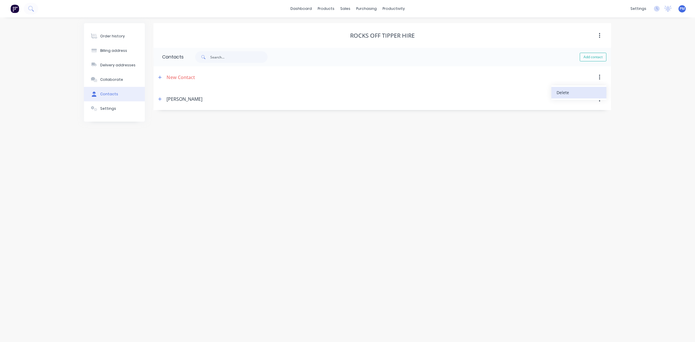
click at [565, 92] on div "Delete" at bounding box center [579, 92] width 45 height 8
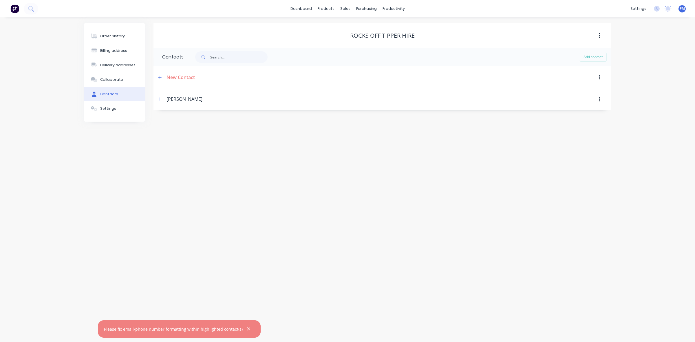
click at [342, 270] on div "Order history Billing address Delivery addresses Collaborate Contacts Settings …" at bounding box center [347, 179] width 695 height 325
click at [239, 158] on div "Order history Billing address Delivery addresses Collaborate Contacts Settings …" at bounding box center [347, 179] width 695 height 325
click at [362, 38] on div "Customers" at bounding box center [365, 39] width 21 height 5
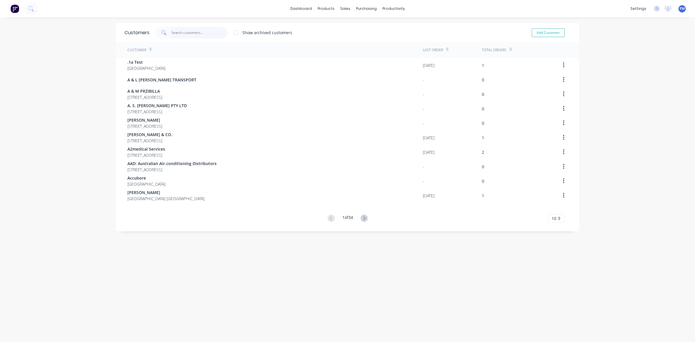
click at [196, 33] on input "text" at bounding box center [199, 33] width 56 height 12
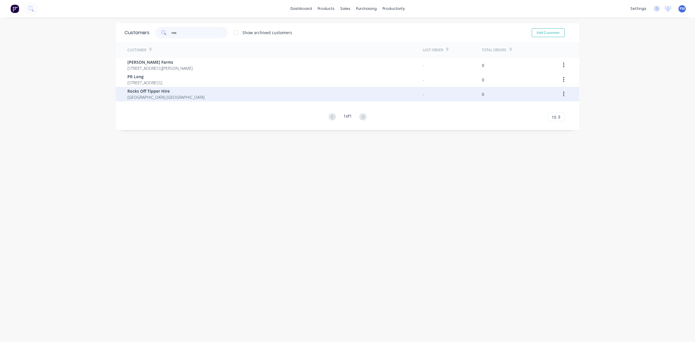
type input "roc"
click at [163, 92] on span "Rocks Off Tipper Hire" at bounding box center [165, 91] width 77 height 6
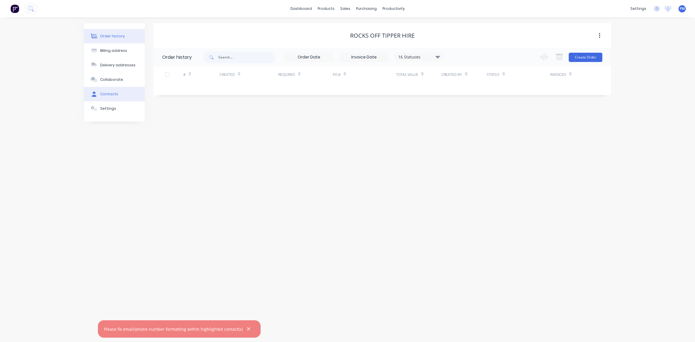
click at [113, 93] on div "Contacts" at bounding box center [109, 94] width 18 height 5
click at [120, 34] on div "Order history" at bounding box center [112, 36] width 25 height 5
click at [363, 24] on link "Sales Orders" at bounding box center [375, 28] width 77 height 12
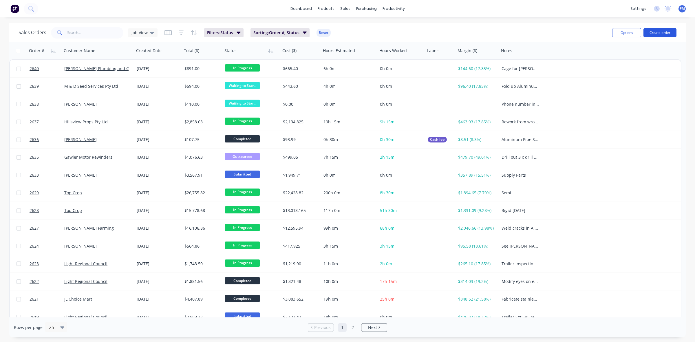
click at [654, 31] on button "Create order" at bounding box center [659, 32] width 33 height 9
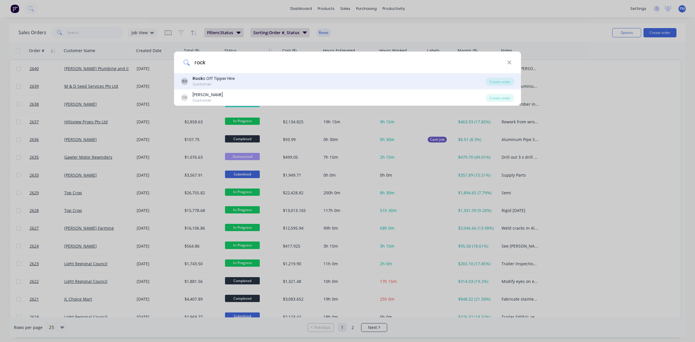
type input "rock"
click at [229, 79] on div "Rock s Off Tipper Hire" at bounding box center [214, 79] width 42 height 6
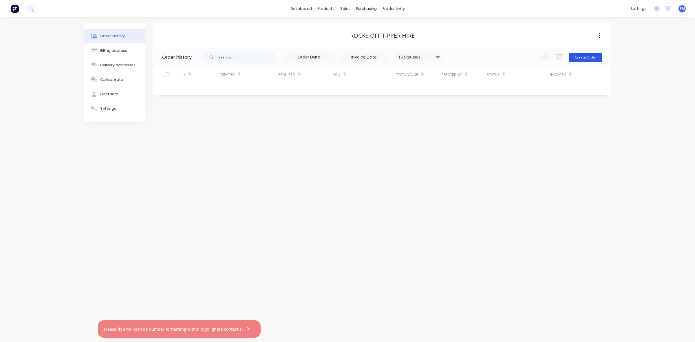
click at [581, 56] on button "Create Order" at bounding box center [586, 57] width 34 height 9
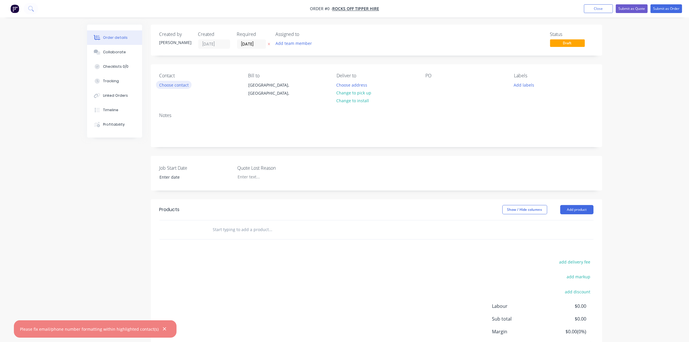
click at [177, 85] on button "Choose contact" at bounding box center [174, 85] width 36 height 8
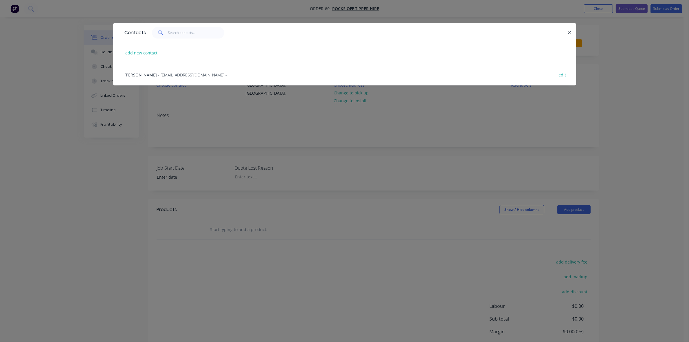
click at [142, 75] on span "[PERSON_NAME]" at bounding box center [141, 75] width 32 height 6
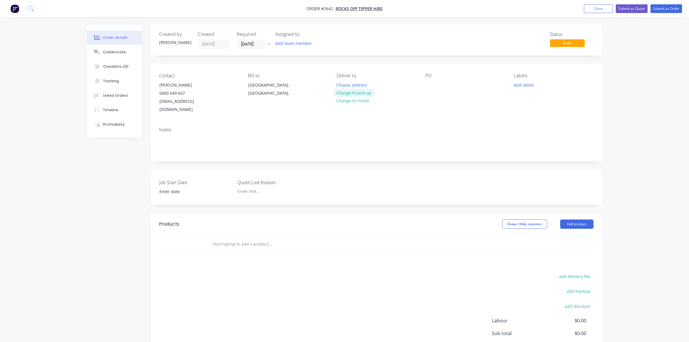
click at [356, 93] on button "Change to pick up" at bounding box center [354, 93] width 41 height 8
click at [250, 44] on input "[DATE]" at bounding box center [251, 44] width 28 height 9
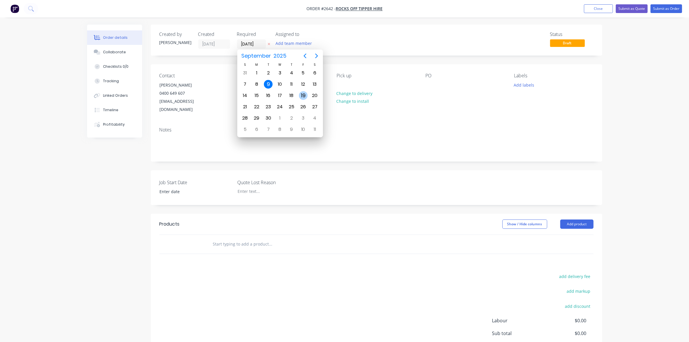
click at [301, 95] on div "19" at bounding box center [303, 95] width 9 height 9
type input "[DATE]"
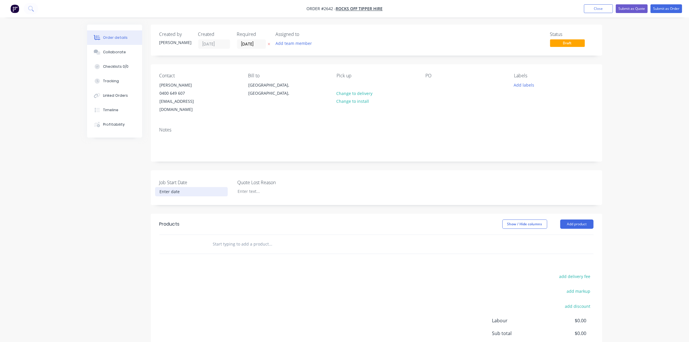
click at [177, 187] on input at bounding box center [191, 191] width 72 height 9
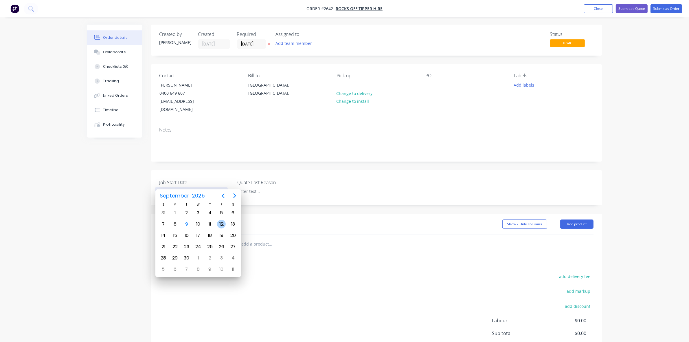
click at [221, 223] on div "12" at bounding box center [221, 224] width 9 height 9
type input "[DATE]"
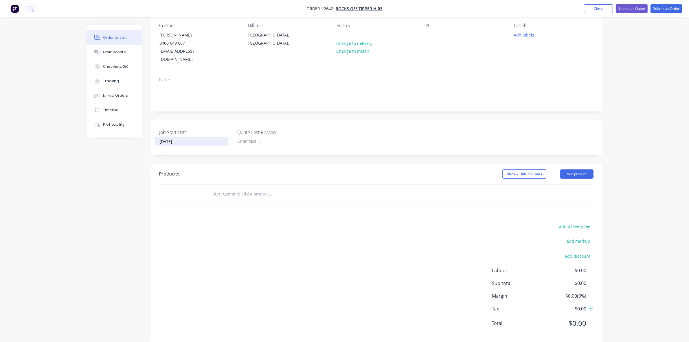
scroll to position [52, 0]
click at [578, 167] on button "Add product" at bounding box center [577, 171] width 33 height 9
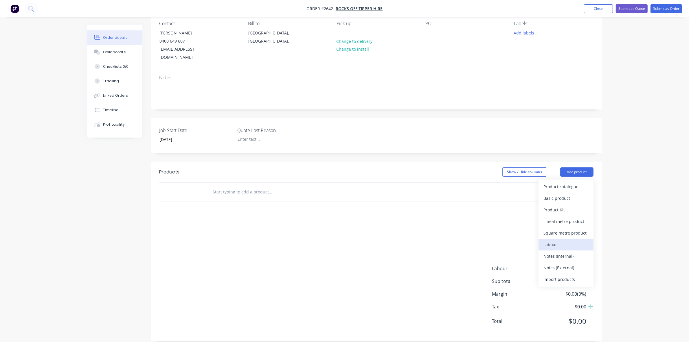
click at [553, 240] on div "Labour" at bounding box center [566, 244] width 45 height 8
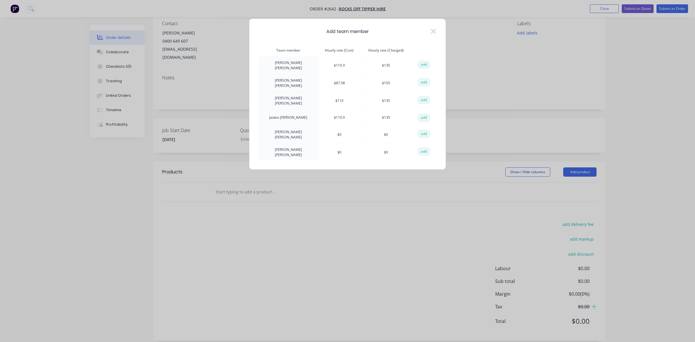
click at [432, 32] on icon at bounding box center [433, 31] width 6 height 8
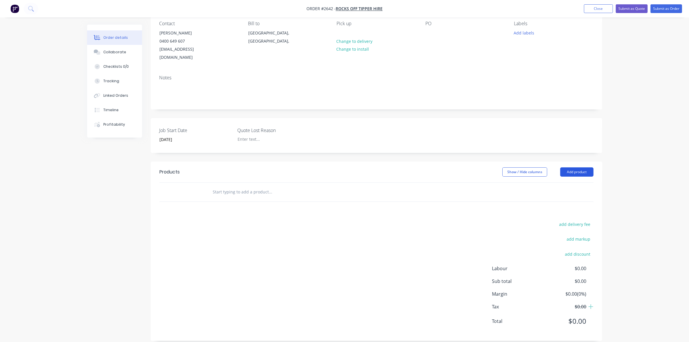
click at [568, 167] on button "Add product" at bounding box center [577, 171] width 33 height 9
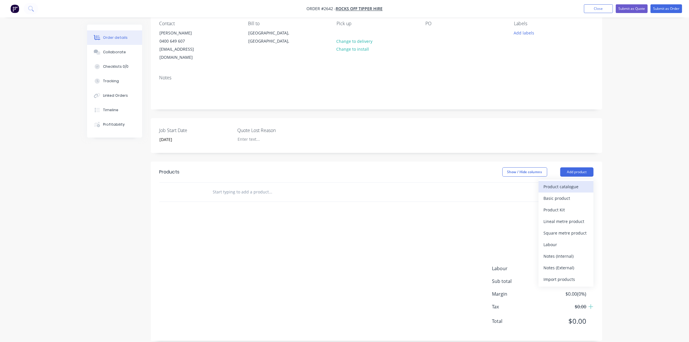
click at [565, 182] on div "Product catalogue" at bounding box center [566, 186] width 45 height 8
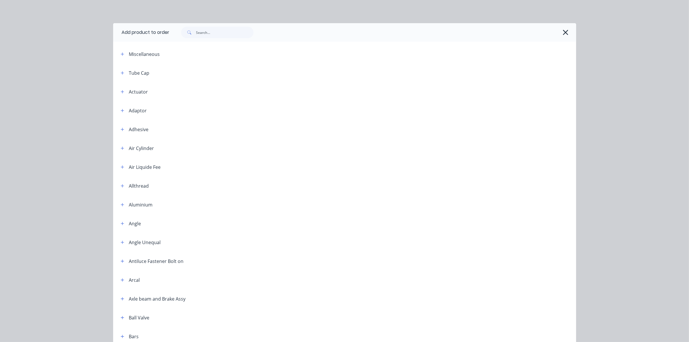
drag, startPoint x: 193, startPoint y: 25, endPoint x: 191, endPoint y: 29, distance: 4.4
click at [192, 27] on div at bounding box center [373, 32] width 407 height 19
click at [199, 30] on input "text" at bounding box center [224, 33] width 57 height 12
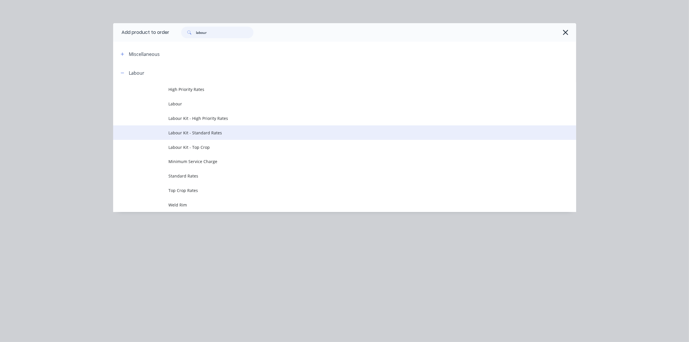
type input "labour"
click at [208, 132] on span "Labour Kit - Standard Rates" at bounding box center [332, 133] width 326 height 6
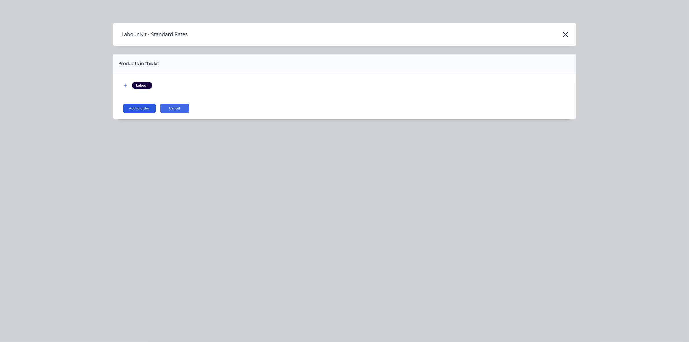
click at [138, 107] on button "Add to order" at bounding box center [139, 108] width 32 height 9
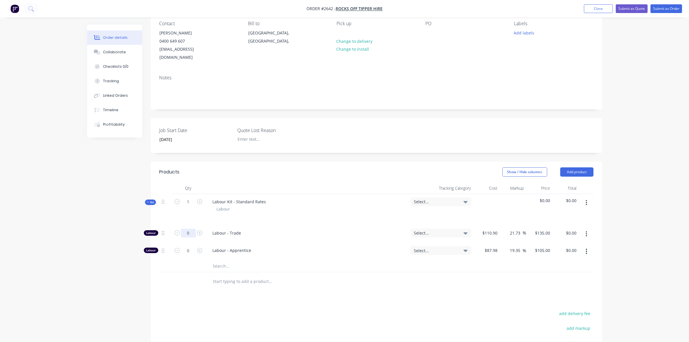
click at [187, 229] on input "0" at bounding box center [188, 233] width 15 height 9
click at [571, 229] on input "0.00" at bounding box center [573, 233] width 11 height 8
type input "3500"
click at [353, 247] on div "Labour - Apprentice" at bounding box center [307, 252] width 203 height 18
click at [283, 247] on span "Labour - Apprentice" at bounding box center [309, 250] width 193 height 6
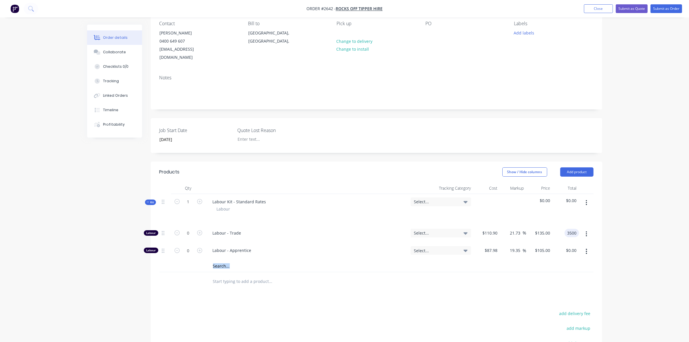
click at [367, 265] on div "Qty Tracking Category Cost Markup Price Total Kit 1 Labour Kit - Standard Rates…" at bounding box center [377, 236] width 452 height 109
click at [579, 225] on div at bounding box center [586, 234] width 14 height 18
click at [577, 229] on input "3500" at bounding box center [573, 233] width 12 height 8
type input "-100"
type input "$0.00"
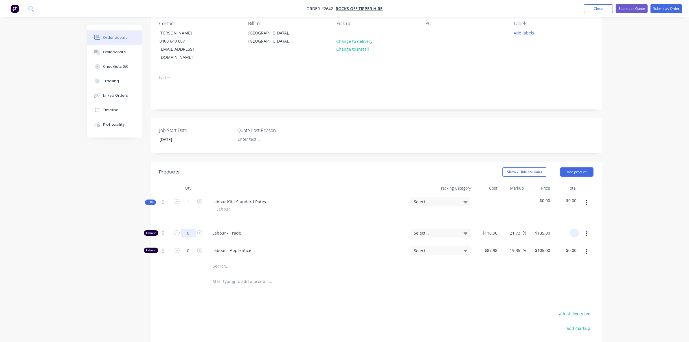
type input "$0.00"
click at [188, 229] on input "0" at bounding box center [188, 233] width 15 height 9
click at [283, 230] on span "Labour - Trade" at bounding box center [309, 233] width 193 height 6
click at [312, 260] on input "text" at bounding box center [271, 266] width 116 height 12
click at [282, 195] on div "Labour Kit - Standard Rates Labour" at bounding box center [307, 209] width 203 height 31
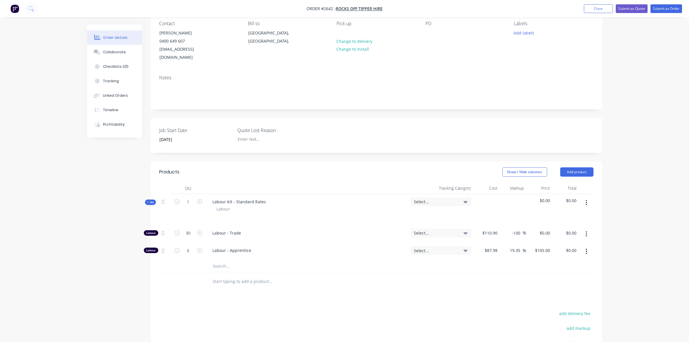
click at [461, 230] on div "Select..." at bounding box center [441, 232] width 54 height 5
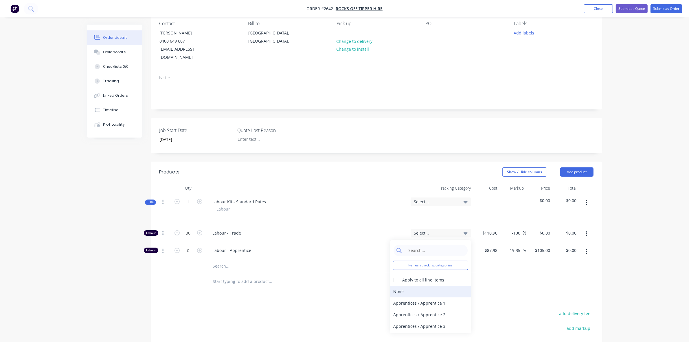
click at [396, 286] on div "None" at bounding box center [430, 292] width 81 height 12
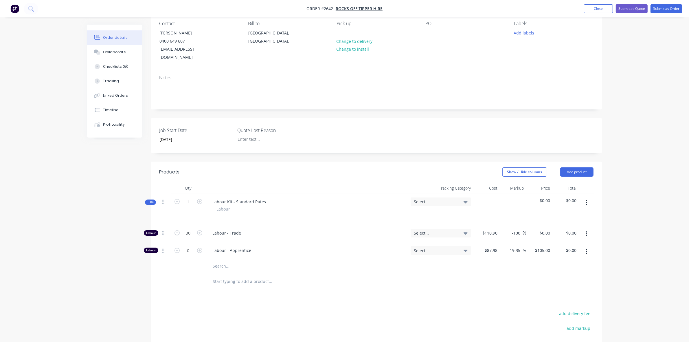
click at [381, 279] on div at bounding box center [295, 282] width 174 height 12
click at [199, 230] on icon "button" at bounding box center [199, 232] width 5 height 5
click at [175, 230] on icon "button" at bounding box center [177, 232] width 5 height 5
type input "30"
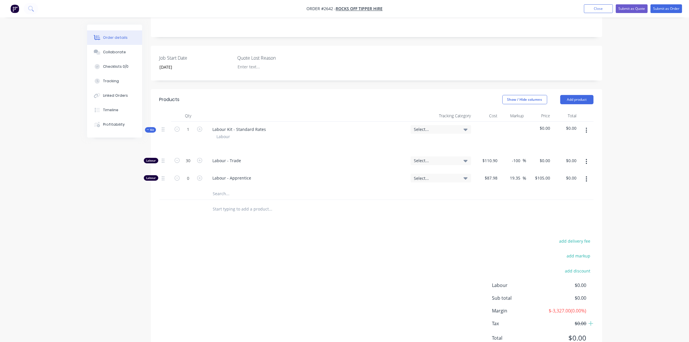
scroll to position [88, 0]
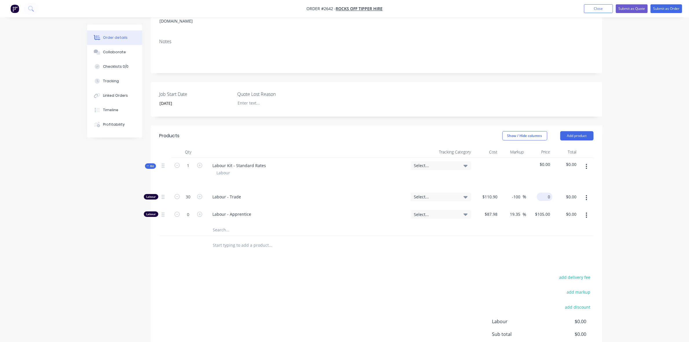
click at [541, 189] on div "0 $0.00" at bounding box center [539, 198] width 26 height 18
type input "135"
type input "21.73"
type input "$135.00"
type input "$4,050.00"
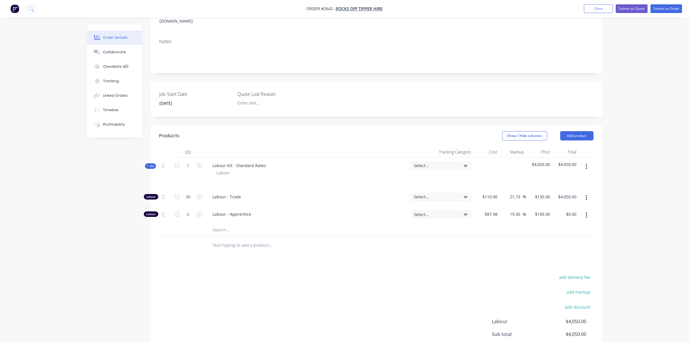
click at [361, 216] on div "Labour - Apprentice" at bounding box center [307, 215] width 203 height 18
click at [186, 193] on input "30" at bounding box center [188, 197] width 15 height 9
type input "24"
type input "$3,240.00"
click at [193, 216] on div "0" at bounding box center [188, 215] width 35 height 18
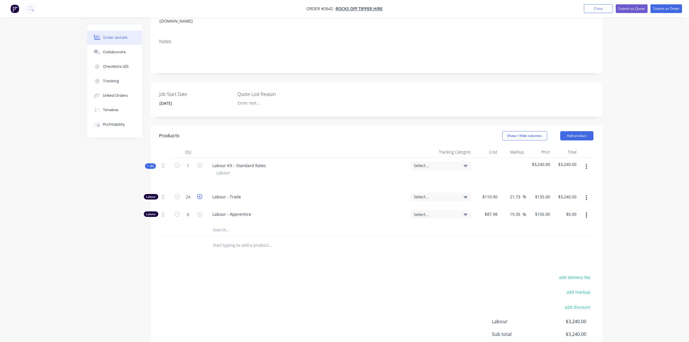
click at [199, 194] on icon "button" at bounding box center [199, 196] width 5 height 5
type input "25"
type input "$3,375.00"
click at [199, 194] on icon "button" at bounding box center [199, 196] width 5 height 5
type input "26"
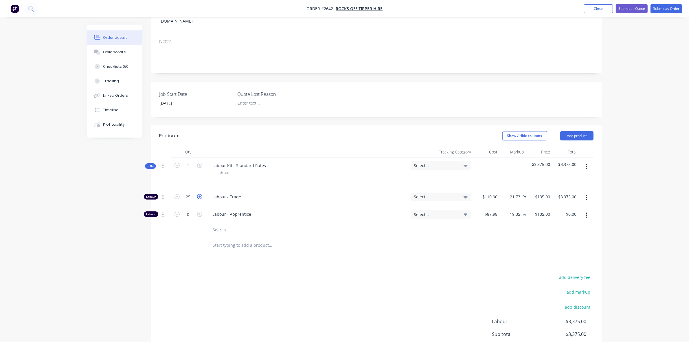
type input "$3,510.00"
click at [177, 194] on icon "button" at bounding box center [177, 196] width 5 height 5
type input "25"
type input "$3,375.00"
click at [177, 194] on icon "button" at bounding box center [177, 196] width 5 height 5
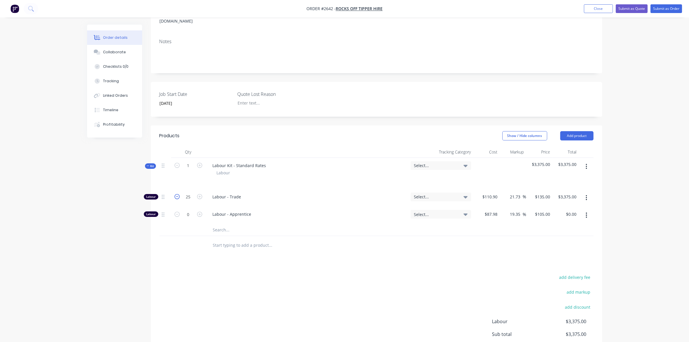
type input "24"
type input "$3,240.00"
click at [575, 131] on button "Add product" at bounding box center [577, 135] width 33 height 9
click at [555, 158] on div "Basic product" at bounding box center [566, 162] width 45 height 8
click at [221, 239] on div at bounding box center [232, 243] width 48 height 8
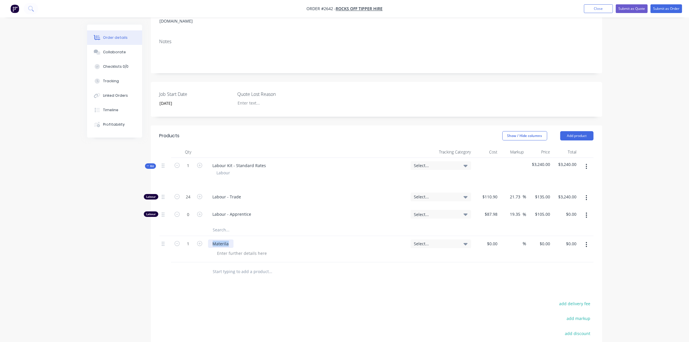
drag, startPoint x: 222, startPoint y: 235, endPoint x: 208, endPoint y: 234, distance: 13.7
click at [208, 239] on div "Materila" at bounding box center [220, 243] width 25 height 8
click at [570, 239] on input "0.00" at bounding box center [572, 243] width 13 height 8
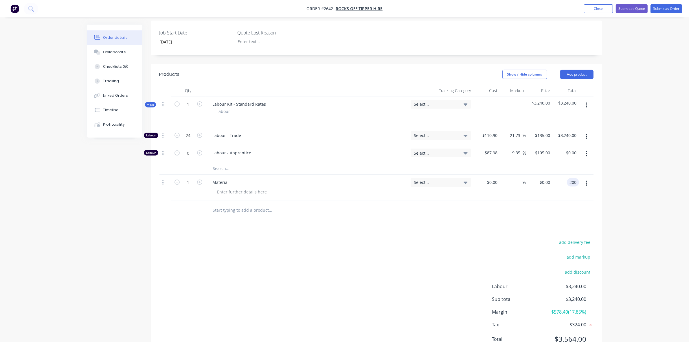
scroll to position [161, 0]
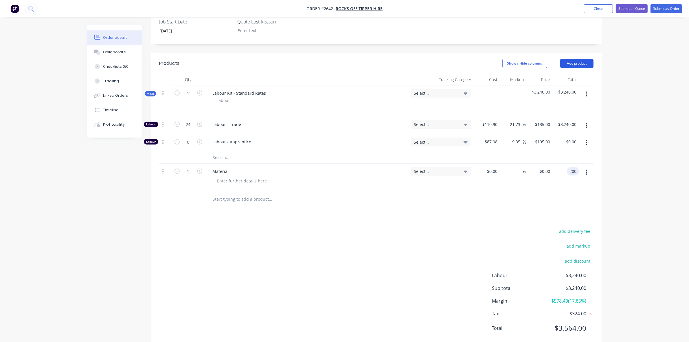
type input "200"
type input "$200.00"
click at [573, 59] on button "Add product" at bounding box center [577, 63] width 33 height 9
click at [561, 85] on div "Basic product" at bounding box center [566, 89] width 45 height 8
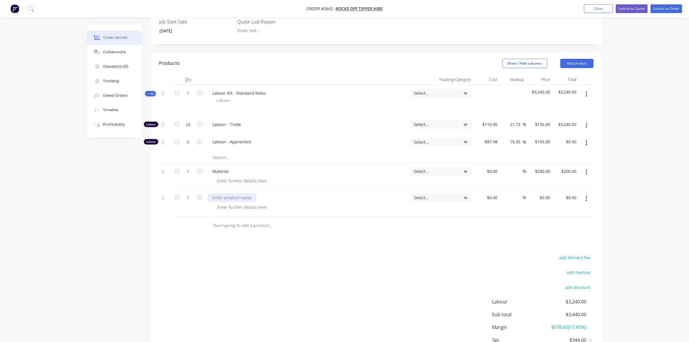
click at [226, 193] on div at bounding box center [232, 197] width 48 height 8
click at [493, 193] on input at bounding box center [496, 197] width 7 height 8
type input "$50.00"
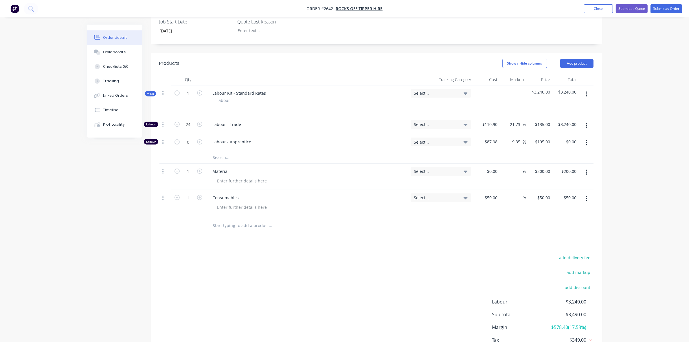
click at [512, 200] on div "%" at bounding box center [513, 203] width 26 height 26
click at [542, 190] on div "50 $50.00" at bounding box center [539, 203] width 26 height 26
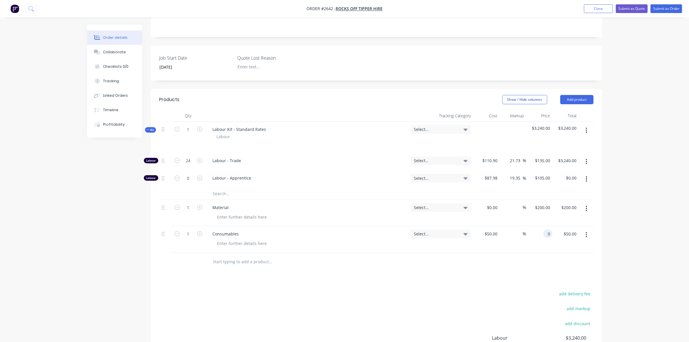
type input "0"
type input "-100"
type input "$0.00"
click at [530, 238] on div "$0.00 $0.00" at bounding box center [539, 239] width 26 height 26
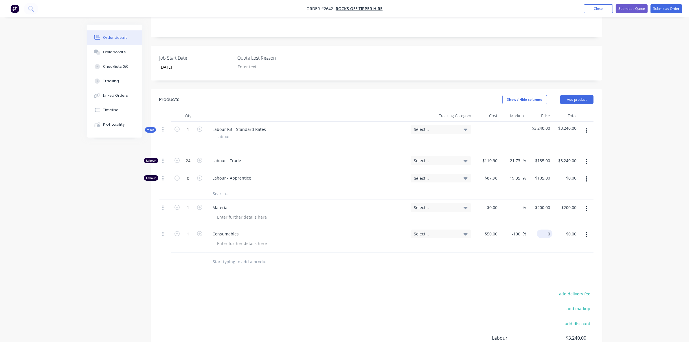
click at [547, 230] on input "0" at bounding box center [545, 234] width 13 height 8
type input "50"
type input "$50.00"
click at [514, 236] on div "-100 %" at bounding box center [513, 239] width 26 height 26
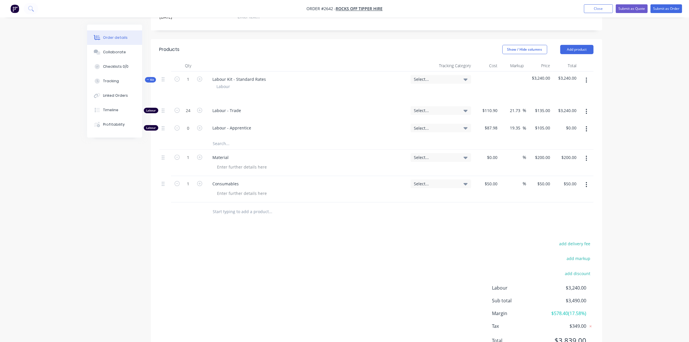
scroll to position [194, 0]
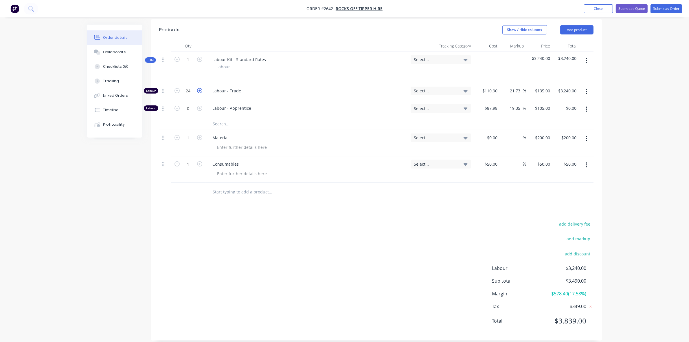
click at [200, 88] on icon "button" at bounding box center [199, 90] width 5 height 5
type input "25"
type input "$3,375.00"
click at [179, 88] on icon "button" at bounding box center [177, 90] width 5 height 5
type input "24"
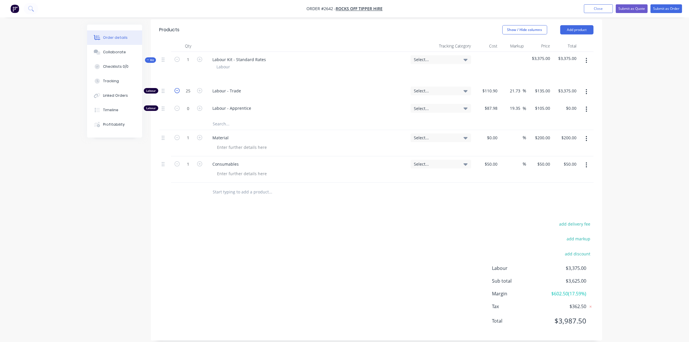
type input "$3,240.00"
click at [200, 106] on icon "button" at bounding box center [199, 108] width 5 height 5
type input "1"
type input "$105.00"
click at [200, 106] on icon "button" at bounding box center [199, 108] width 5 height 5
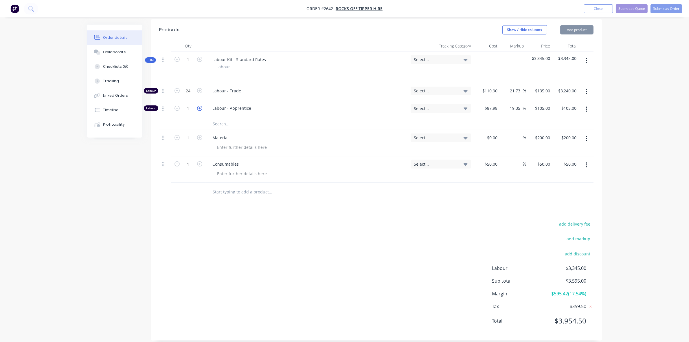
type input "2"
type input "$210.00"
click at [547, 133] on input "200" at bounding box center [548, 137] width 10 height 8
type input "$250.00"
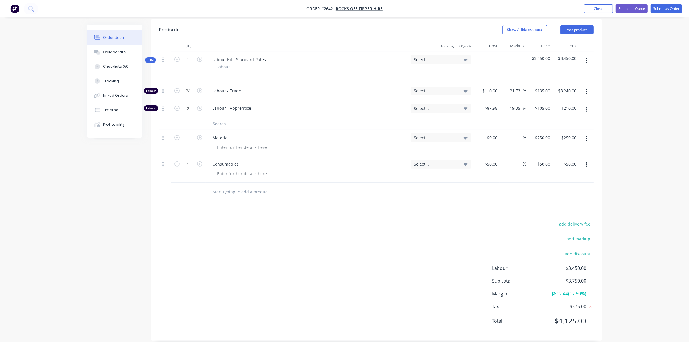
click at [494, 196] on div "Products Show / Hide columns Add product Qty Tracking Category Cost Markup Pric…" at bounding box center [377, 179] width 452 height 321
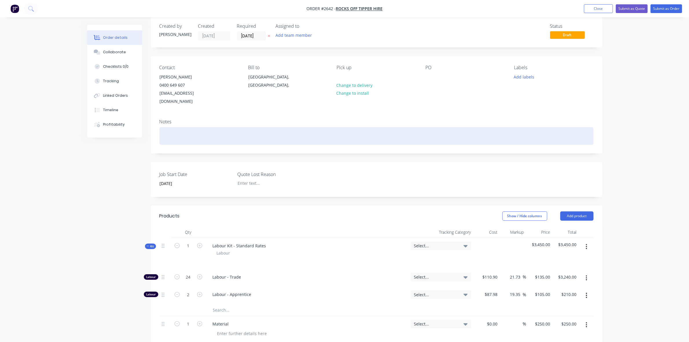
scroll to position [0, 0]
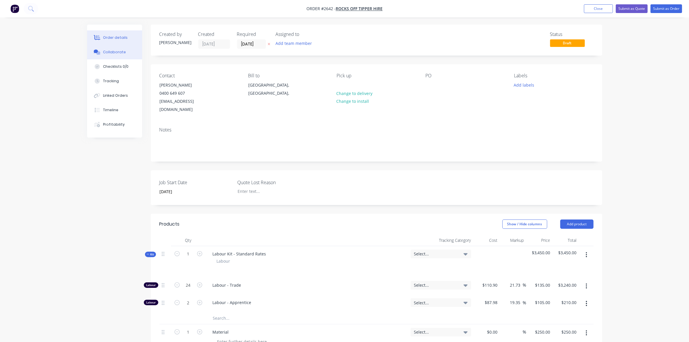
click at [111, 51] on div "Collaborate" at bounding box center [114, 52] width 23 height 5
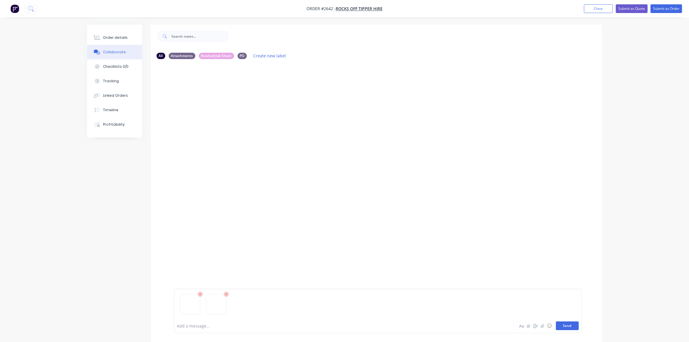
click at [568, 328] on button "Send" at bounding box center [567, 325] width 23 height 9
click at [571, 325] on button "Send" at bounding box center [567, 325] width 23 height 9
click at [242, 209] on icon "button" at bounding box center [243, 209] width 2 height 7
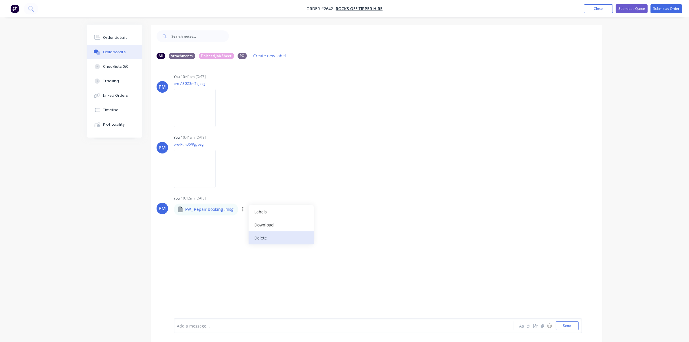
click at [261, 235] on button "Delete" at bounding box center [281, 237] width 65 height 13
click at [201, 324] on div at bounding box center [328, 326] width 301 height 6
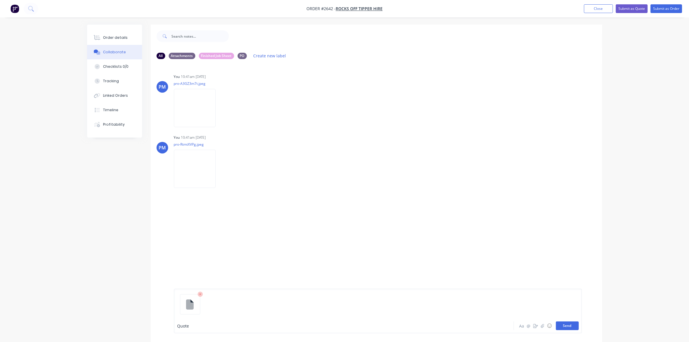
click at [564, 326] on button "Send" at bounding box center [567, 325] width 23 height 9
click at [198, 209] on icon "button" at bounding box center [198, 208] width 2 height 7
click at [215, 229] on button "Delete" at bounding box center [219, 229] width 36 height 10
click at [569, 327] on button "Send" at bounding box center [567, 325] width 23 height 9
click at [122, 34] on button "Order details" at bounding box center [114, 37] width 55 height 14
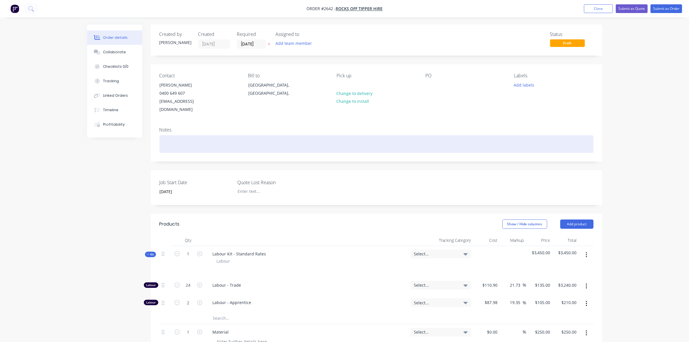
click at [171, 135] on div at bounding box center [377, 144] width 434 height 18
drag, startPoint x: 197, startPoint y: 135, endPoint x: 158, endPoint y: 135, distance: 38.5
click at [158, 135] on div "Notes Budget Quote" at bounding box center [377, 141] width 452 height 39
click at [182, 135] on div "Repair Ceacks" at bounding box center [377, 144] width 434 height 18
click at [193, 135] on div "Repair Cracks" at bounding box center [377, 144] width 434 height 18
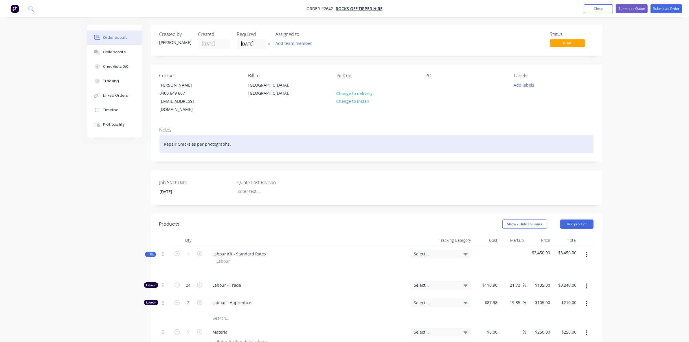
click at [164, 136] on div "Repair Cracks as per photographs." at bounding box center [377, 144] width 434 height 18
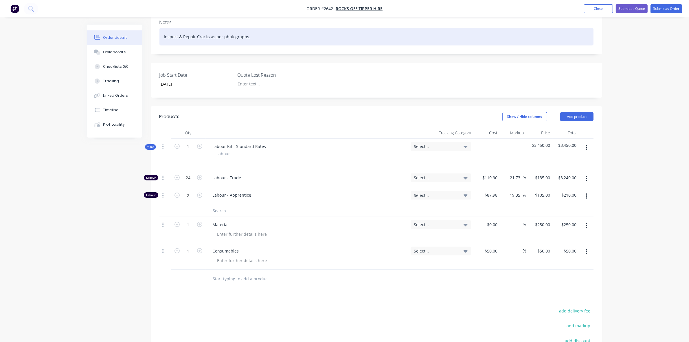
scroll to position [109, 0]
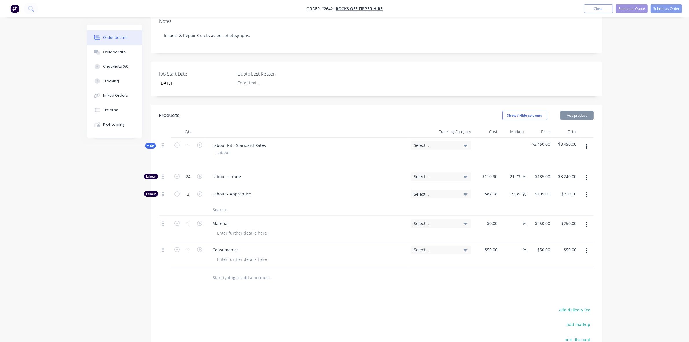
click at [223, 204] on input "text" at bounding box center [271, 210] width 116 height 12
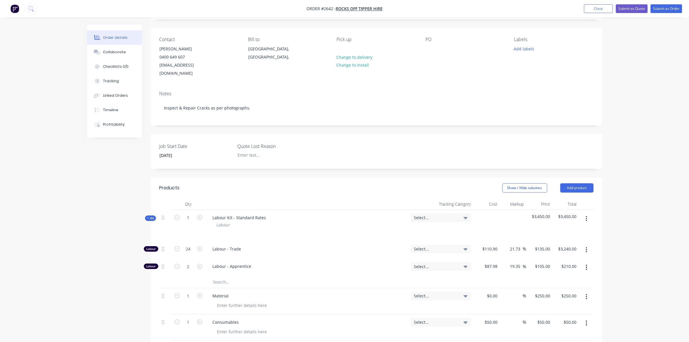
scroll to position [0, 0]
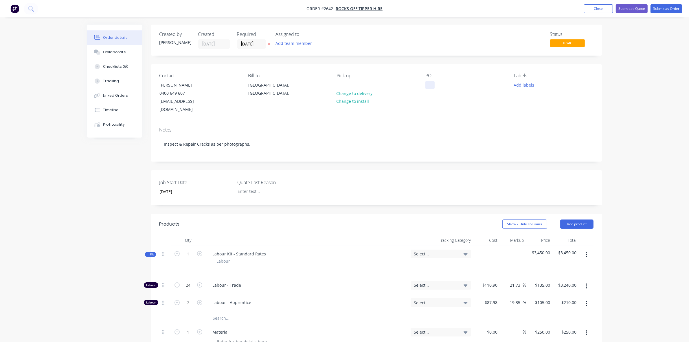
click at [431, 86] on div at bounding box center [430, 85] width 9 height 8
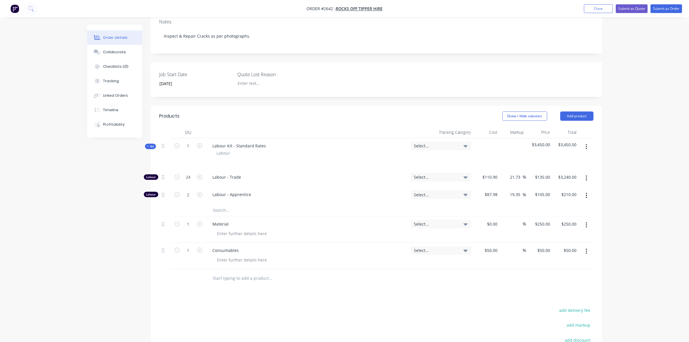
scroll to position [109, 0]
click at [222, 193] on div "Labour - Apprentice" at bounding box center [307, 195] width 203 height 18
click at [218, 204] on input "text" at bounding box center [271, 210] width 116 height 12
type input "Repai"
drag, startPoint x: 225, startPoint y: 203, endPoint x: 211, endPoint y: 203, distance: 13.9
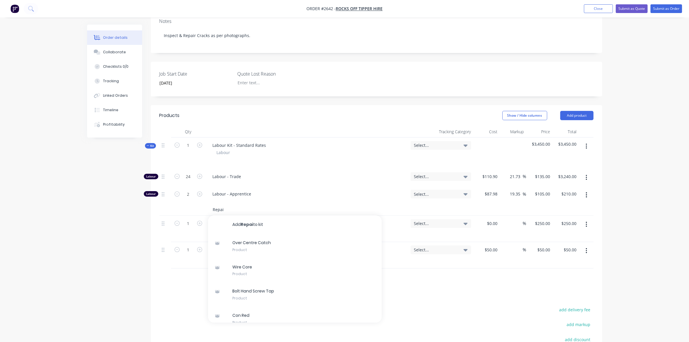
click at [211, 204] on div "Repai Add Repai to kit Over Centre Catch Product Wire Core Product Bolt Hand Sc…" at bounding box center [295, 210] width 174 height 12
click at [665, 9] on button "Submit as Order" at bounding box center [667, 8] width 32 height 9
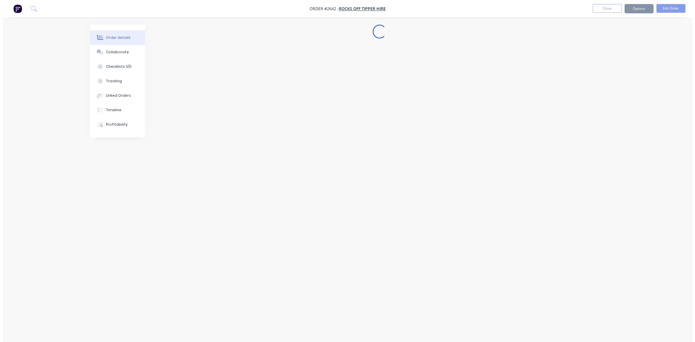
scroll to position [0, 0]
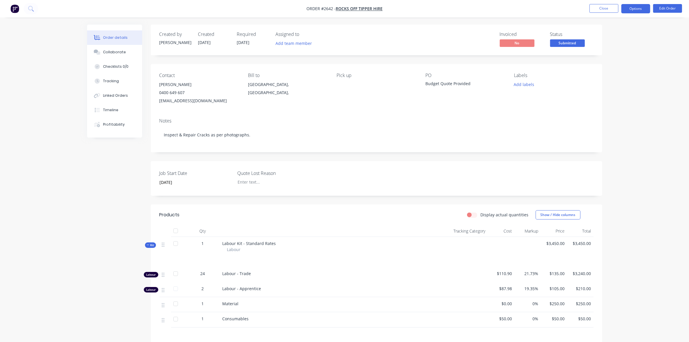
click at [635, 10] on button "Options" at bounding box center [636, 8] width 29 height 9
click at [606, 23] on div "EMAIL / PRINT" at bounding box center [618, 24] width 53 height 8
click at [604, 68] on div "Work Order" at bounding box center [618, 70] width 53 height 8
click at [610, 59] on div "Without pricing" at bounding box center [618, 58] width 53 height 8
click at [667, 51] on div "Order details Collaborate Checklists 0/0 Tracking Linked Orders Timeline Profit…" at bounding box center [344, 215] width 689 height 431
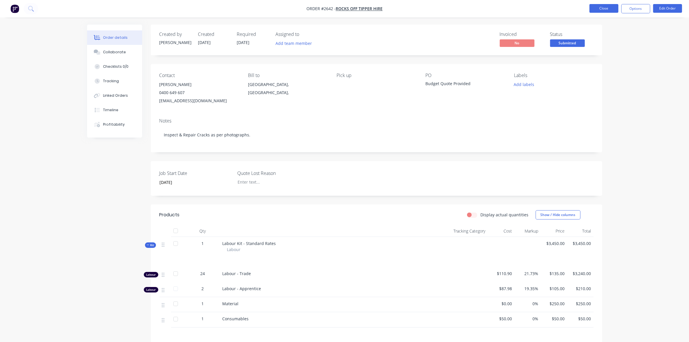
click at [601, 10] on button "Close" at bounding box center [604, 8] width 29 height 9
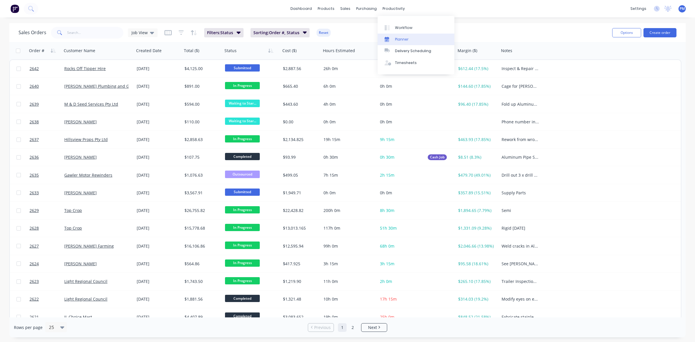
click at [401, 40] on div "Planner" at bounding box center [402, 39] width 14 height 5
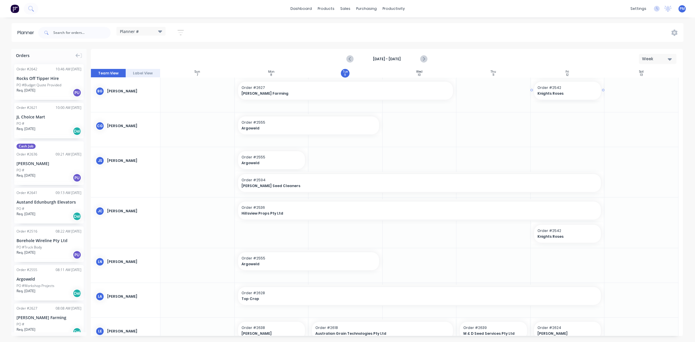
drag, startPoint x: 564, startPoint y: 88, endPoint x: 556, endPoint y: 97, distance: 11.5
click at [565, 128] on div "Delete timeslot" at bounding box center [586, 129] width 62 height 12
drag, startPoint x: 44, startPoint y: 82, endPoint x: 550, endPoint y: 90, distance: 505.7
click at [422, 57] on icon "Next page" at bounding box center [423, 59] width 7 height 7
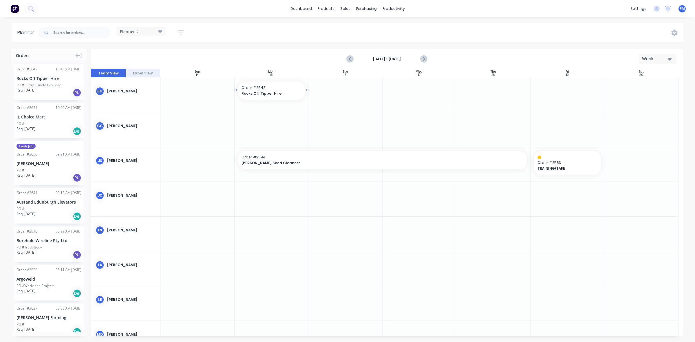
drag, startPoint x: 44, startPoint y: 80, endPoint x: 274, endPoint y: 85, distance: 230.3
click at [274, 85] on div "Orders Order # 2642 10:46 AM [DATE] Rocks Off Tipper Hire PO #Budget Quote Prov…" at bounding box center [347, 195] width 695 height 293
drag, startPoint x: 306, startPoint y: 89, endPoint x: 310, endPoint y: 89, distance: 4.3
click at [349, 60] on icon "Previous page" at bounding box center [350, 59] width 7 height 7
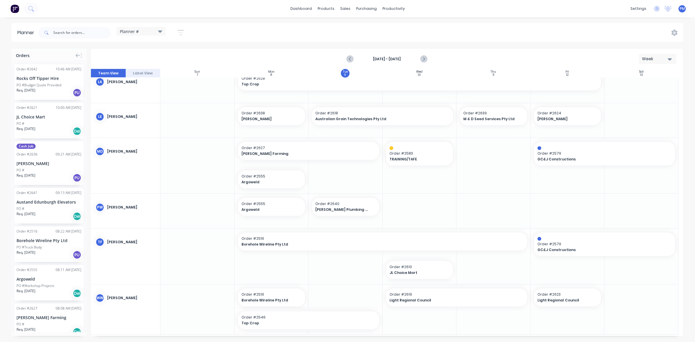
scroll to position [218, 0]
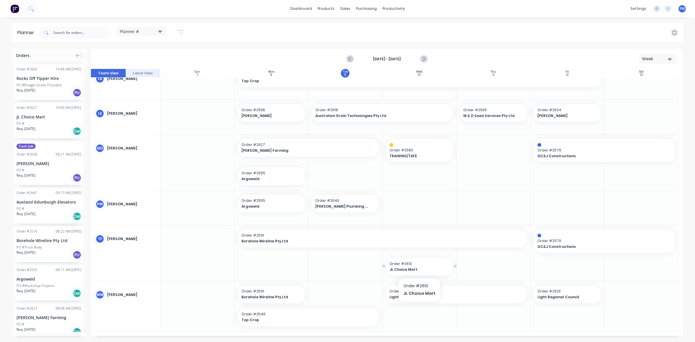
click at [415, 262] on span "Order # 2610" at bounding box center [419, 263] width 60 height 5
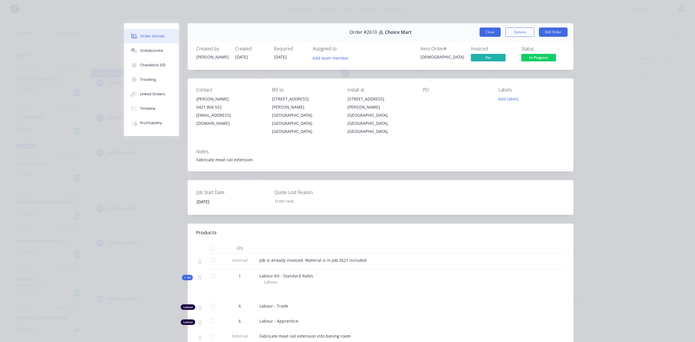
click at [484, 31] on button "Close" at bounding box center [490, 32] width 21 height 9
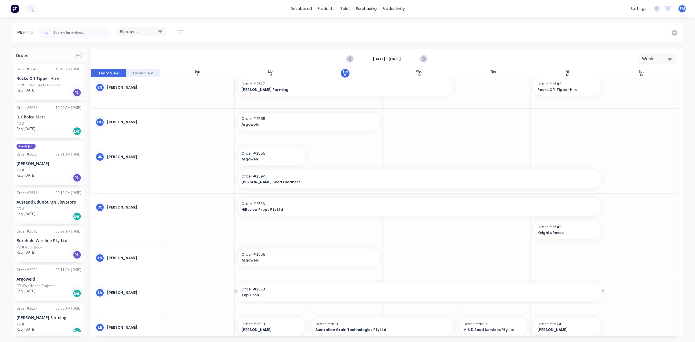
scroll to position [0, 0]
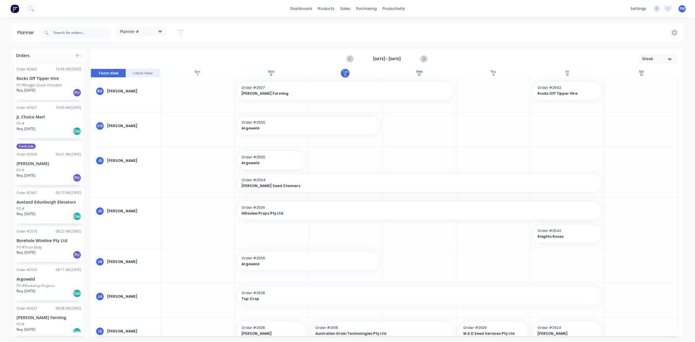
click at [62, 83] on div "PO #Budget Quote Provided" at bounding box center [49, 85] width 65 height 5
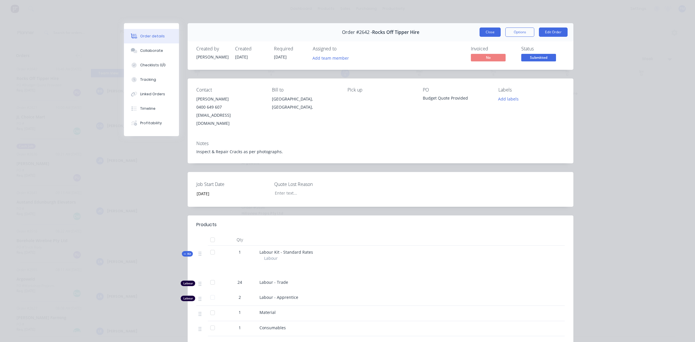
click at [484, 31] on button "Close" at bounding box center [490, 32] width 21 height 9
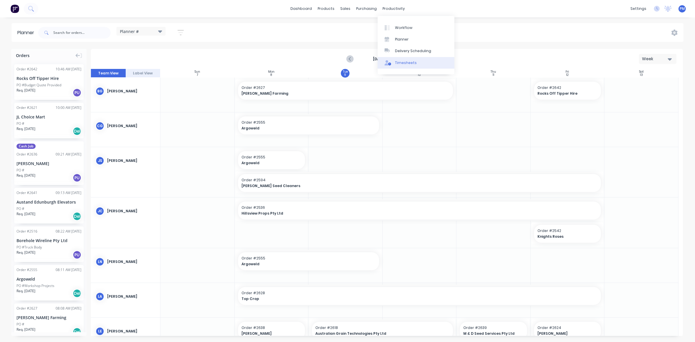
click at [402, 60] on div "Timesheets" at bounding box center [406, 62] width 22 height 5
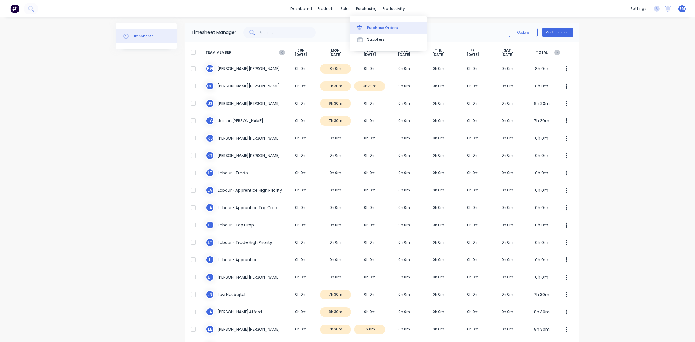
click at [374, 26] on div "Purchase Orders" at bounding box center [382, 27] width 31 height 5
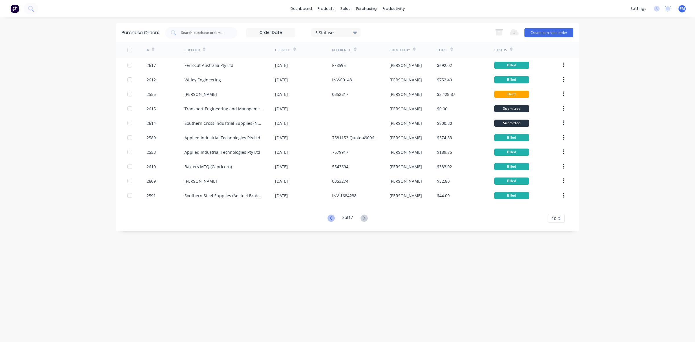
click at [328, 217] on icon at bounding box center [331, 218] width 7 height 7
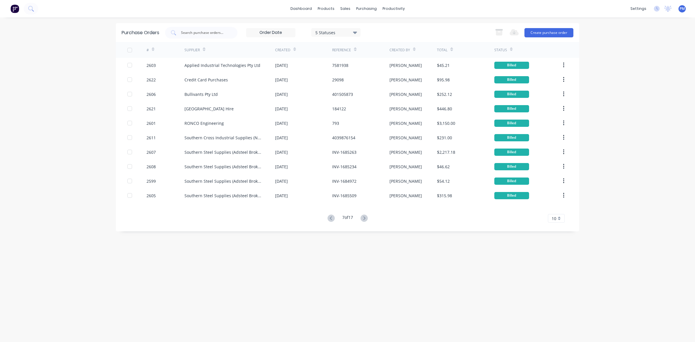
click at [329, 217] on g at bounding box center [331, 218] width 7 height 7
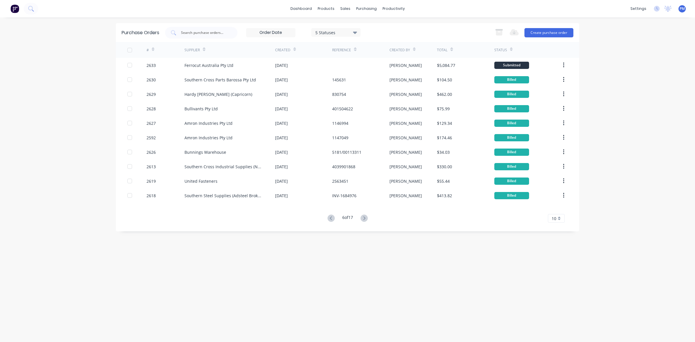
click at [330, 217] on icon at bounding box center [331, 217] width 2 height 3
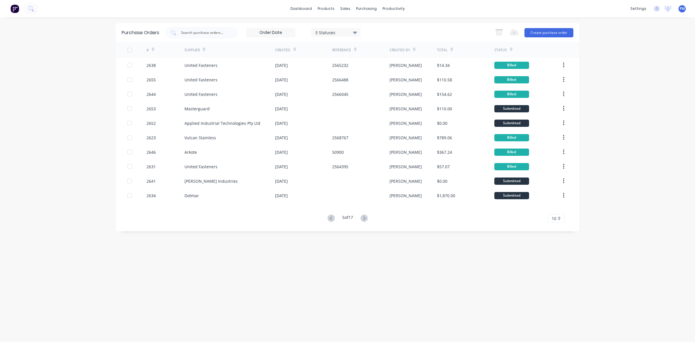
click at [330, 217] on icon at bounding box center [331, 217] width 2 height 3
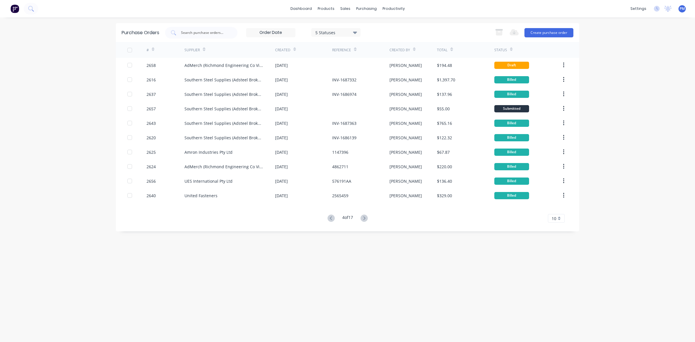
click at [330, 217] on icon at bounding box center [331, 217] width 2 height 3
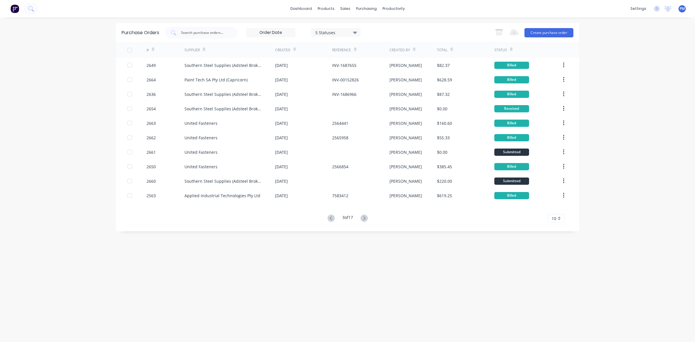
click at [330, 217] on icon at bounding box center [331, 217] width 2 height 3
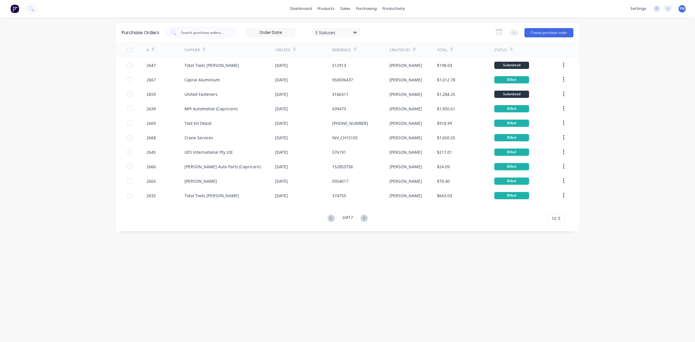
click at [330, 217] on icon at bounding box center [331, 217] width 2 height 3
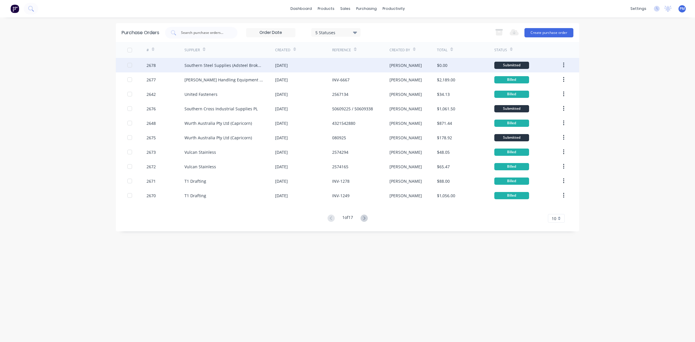
click at [336, 65] on div at bounding box center [360, 65] width 57 height 14
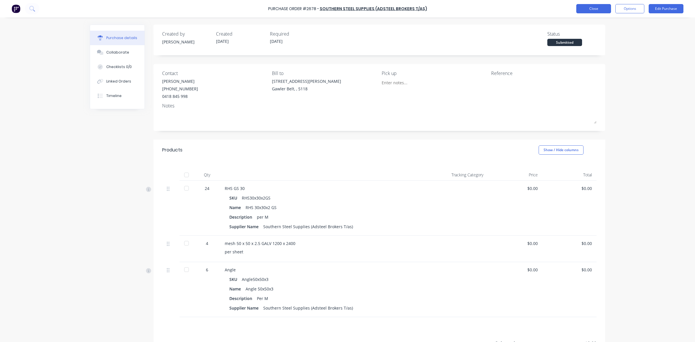
click at [586, 6] on button "Close" at bounding box center [593, 8] width 35 height 9
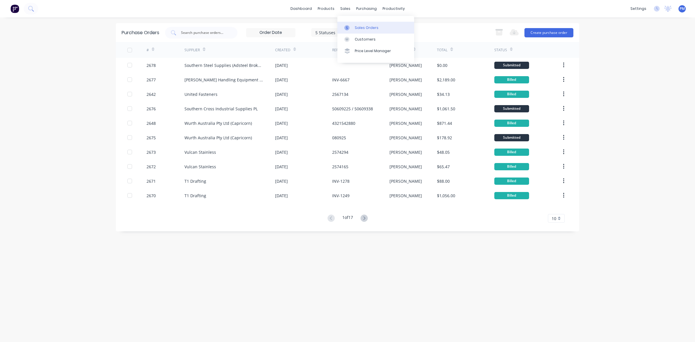
click at [358, 24] on link "Sales Orders" at bounding box center [375, 28] width 77 height 12
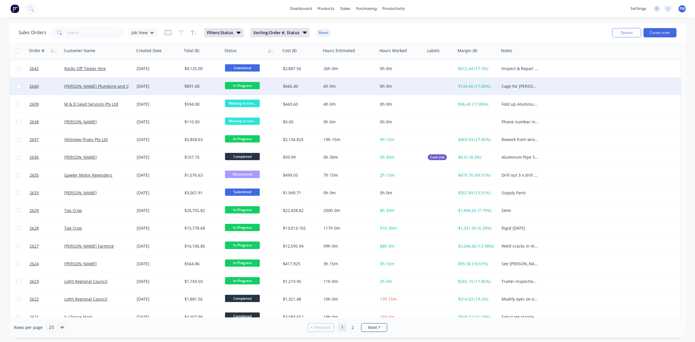
click at [127, 87] on div "[PERSON_NAME] Plumbing and Gas" at bounding box center [96, 86] width 64 height 6
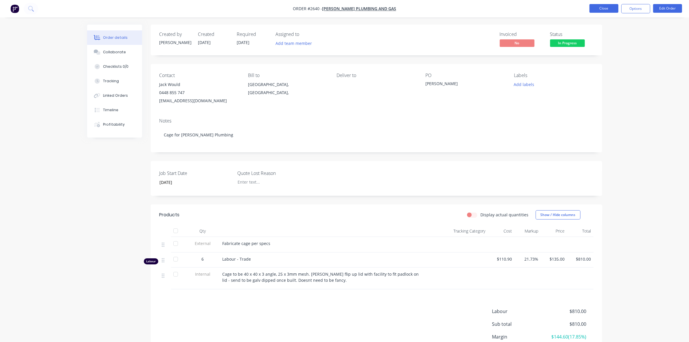
click at [601, 10] on button "Close" at bounding box center [604, 8] width 29 height 9
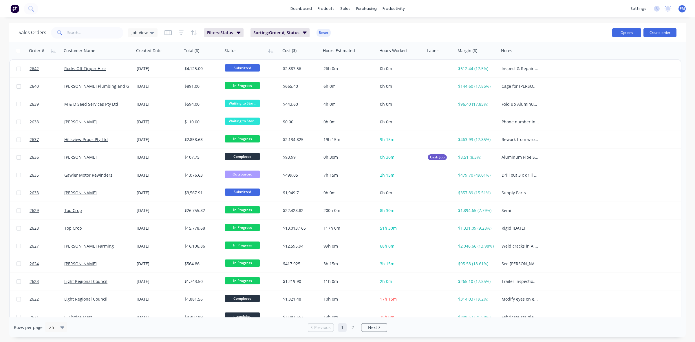
click at [631, 31] on button "Options" at bounding box center [626, 32] width 29 height 9
click at [582, 21] on div "dashboard products sales purchasing productivity dashboard products Product Cat…" at bounding box center [347, 171] width 695 height 342
click at [304, 10] on link "dashboard" at bounding box center [301, 8] width 27 height 9
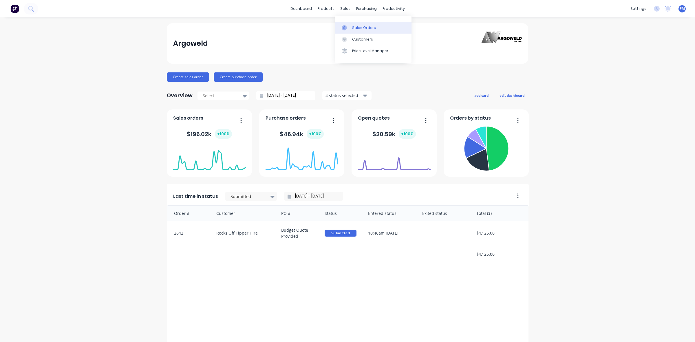
click at [356, 27] on div "Sales Orders" at bounding box center [364, 27] width 24 height 5
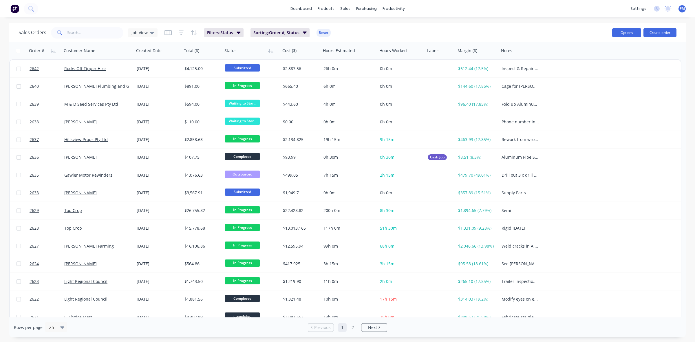
click at [633, 34] on button "Options" at bounding box center [626, 32] width 29 height 9
click at [571, 25] on div "Sales Orders Job View Filters: Status Sorting: Order #, Status Reset Options Ch…" at bounding box center [347, 32] width 676 height 19
click at [660, 31] on button "Create order" at bounding box center [659, 32] width 33 height 9
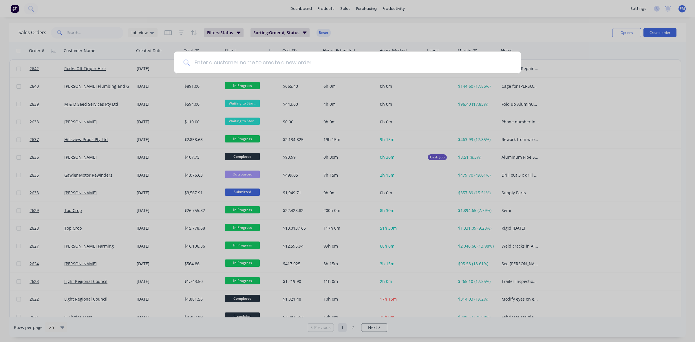
click at [221, 61] on input at bounding box center [351, 63] width 322 height 22
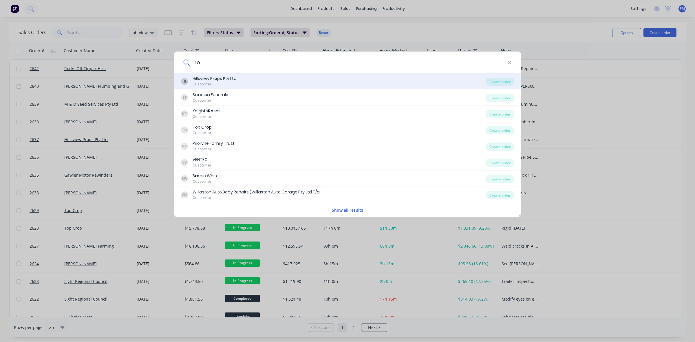
type input "ro"
click at [223, 81] on div "Hillsview P ro ps Pty Ltd" at bounding box center [215, 79] width 44 height 6
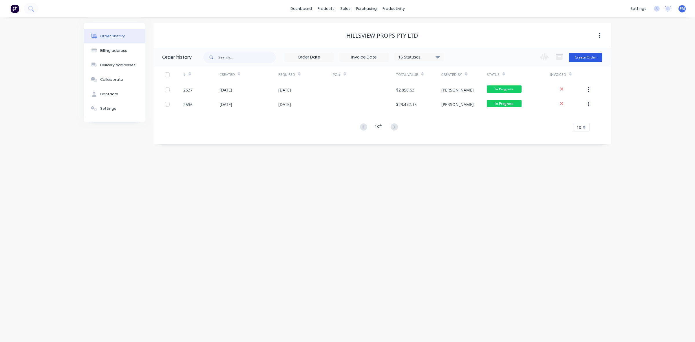
click at [586, 59] on button "Create Order" at bounding box center [586, 57] width 34 height 9
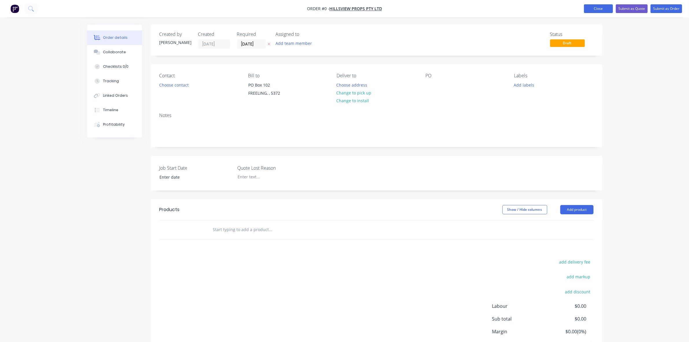
click at [601, 9] on button "Close" at bounding box center [598, 8] width 29 height 9
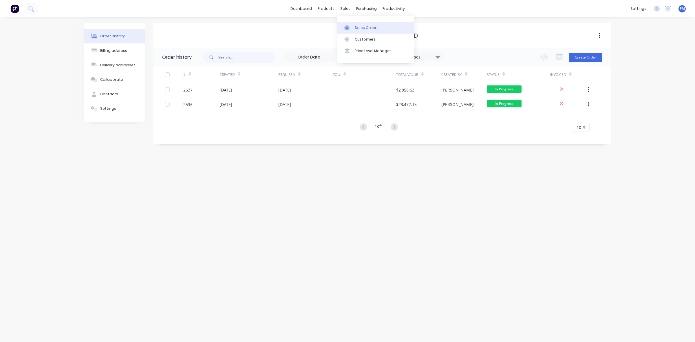
click at [360, 26] on div "Sales Orders" at bounding box center [367, 27] width 24 height 5
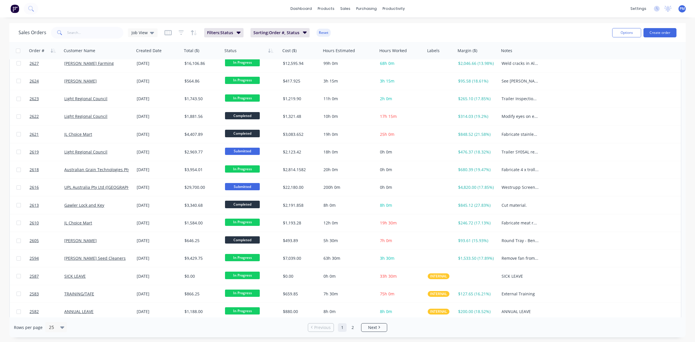
scroll to position [185, 0]
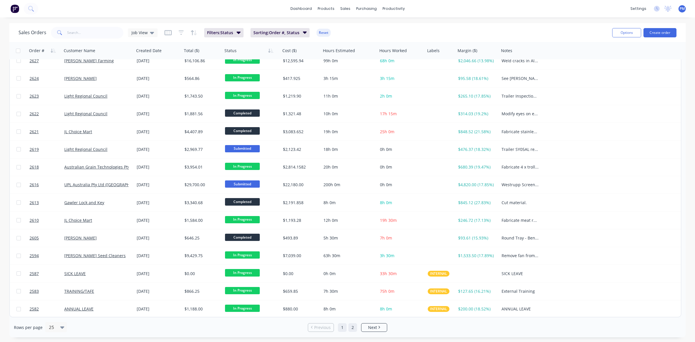
click at [352, 328] on link "2" at bounding box center [352, 327] width 9 height 9
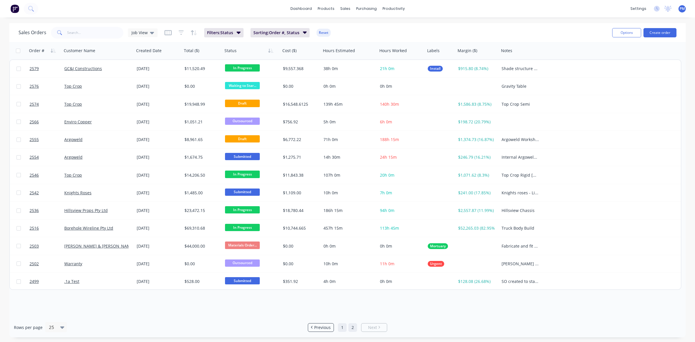
click at [341, 329] on link "1" at bounding box center [342, 327] width 9 height 9
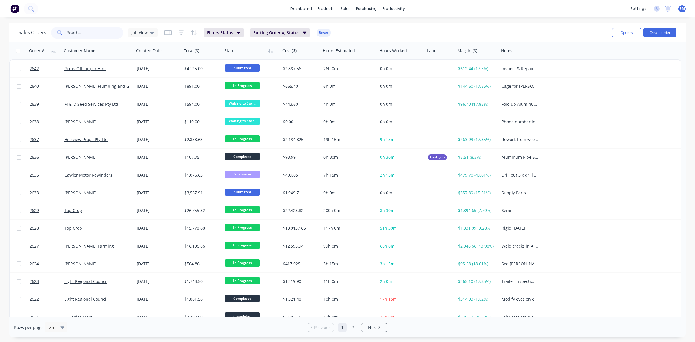
click at [77, 30] on input "text" at bounding box center [95, 33] width 56 height 12
type input "hill"
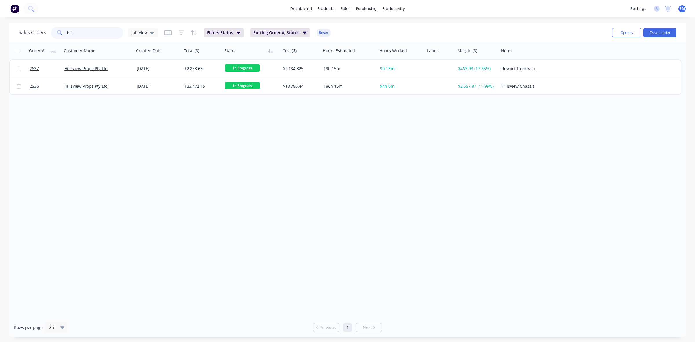
drag, startPoint x: 90, startPoint y: 33, endPoint x: 65, endPoint y: 32, distance: 25.5
click at [65, 32] on div "hill" at bounding box center [87, 33] width 72 height 12
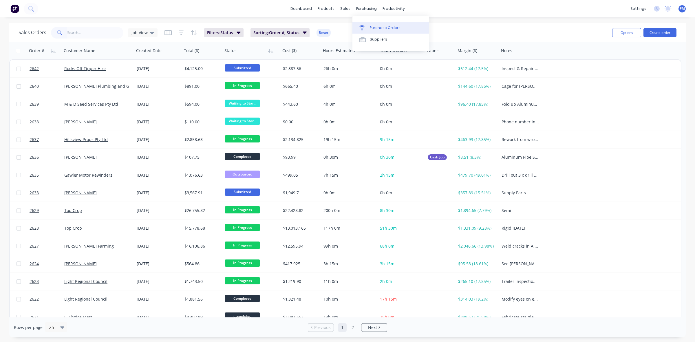
click at [376, 27] on div "Purchase Orders" at bounding box center [385, 27] width 31 height 5
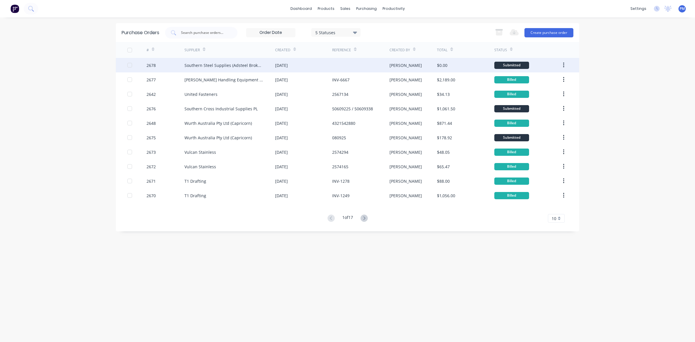
click at [268, 69] on div "Southern Steel Supplies (Adsteel Brokers T/as)" at bounding box center [229, 65] width 91 height 14
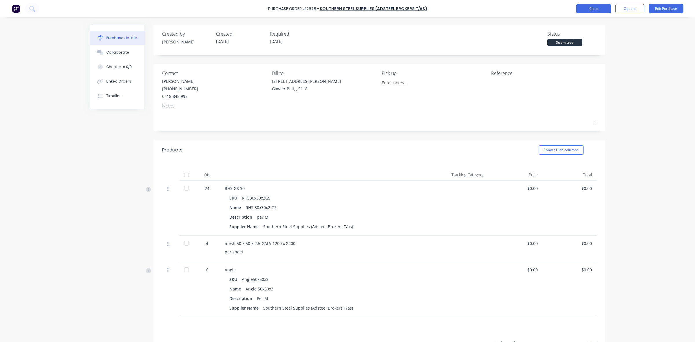
click at [598, 8] on button "Close" at bounding box center [593, 8] width 35 height 9
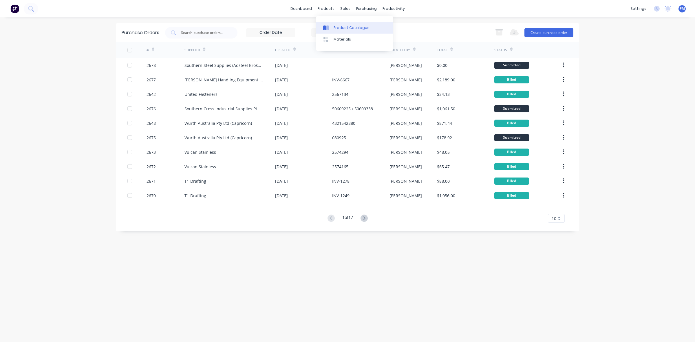
click at [343, 24] on link "Product Catalogue" at bounding box center [354, 28] width 77 height 12
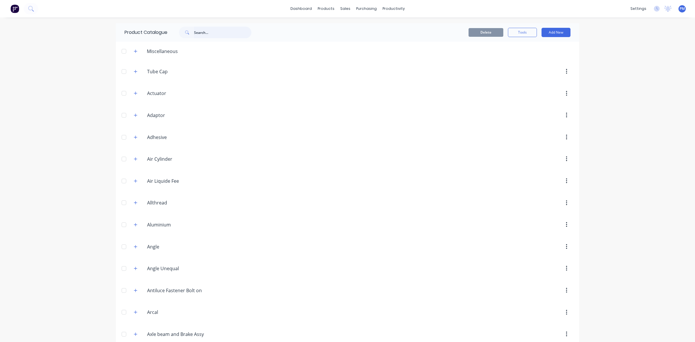
click at [197, 33] on input "text" at bounding box center [222, 33] width 57 height 12
type input "rhs"
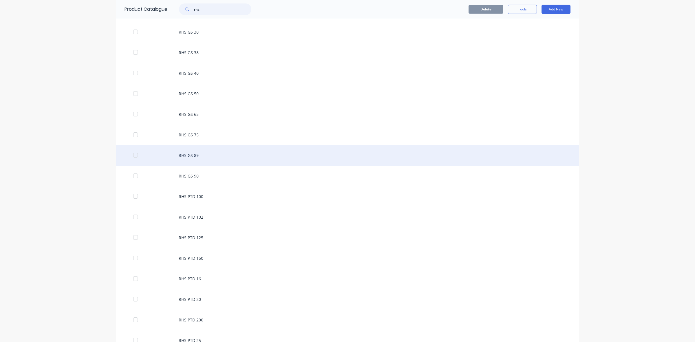
scroll to position [168, 0]
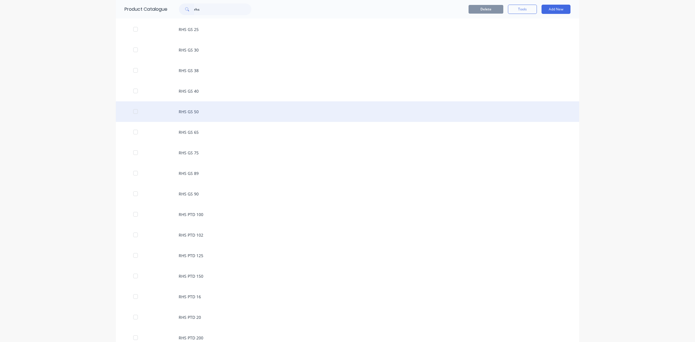
click at [187, 109] on div "RHS GS 50" at bounding box center [347, 111] width 463 height 21
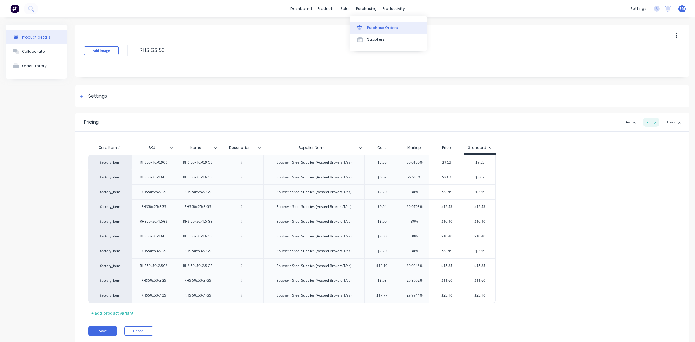
click at [374, 28] on div "Purchase Orders" at bounding box center [382, 27] width 31 height 5
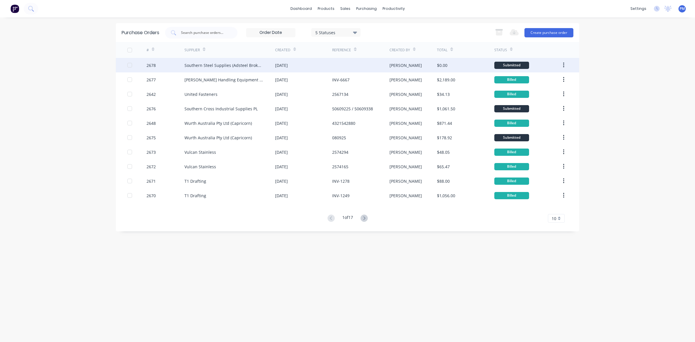
click at [332, 68] on div at bounding box center [360, 65] width 57 height 14
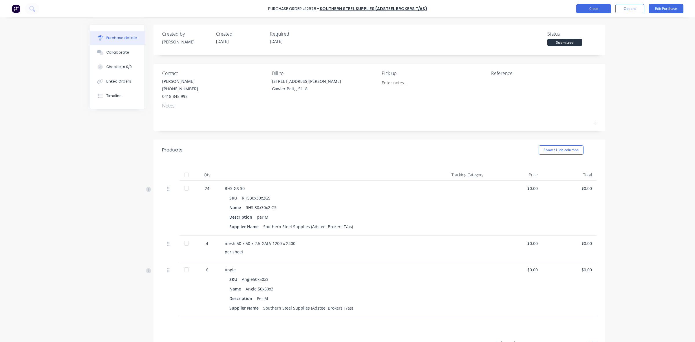
click at [589, 8] on button "Close" at bounding box center [593, 8] width 35 height 9
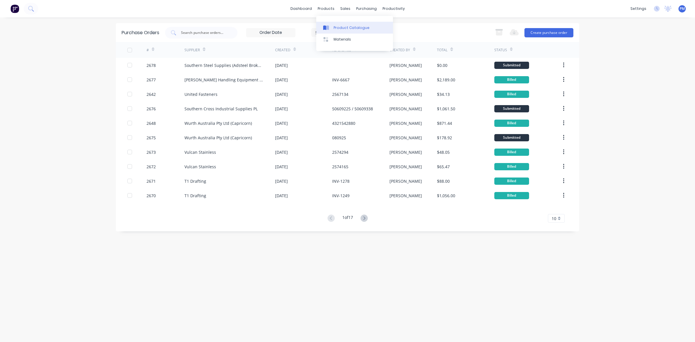
click at [337, 25] on link "Product Catalogue" at bounding box center [354, 28] width 77 height 12
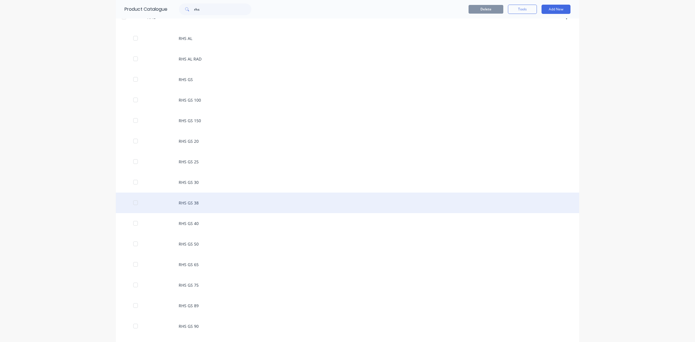
scroll to position [36, 0]
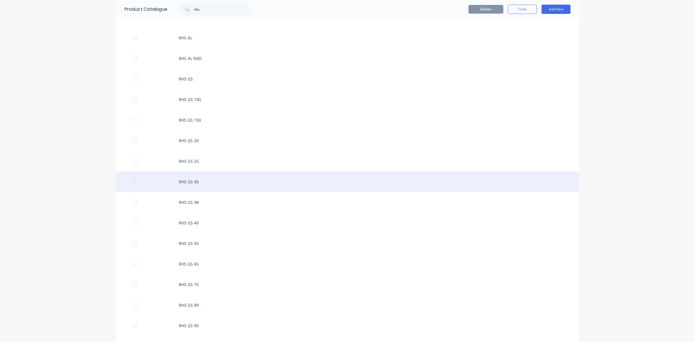
click at [186, 180] on div "RHS GS 30" at bounding box center [347, 181] width 463 height 21
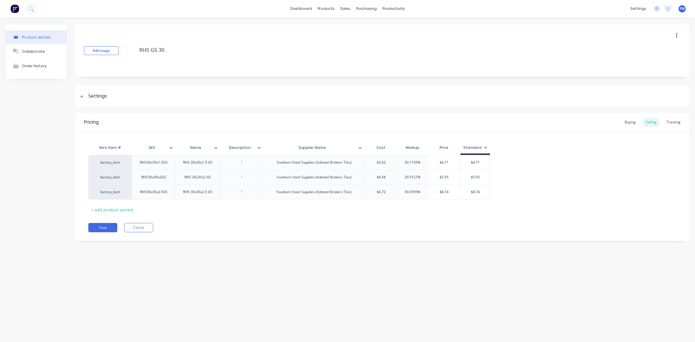
type textarea "x"
click at [378, 28] on div "Purchase Orders" at bounding box center [385, 27] width 31 height 5
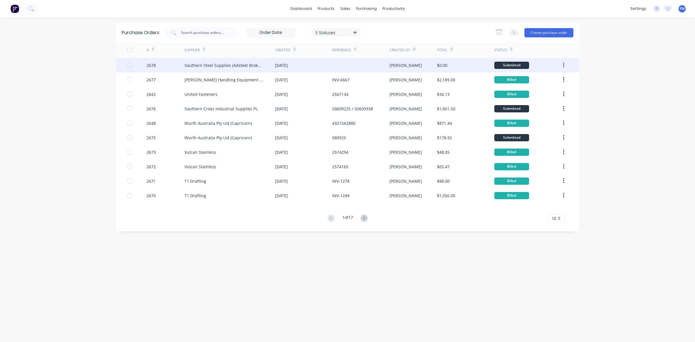
click at [326, 67] on div "[DATE]" at bounding box center [303, 65] width 57 height 14
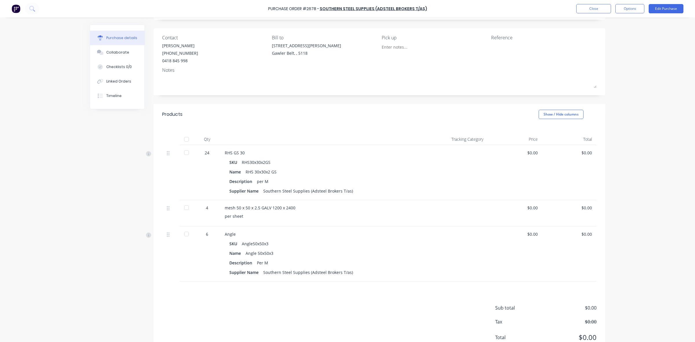
scroll to position [36, 0]
click at [593, 9] on button "Close" at bounding box center [593, 8] width 35 height 9
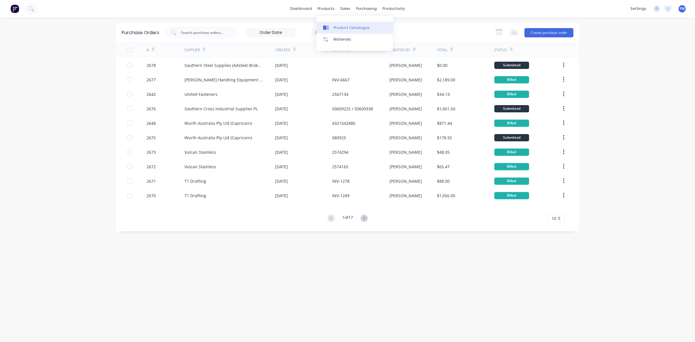
click at [341, 25] on div "Product Catalogue" at bounding box center [352, 27] width 36 height 5
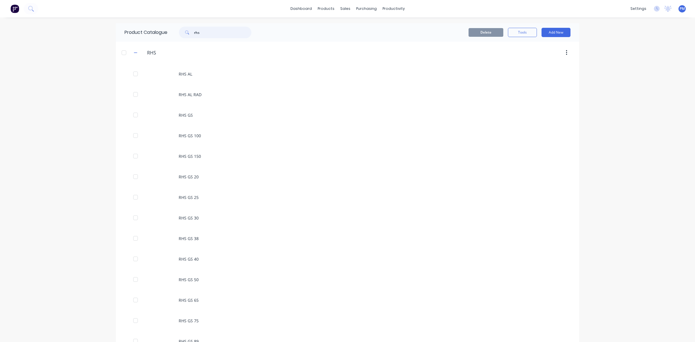
drag, startPoint x: 208, startPoint y: 34, endPoint x: 186, endPoint y: 35, distance: 22.0
click at [186, 35] on div "rhs" at bounding box center [215, 33] width 72 height 12
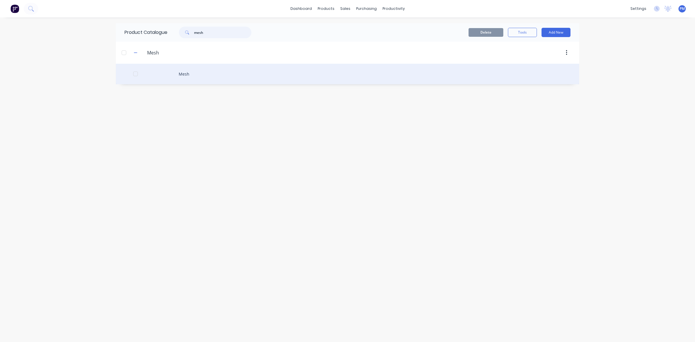
type input "mesh"
click at [181, 73] on div "Mesh" at bounding box center [347, 74] width 463 height 21
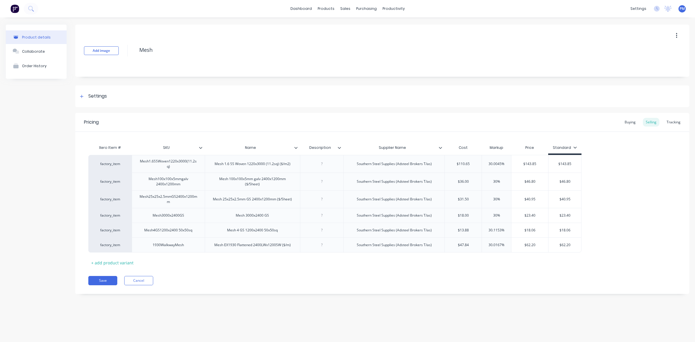
type textarea "x"
click at [375, 27] on div "Purchase Orders" at bounding box center [385, 27] width 31 height 5
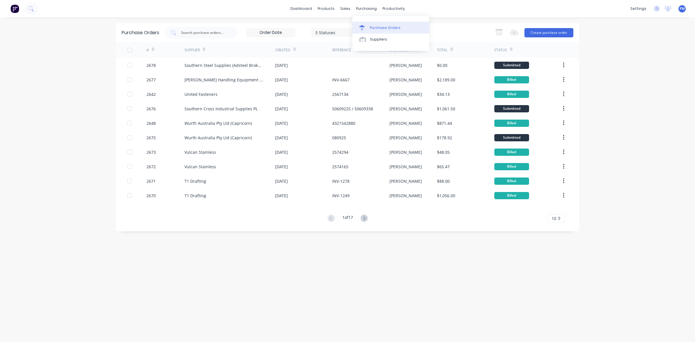
click at [379, 28] on div "Purchase Orders" at bounding box center [385, 27] width 31 height 5
click at [374, 28] on div "Purchase Orders" at bounding box center [385, 27] width 31 height 5
click at [550, 34] on button "Create purchase order" at bounding box center [548, 32] width 49 height 9
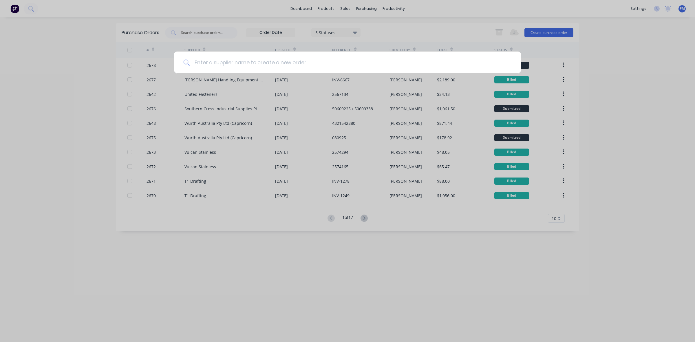
click at [205, 64] on input at bounding box center [351, 63] width 322 height 22
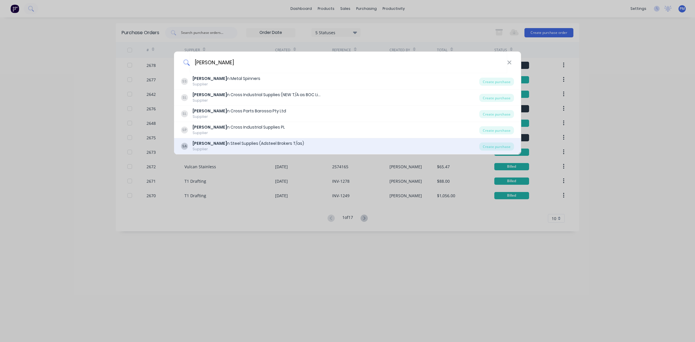
type input "[PERSON_NAME]"
click at [249, 144] on div "[PERSON_NAME] n Steel Supplies (Adsteel Brokers T/as)" at bounding box center [248, 143] width 111 height 6
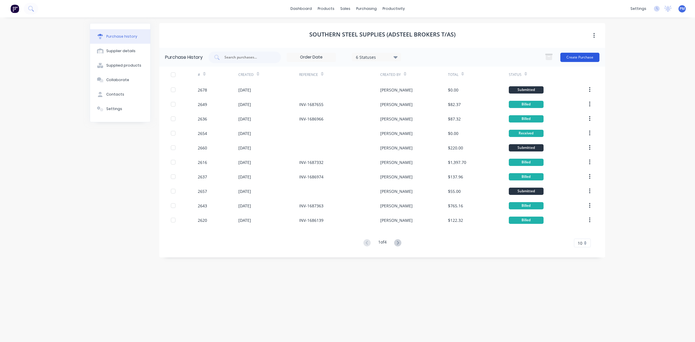
click at [579, 57] on button "Create Purchase" at bounding box center [579, 57] width 39 height 9
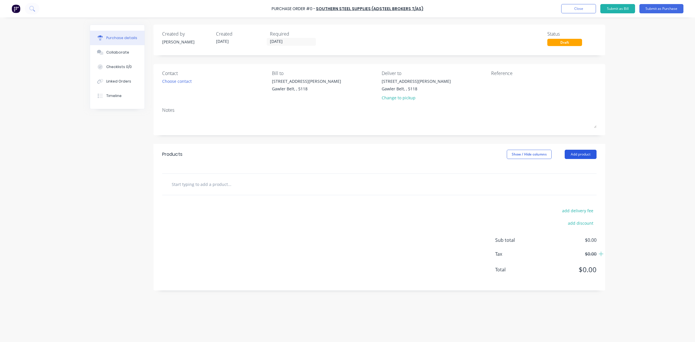
click at [581, 153] on button "Add product" at bounding box center [581, 154] width 32 height 9
click at [565, 169] on div "Product catalogue" at bounding box center [569, 169] width 45 height 8
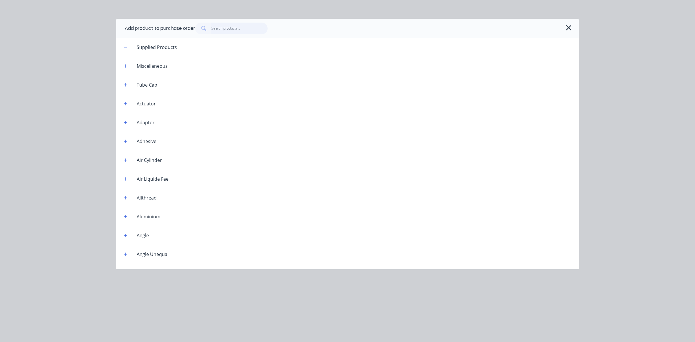
click at [216, 27] on input "text" at bounding box center [239, 29] width 56 height 12
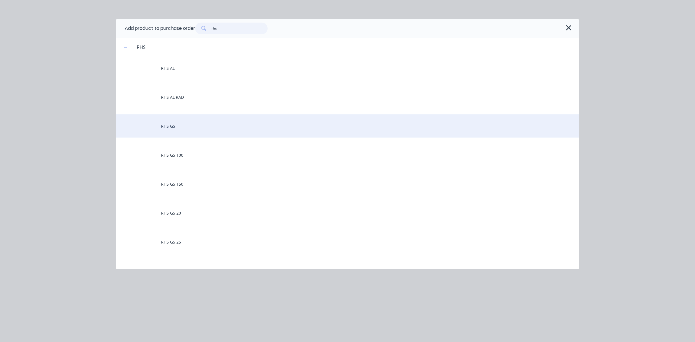
type input "rhs"
click at [172, 124] on div "RHS GS" at bounding box center [347, 125] width 463 height 23
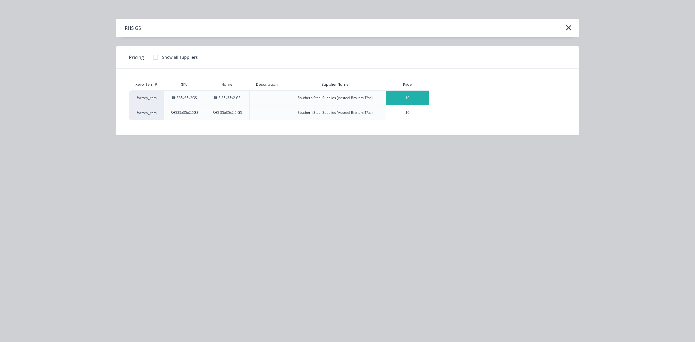
click at [413, 97] on div "$0" at bounding box center [407, 98] width 43 height 14
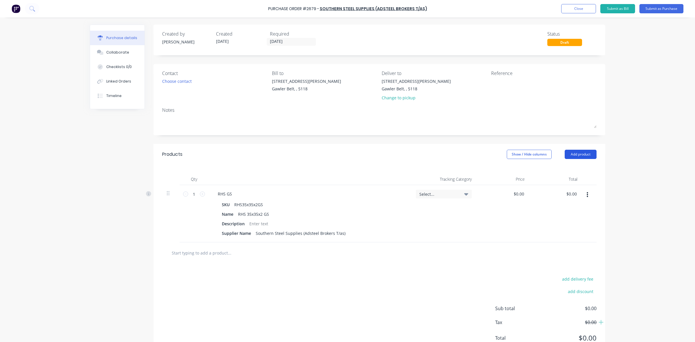
click at [579, 153] on button "Add product" at bounding box center [581, 154] width 32 height 9
click at [556, 183] on div "Basic product" at bounding box center [569, 181] width 45 height 8
click at [226, 251] on div at bounding box center [237, 251] width 48 height 8
click at [235, 251] on div "RHS" at bounding box center [309, 251] width 193 height 8
click at [234, 253] on div "RHS" at bounding box center [309, 251] width 193 height 8
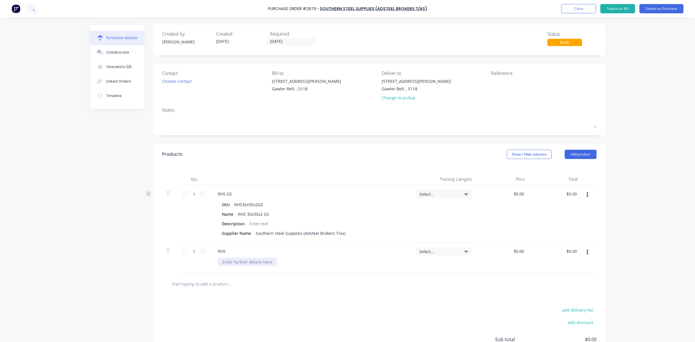
click at [227, 260] on div at bounding box center [247, 262] width 59 height 8
drag, startPoint x: 224, startPoint y: 253, endPoint x: 213, endPoint y: 250, distance: 11.1
click at [213, 250] on div "RHS" at bounding box center [221, 251] width 17 height 8
drag, startPoint x: 237, startPoint y: 251, endPoint x: 213, endPoint y: 248, distance: 24.0
click at [213, 248] on div "Mesh 300" at bounding box center [227, 251] width 29 height 8
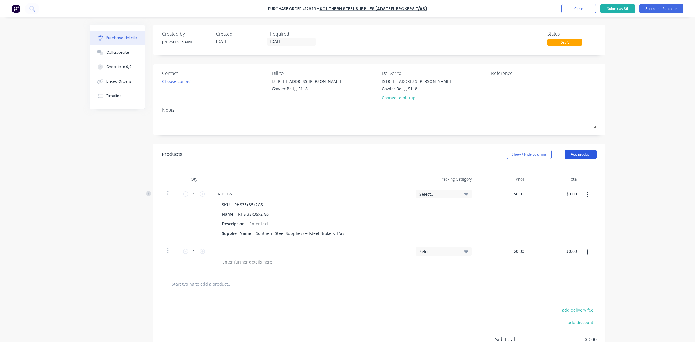
click at [579, 155] on button "Add product" at bounding box center [581, 154] width 32 height 9
click at [555, 167] on div "Product catalogue" at bounding box center [569, 169] width 45 height 8
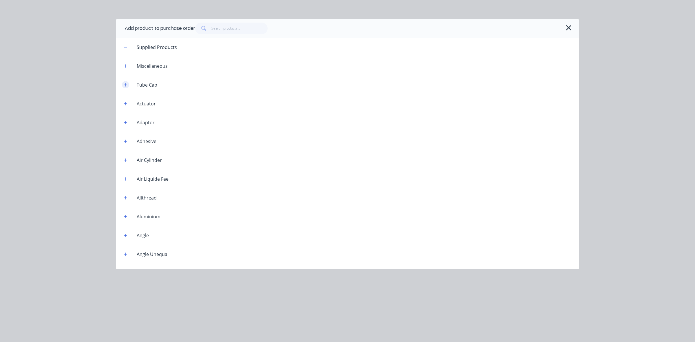
click at [127, 84] on icon "button" at bounding box center [125, 85] width 3 height 4
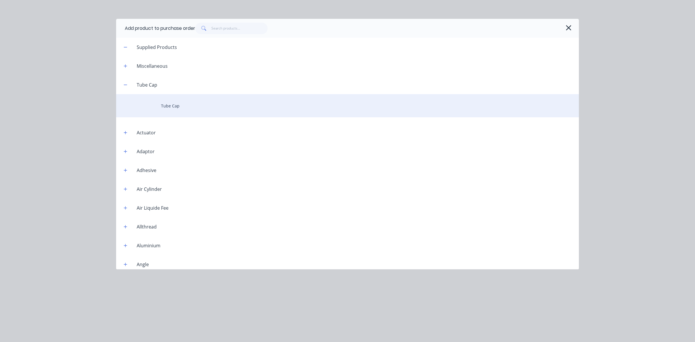
click at [166, 103] on div "Tube Cap" at bounding box center [347, 105] width 463 height 23
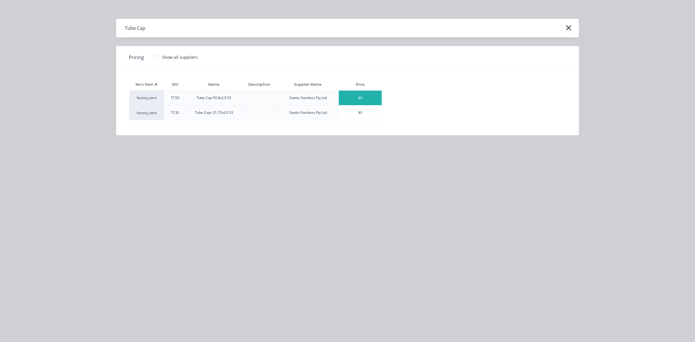
click at [359, 97] on div "$0" at bounding box center [360, 98] width 43 height 14
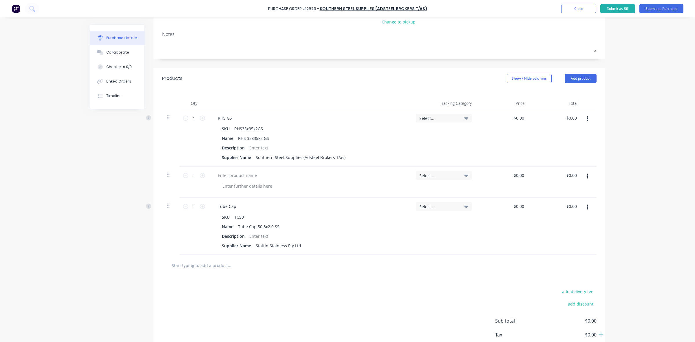
scroll to position [76, 0]
click at [222, 177] on div at bounding box center [237, 175] width 48 height 8
click at [579, 76] on button "Add product" at bounding box center [581, 78] width 32 height 9
click at [557, 105] on div "Basic product" at bounding box center [569, 105] width 45 height 8
click at [226, 275] on div at bounding box center [247, 274] width 59 height 8
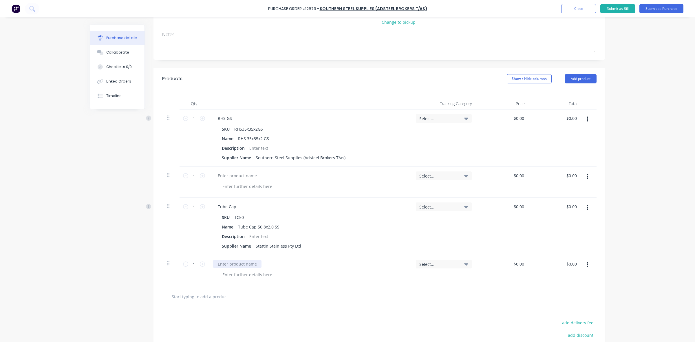
click at [223, 264] on div at bounding box center [237, 264] width 48 height 8
click at [587, 119] on icon "button" at bounding box center [587, 119] width 1 height 5
click at [559, 147] on button "Duplicate" at bounding box center [569, 146] width 49 height 12
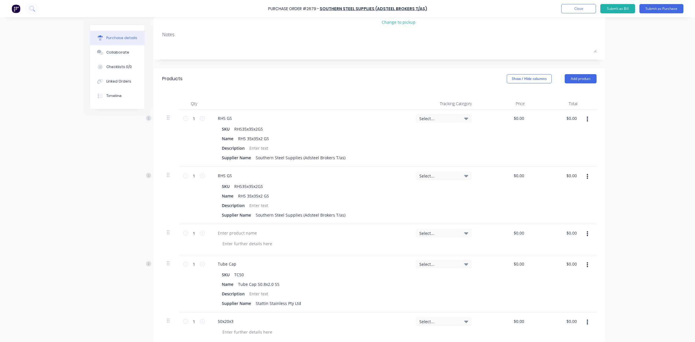
click at [587, 122] on icon "button" at bounding box center [587, 119] width 1 height 5
click at [558, 166] on button "Delete" at bounding box center [569, 170] width 49 height 12
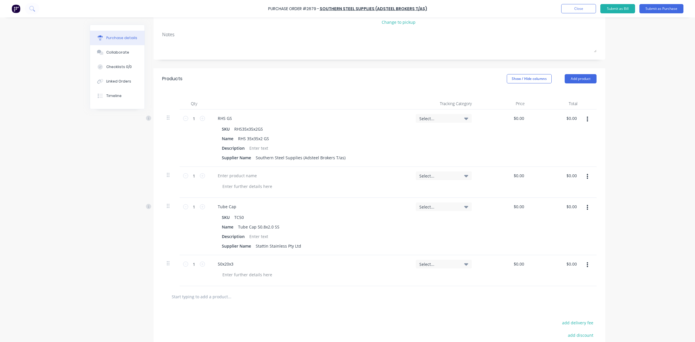
click at [583, 120] on button "button" at bounding box center [588, 119] width 14 height 10
click at [566, 167] on button "Delete" at bounding box center [569, 170] width 49 height 12
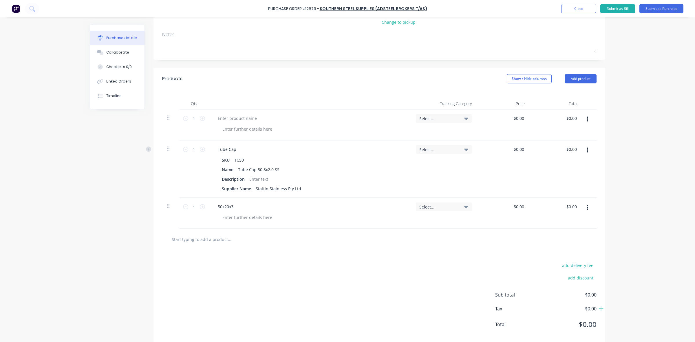
click at [587, 122] on icon "button" at bounding box center [587, 119] width 1 height 6
click at [561, 167] on button "Delete" at bounding box center [569, 170] width 49 height 12
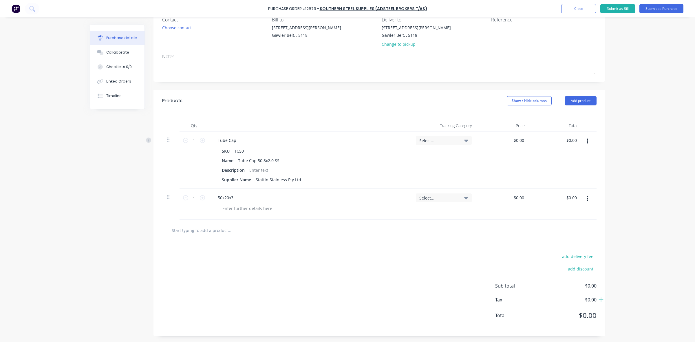
scroll to position [54, 0]
click at [583, 141] on button "button" at bounding box center [588, 141] width 14 height 10
click at [558, 188] on button "Delete" at bounding box center [569, 192] width 49 height 12
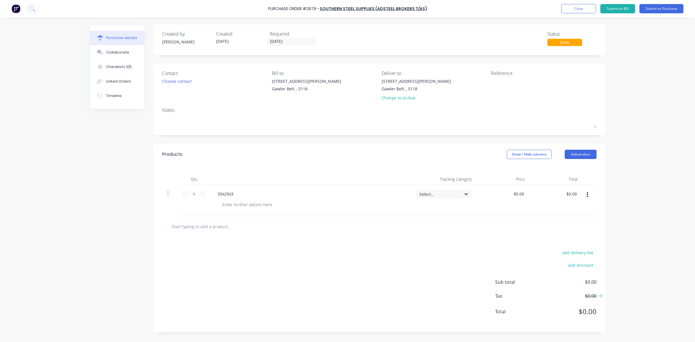
click at [588, 196] on button "button" at bounding box center [588, 195] width 14 height 10
click at [558, 246] on button "Delete" at bounding box center [569, 245] width 49 height 12
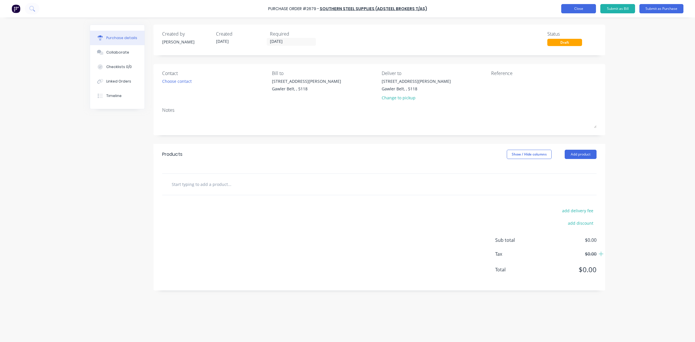
click at [578, 6] on button "Close" at bounding box center [578, 8] width 35 height 9
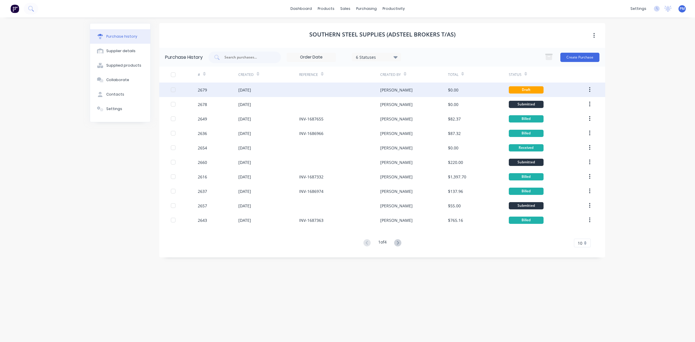
click at [588, 88] on button "button" at bounding box center [590, 90] width 14 height 10
click at [557, 104] on div "Archive" at bounding box center [569, 105] width 45 height 8
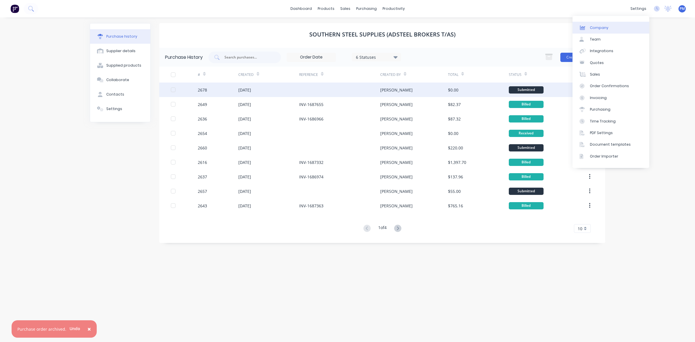
click at [603, 28] on div "Company" at bounding box center [599, 27] width 19 height 5
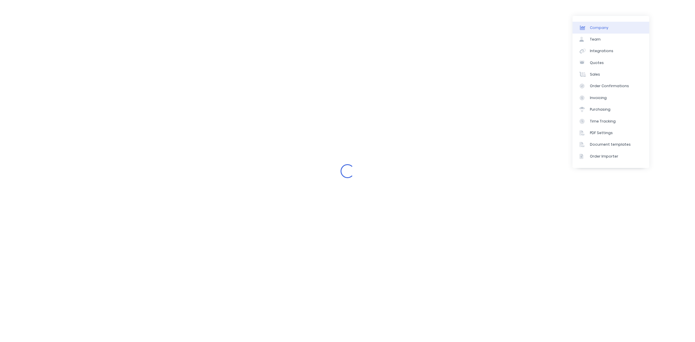
select select "AU"
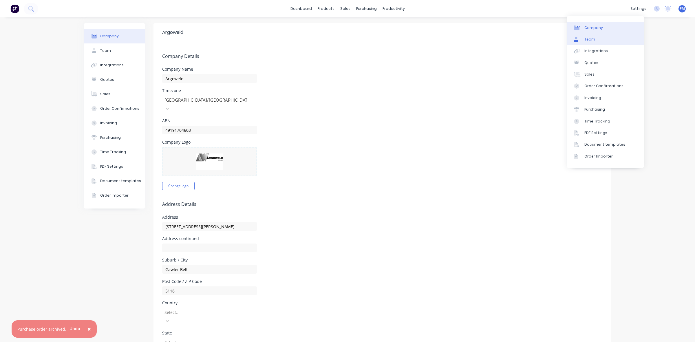
click at [616, 40] on link "Team" at bounding box center [605, 40] width 77 height 12
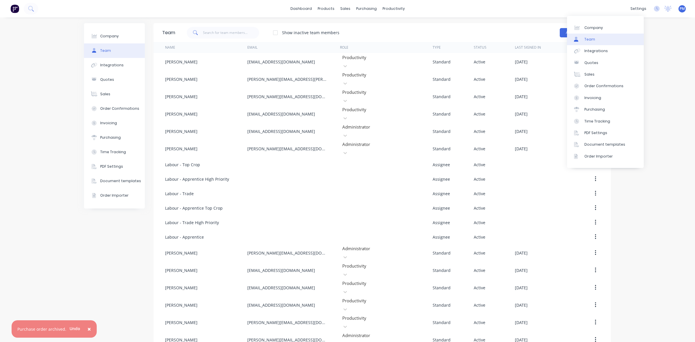
click at [616, 40] on link "Team" at bounding box center [605, 40] width 77 height 12
click at [667, 32] on div "Company Team Integrations Quotes Sales Order Confirmations Invoicing Purchasing…" at bounding box center [347, 229] width 695 height 424
click at [665, 9] on icon at bounding box center [667, 8] width 5 height 5
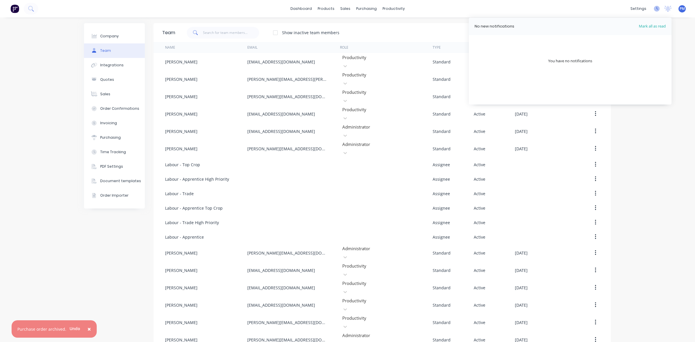
click at [654, 9] on icon at bounding box center [657, 9] width 6 height 6
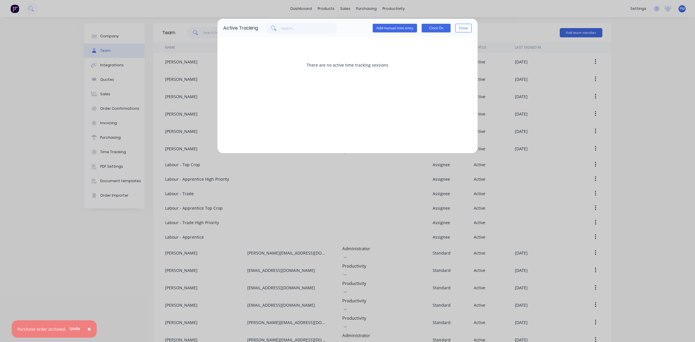
click at [634, 10] on div "Active Tracking Add manual time entry Clock On Close There are no active time t…" at bounding box center [347, 171] width 695 height 342
click at [460, 26] on button "Close" at bounding box center [463, 28] width 17 height 9
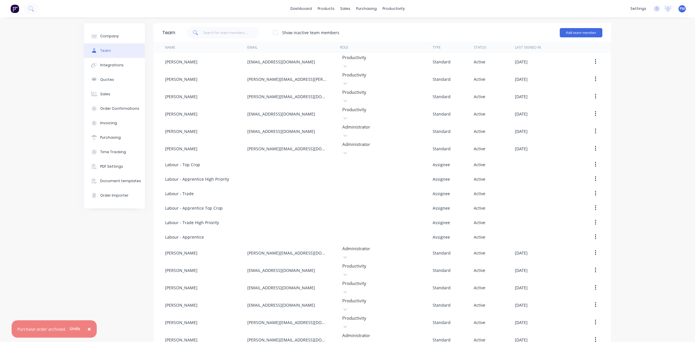
click at [87, 328] on span "×" at bounding box center [88, 329] width 3 height 8
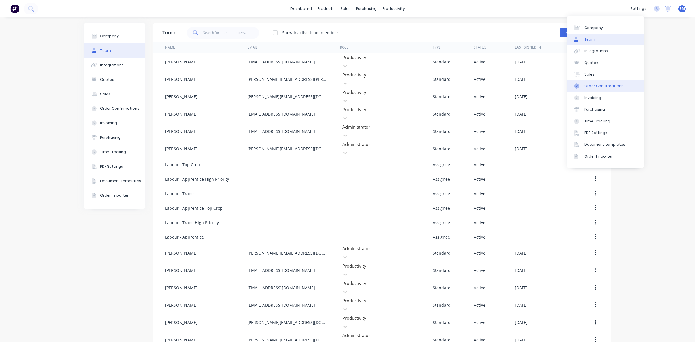
click at [610, 86] on div "Order Confirmations" at bounding box center [603, 85] width 39 height 5
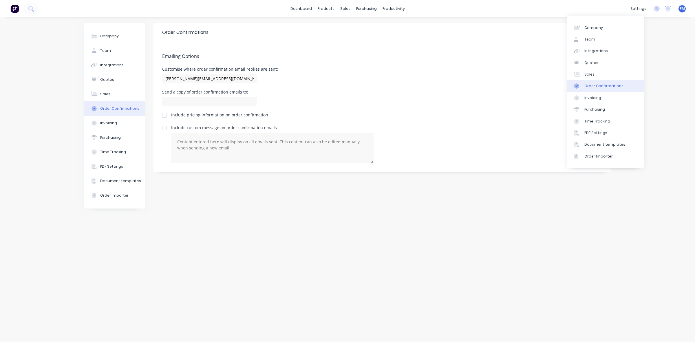
click at [610, 86] on div "Order Confirmations" at bounding box center [603, 85] width 39 height 5
click at [597, 106] on link "Purchasing" at bounding box center [605, 110] width 77 height 12
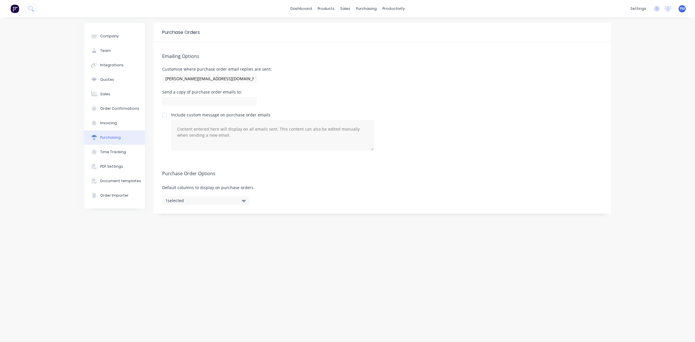
click at [245, 202] on icon "button" at bounding box center [244, 200] width 4 height 6
click at [289, 180] on div "Purchase Order Options Default columns to display on purchase orders 1 selected" at bounding box center [382, 186] width 458 height 54
click at [112, 152] on div "Time Tracking" at bounding box center [113, 151] width 26 height 5
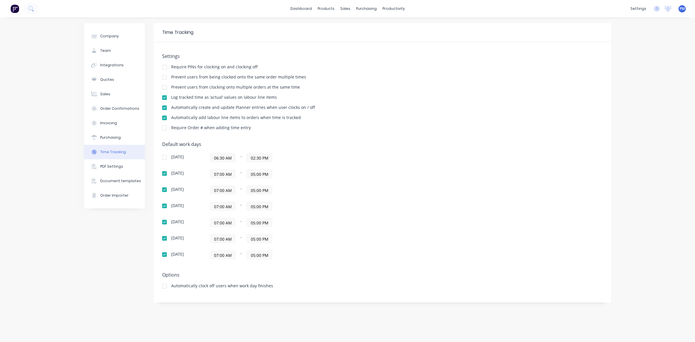
click at [111, 152] on div "Time Tracking" at bounding box center [113, 151] width 26 height 5
click at [105, 180] on div "Document templates" at bounding box center [120, 180] width 41 height 5
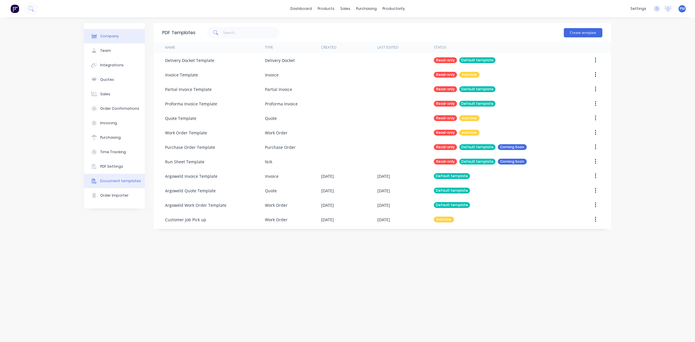
click at [115, 35] on div "Company" at bounding box center [109, 36] width 19 height 5
select select "AU"
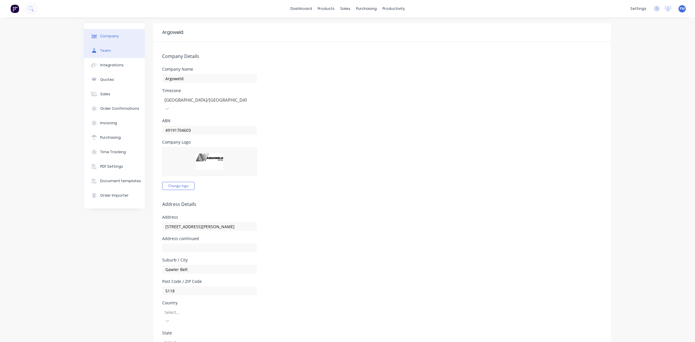
click at [107, 50] on div "Team" at bounding box center [105, 50] width 11 height 5
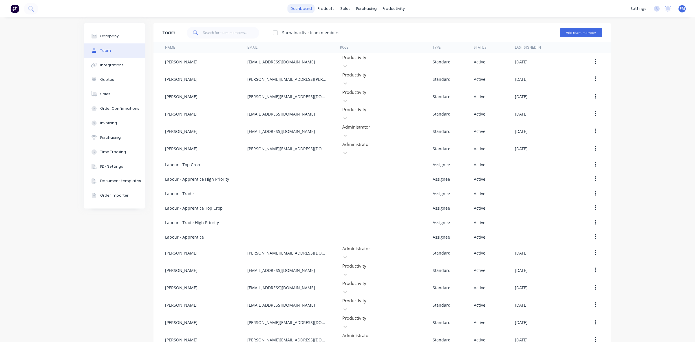
click at [301, 9] on link "dashboard" at bounding box center [301, 8] width 27 height 9
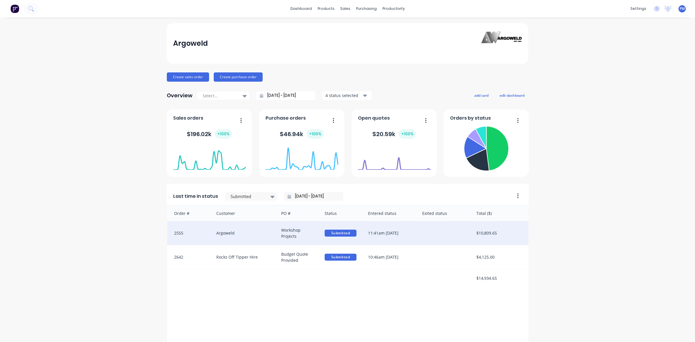
click at [248, 234] on div "Argoweld" at bounding box center [243, 233] width 65 height 24
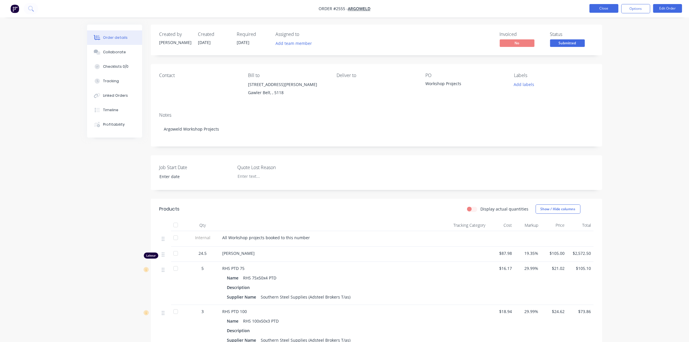
click at [599, 8] on button "Close" at bounding box center [604, 8] width 29 height 9
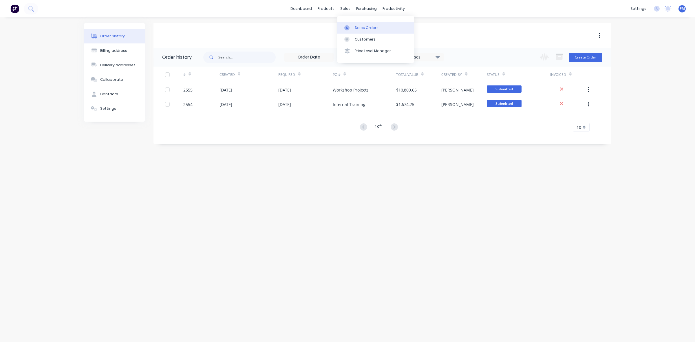
click at [356, 25] on div "Sales Orders" at bounding box center [367, 27] width 24 height 5
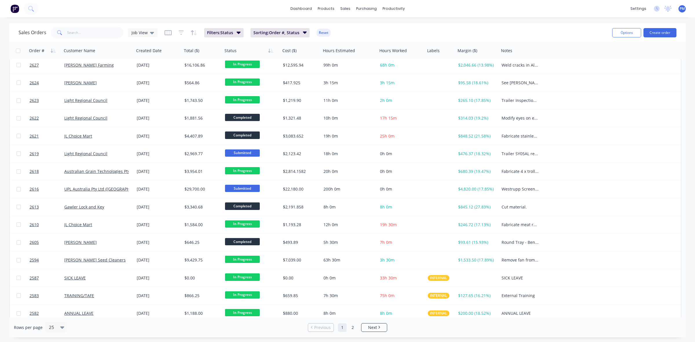
scroll to position [185, 0]
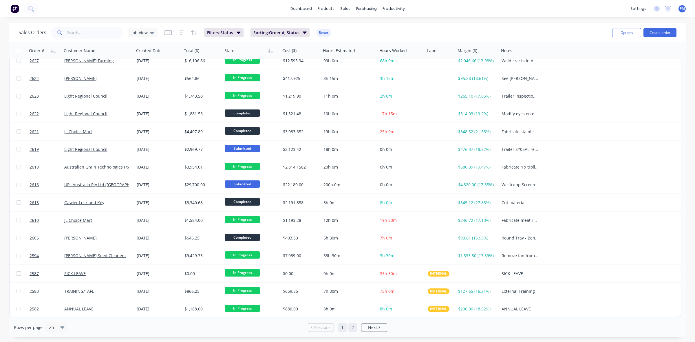
click at [351, 329] on link "2" at bounding box center [352, 327] width 9 height 9
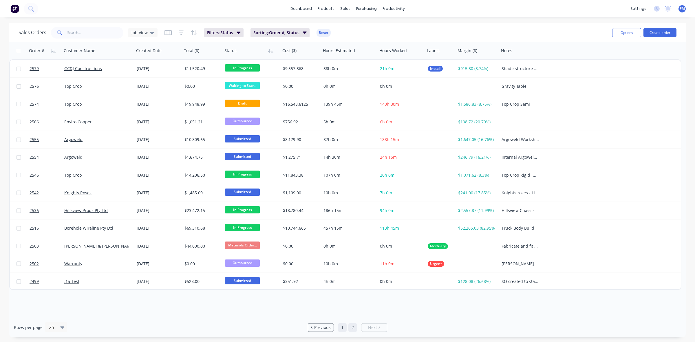
click at [342, 327] on link "1" at bounding box center [342, 327] width 9 height 9
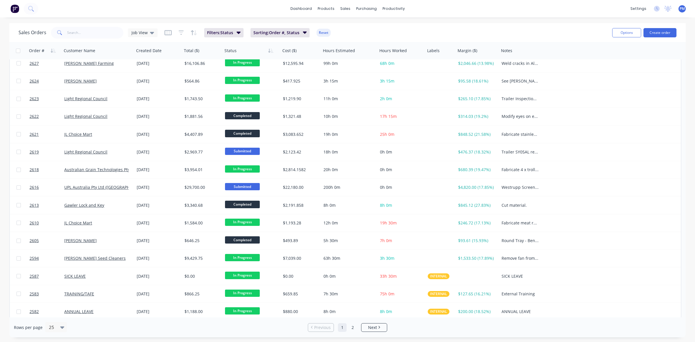
scroll to position [185, 0]
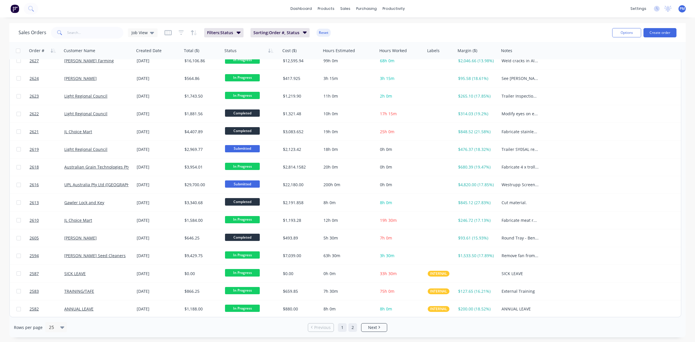
click at [352, 328] on link "2" at bounding box center [352, 327] width 9 height 9
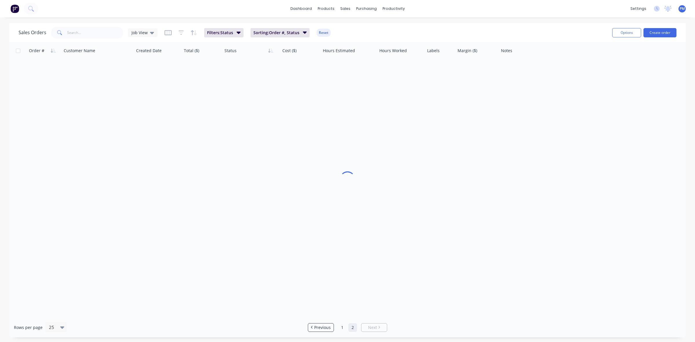
scroll to position [0, 0]
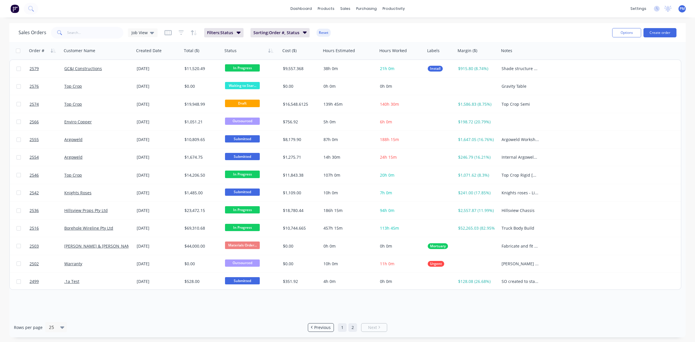
click at [344, 328] on link "1" at bounding box center [342, 327] width 9 height 9
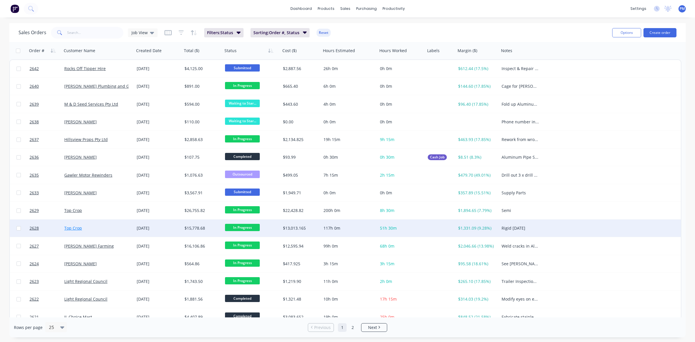
click at [77, 227] on link "Top Crop" at bounding box center [73, 228] width 18 height 6
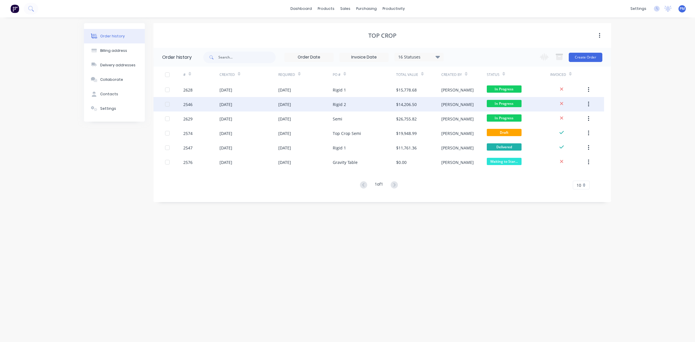
click at [267, 103] on div "[DATE]" at bounding box center [248, 104] width 59 height 14
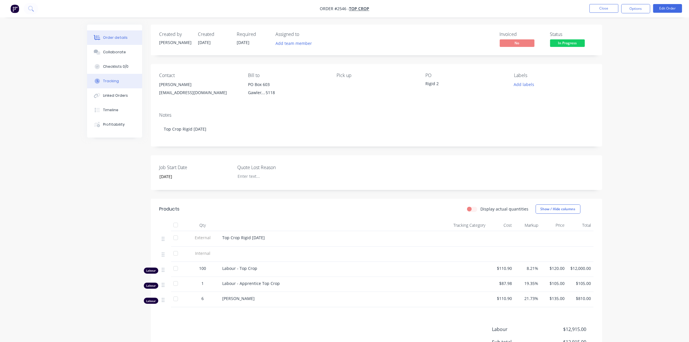
click at [112, 82] on div "Tracking" at bounding box center [111, 80] width 16 height 5
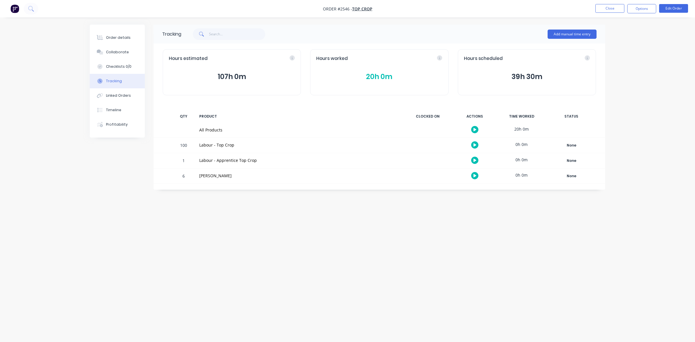
click at [369, 78] on button "20h 0m" at bounding box center [379, 76] width 126 height 11
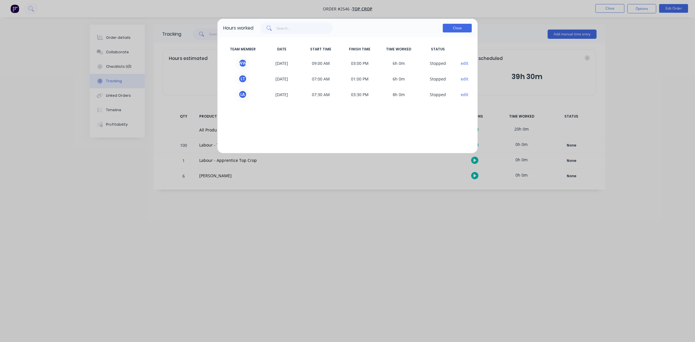
click at [459, 28] on button "Close" at bounding box center [457, 28] width 29 height 9
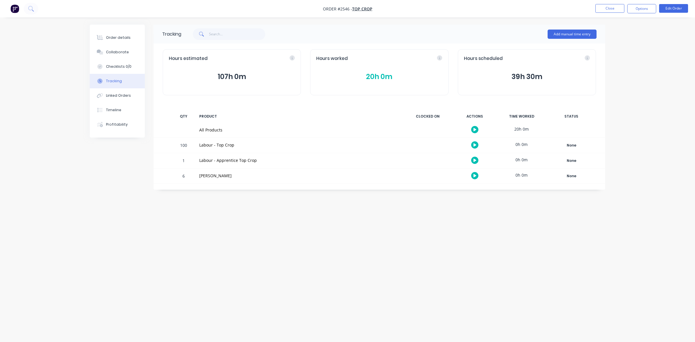
click at [381, 74] on button "20h 0m" at bounding box center [379, 76] width 126 height 11
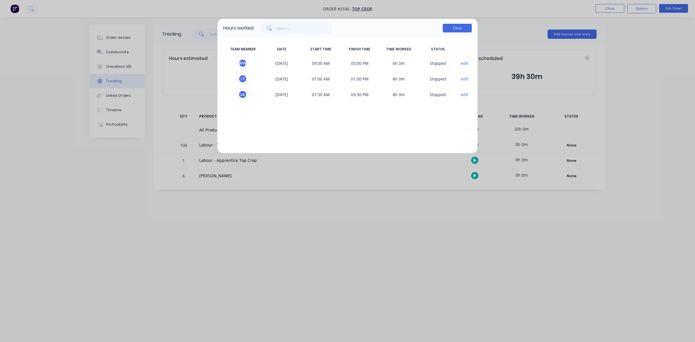
click at [452, 30] on button "Close" at bounding box center [457, 28] width 29 height 9
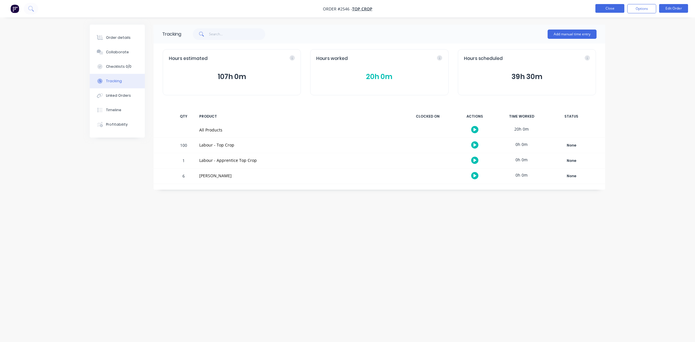
click at [610, 8] on button "Close" at bounding box center [609, 8] width 29 height 9
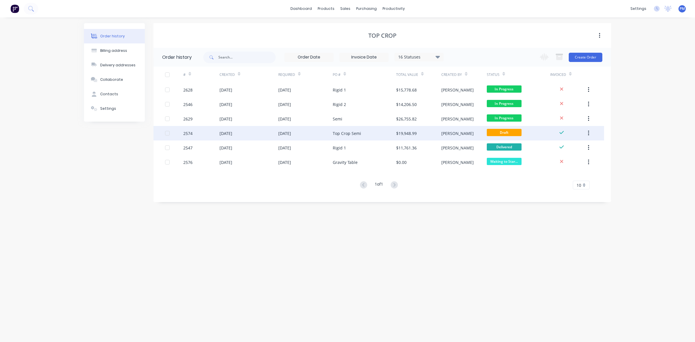
click at [586, 133] on button "button" at bounding box center [589, 133] width 14 height 10
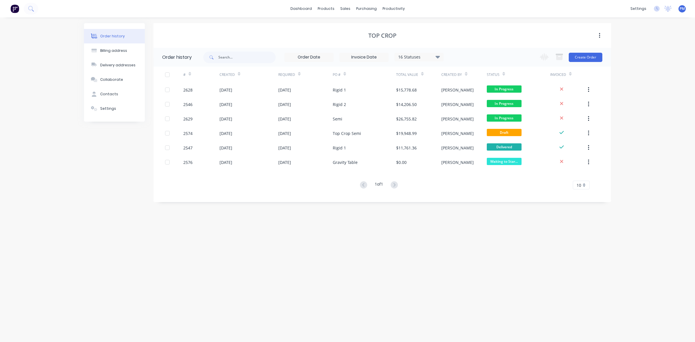
click at [484, 232] on div "Order history Billing address Delivery addresses Collaborate Contacts Settings …" at bounding box center [347, 179] width 695 height 325
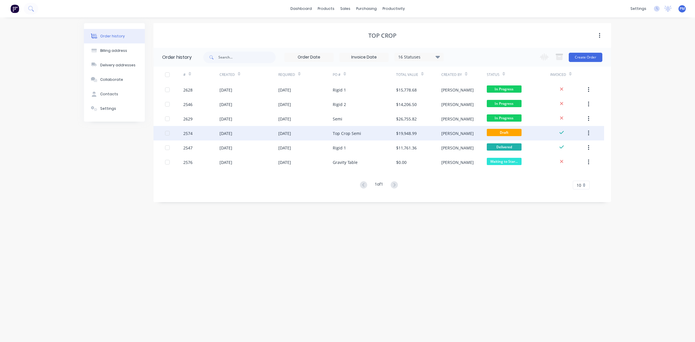
click at [257, 130] on div "[DATE]" at bounding box center [248, 133] width 59 height 14
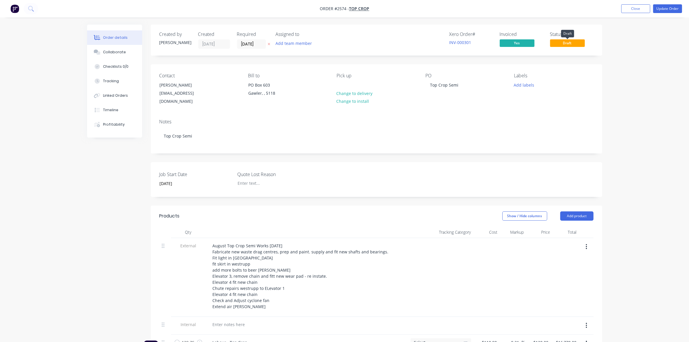
click at [565, 43] on span "Draft" at bounding box center [567, 42] width 35 height 7
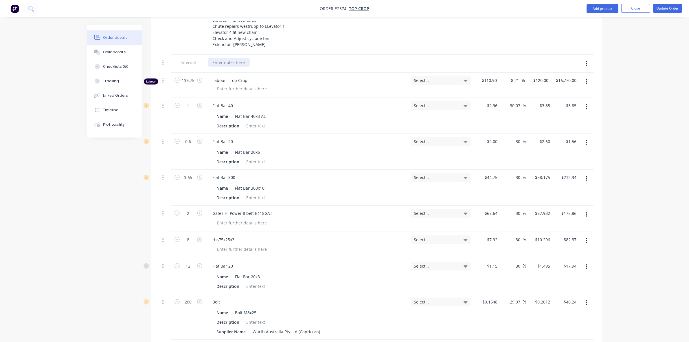
scroll to position [217, 0]
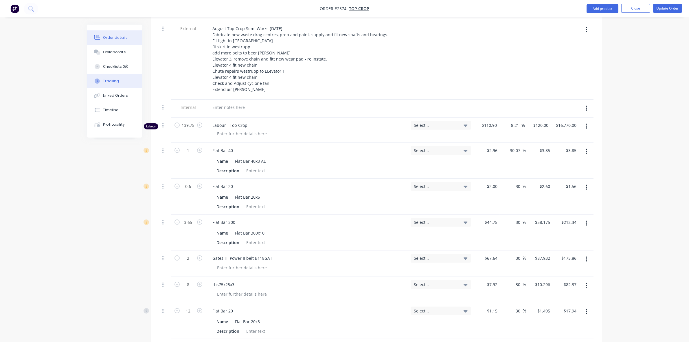
click at [111, 79] on div "Tracking" at bounding box center [111, 80] width 16 height 5
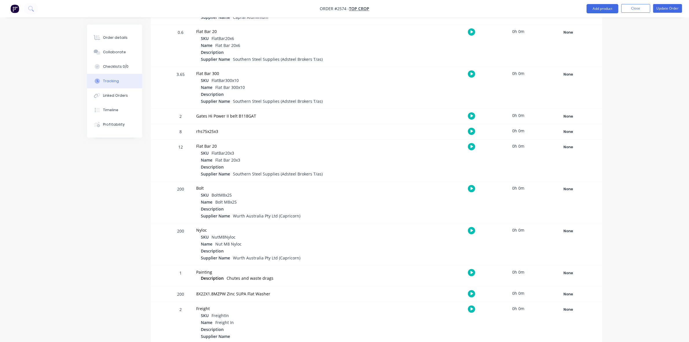
scroll to position [178, 0]
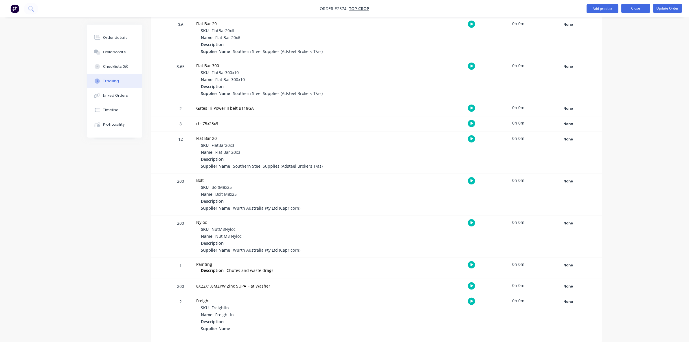
click at [632, 6] on button "Close" at bounding box center [636, 8] width 29 height 9
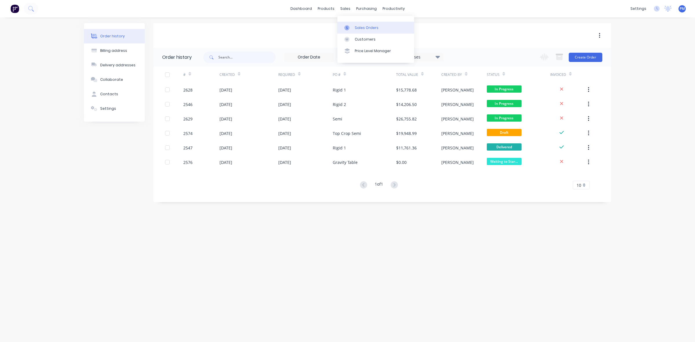
click at [362, 26] on div "Sales Orders" at bounding box center [367, 27] width 24 height 5
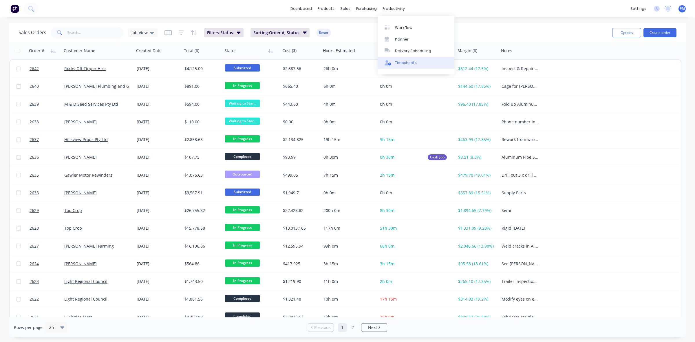
click at [400, 59] on link "Timesheets" at bounding box center [416, 63] width 77 height 12
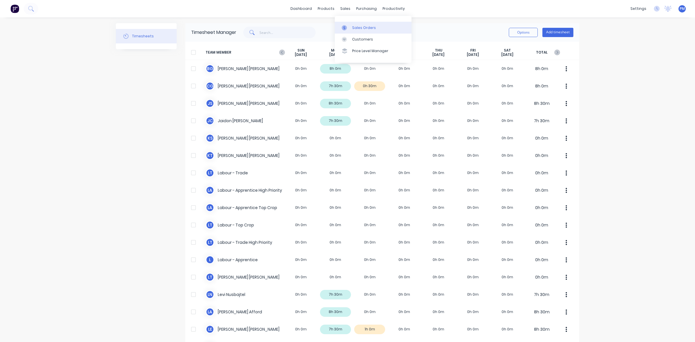
click at [353, 26] on div "Sales Orders" at bounding box center [364, 27] width 24 height 5
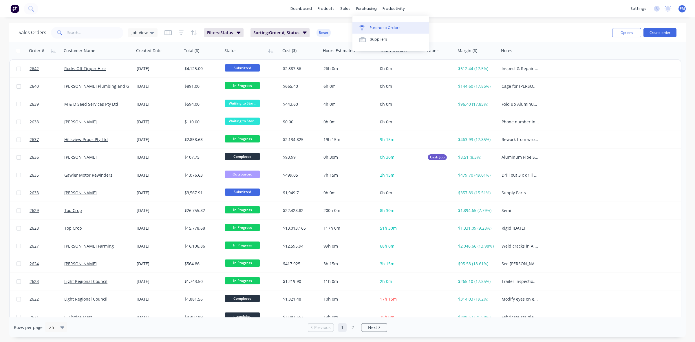
click at [376, 27] on div "Purchase Orders" at bounding box center [385, 27] width 31 height 5
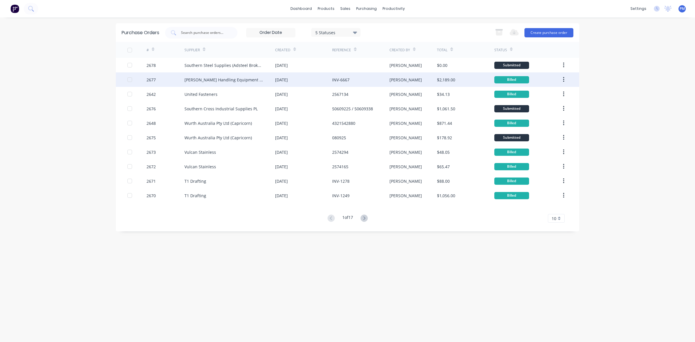
click at [264, 82] on div "[PERSON_NAME] Handling Equipment Pty Ltd" at bounding box center [229, 79] width 91 height 14
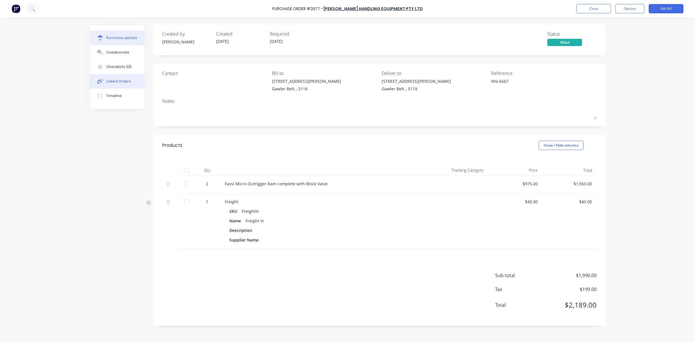
click at [122, 81] on div "Linked Orders" at bounding box center [118, 81] width 25 height 5
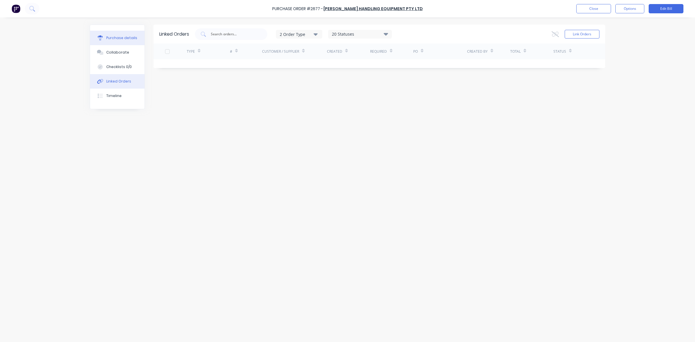
click at [118, 36] on div "Purchase details" at bounding box center [121, 37] width 31 height 5
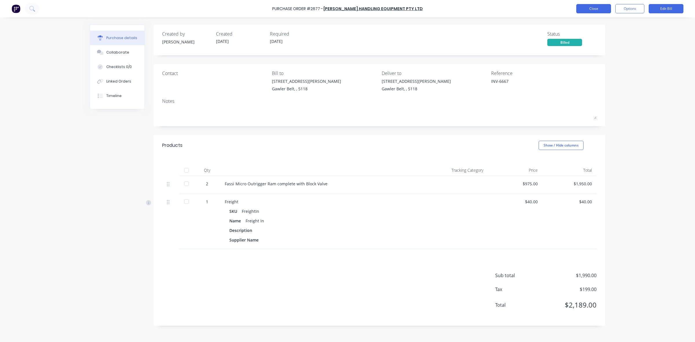
click at [594, 10] on button "Close" at bounding box center [593, 8] width 35 height 9
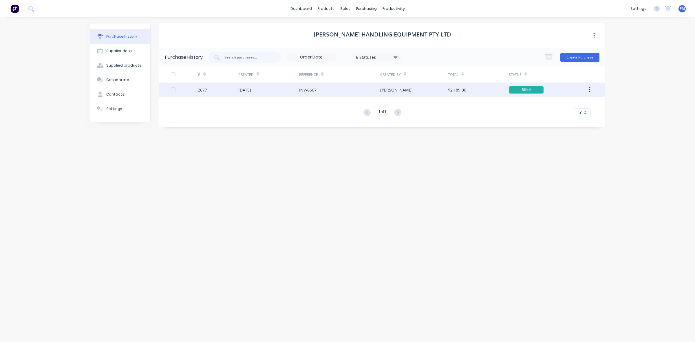
click at [275, 92] on div "[DATE]" at bounding box center [268, 90] width 61 height 14
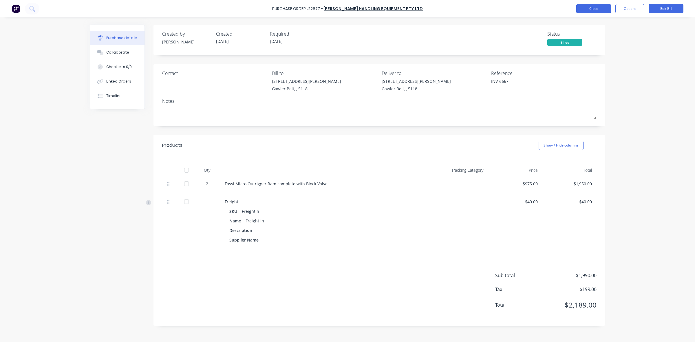
click at [595, 10] on button "Close" at bounding box center [593, 8] width 35 height 9
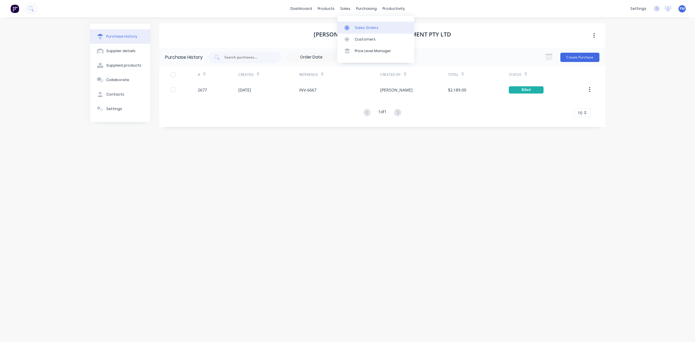
click at [358, 25] on div "Sales Orders" at bounding box center [367, 27] width 24 height 5
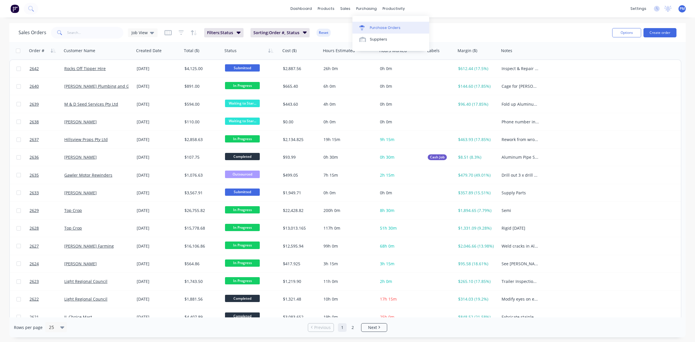
click at [376, 25] on div "Purchase Orders" at bounding box center [385, 27] width 31 height 5
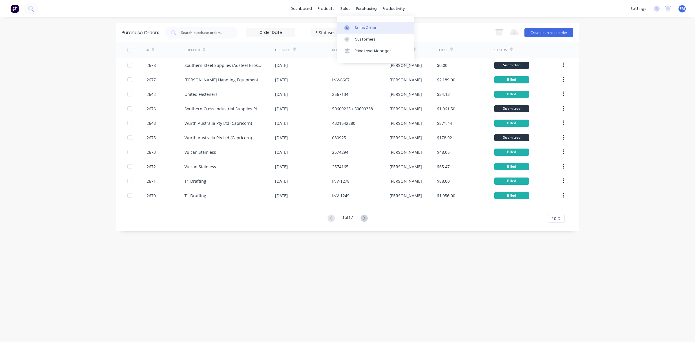
click at [355, 26] on div "Sales Orders" at bounding box center [367, 27] width 24 height 5
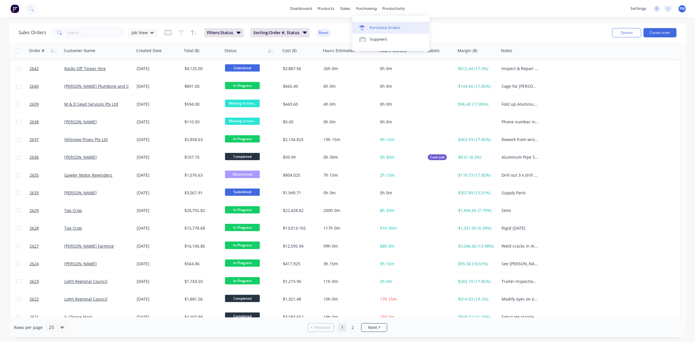
click at [378, 27] on div "Purchase Orders" at bounding box center [385, 27] width 31 height 5
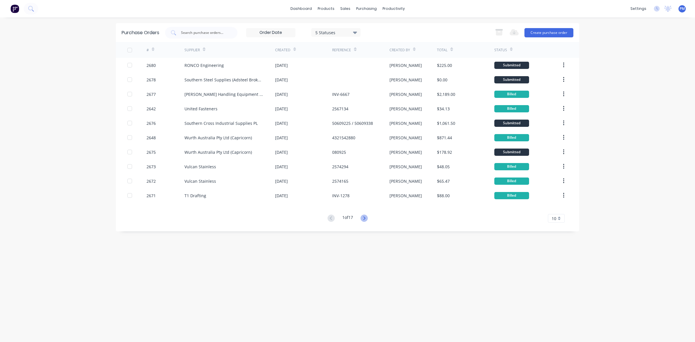
click at [364, 217] on icon at bounding box center [364, 218] width 7 height 7
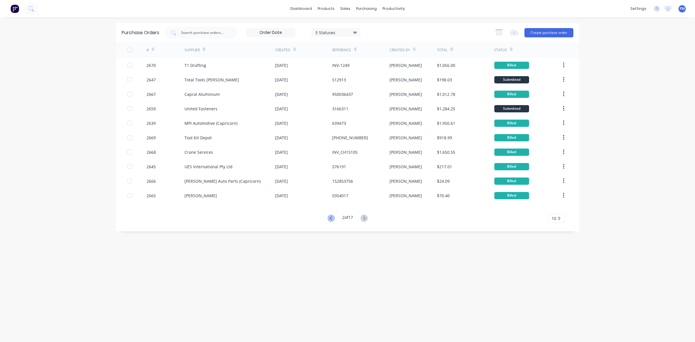
click at [329, 219] on icon at bounding box center [331, 218] width 7 height 7
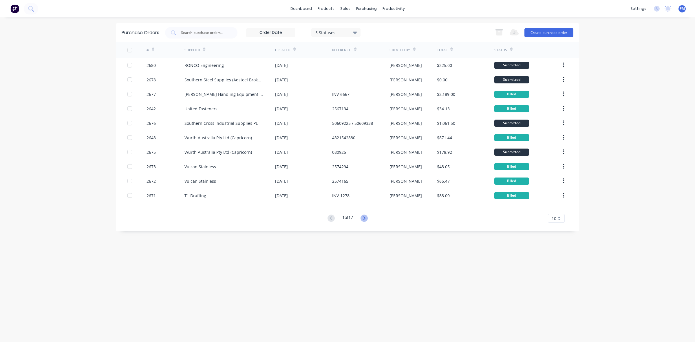
click at [366, 217] on icon at bounding box center [364, 218] width 7 height 7
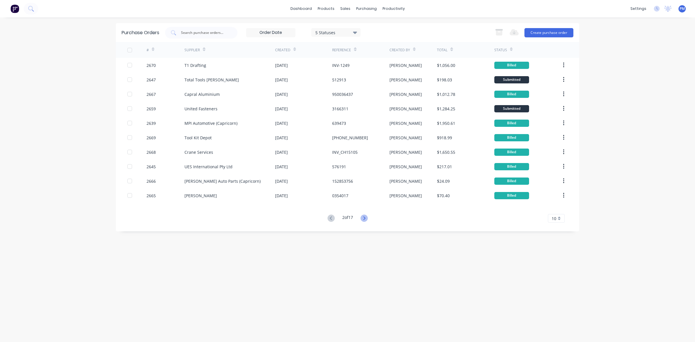
click at [363, 217] on icon at bounding box center [364, 218] width 7 height 7
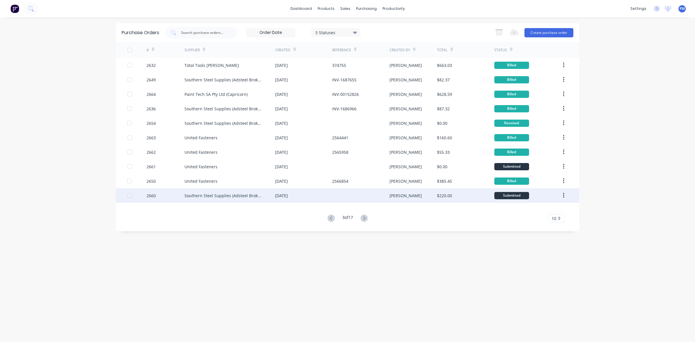
click at [340, 199] on div at bounding box center [360, 195] width 57 height 14
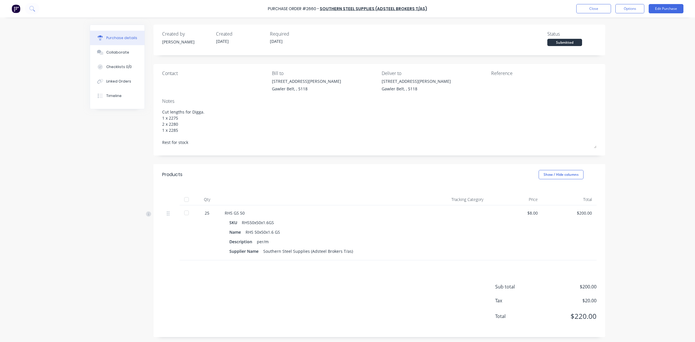
type textarea "x"
click at [600, 9] on button "Close" at bounding box center [593, 8] width 35 height 9
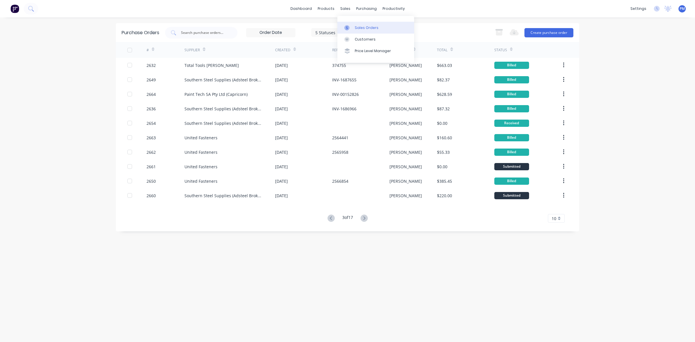
click at [361, 24] on link "Sales Orders" at bounding box center [375, 28] width 77 height 12
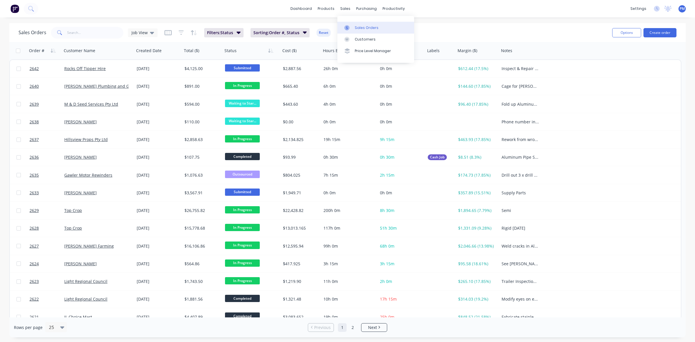
click at [361, 25] on div "Sales Orders" at bounding box center [367, 27] width 24 height 5
click at [362, 25] on div "Sales Orders" at bounding box center [367, 27] width 24 height 5
click at [344, 9] on div "sales" at bounding box center [345, 8] width 16 height 9
click at [362, 36] on link "Customers" at bounding box center [375, 40] width 77 height 12
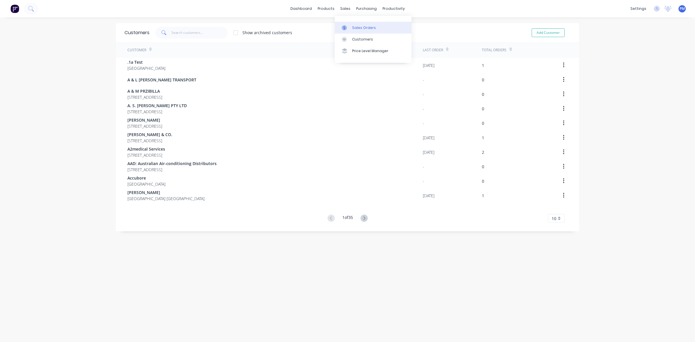
click at [358, 25] on div "Sales Orders" at bounding box center [364, 27] width 24 height 5
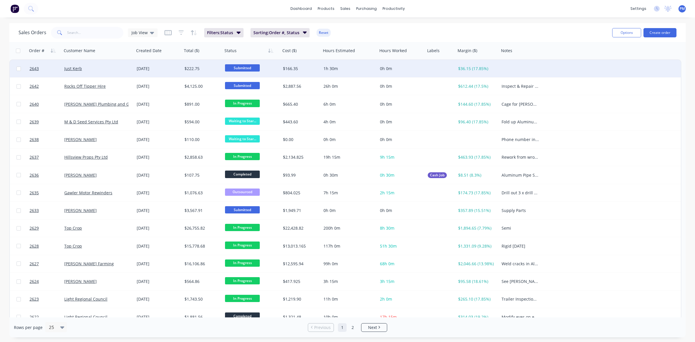
click at [245, 69] on span "Submitted" at bounding box center [242, 67] width 35 height 7
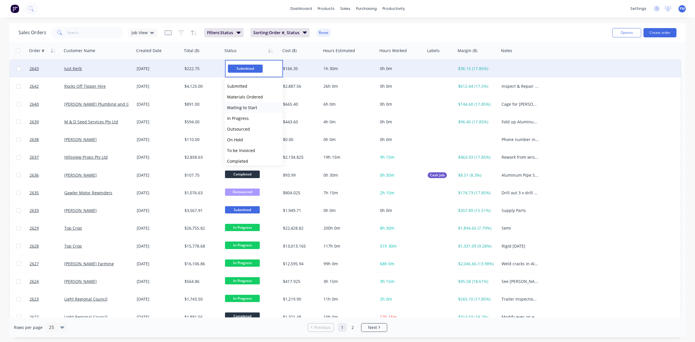
click at [243, 109] on span "Waiting to Start" at bounding box center [242, 108] width 30 height 6
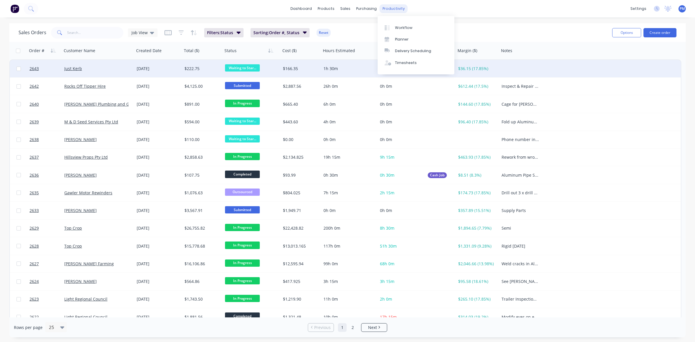
click at [389, 8] on div "productivity" at bounding box center [394, 8] width 28 height 9
click at [400, 25] on div "Workflow" at bounding box center [403, 27] width 17 height 5
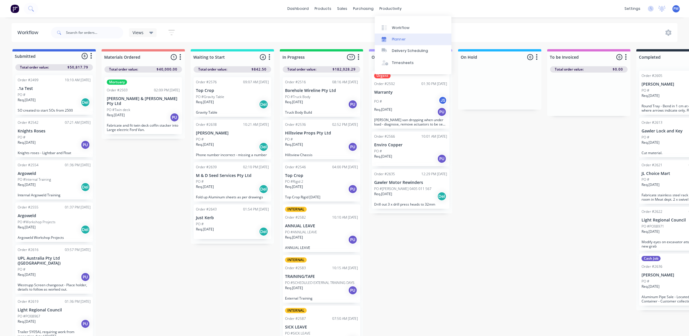
click at [398, 38] on div "Planner" at bounding box center [399, 39] width 14 height 5
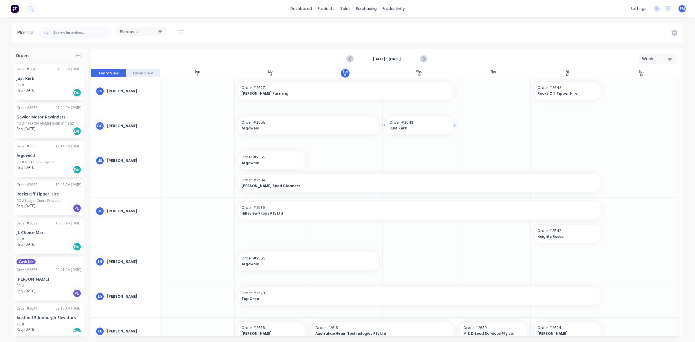
drag, startPoint x: 39, startPoint y: 85, endPoint x: 413, endPoint y: 126, distance: 376.4
click at [47, 79] on div "Just Kerb" at bounding box center [49, 78] width 65 height 6
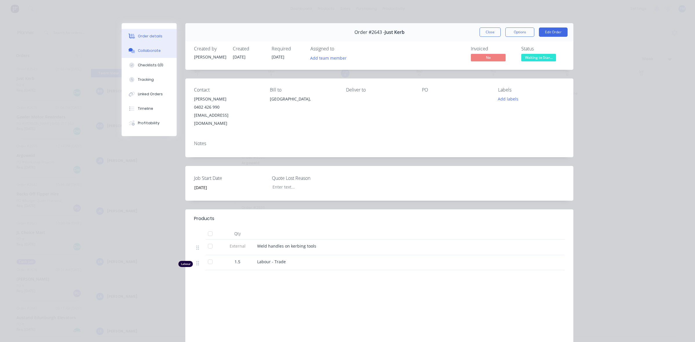
click at [144, 49] on div "Collaborate" at bounding box center [149, 50] width 23 height 5
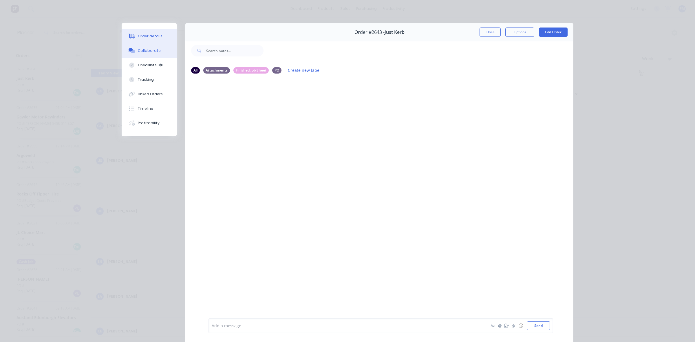
click at [153, 38] on div "Order details" at bounding box center [150, 36] width 25 height 5
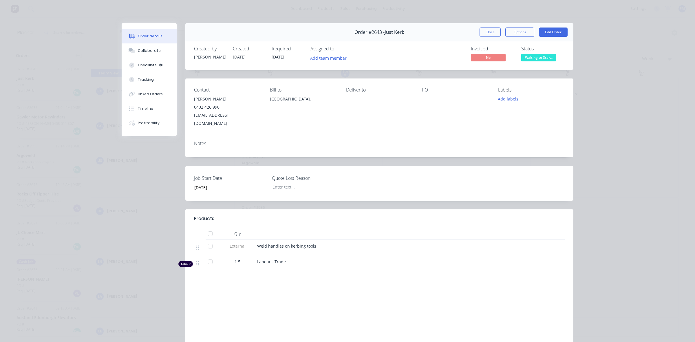
click at [271, 243] on span "Weld handles on kerbing tools" at bounding box center [286, 246] width 59 height 6
click at [313, 243] on div "Weld handles on kerbing tools" at bounding box center [370, 246] width 227 height 6
click at [312, 243] on div "Weld handles on kerbing tools" at bounding box center [370, 246] width 227 height 6
click at [490, 32] on button "Close" at bounding box center [490, 32] width 21 height 9
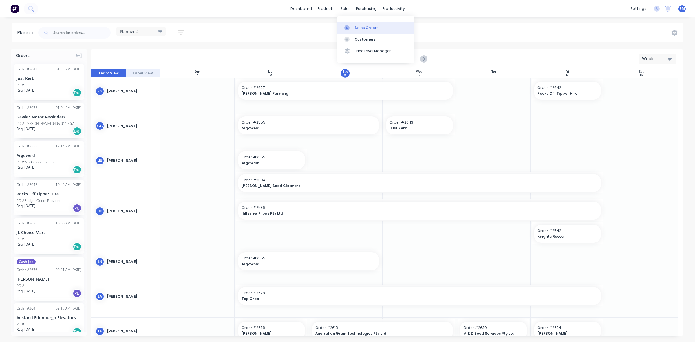
click at [361, 25] on div "Sales Orders" at bounding box center [367, 27] width 24 height 5
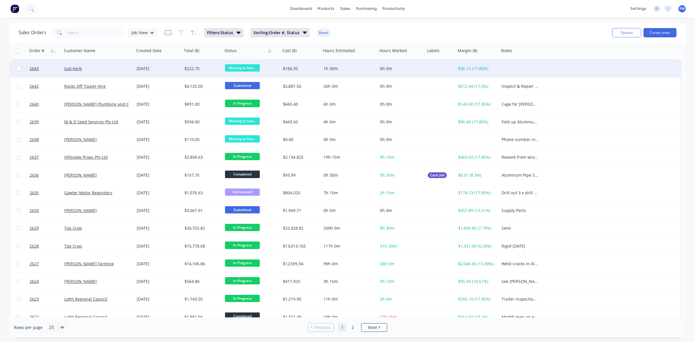
click at [108, 70] on div "Just Kerb" at bounding box center [96, 69] width 64 height 6
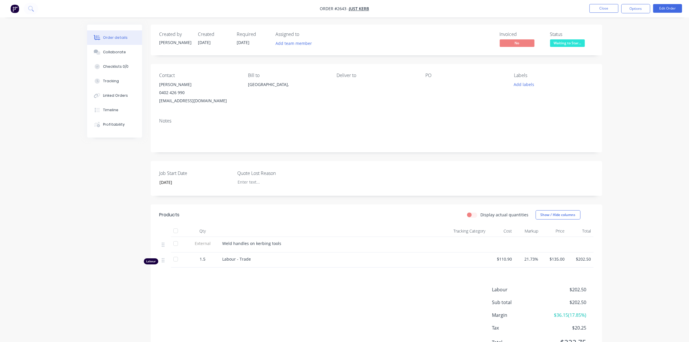
click at [254, 241] on span "Weld handles on kerbing tools" at bounding box center [252, 244] width 59 height 6
click at [282, 242] on div "Weld handles on kerbing tools" at bounding box center [322, 243] width 198 height 6
drag, startPoint x: 222, startPoint y: 243, endPoint x: 283, endPoint y: 242, distance: 60.5
click at [283, 242] on div "Weld handles on kerbing tools" at bounding box center [322, 243] width 198 height 6
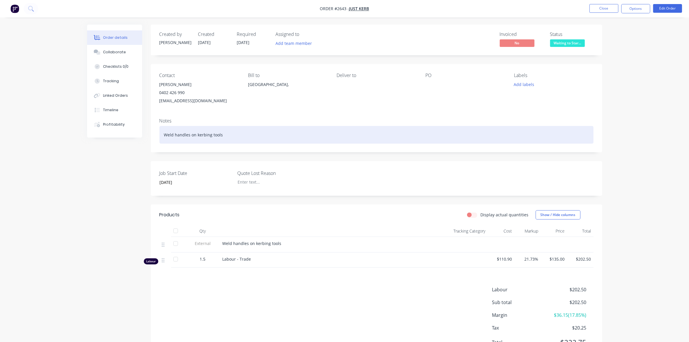
click at [262, 135] on div "Weld handles on kerbing tools" at bounding box center [377, 135] width 434 height 18
click at [205, 136] on div "Weld handles on kerbing tools" at bounding box center [377, 135] width 434 height 18
click at [249, 132] on div "Weld handles on kerbing tools" at bounding box center [377, 135] width 434 height 18
click at [205, 136] on div "Weld handles on kerbing tools" at bounding box center [377, 135] width 434 height 18
click at [253, 137] on div "Weld handles on kerbing tools" at bounding box center [377, 135] width 434 height 18
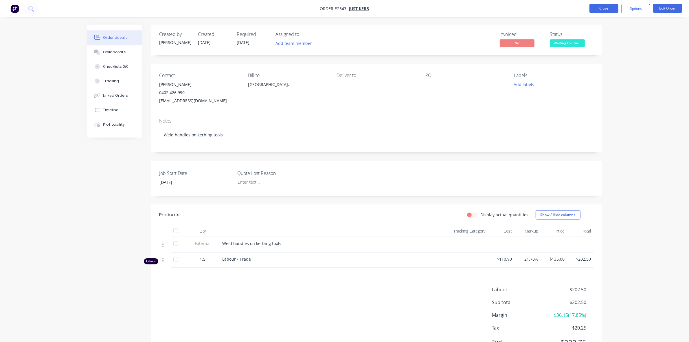
click at [609, 10] on button "Close" at bounding box center [604, 8] width 29 height 9
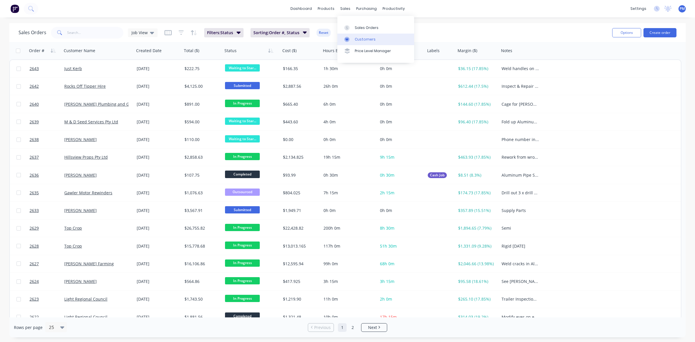
click at [359, 39] on div "Customers" at bounding box center [365, 39] width 21 height 5
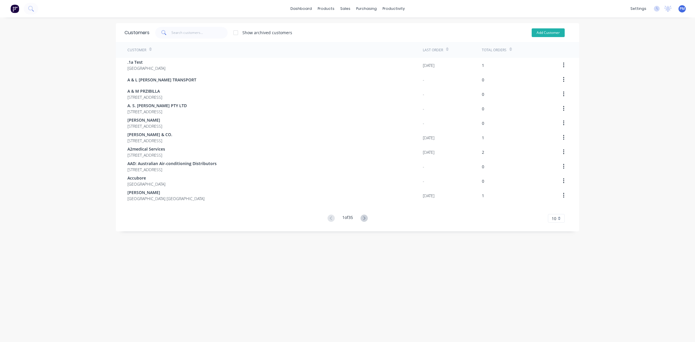
click at [532, 31] on button "Add Customer" at bounding box center [548, 32] width 33 height 9
select select "AU"
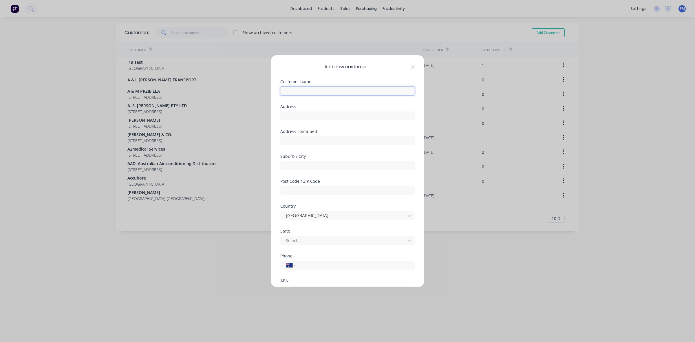
click at [312, 87] on input "text" at bounding box center [347, 91] width 134 height 9
type input "Jamison"
click at [294, 116] on input "text" at bounding box center [347, 115] width 134 height 9
type input "720 Port Wakefield Road"
click at [290, 164] on input "text" at bounding box center [347, 165] width 134 height 9
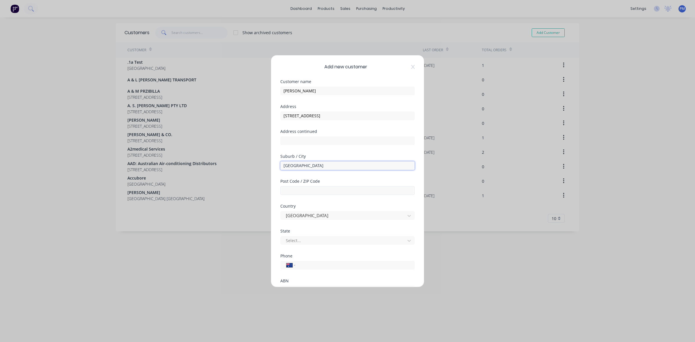
type input "Parafield Gardens"
click at [298, 191] on input "text" at bounding box center [347, 190] width 134 height 9
type input "5107"
click at [397, 241] on div "Select..." at bounding box center [343, 240] width 120 height 9
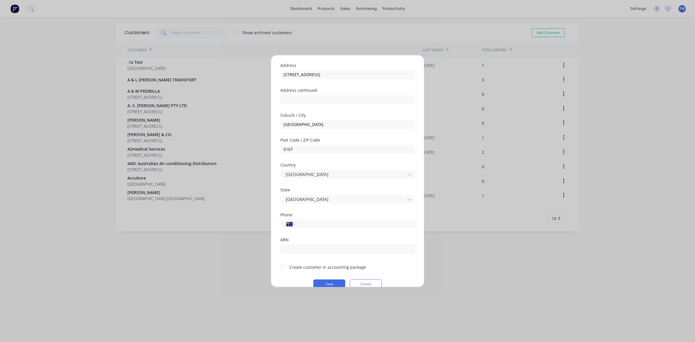
scroll to position [51, 0]
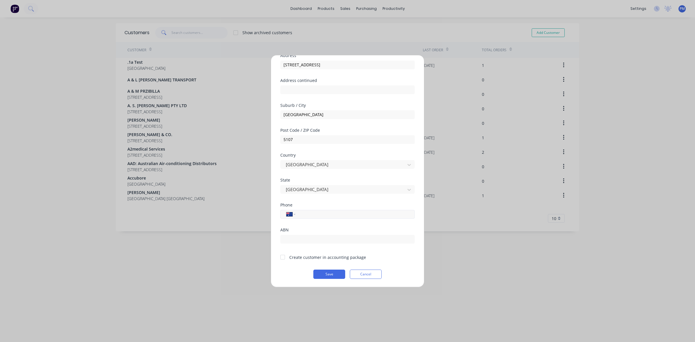
click at [304, 213] on input "tel" at bounding box center [353, 214] width 109 height 7
type input "1300 526 437"
click at [327, 276] on button "Save" at bounding box center [329, 274] width 32 height 9
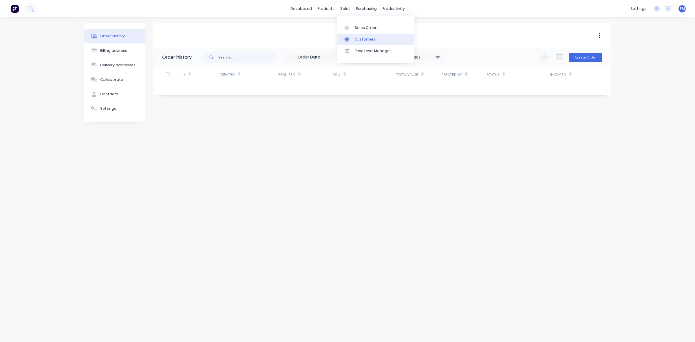
click at [361, 40] on div "Customers" at bounding box center [365, 39] width 21 height 5
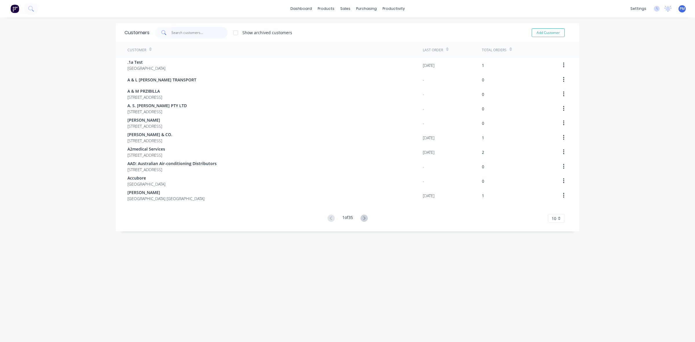
click at [185, 33] on input "text" at bounding box center [199, 33] width 56 height 12
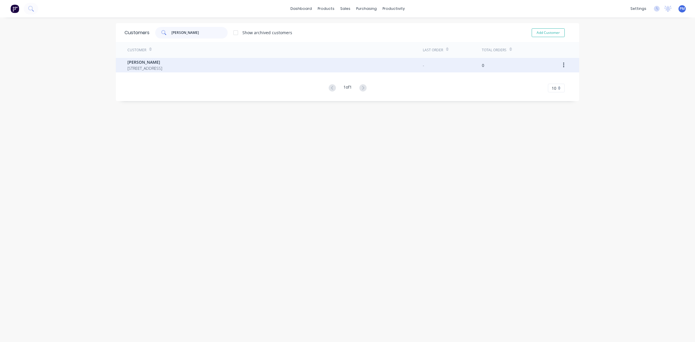
type input "jami"
click at [147, 64] on span "Jamison" at bounding box center [144, 62] width 35 height 6
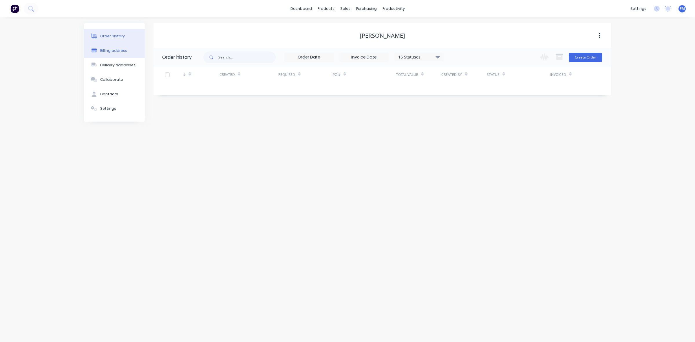
click at [117, 51] on div "Billing address" at bounding box center [113, 50] width 27 height 5
select select "AU"
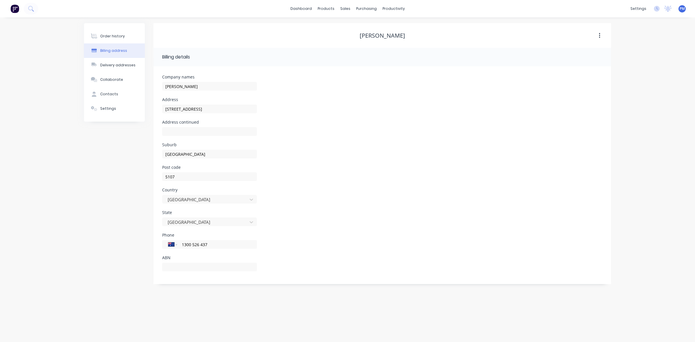
click at [599, 33] on icon "button" at bounding box center [599, 35] width 1 height 5
click at [484, 99] on div "Address 720 Port Wakefield Road" at bounding box center [382, 109] width 440 height 23
click at [109, 105] on button "Settings" at bounding box center [114, 108] width 61 height 14
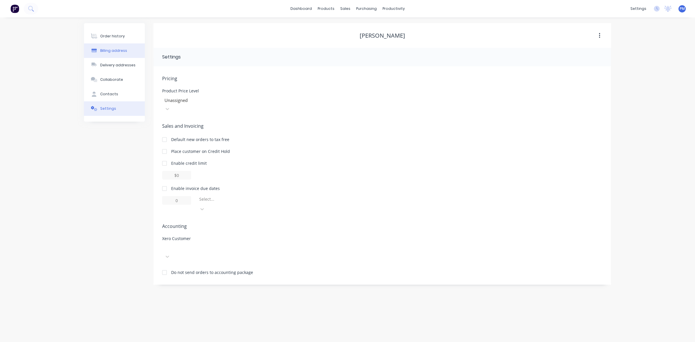
click at [112, 51] on div "Billing address" at bounding box center [113, 50] width 27 height 5
select select "AU"
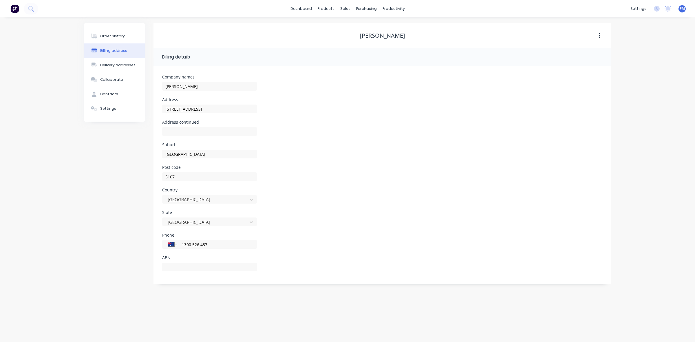
click at [599, 34] on icon "button" at bounding box center [599, 35] width 1 height 6
click at [560, 35] on div "Jamison" at bounding box center [382, 35] width 458 height 7
click at [109, 89] on button "Contacts" at bounding box center [114, 94] width 61 height 14
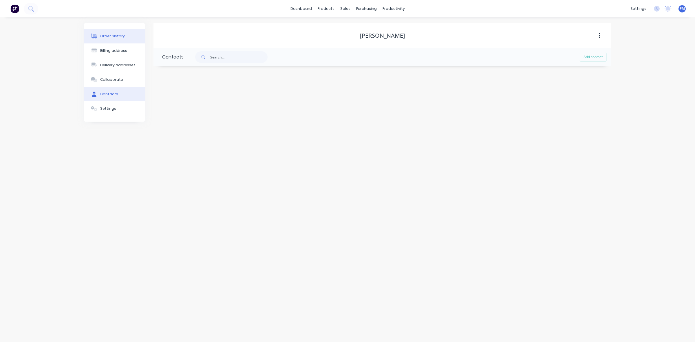
click at [113, 35] on div "Order history" at bounding box center [112, 36] width 25 height 5
click at [599, 37] on icon "button" at bounding box center [599, 35] width 1 height 5
click at [471, 40] on div "Jamison Archive" at bounding box center [382, 35] width 458 height 10
click at [437, 56] on icon at bounding box center [438, 57] width 4 height 3
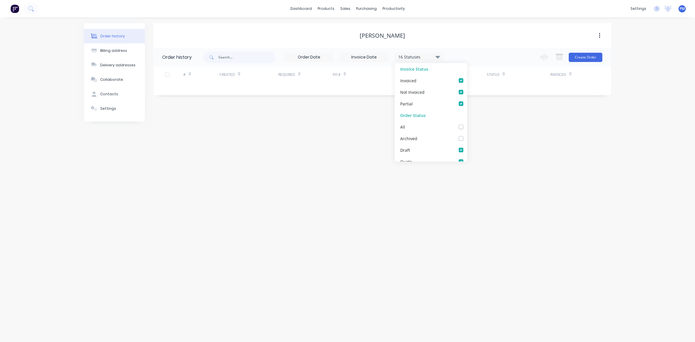
click at [422, 31] on div "Jamison" at bounding box center [382, 35] width 458 height 10
click at [599, 35] on icon "button" at bounding box center [599, 35] width 1 height 6
click at [509, 35] on div "Jamison" at bounding box center [382, 35] width 458 height 7
click at [168, 137] on div "Order history Billing address Delivery addresses Collaborate Contacts Settings …" at bounding box center [347, 179] width 695 height 325
click at [364, 38] on div "Customers" at bounding box center [365, 39] width 21 height 5
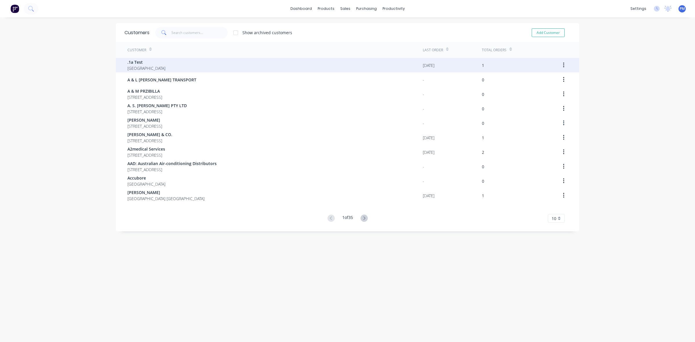
click at [559, 62] on button "button" at bounding box center [564, 65] width 14 height 10
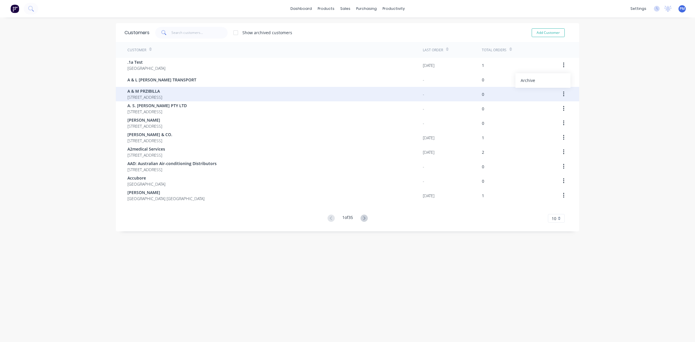
click at [574, 89] on div "A & M PRZIBILLA PO BOX 600 RIVERTON South Australia Australia 5412 - 0" at bounding box center [347, 94] width 463 height 14
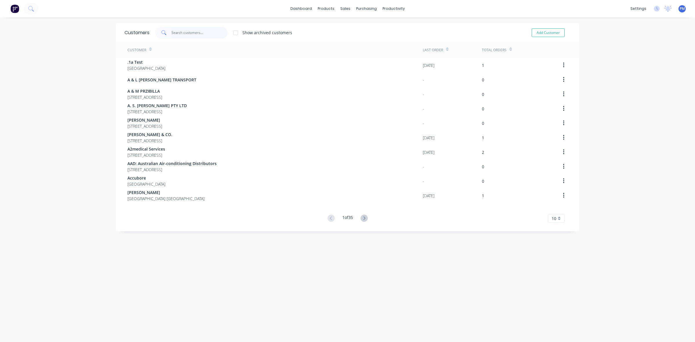
click at [187, 33] on input "text" at bounding box center [199, 33] width 56 height 12
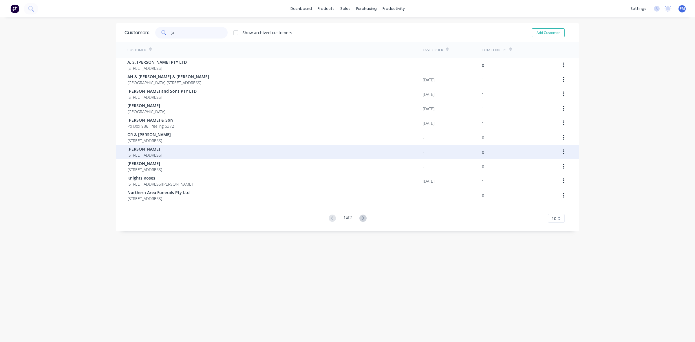
type input "ja"
click at [269, 153] on div "Jamison 720 Port Wakefield Road Parafield Gardens South Australia Australia 5107" at bounding box center [274, 152] width 295 height 14
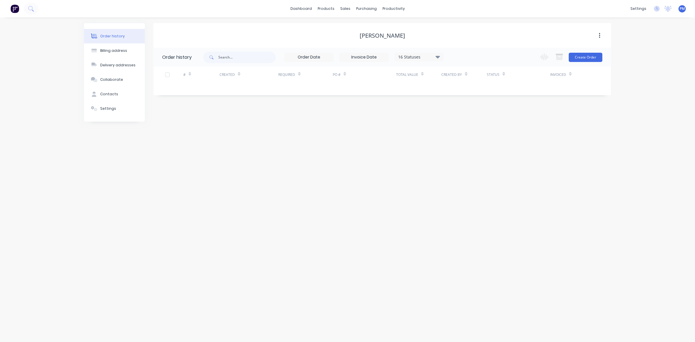
click at [381, 35] on div "Jamison" at bounding box center [382, 35] width 45 height 7
click at [120, 51] on div "Billing address" at bounding box center [113, 50] width 27 height 5
select select "AU"
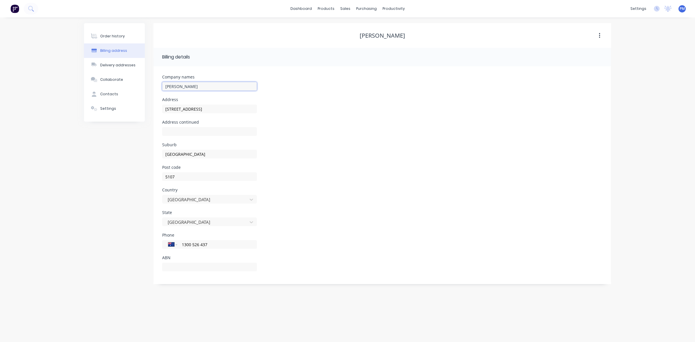
click at [173, 86] on input "Jamison" at bounding box center [209, 86] width 95 height 9
type input "Jamieson"
click at [596, 35] on button "button" at bounding box center [600, 35] width 14 height 10
click at [562, 95] on div "Company names Jamieson" at bounding box center [382, 86] width 440 height 23
click at [206, 57] on div "Billing details" at bounding box center [209, 57] width 94 height 7
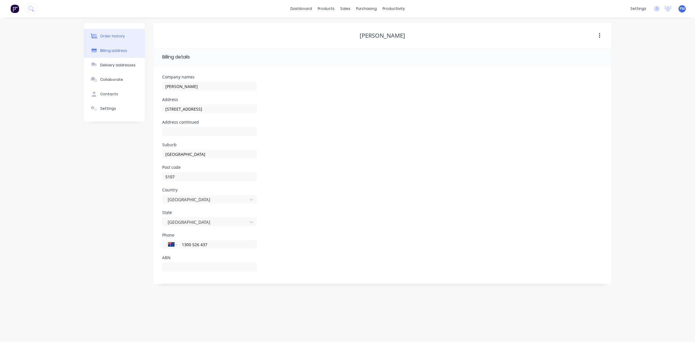
click at [106, 39] on button "Order history" at bounding box center [114, 36] width 61 height 14
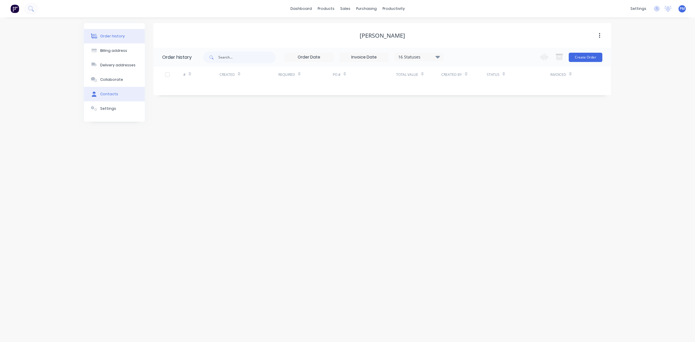
click at [109, 92] on div "Contacts" at bounding box center [109, 94] width 18 height 5
click at [585, 57] on button "Add contact" at bounding box center [593, 57] width 27 height 9
select select "AU"
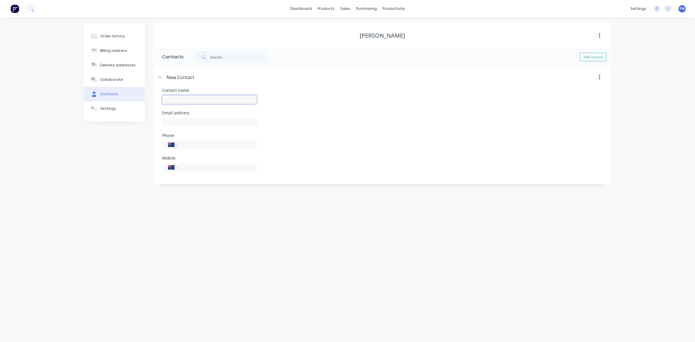
click at [177, 96] on input "text" at bounding box center [209, 99] width 95 height 9
type input "Matthew Bower"
select select "AU"
click at [199, 100] on input "Matthew Bower" at bounding box center [209, 99] width 95 height 9
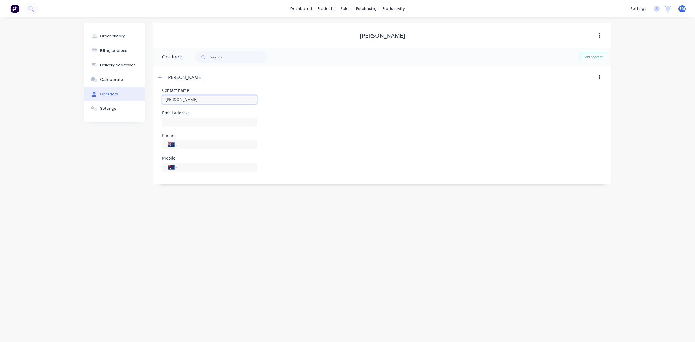
click at [182, 100] on input "Matthew Bower" at bounding box center [209, 99] width 95 height 9
click at [197, 99] on input "Matthew. Bower" at bounding box center [209, 99] width 95 height 9
type input "Matthew. Bower@jamieson.com.au"
drag, startPoint x: 239, startPoint y: 98, endPoint x: 157, endPoint y: 98, distance: 82.0
click at [157, 98] on div "Contact name Matthew. Bower@jamieson.com.au Email address Phone International A…" at bounding box center [382, 136] width 458 height 96
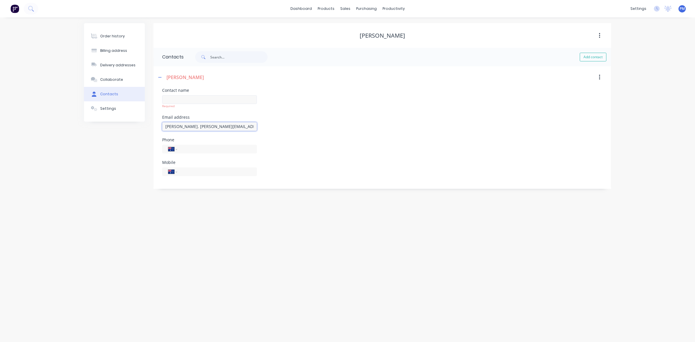
type input "Matthew. Bower@jamieson.com.au"
click at [174, 97] on input "text" at bounding box center [209, 99] width 95 height 9
type input "Matthew Bower"
click at [196, 155] on div "International Afghanistan Åland Islands Albania Algeria American Samoa Andorra …" at bounding box center [209, 156] width 95 height 17
drag, startPoint x: 195, startPoint y: 151, endPoint x: 177, endPoint y: 149, distance: 18.6
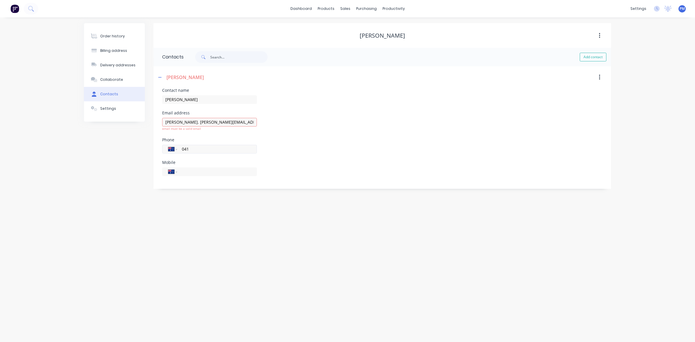
click at [177, 149] on div "International Afghanistan Åland Islands Albania Algeria American Samoa Andorra …" at bounding box center [209, 149] width 95 height 9
type input "0410 211 139"
drag, startPoint x: 211, startPoint y: 148, endPoint x: 182, endPoint y: 149, distance: 29.8
click at [182, 149] on input "0410 211 139" at bounding box center [215, 149] width 69 height 7
type input "0410 211 139"
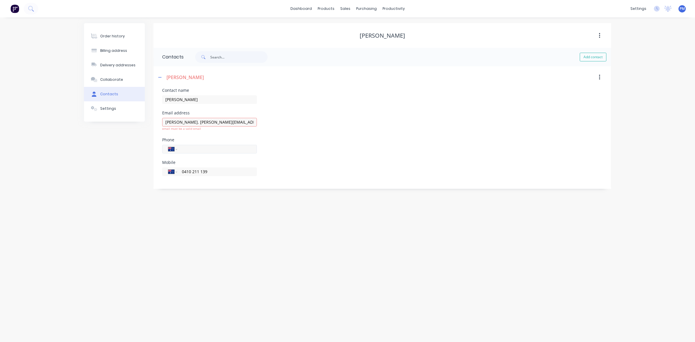
click at [191, 151] on input "tel" at bounding box center [215, 149] width 69 height 7
click at [586, 58] on button "Add contact" at bounding box center [593, 57] width 27 height 9
select select "AU"
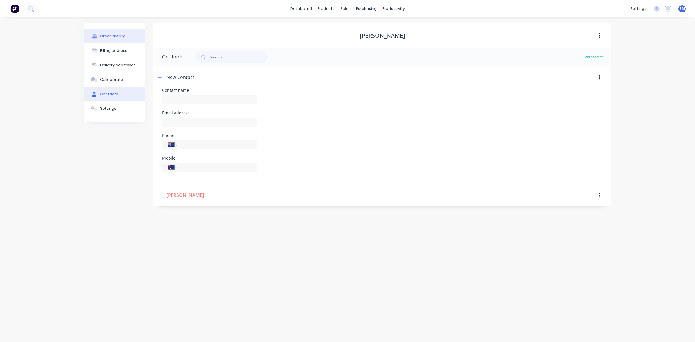
click at [105, 37] on div "Order history" at bounding box center [112, 36] width 25 height 5
click at [108, 91] on button "Contacts" at bounding box center [114, 94] width 61 height 14
click at [600, 77] on icon "button" at bounding box center [599, 77] width 1 height 6
click at [571, 93] on div "Delete" at bounding box center [579, 92] width 45 height 8
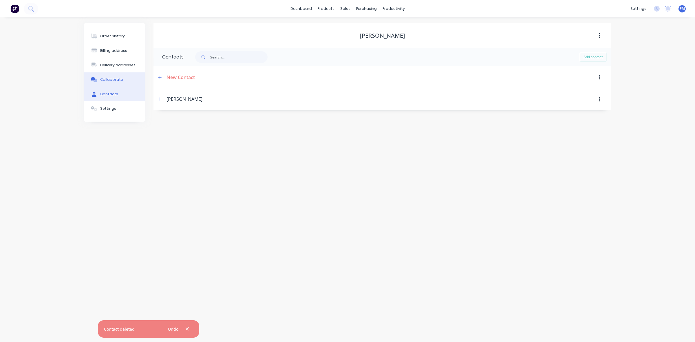
click at [112, 80] on div "Collaborate" at bounding box center [111, 79] width 23 height 5
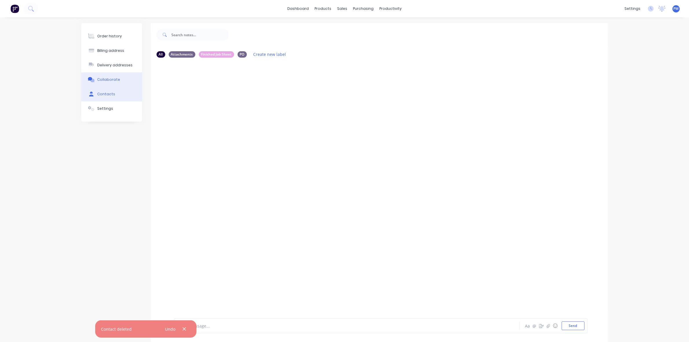
click at [111, 92] on div "Contacts" at bounding box center [106, 94] width 18 height 5
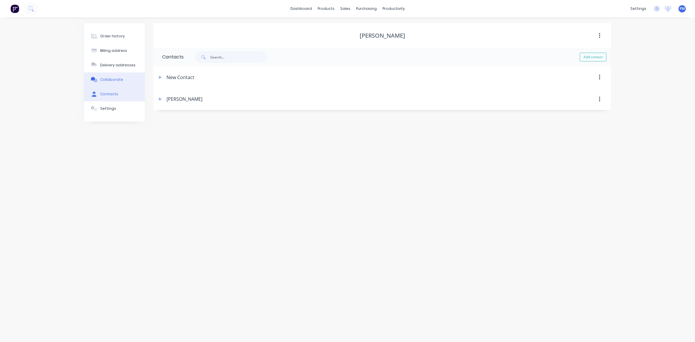
click at [114, 78] on div "Collaborate" at bounding box center [111, 79] width 23 height 5
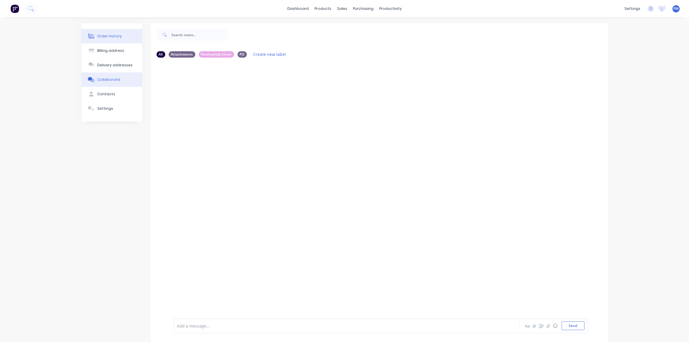
click at [107, 34] on div "Order history" at bounding box center [109, 36] width 25 height 5
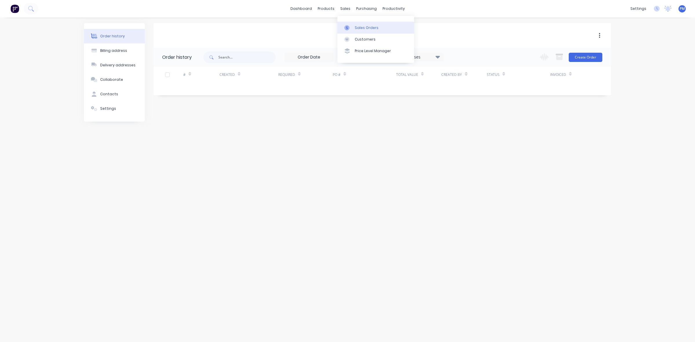
click at [361, 27] on div "Sales Orders" at bounding box center [367, 27] width 24 height 5
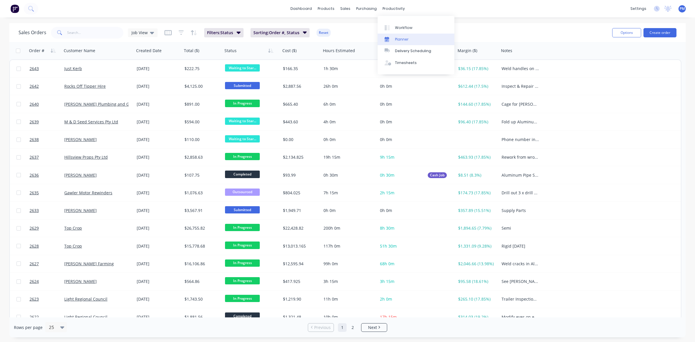
click at [402, 38] on div "Planner" at bounding box center [402, 39] width 14 height 5
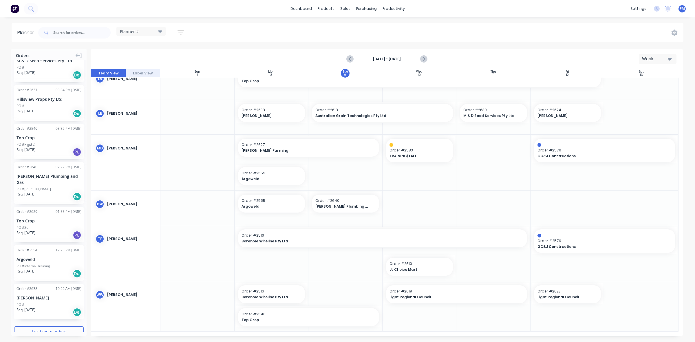
scroll to position [490, 0]
click at [65, 32] on input "text" at bounding box center [81, 33] width 57 height 12
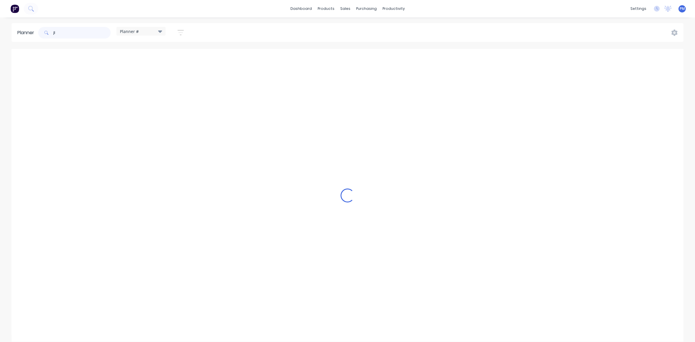
scroll to position [124, 0]
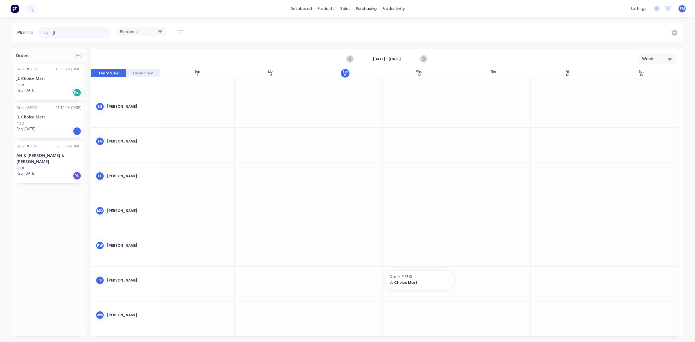
type input "jl"
drag, startPoint x: 39, startPoint y: 114, endPoint x: 398, endPoint y: 110, distance: 359.1
drag, startPoint x: 60, startPoint y: 34, endPoint x: 50, endPoint y: 34, distance: 10.1
click at [50, 34] on div "jl" at bounding box center [74, 33] width 72 height 12
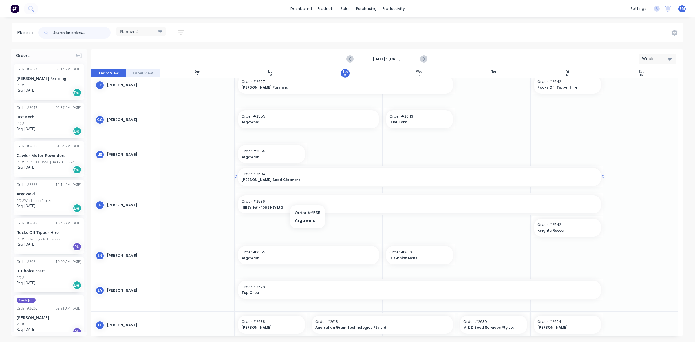
scroll to position [0, 0]
